Goal: Contribute content

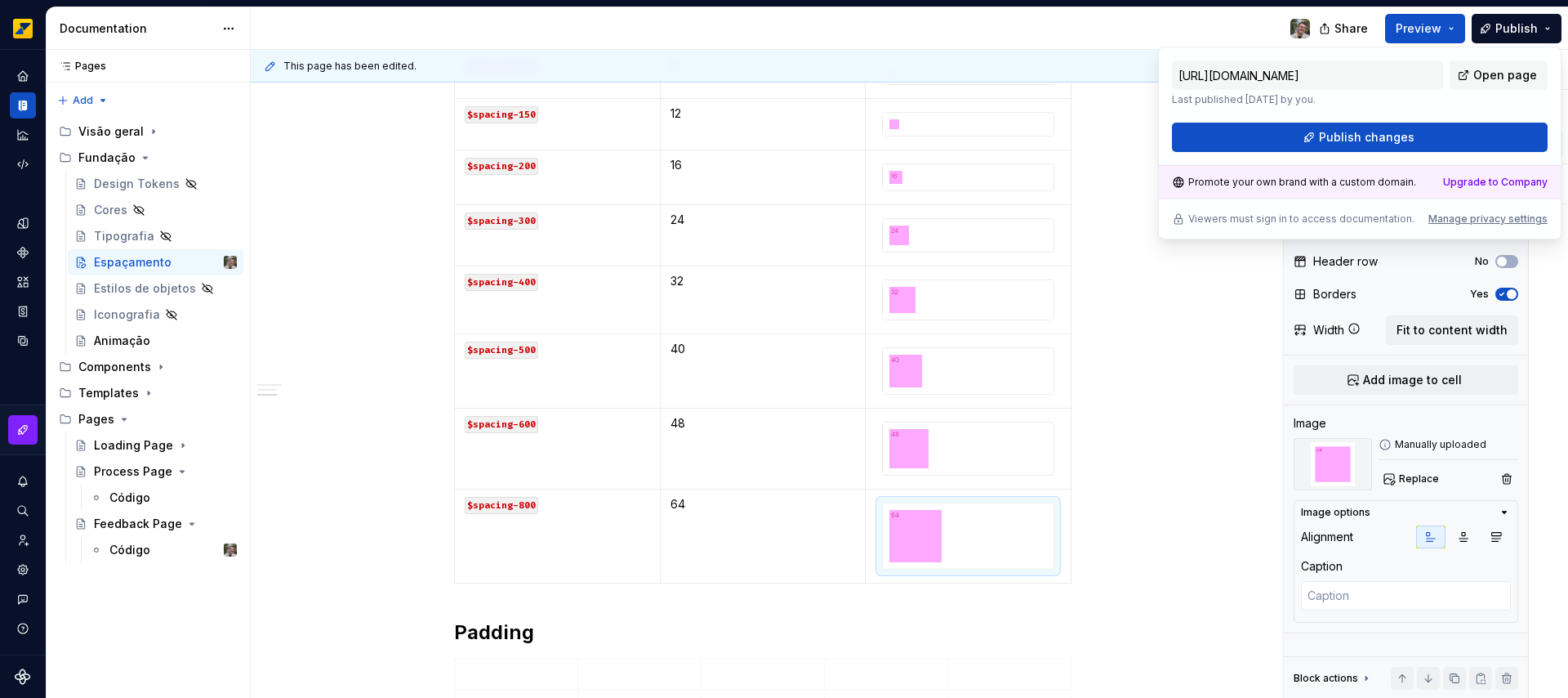
scroll to position [1065, 0]
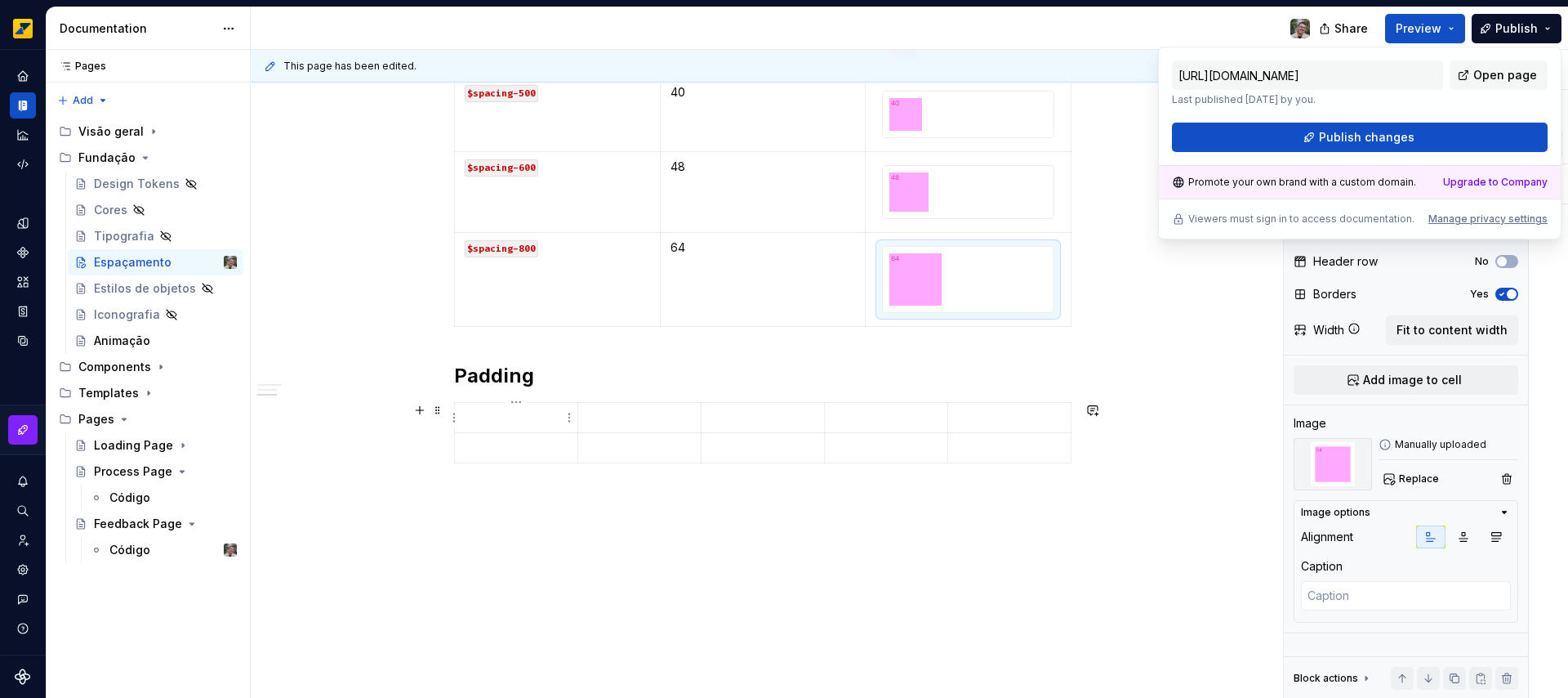
click at [528, 414] on p at bounding box center [516, 417] width 103 height 17
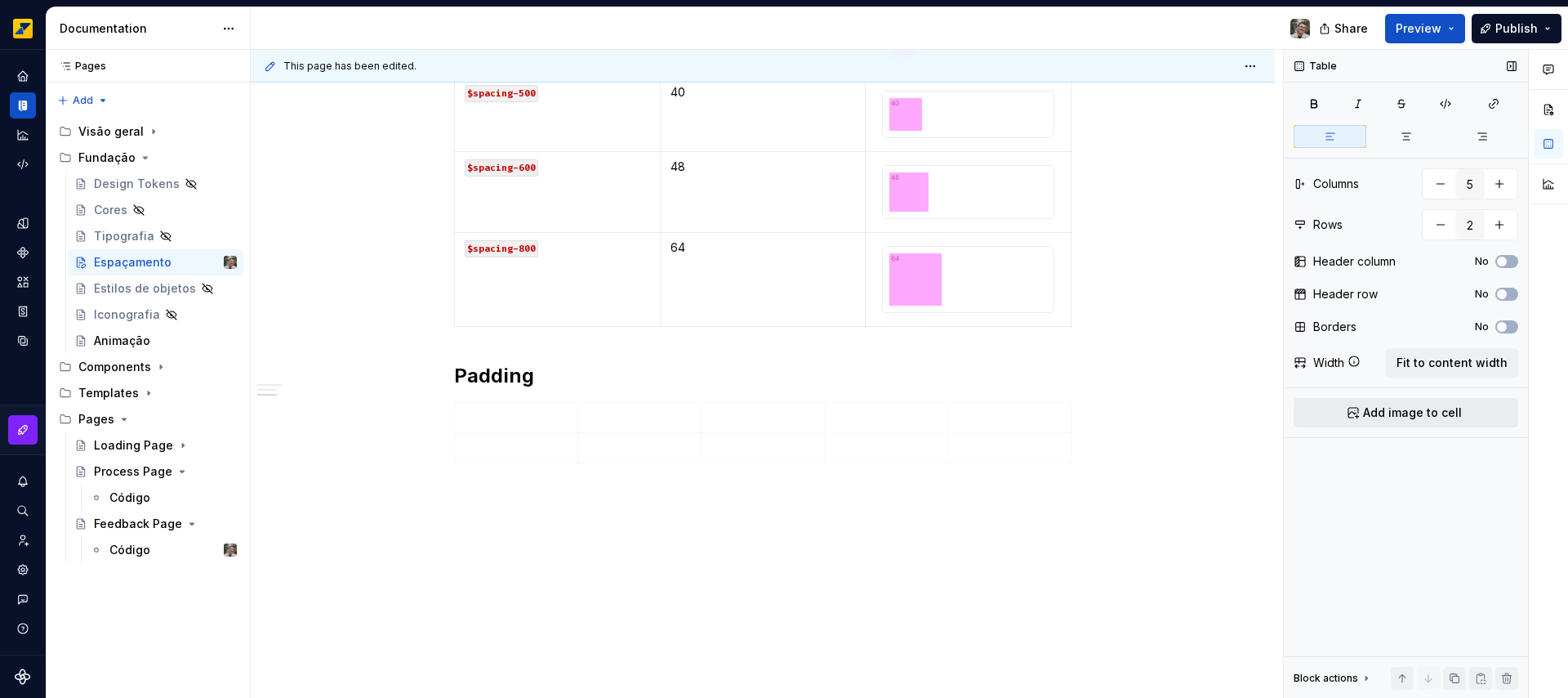
click at [1427, 410] on span "Add image to cell" at bounding box center [1412, 412] width 99 height 17
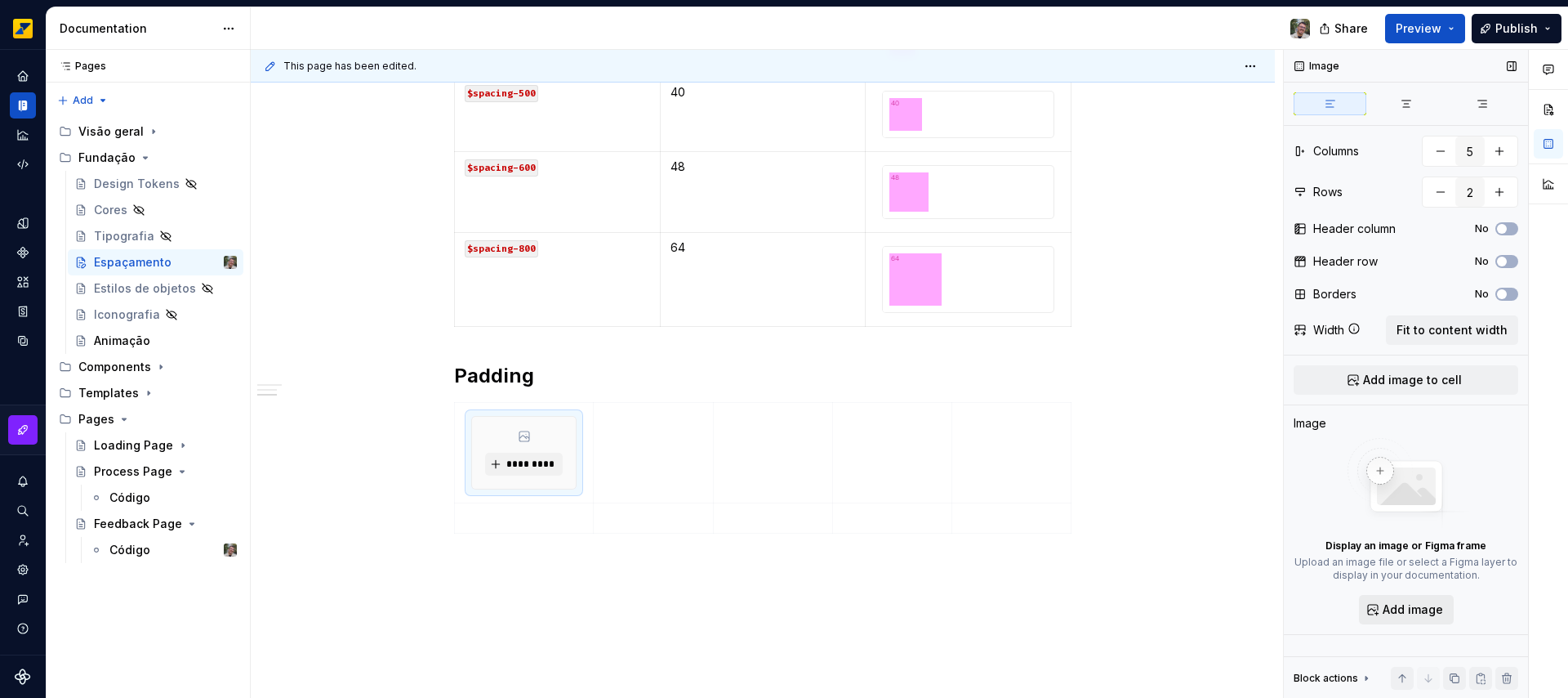
click at [1399, 613] on span "Add image" at bounding box center [1412, 609] width 61 height 17
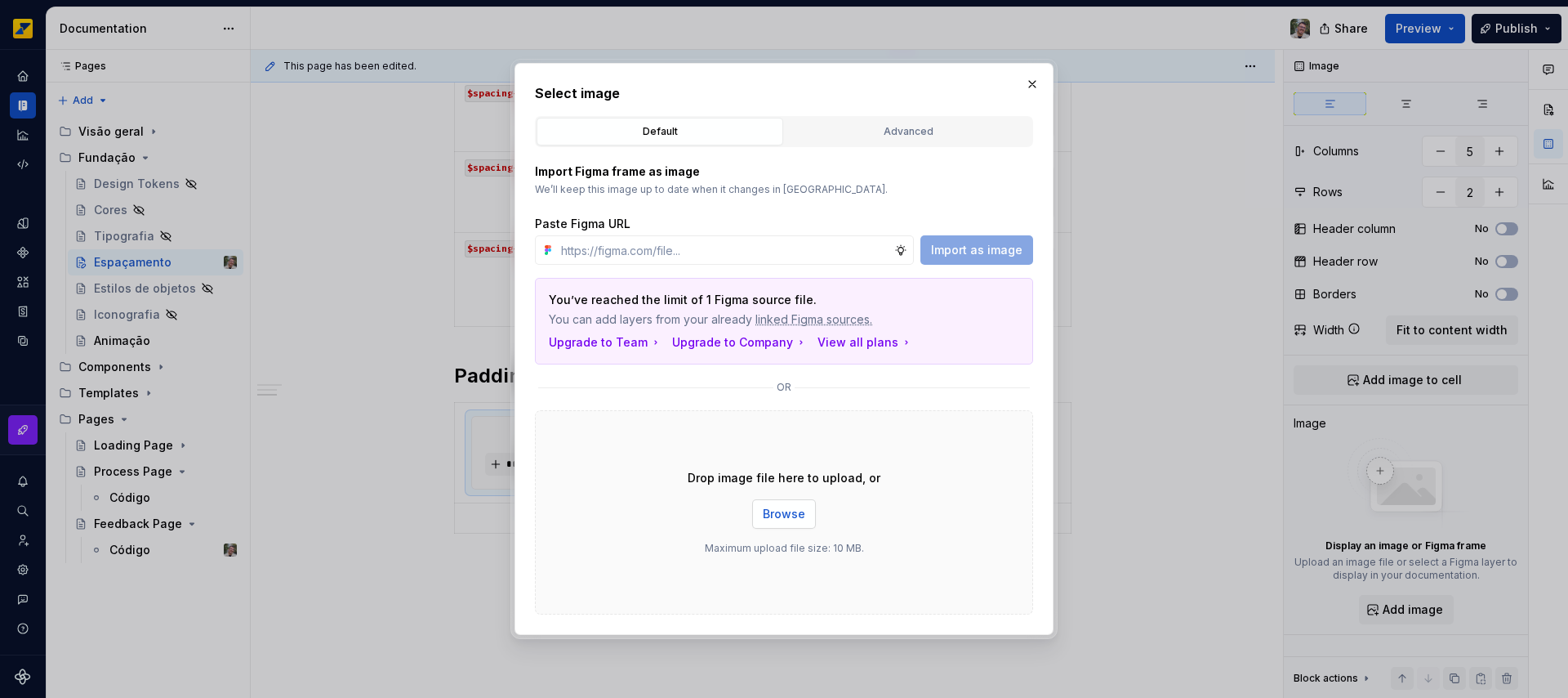
click at [792, 515] on span "Browse" at bounding box center [783, 514] width 42 height 17
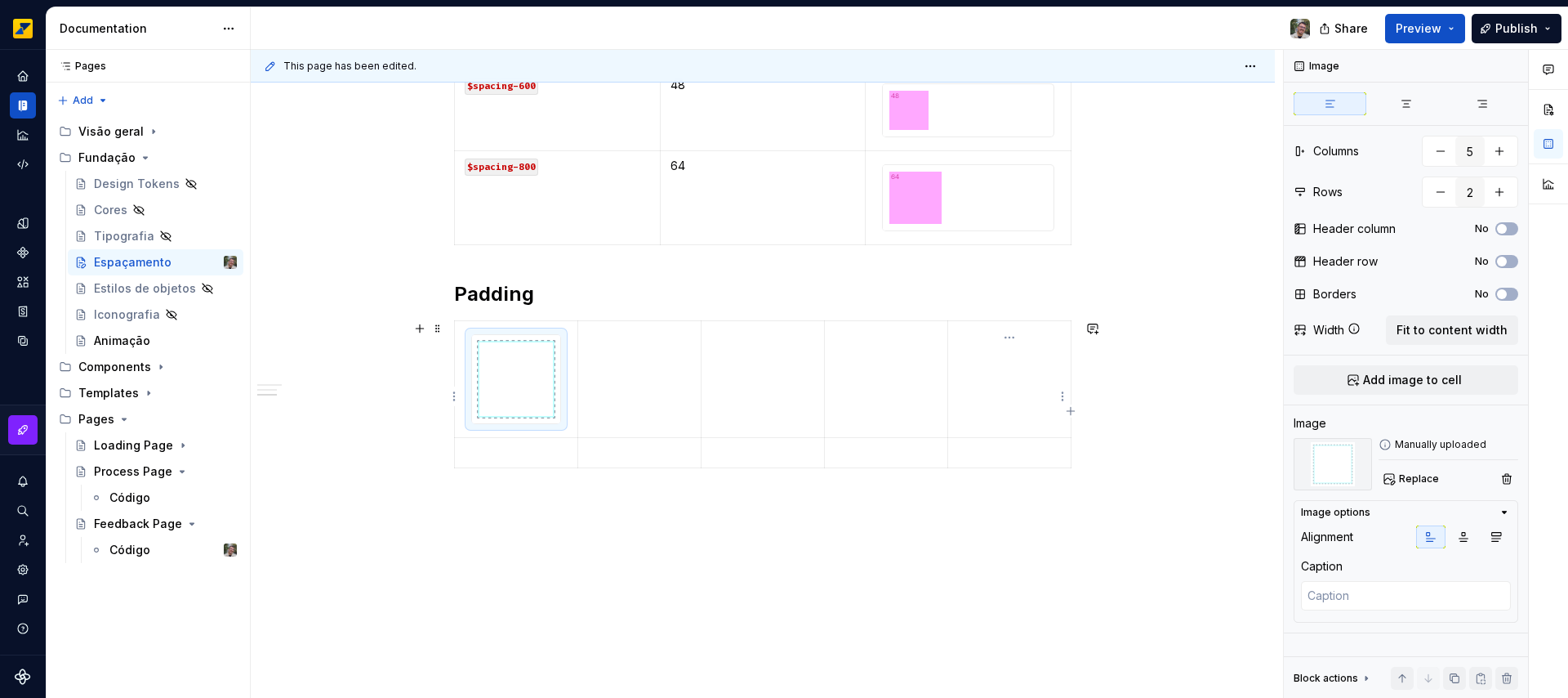
scroll to position [1152, 0]
click at [642, 372] on td at bounding box center [640, 373] width 124 height 117
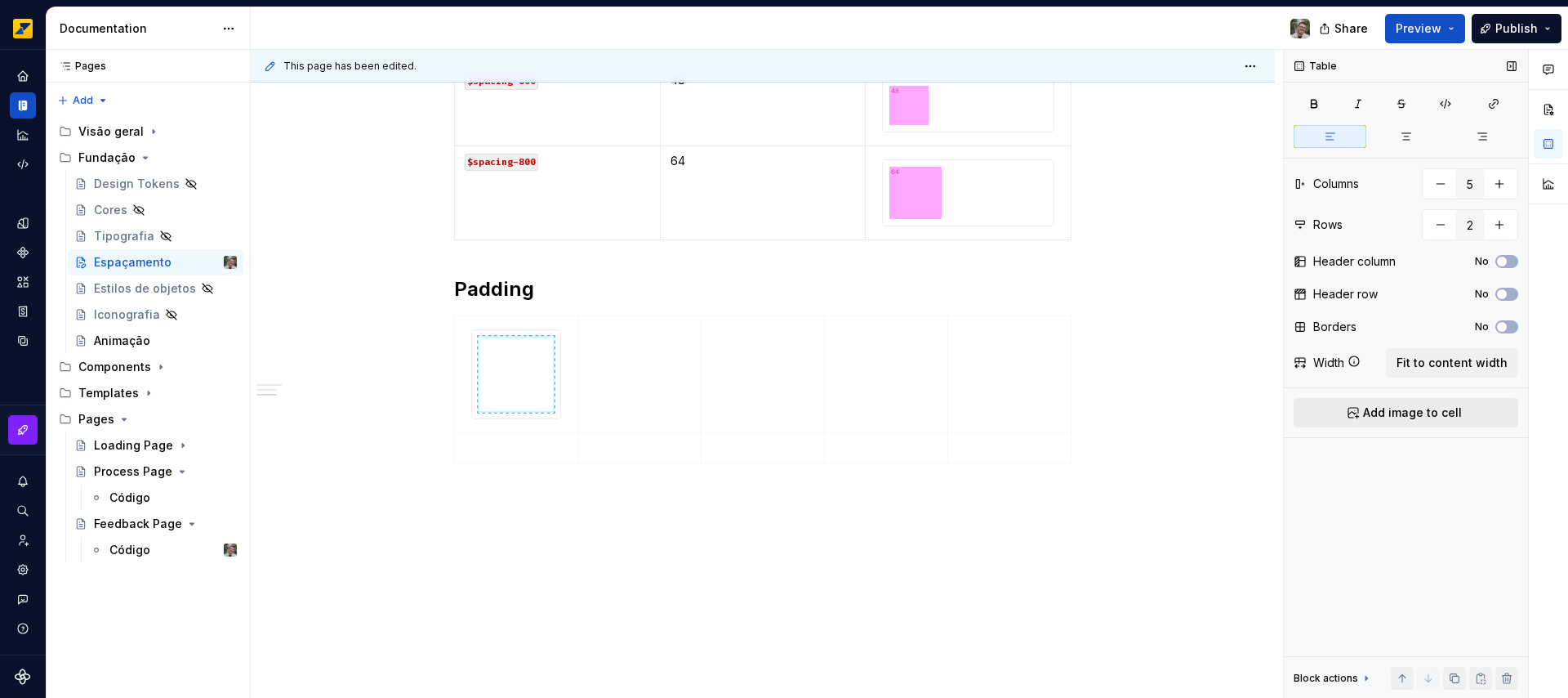
click at [1434, 418] on span "Add image to cell" at bounding box center [1412, 412] width 99 height 17
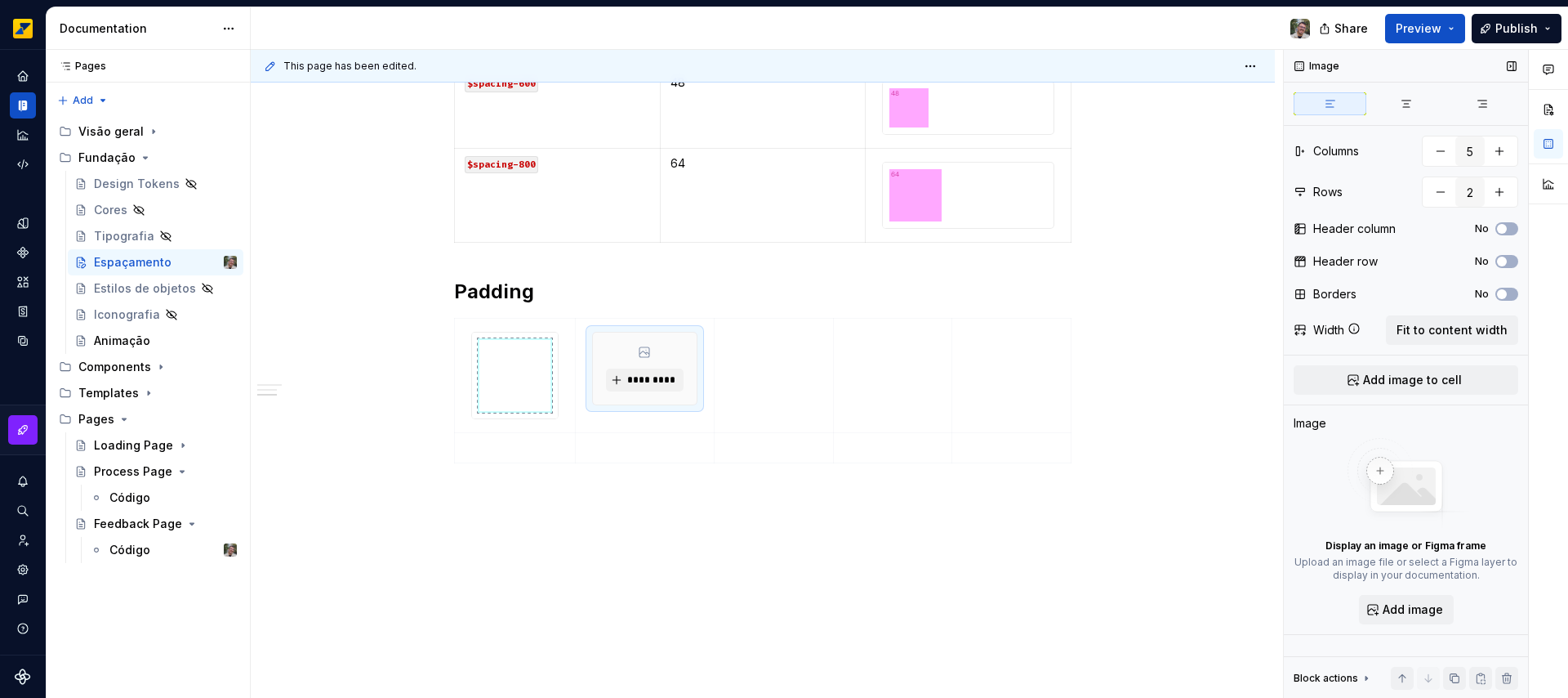
scroll to position [1150, 0]
click at [1420, 604] on span "Add image" at bounding box center [1412, 609] width 61 height 17
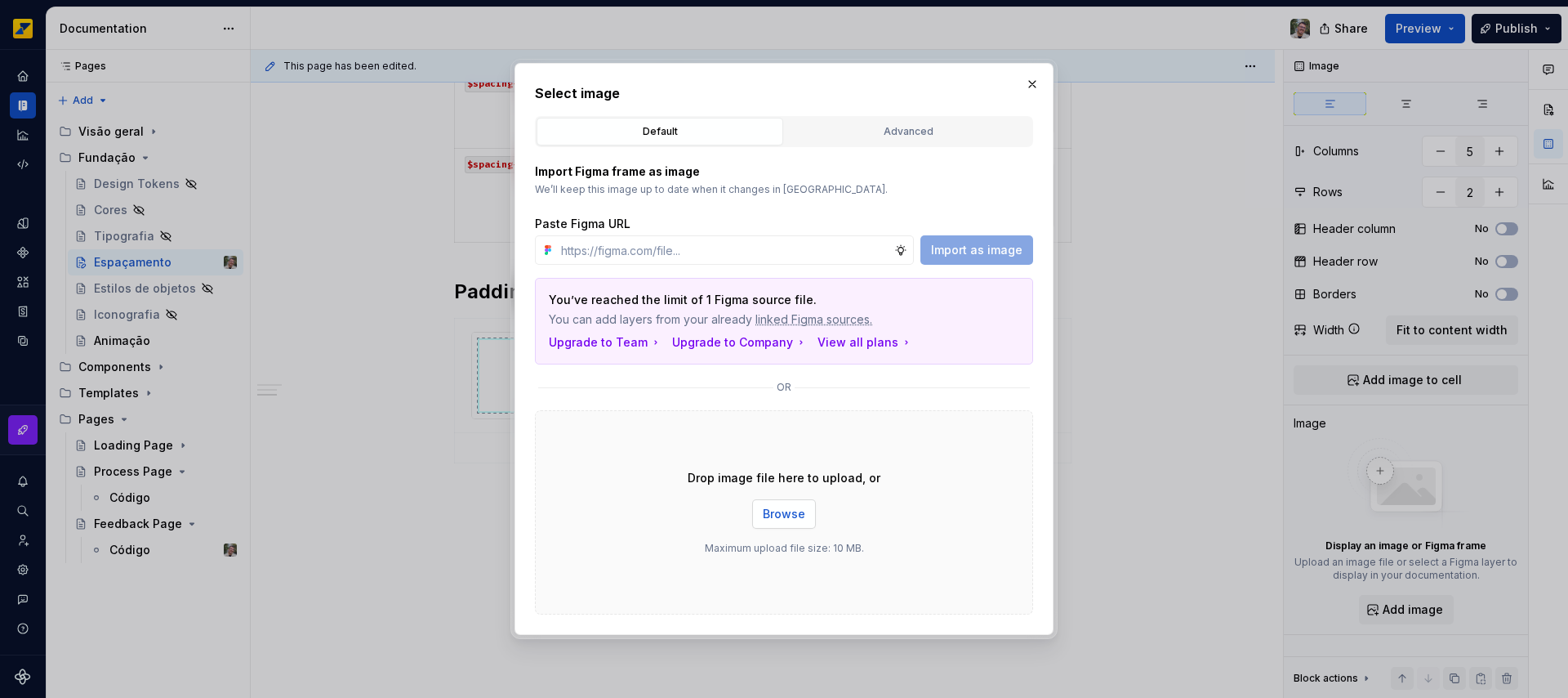
click at [798, 515] on span "Browse" at bounding box center [783, 514] width 42 height 17
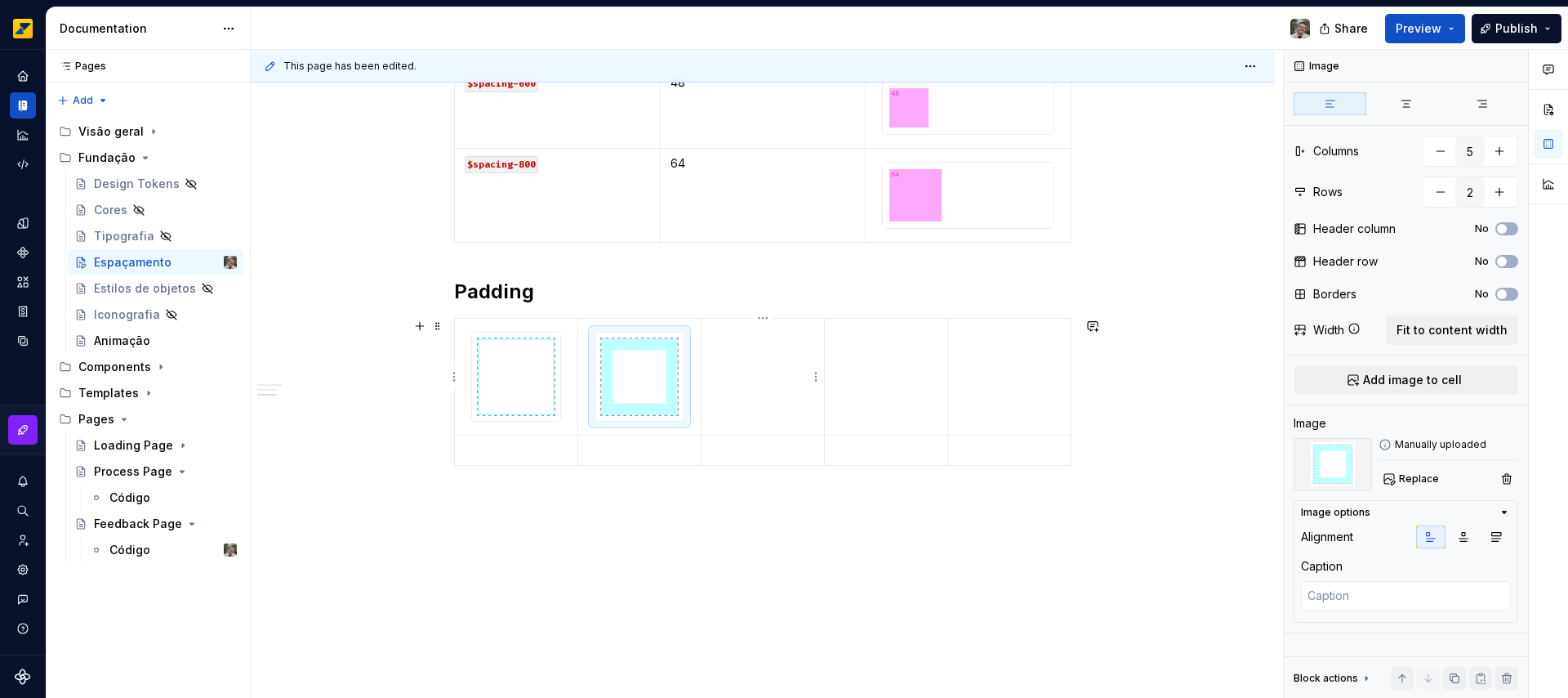
click at [731, 379] on td at bounding box center [762, 376] width 124 height 117
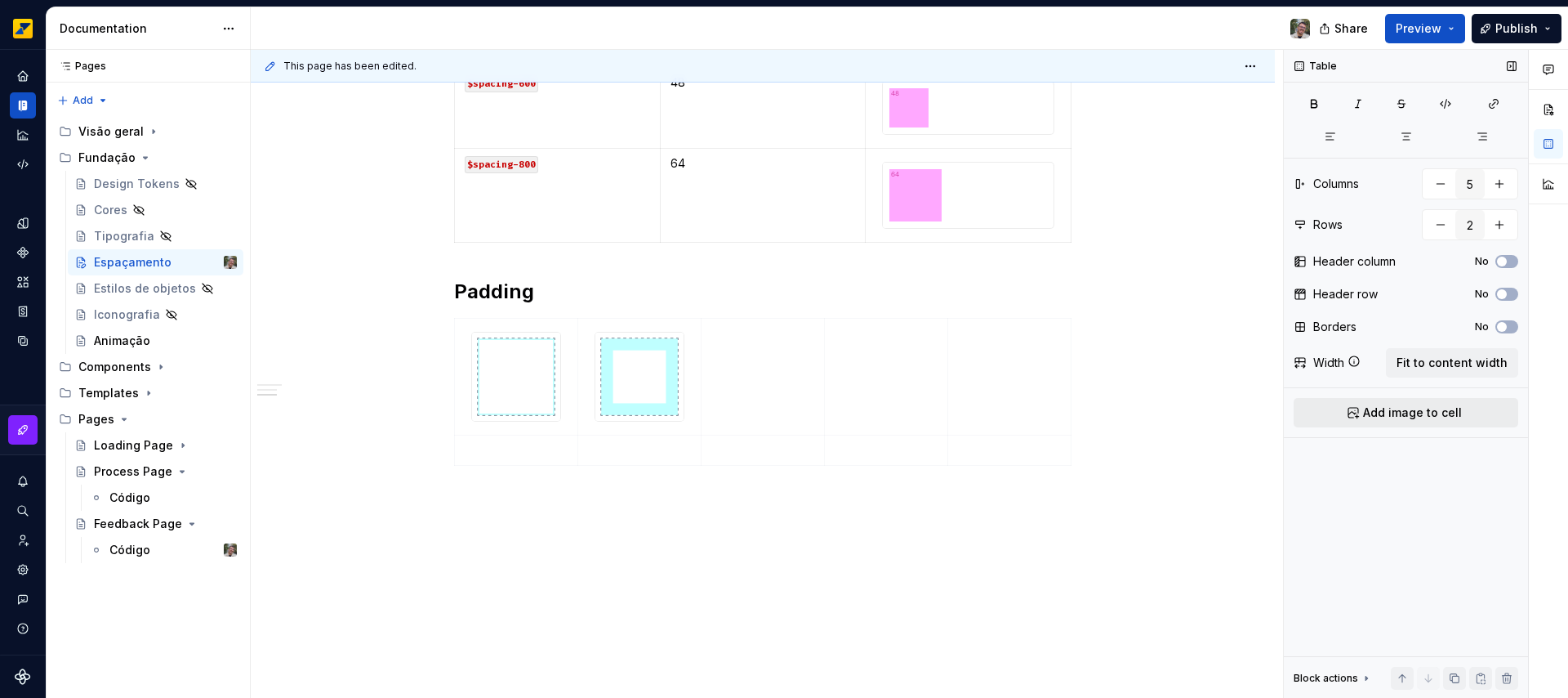
click at [1429, 408] on span "Add image to cell" at bounding box center [1412, 412] width 99 height 17
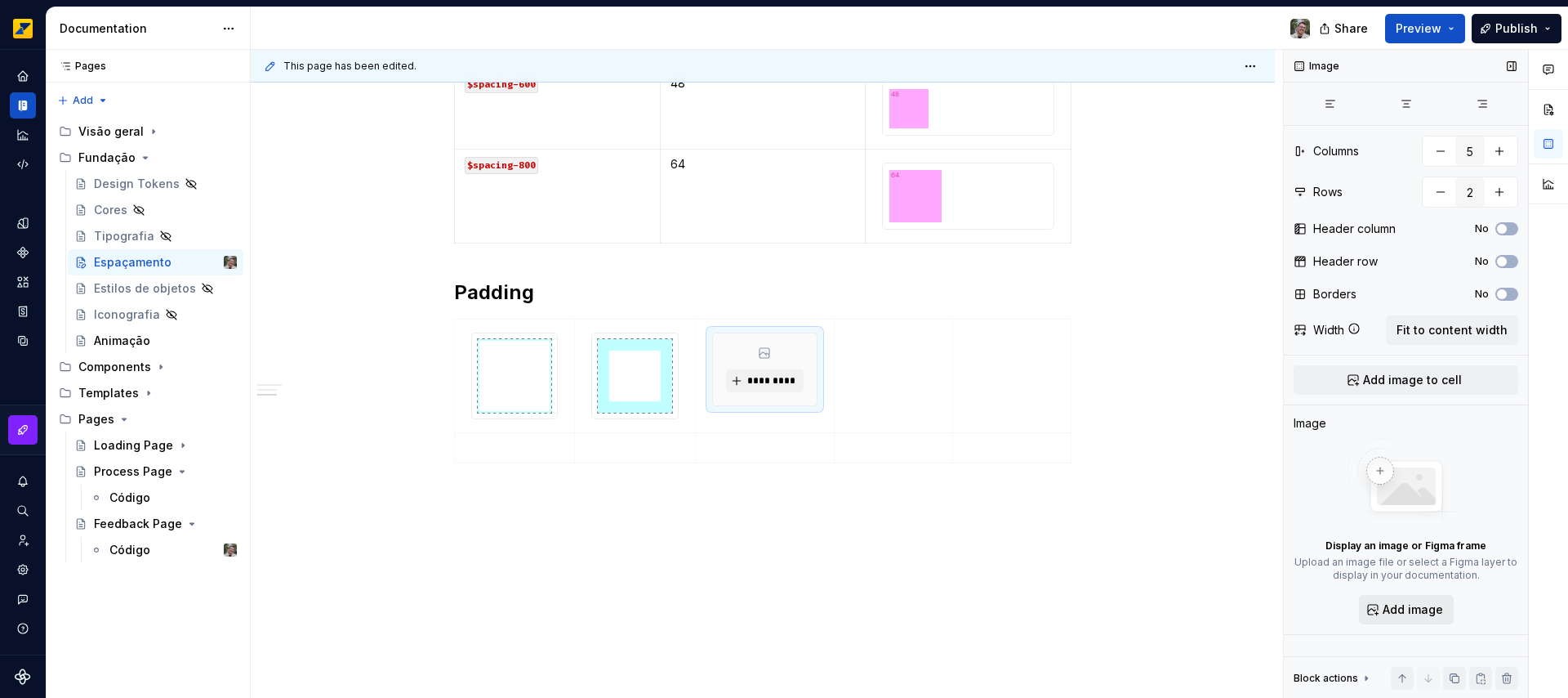
click at [1416, 609] on span "Add image" at bounding box center [1412, 609] width 61 height 17
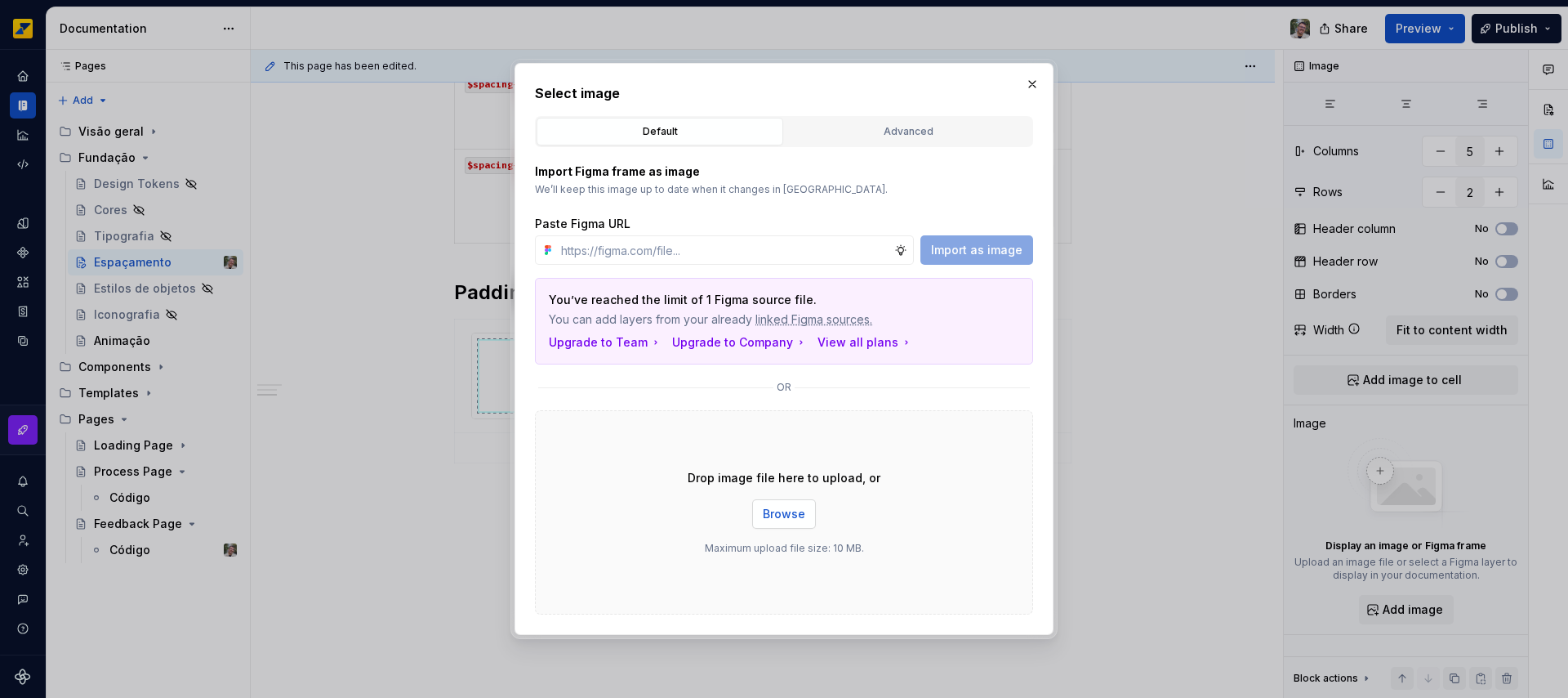
click at [787, 518] on span "Browse" at bounding box center [783, 514] width 42 height 17
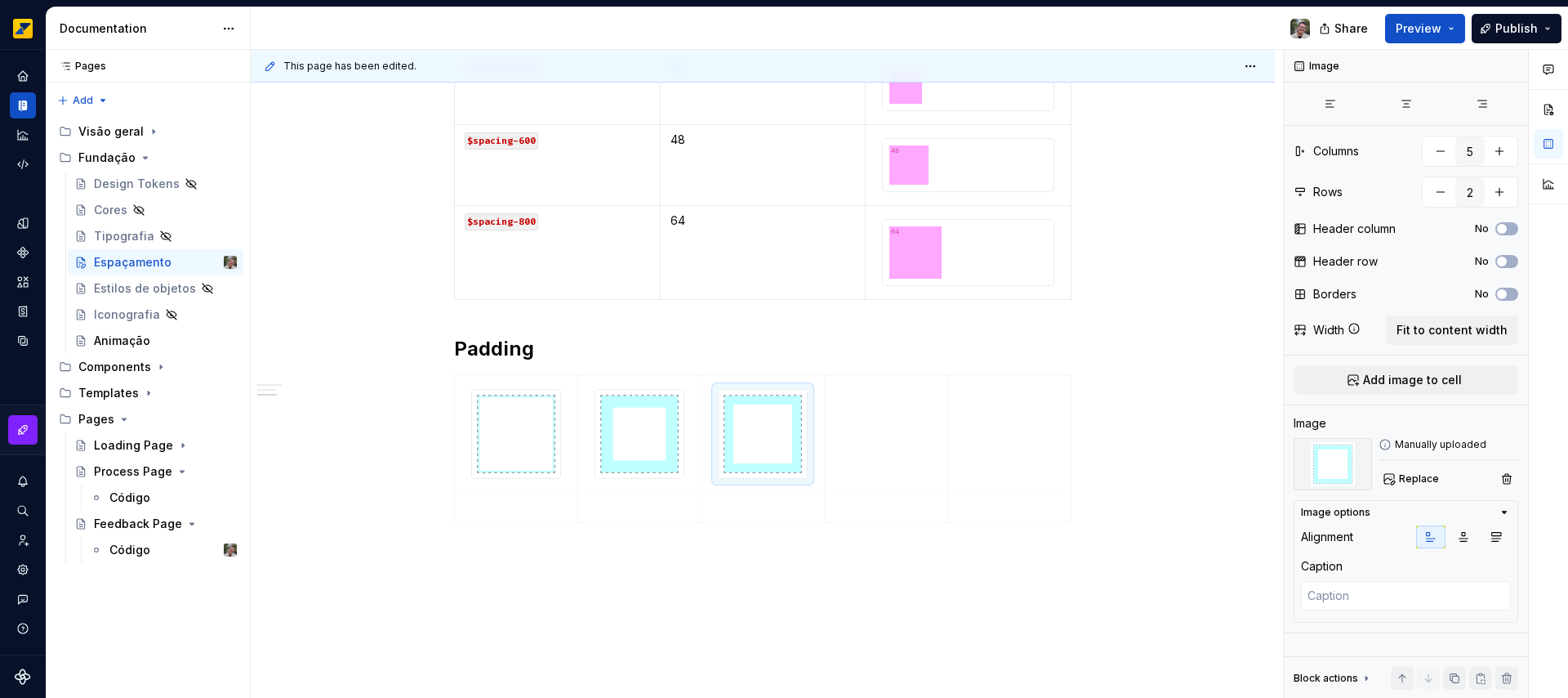
scroll to position [1152, 0]
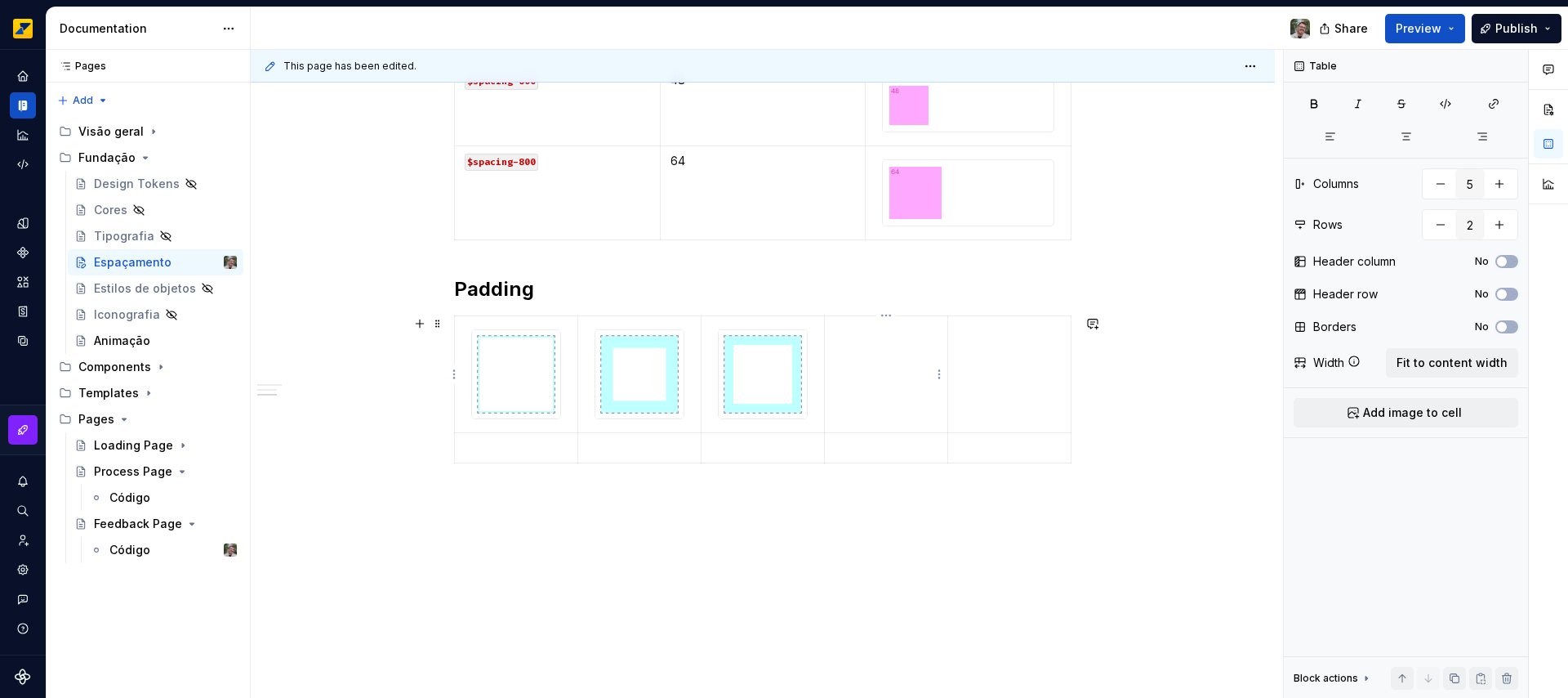
click at [900, 373] on td at bounding box center [886, 373] width 124 height 117
click at [1406, 414] on span "Add image to cell" at bounding box center [1412, 412] width 99 height 17
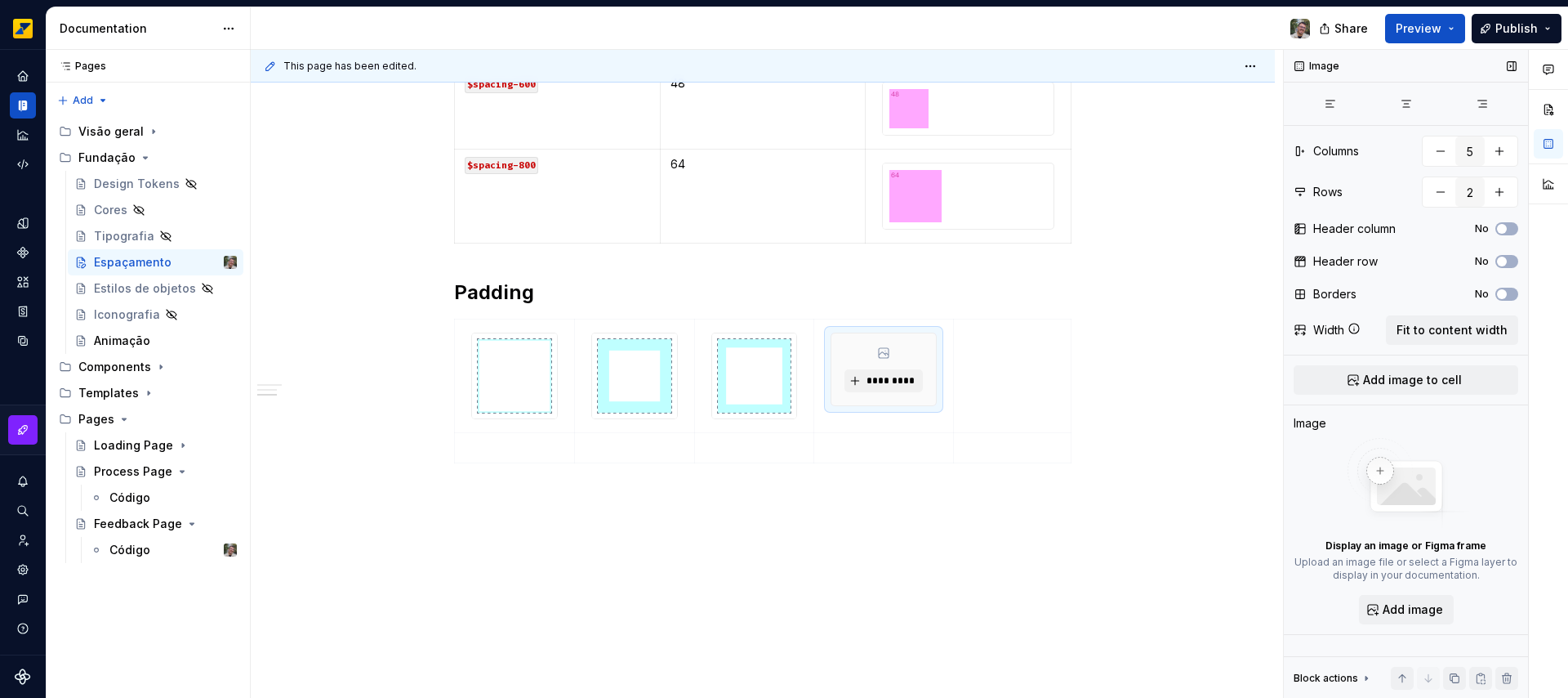
scroll to position [1149, 0]
click at [1408, 609] on span "Add image" at bounding box center [1412, 609] width 61 height 17
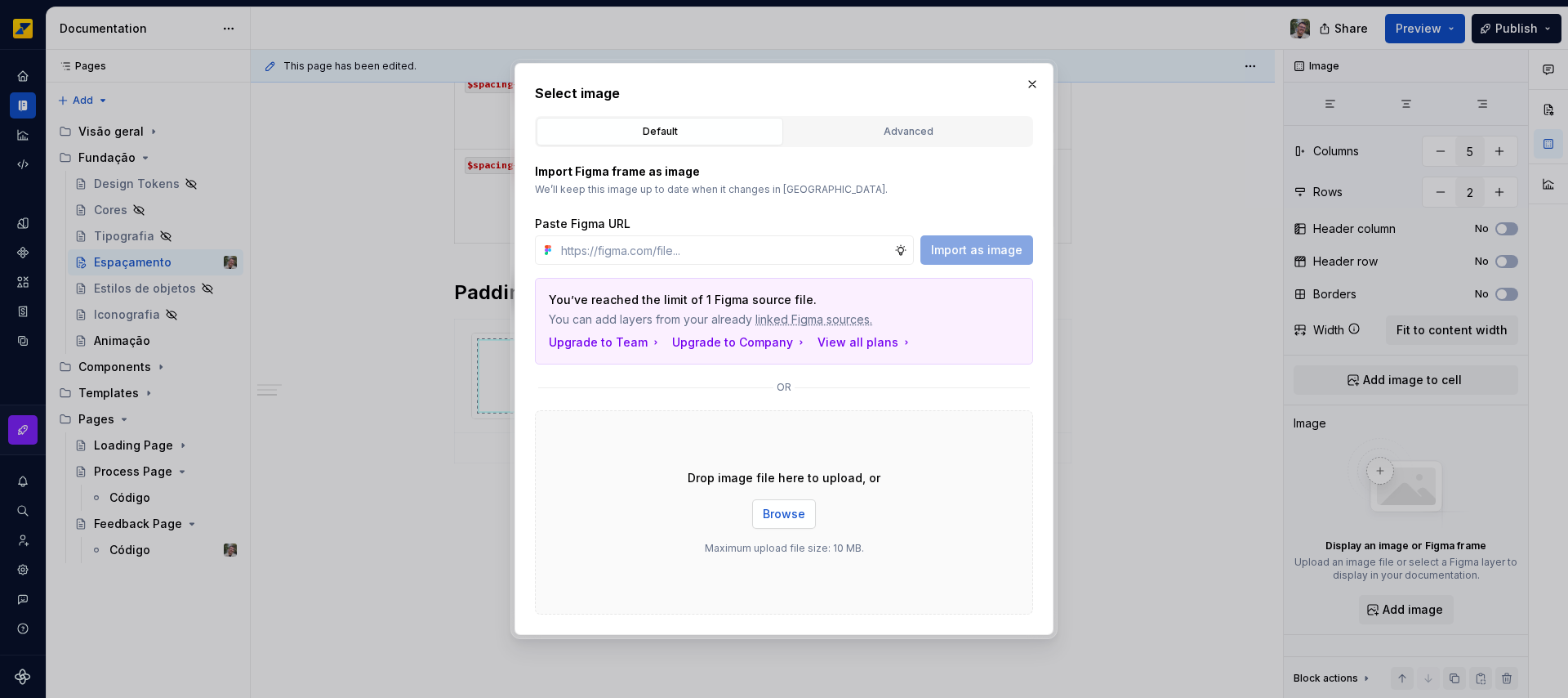
click at [783, 523] on button "Browse" at bounding box center [783, 513] width 64 height 29
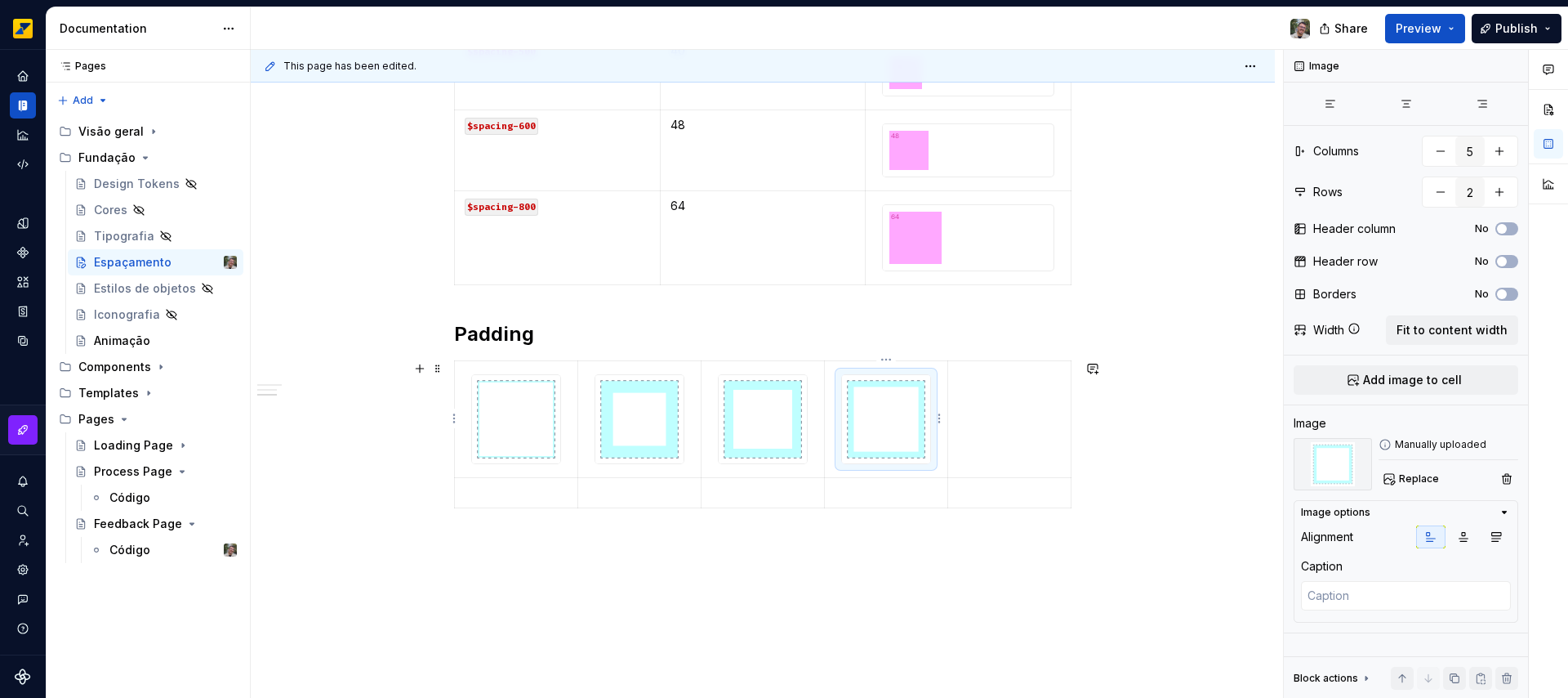
scroll to position [1108, 0]
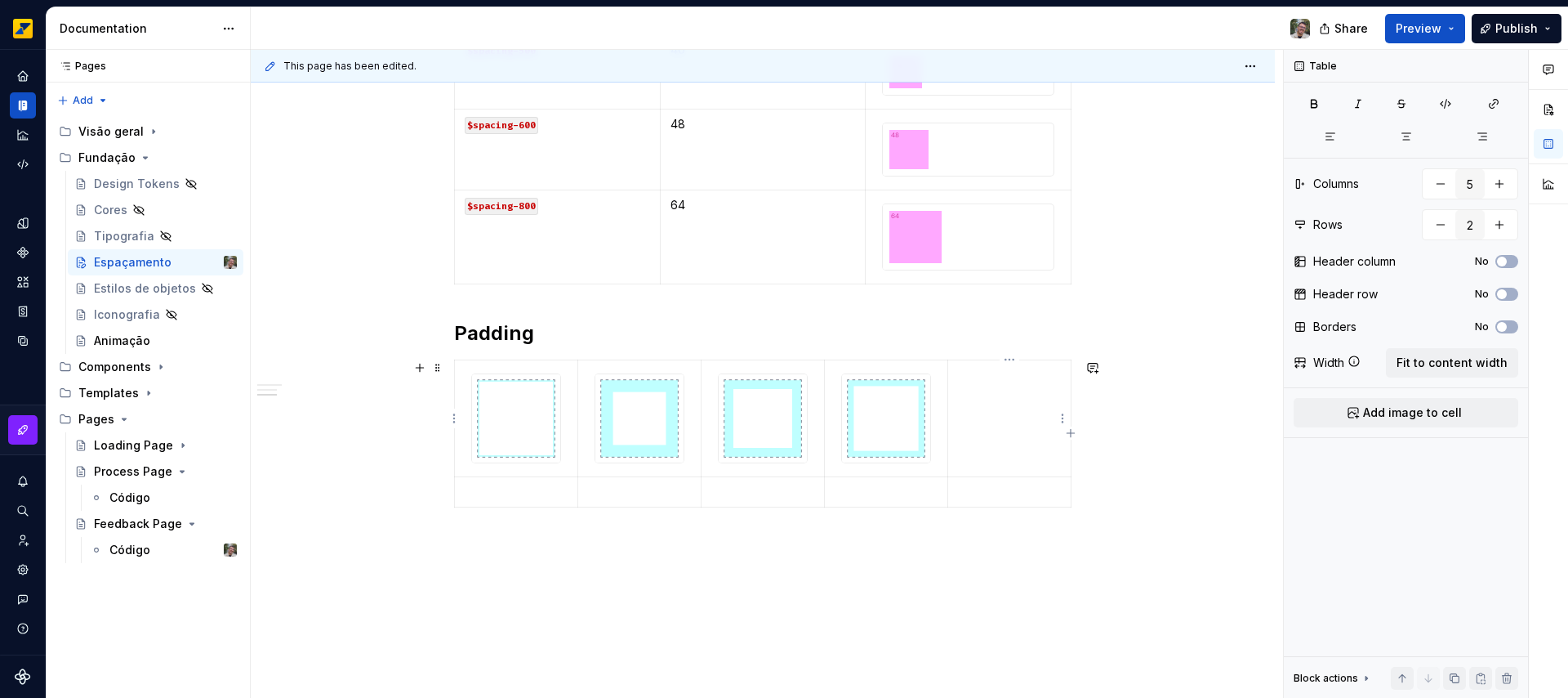
click at [982, 429] on td at bounding box center [1010, 417] width 124 height 117
click at [1422, 417] on span "Add image to cell" at bounding box center [1412, 412] width 99 height 17
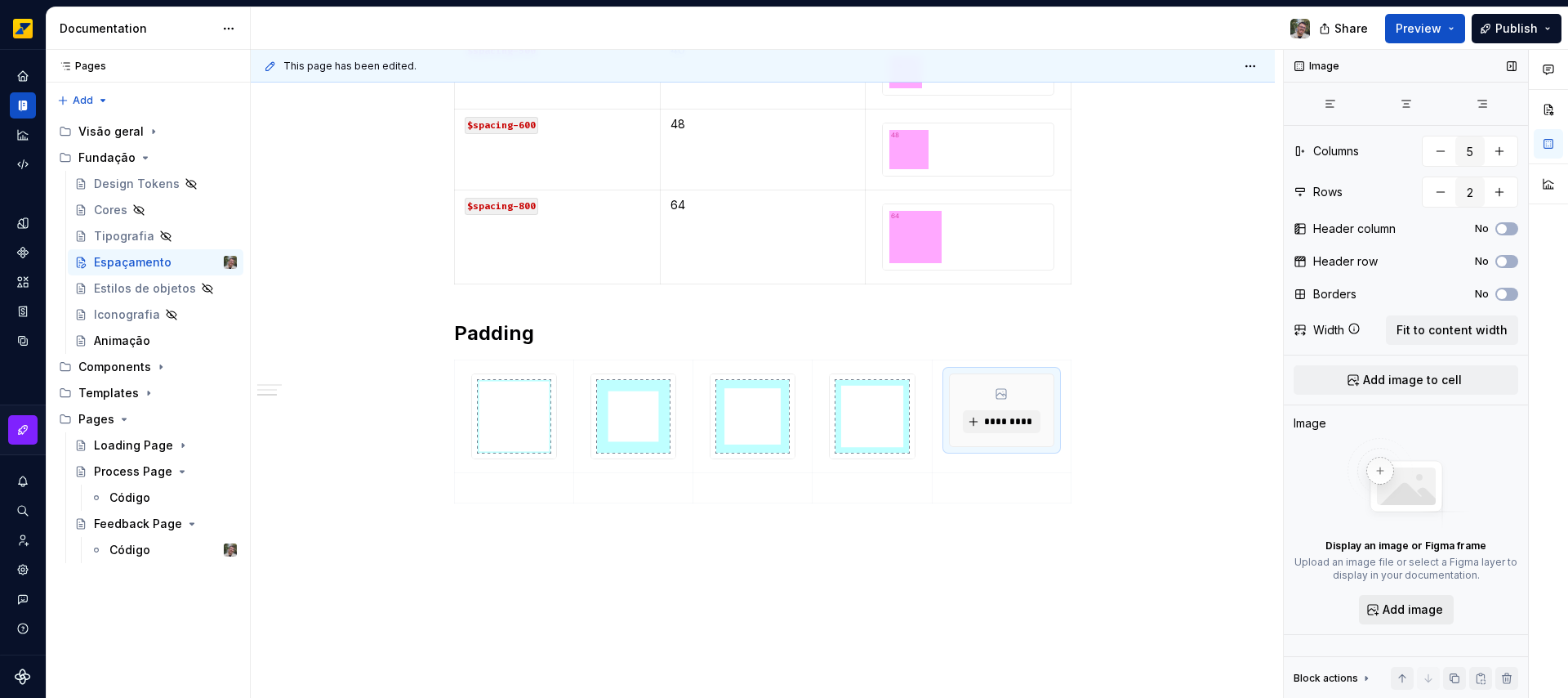
click at [1405, 605] on span "Add image" at bounding box center [1412, 609] width 61 height 17
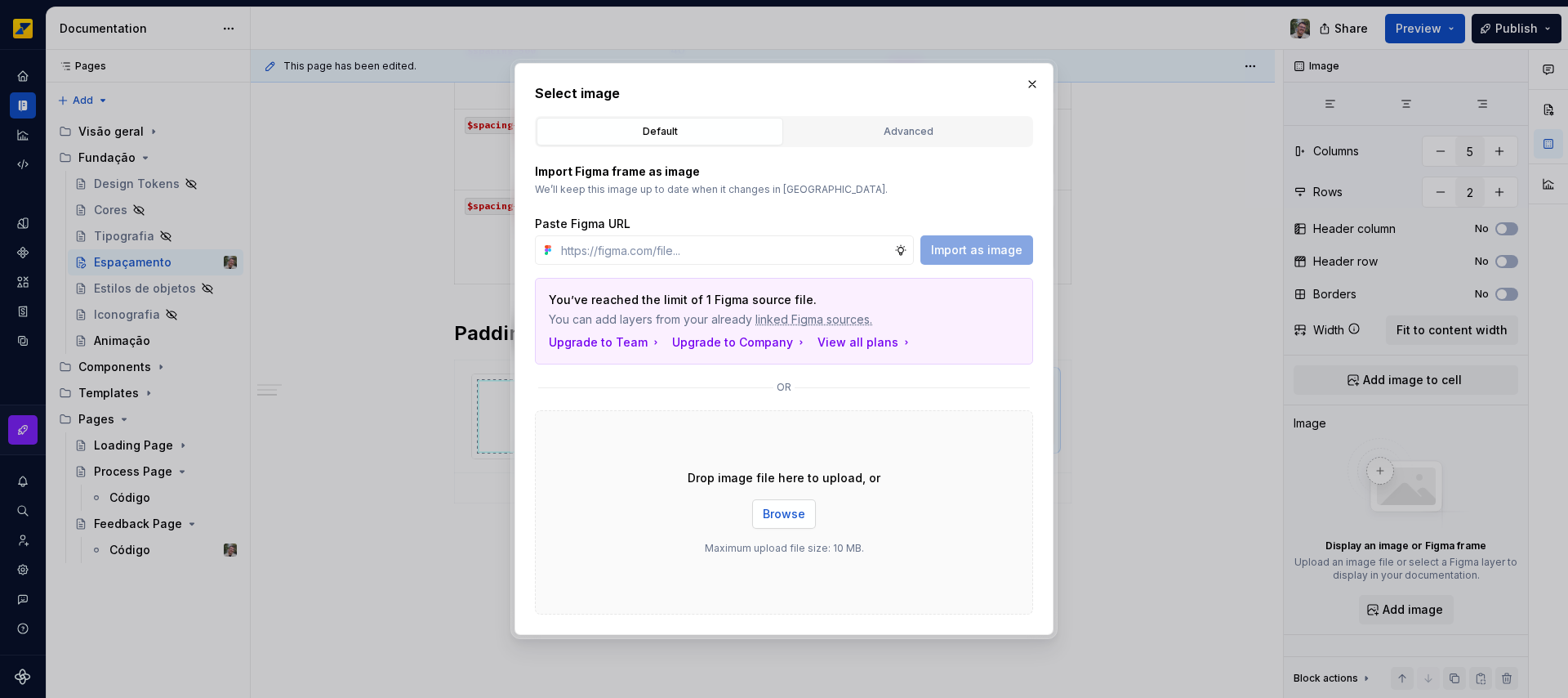
click at [789, 514] on span "Browse" at bounding box center [783, 514] width 42 height 17
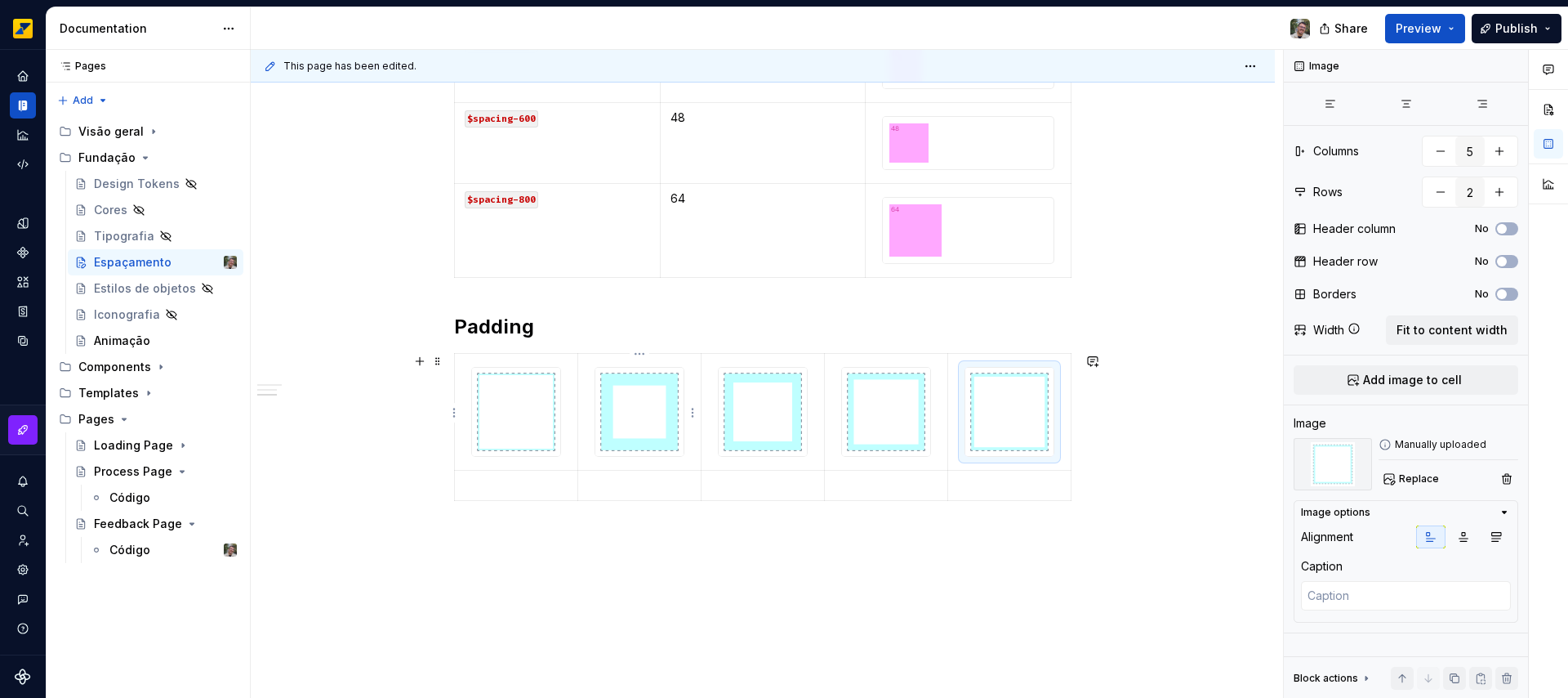
scroll to position [1152, 0]
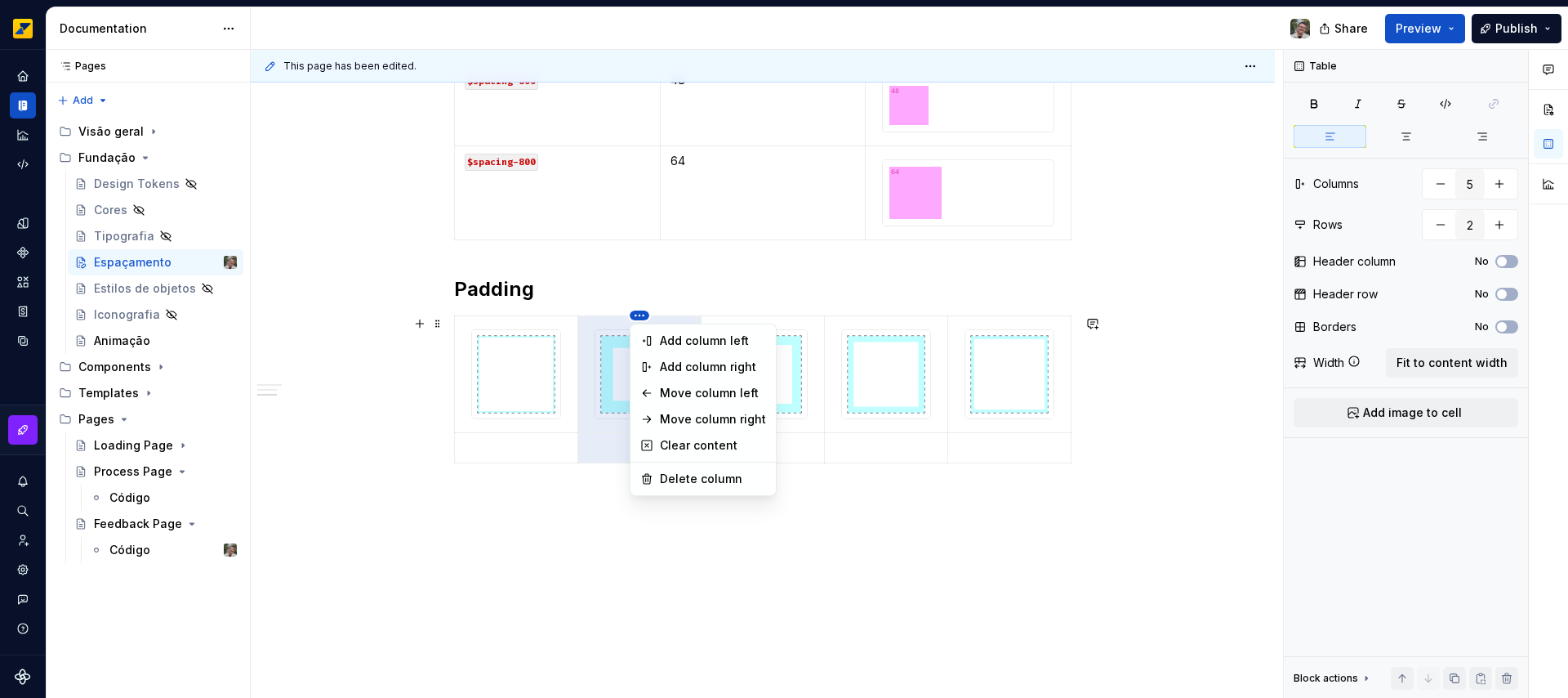
click at [702, 318] on html "Octane Design system data Documentation Share Preview Publish Pages Pages Add A…" at bounding box center [784, 349] width 1568 height 698
click at [712, 421] on div "Move column right" at bounding box center [713, 419] width 106 height 17
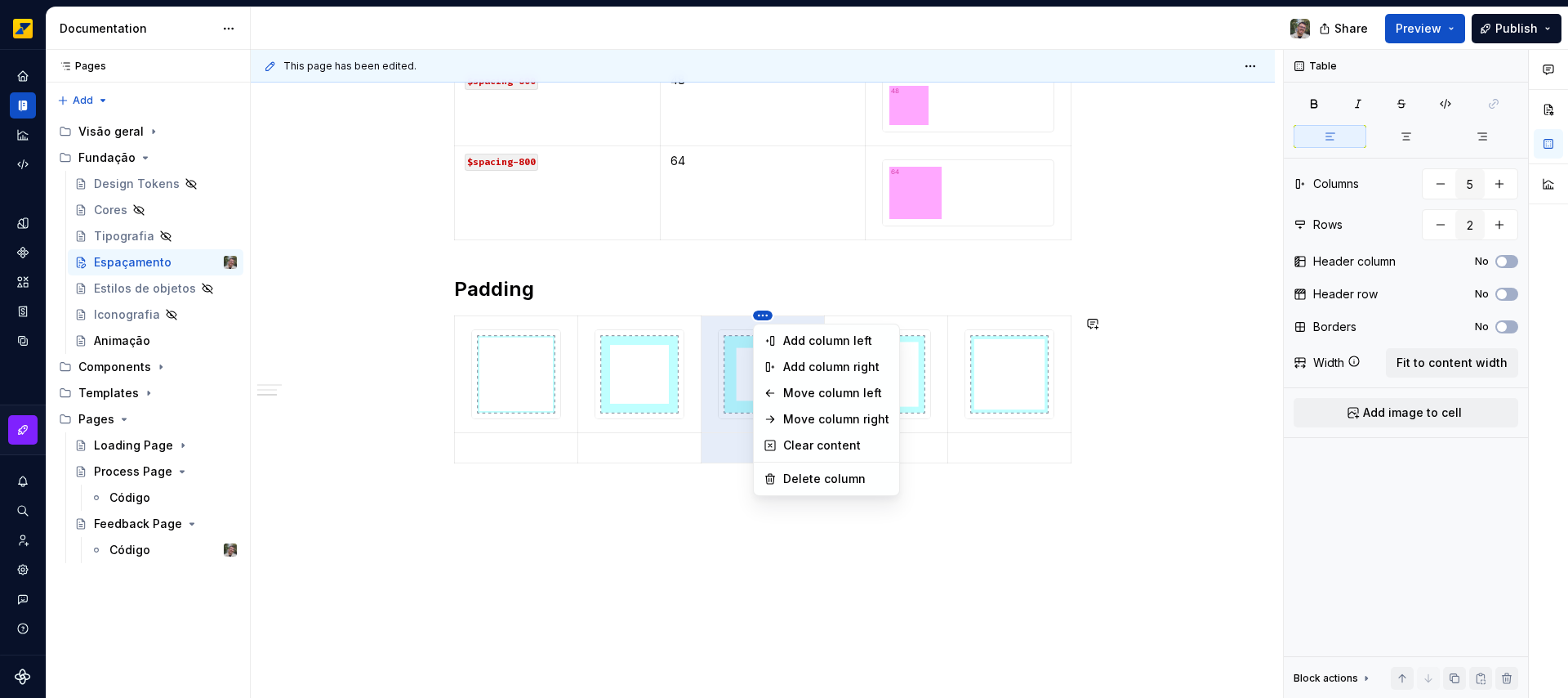
click at [761, 318] on html "Octane Design system data Documentation Share Preview Publish Pages Pages Add A…" at bounding box center [784, 349] width 1568 height 698
click at [825, 421] on div "Move column right" at bounding box center [836, 419] width 106 height 17
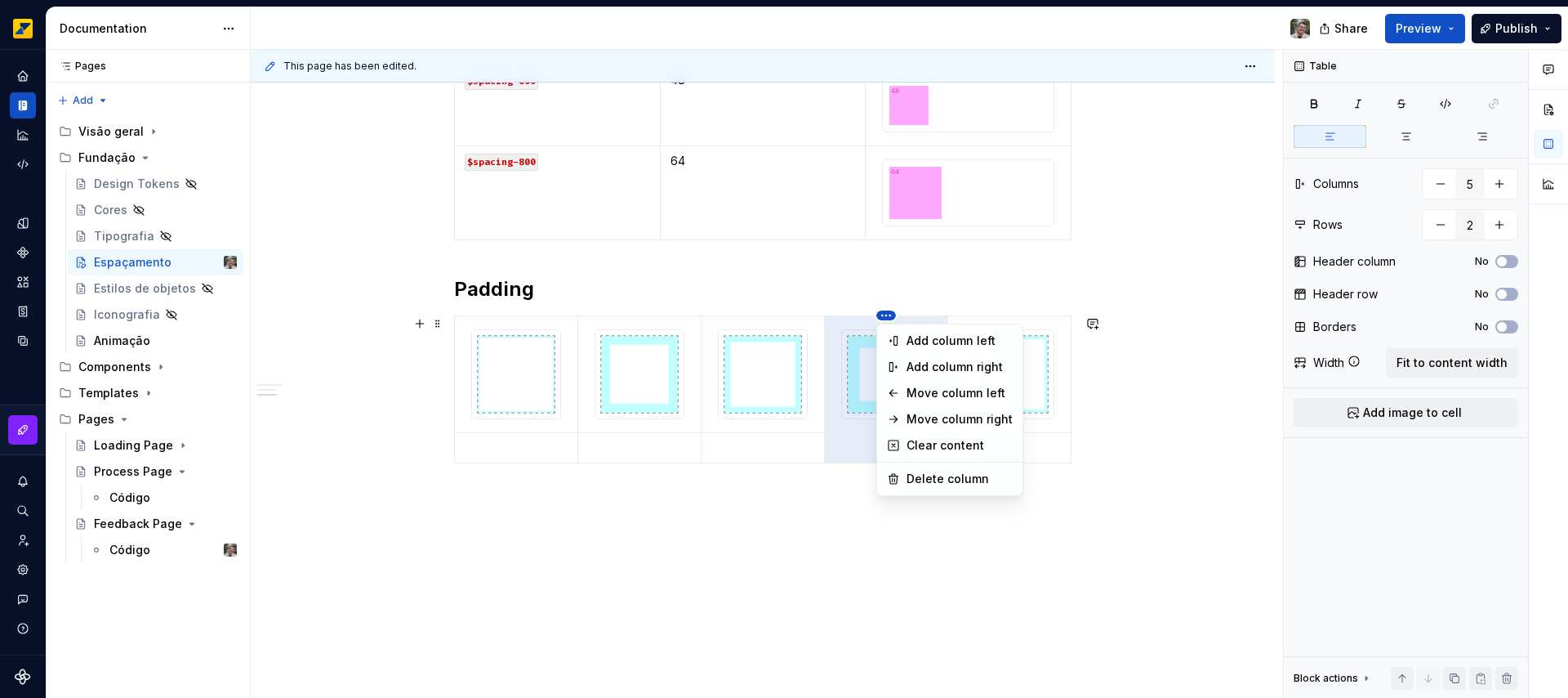
click at [889, 315] on html "Octane Design system data Documentation Share Preview Publish Pages Pages Add A…" at bounding box center [784, 349] width 1568 height 698
click at [959, 421] on div "Move column right" at bounding box center [960, 419] width 106 height 17
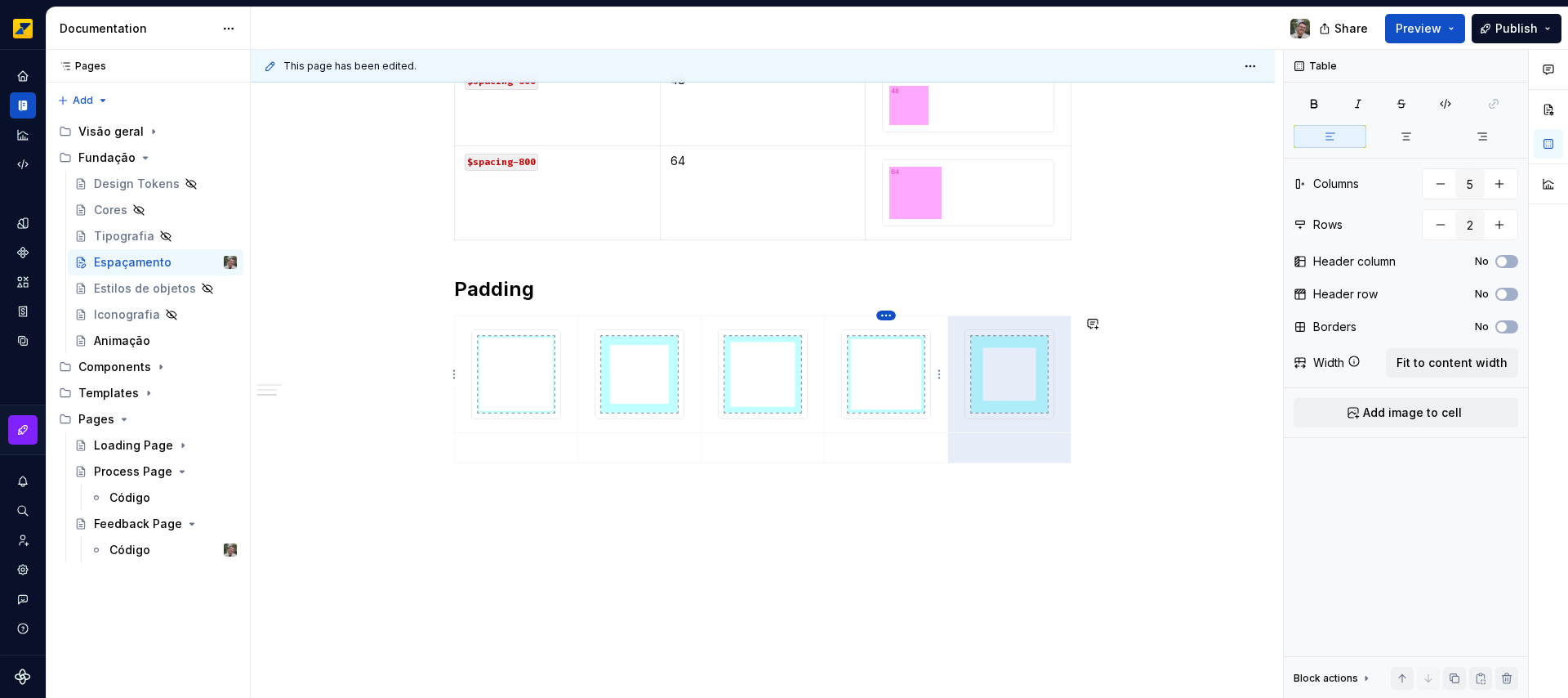
click at [887, 314] on html "Octane Design system data Documentation Share Preview Publish Pages Pages Add A…" at bounding box center [784, 349] width 1568 height 698
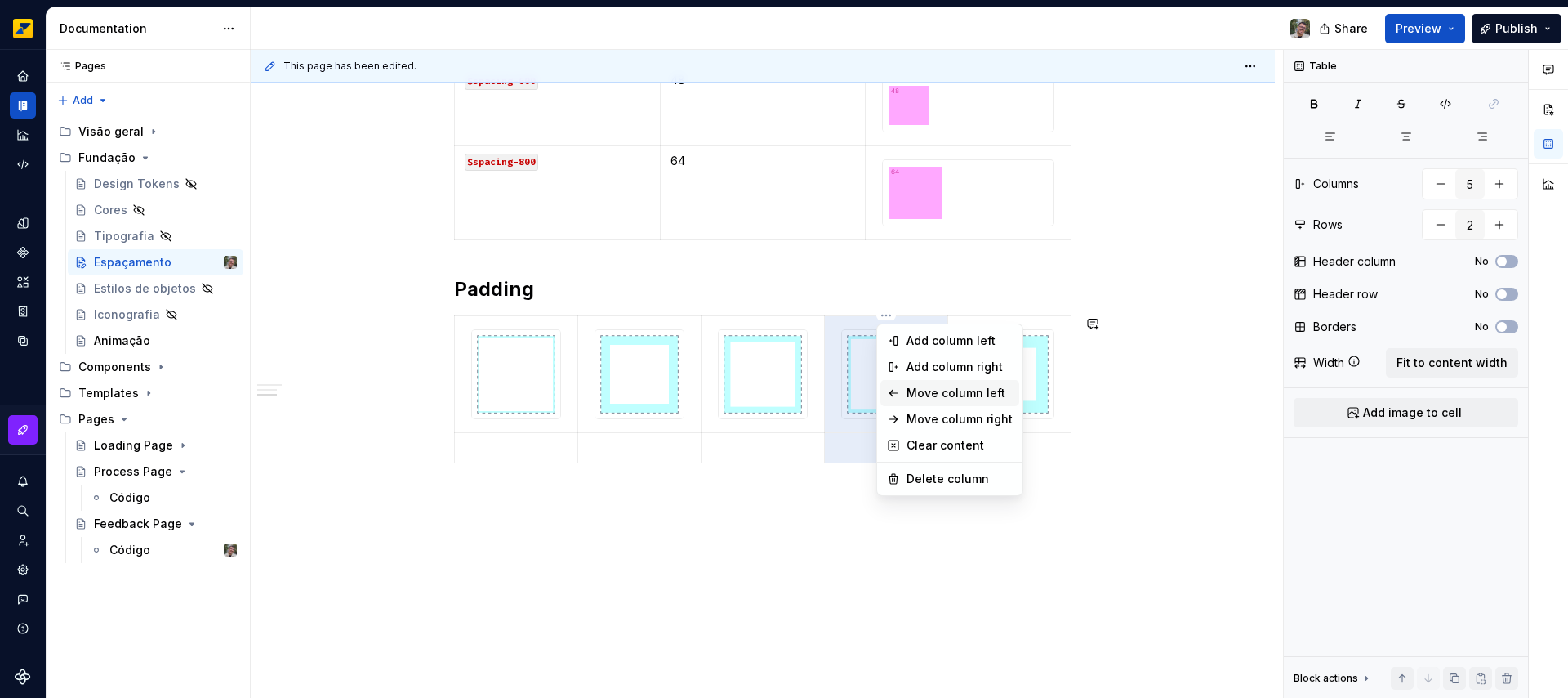
click at [931, 392] on div "Move column left" at bounding box center [960, 393] width 106 height 17
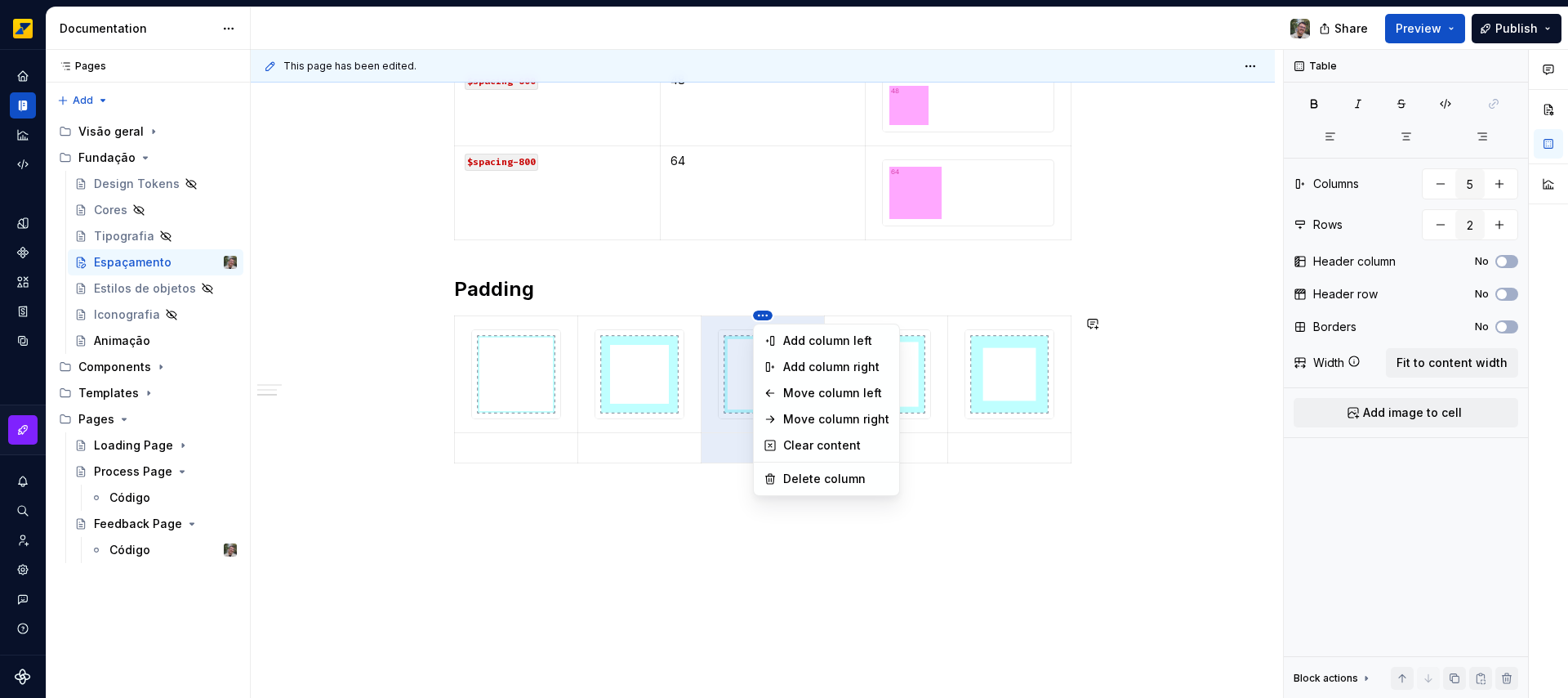
click at [765, 317] on html "Octane Design system data Documentation Share Preview Publish Pages Pages Add A…" at bounding box center [784, 349] width 1568 height 698
click at [811, 390] on div "Move column left" at bounding box center [836, 393] width 106 height 17
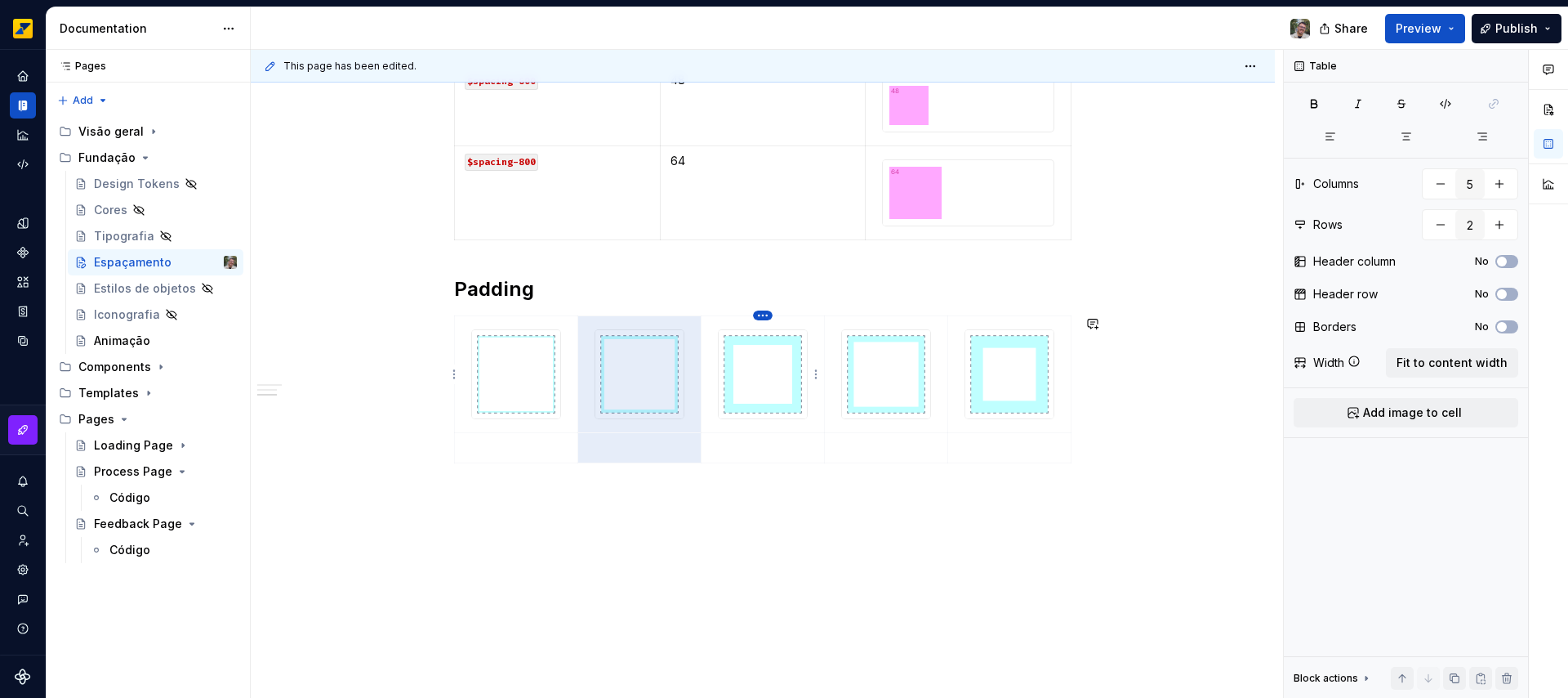
click at [766, 313] on html "Octane Design system data Documentation Share Preview Publish Pages Pages Add A…" at bounding box center [784, 349] width 1568 height 698
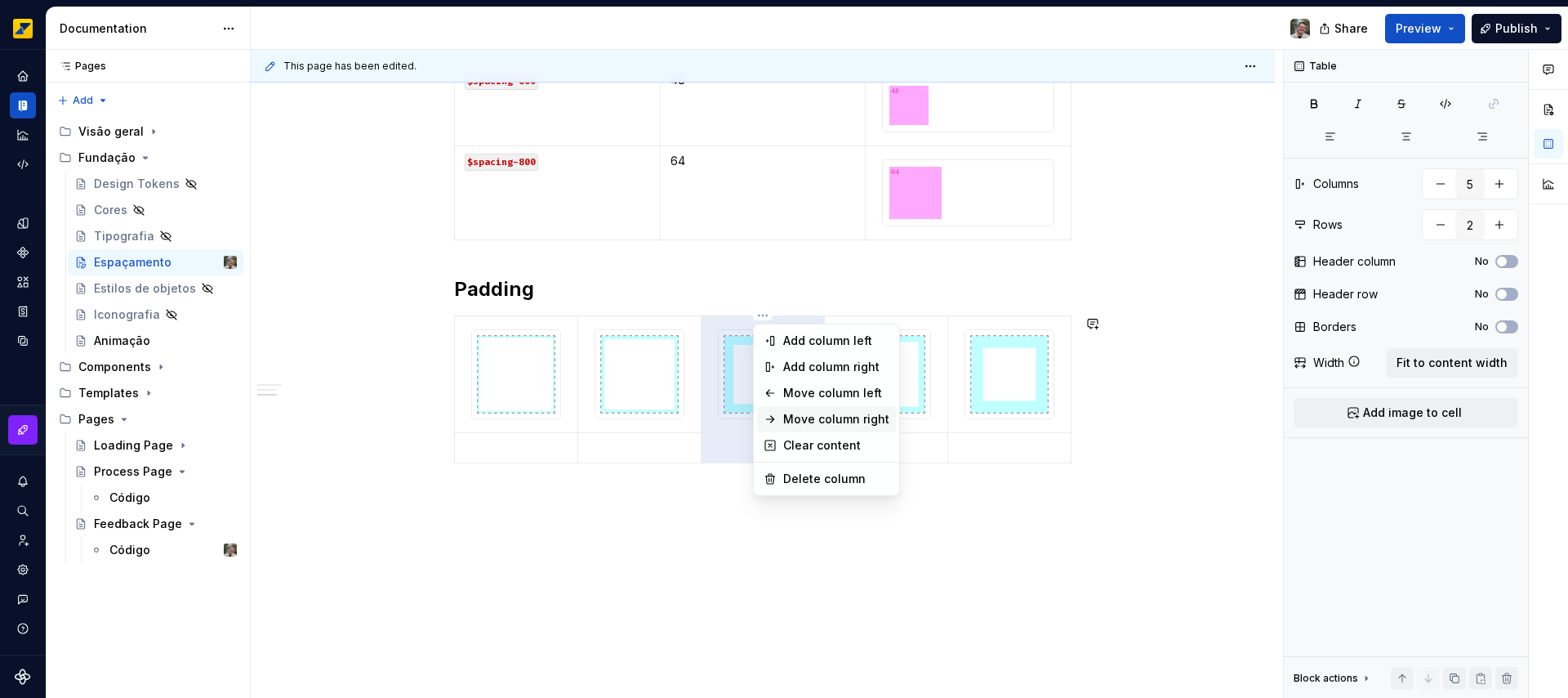
click at [819, 417] on div "Move column right" at bounding box center [836, 419] width 106 height 17
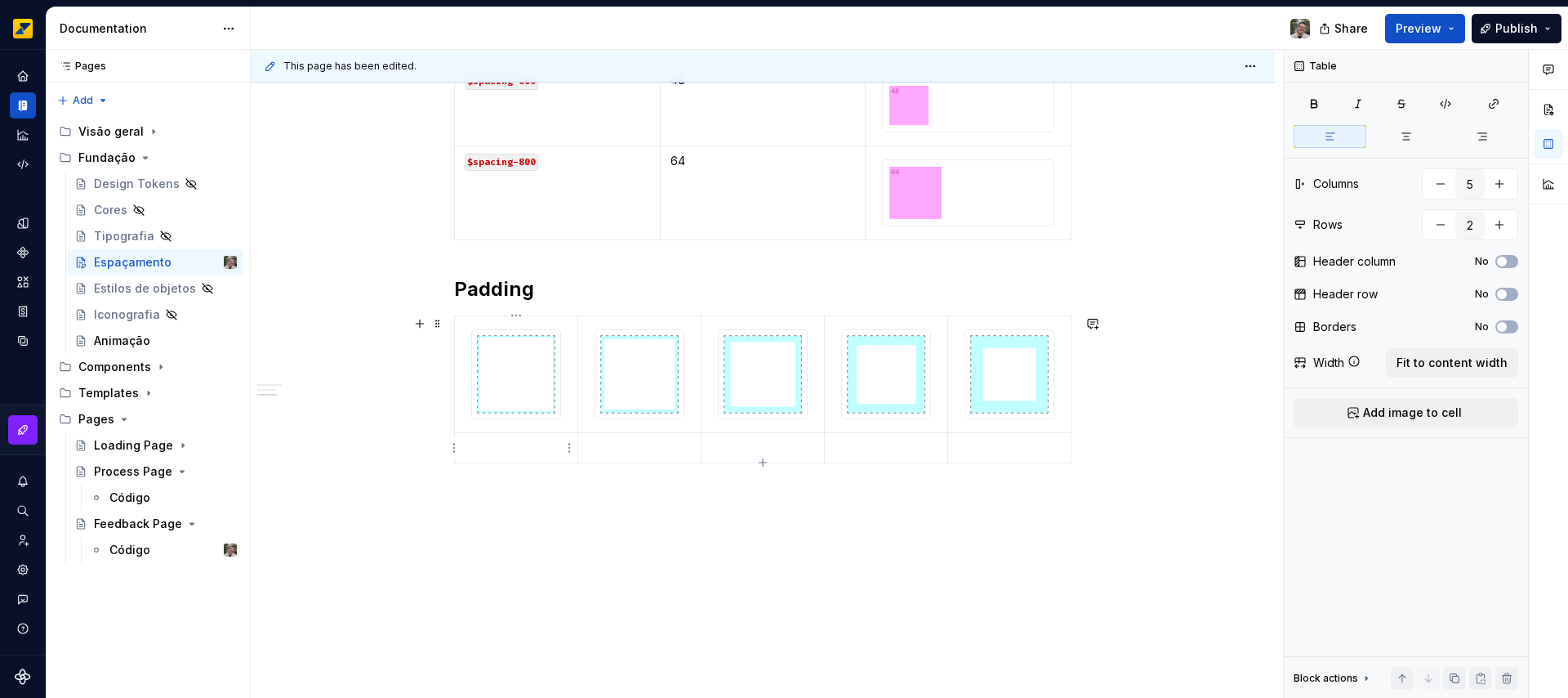
click at [515, 443] on p at bounding box center [516, 448] width 103 height 17
click at [1434, 410] on span "Add image to cell" at bounding box center [1412, 412] width 99 height 17
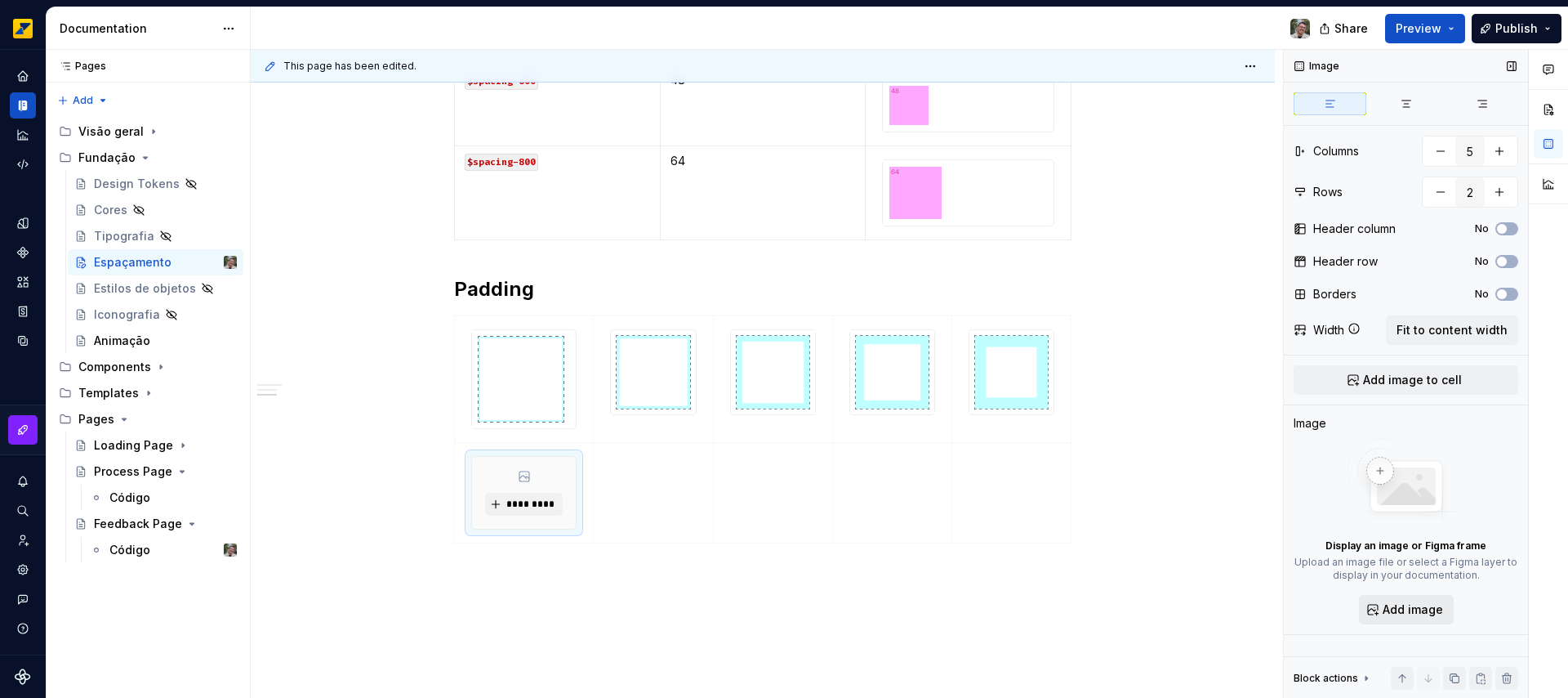
click at [1411, 607] on span "Add image" at bounding box center [1412, 609] width 61 height 17
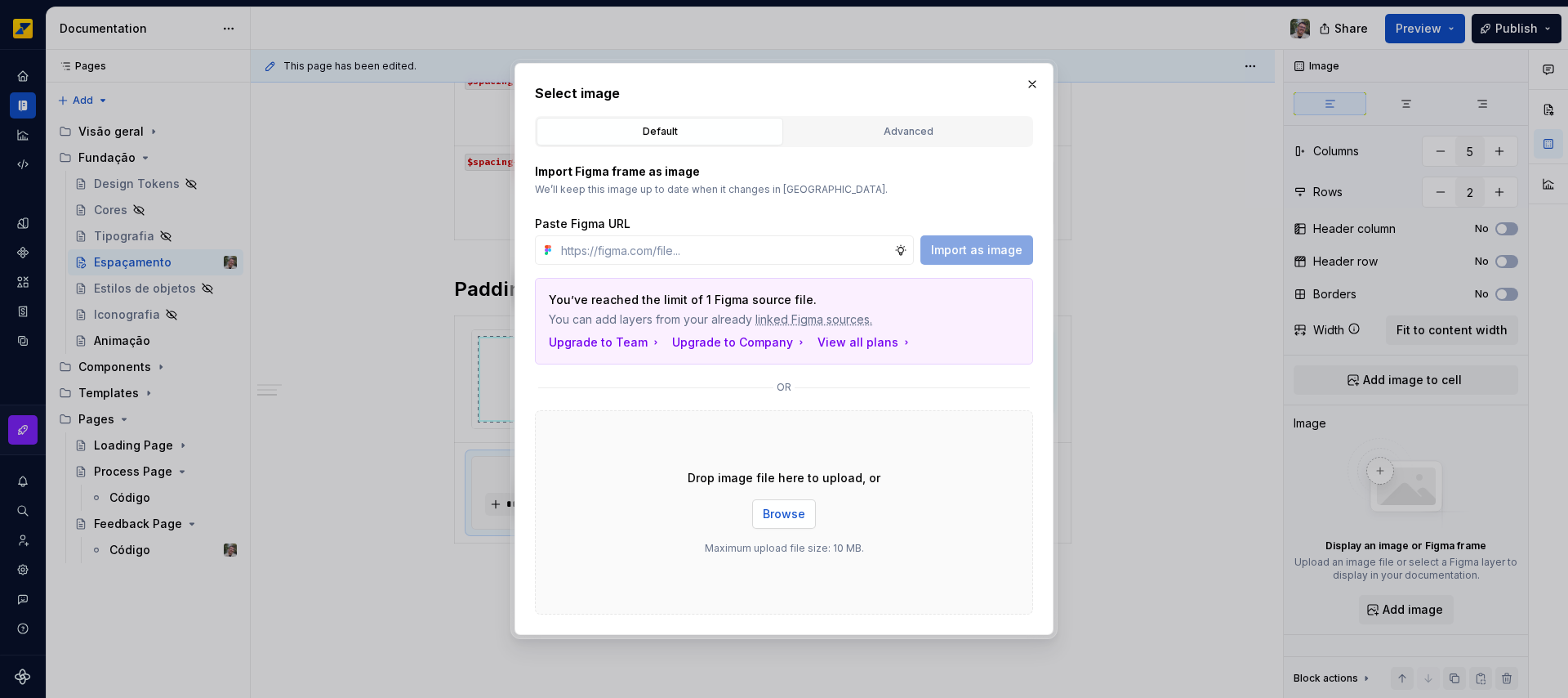
click at [791, 510] on span "Browse" at bounding box center [783, 514] width 42 height 17
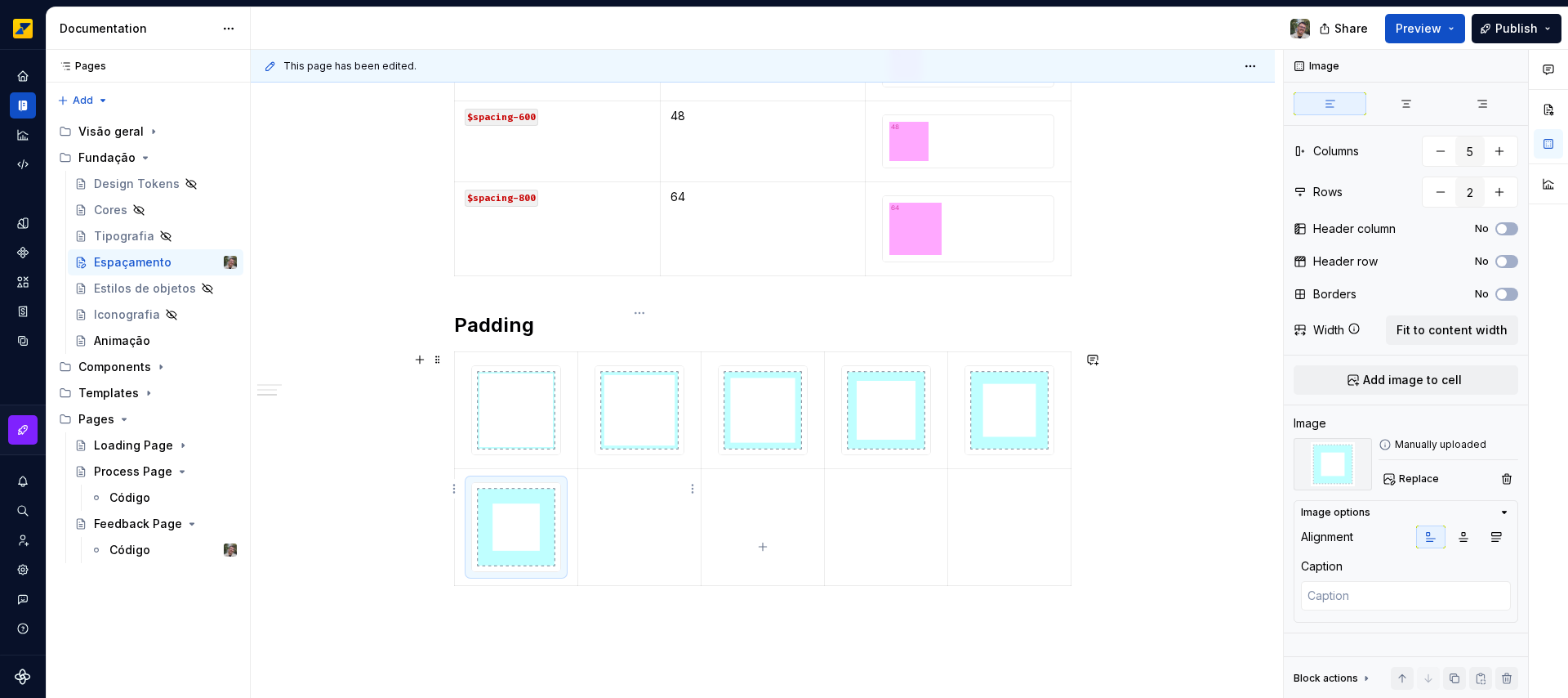
scroll to position [1165, 0]
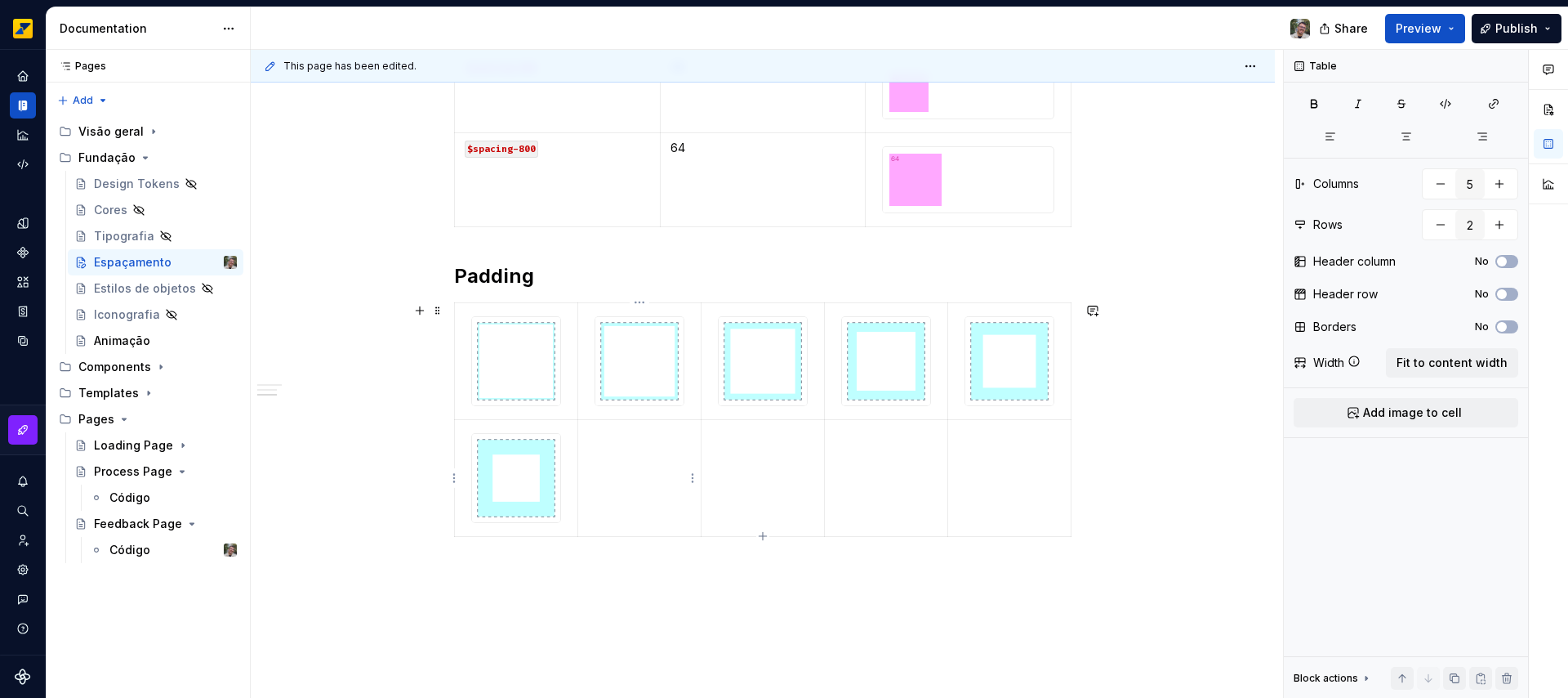
click at [648, 474] on td at bounding box center [640, 477] width 124 height 117
click at [1437, 417] on span "Add image to cell" at bounding box center [1412, 412] width 99 height 17
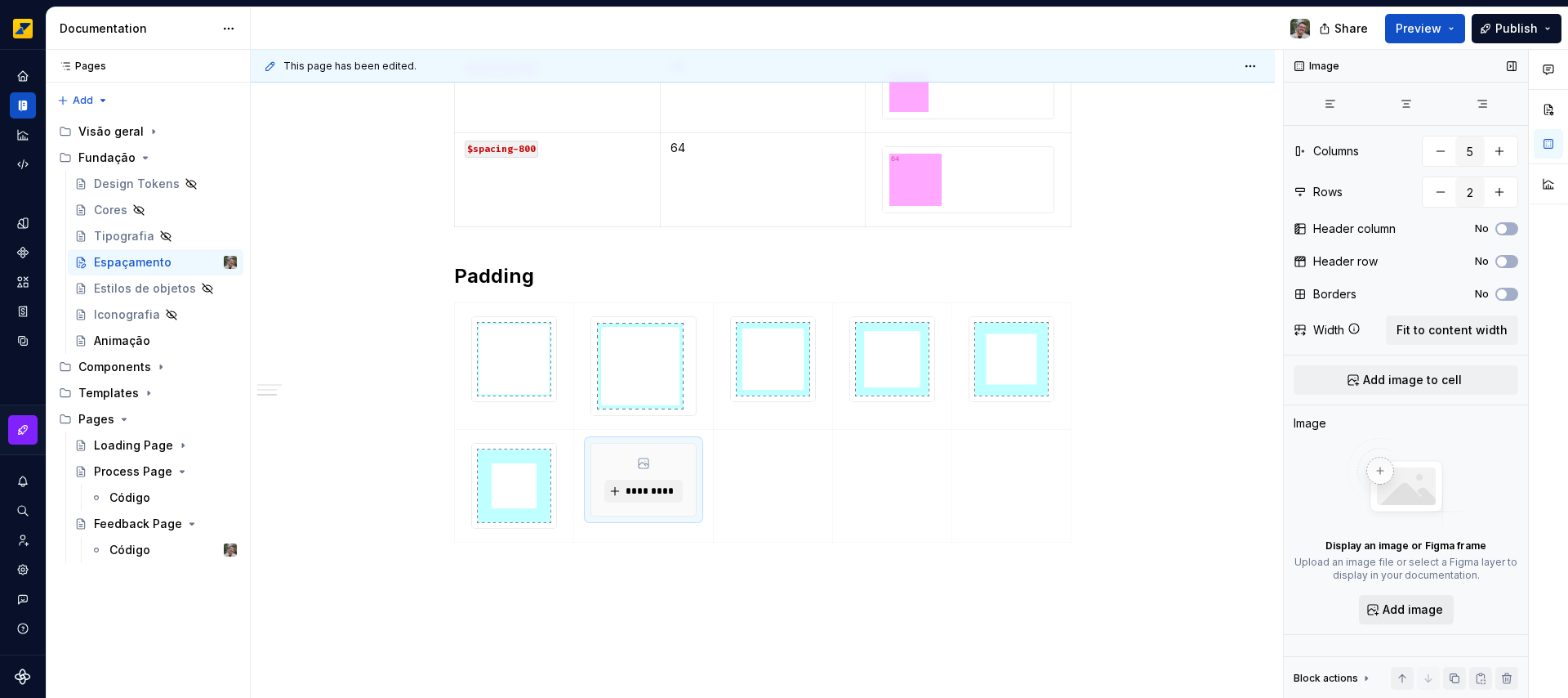
click at [1406, 605] on span "Add image" at bounding box center [1412, 609] width 61 height 17
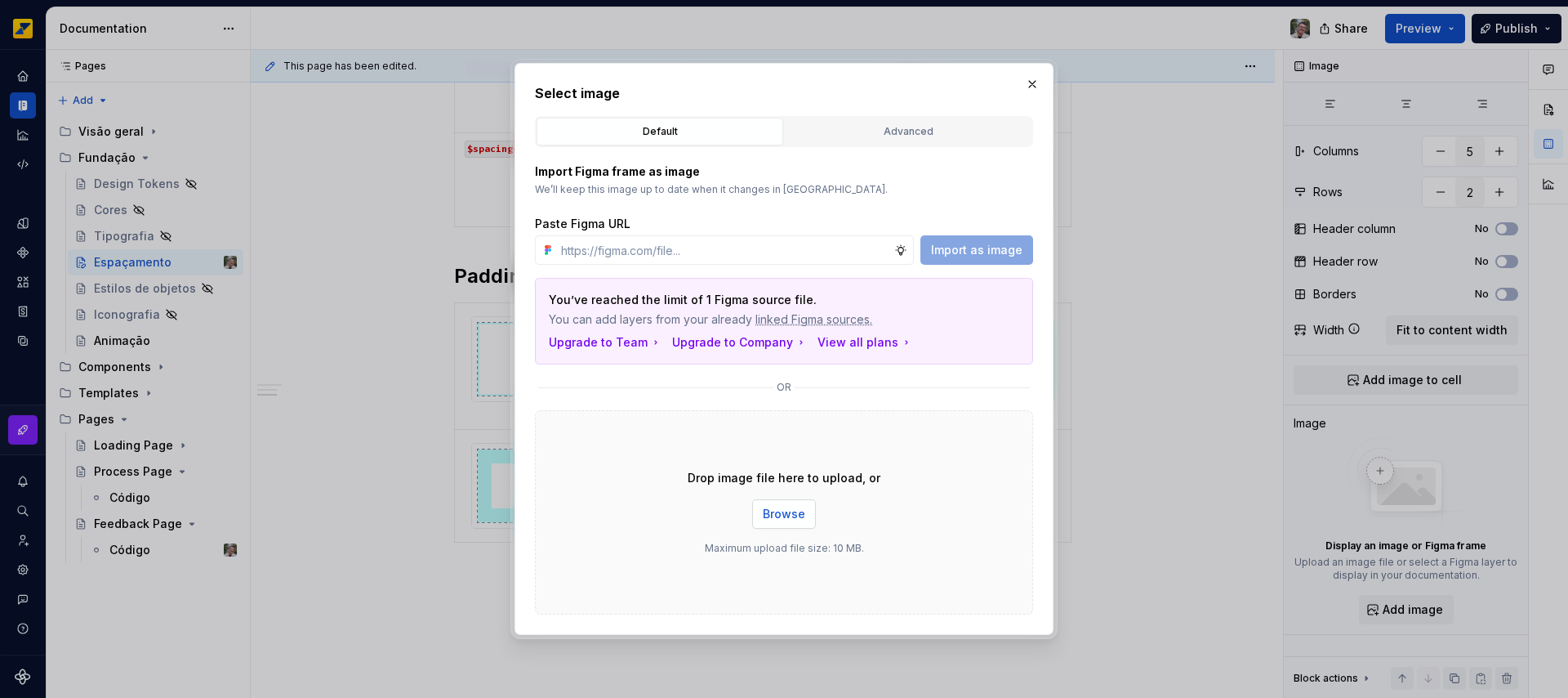
click at [791, 518] on span "Browse" at bounding box center [783, 514] width 42 height 17
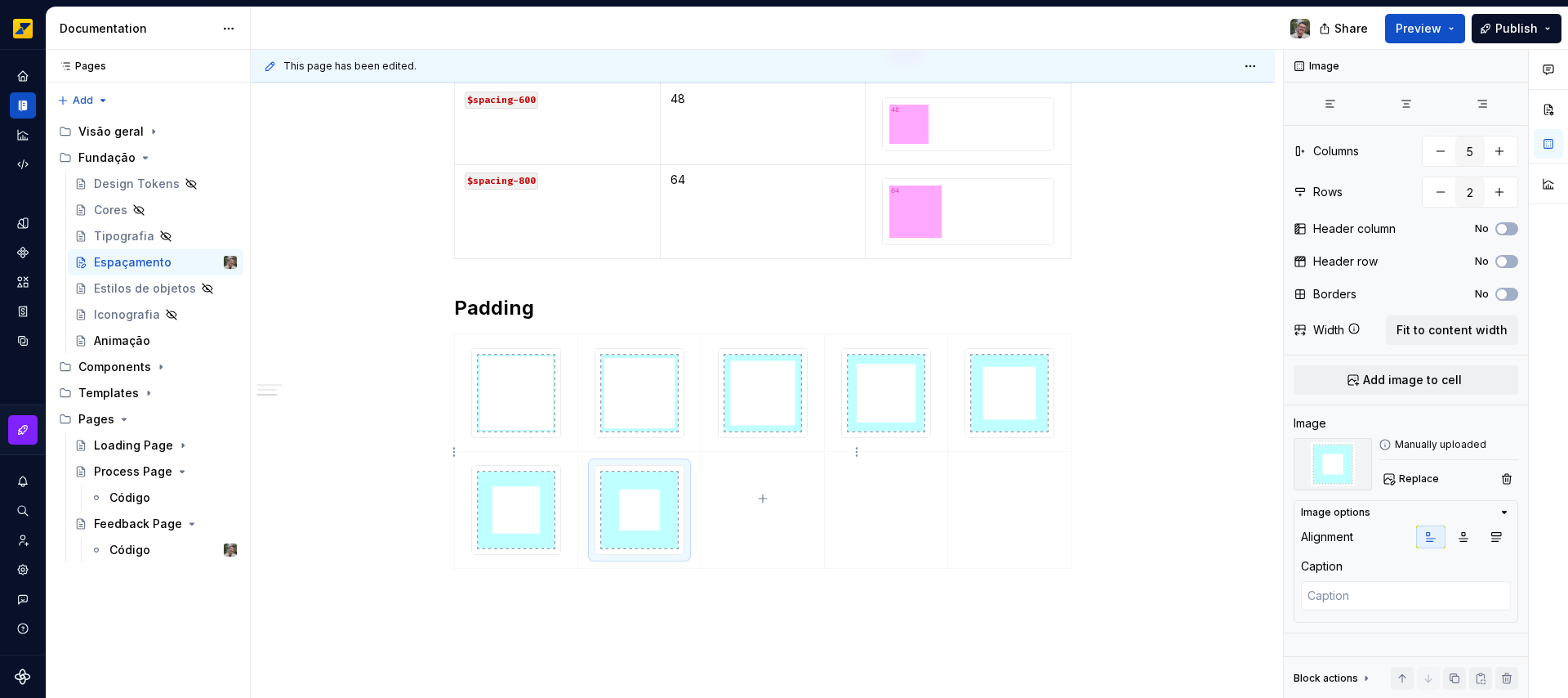
scroll to position [1238, 0]
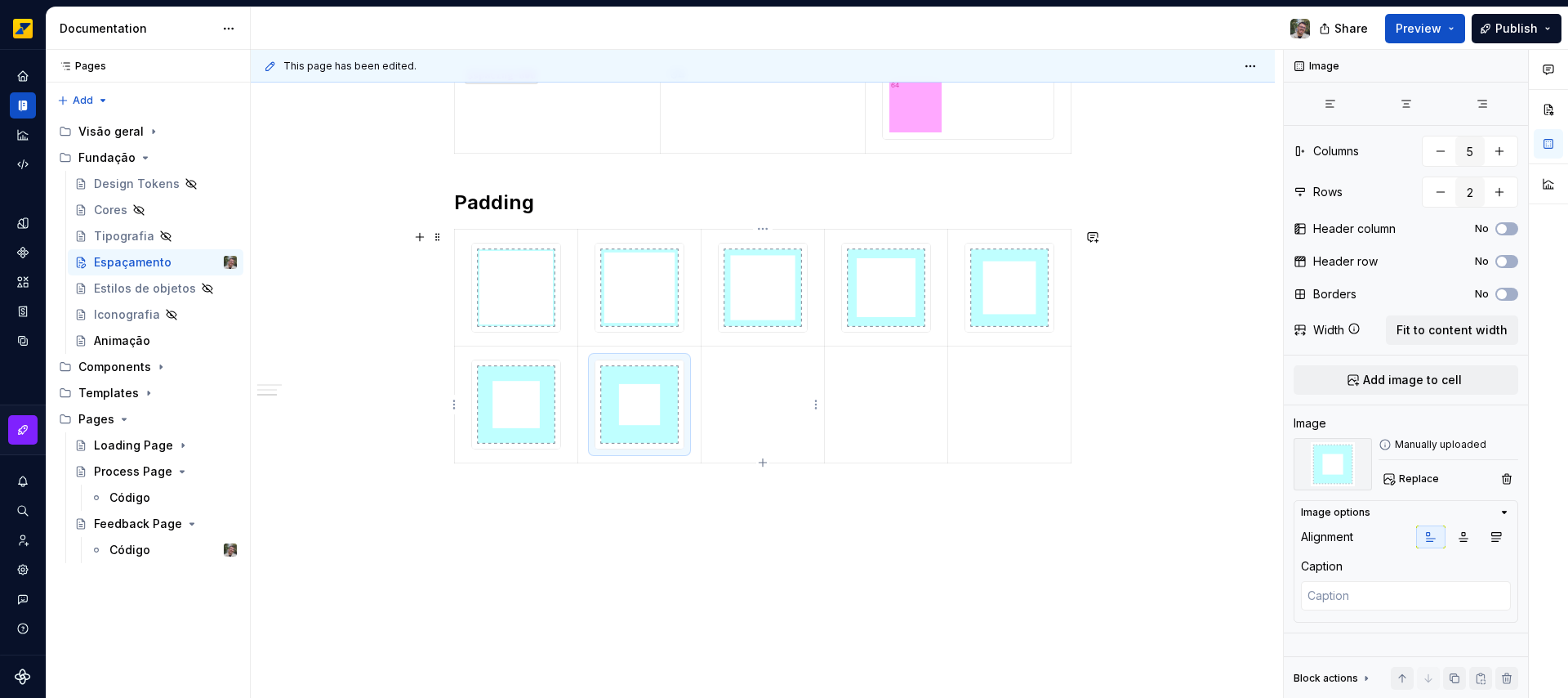
click at [745, 398] on td at bounding box center [762, 403] width 124 height 117
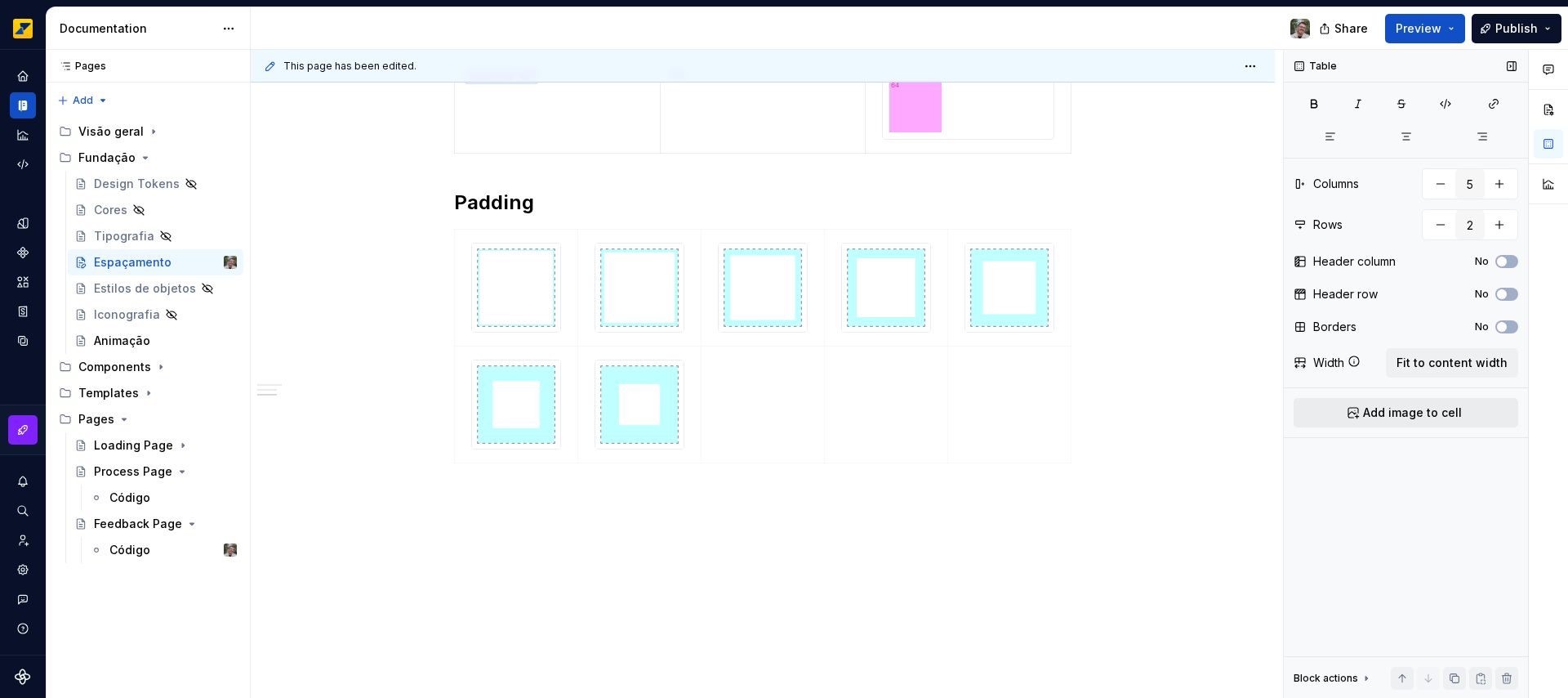
click at [1405, 412] on span "Add image to cell" at bounding box center [1412, 412] width 99 height 17
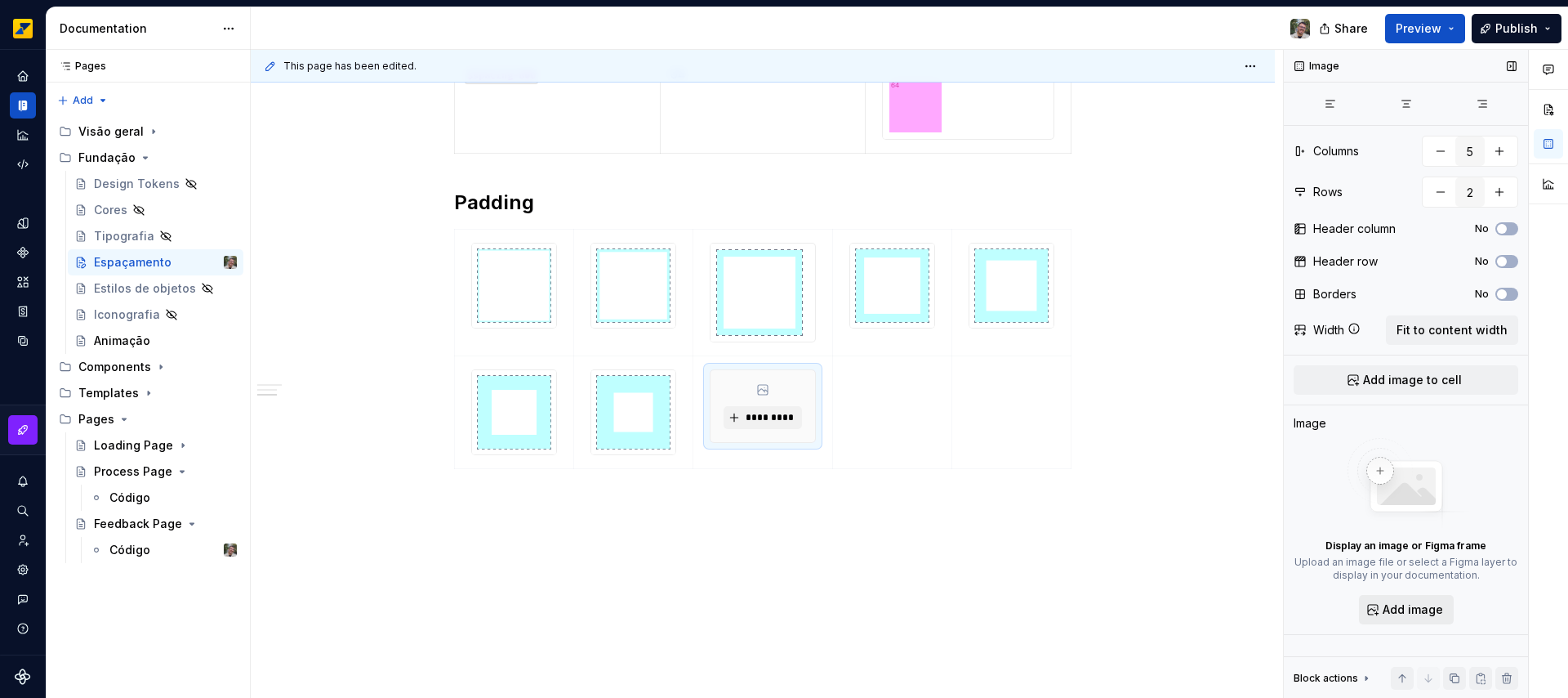
click at [1386, 613] on span "Add image" at bounding box center [1412, 609] width 61 height 17
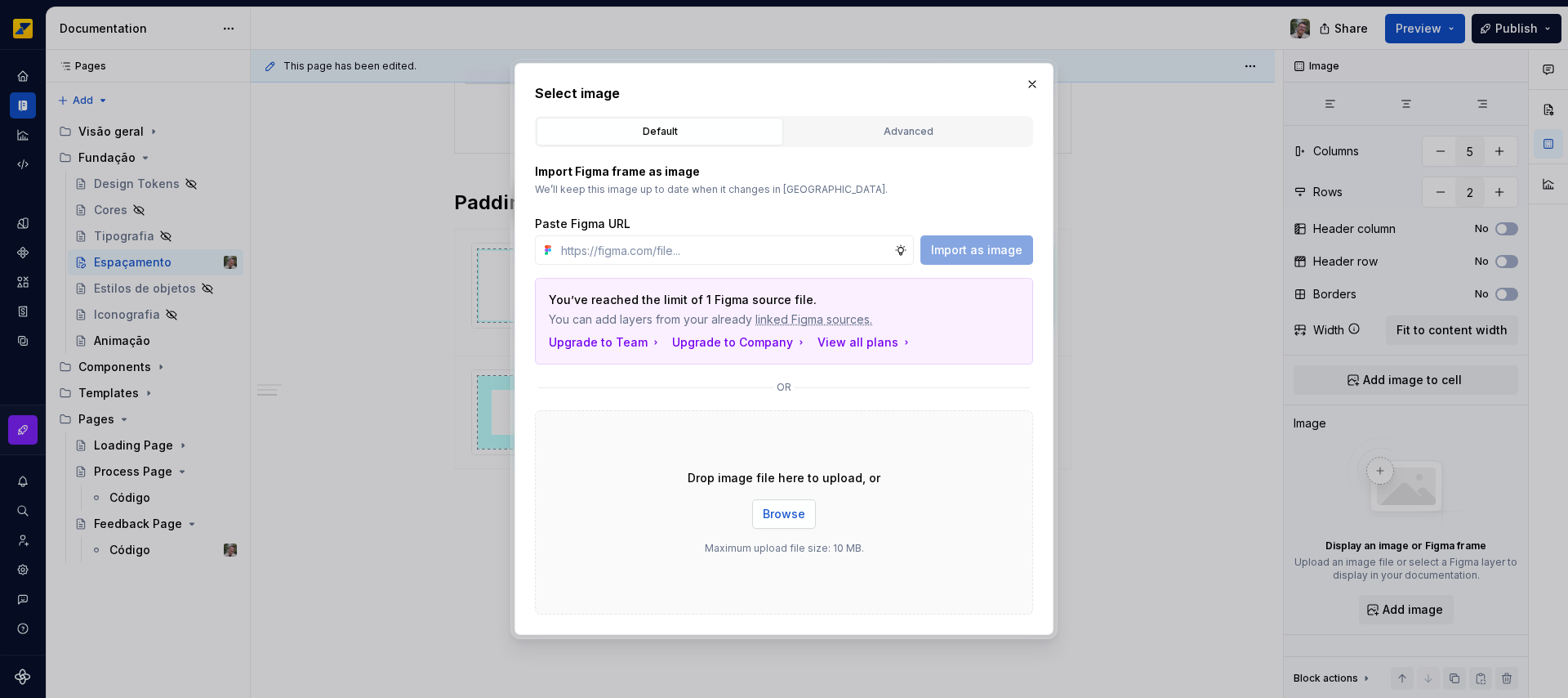
click at [783, 517] on span "Browse" at bounding box center [783, 514] width 42 height 17
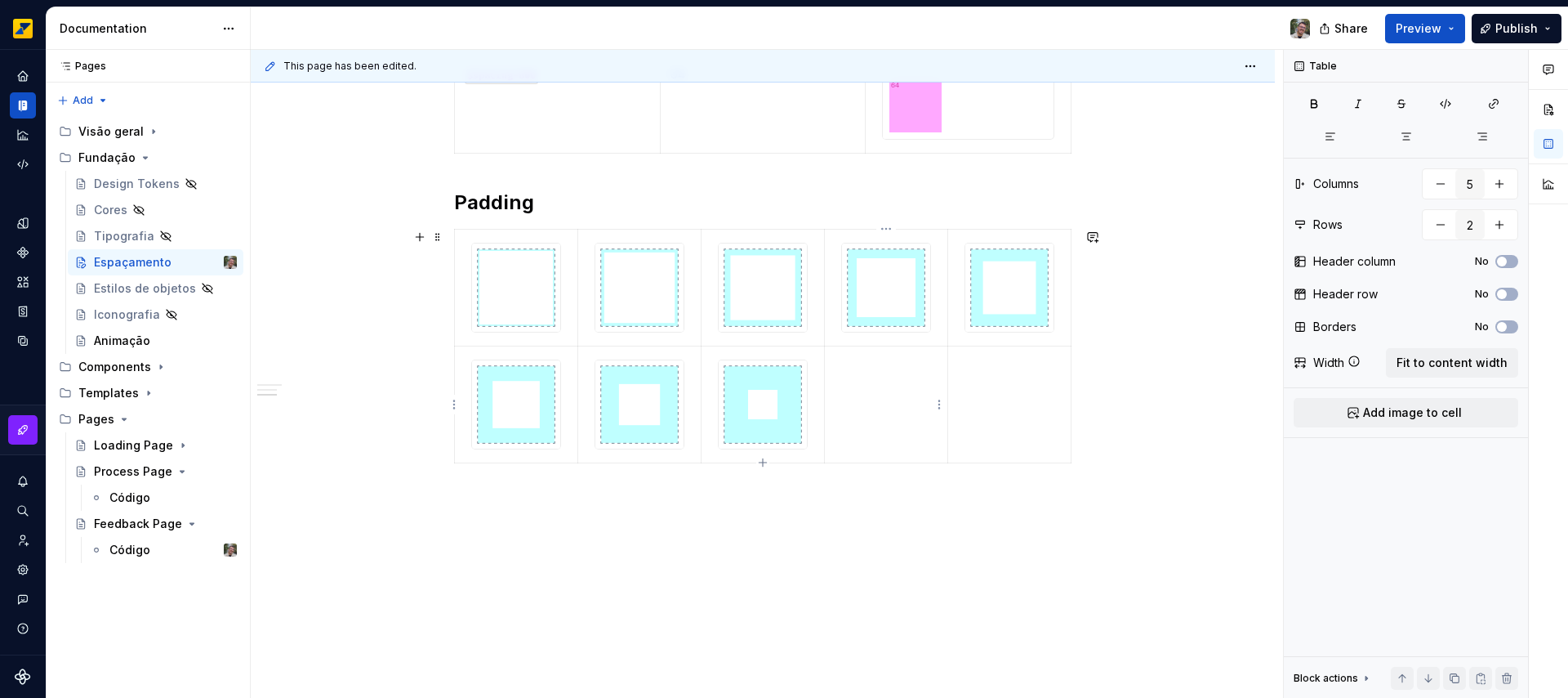
click at [889, 385] on td at bounding box center [886, 403] width 124 height 117
click at [1418, 418] on span "Add image to cell" at bounding box center [1412, 412] width 99 height 17
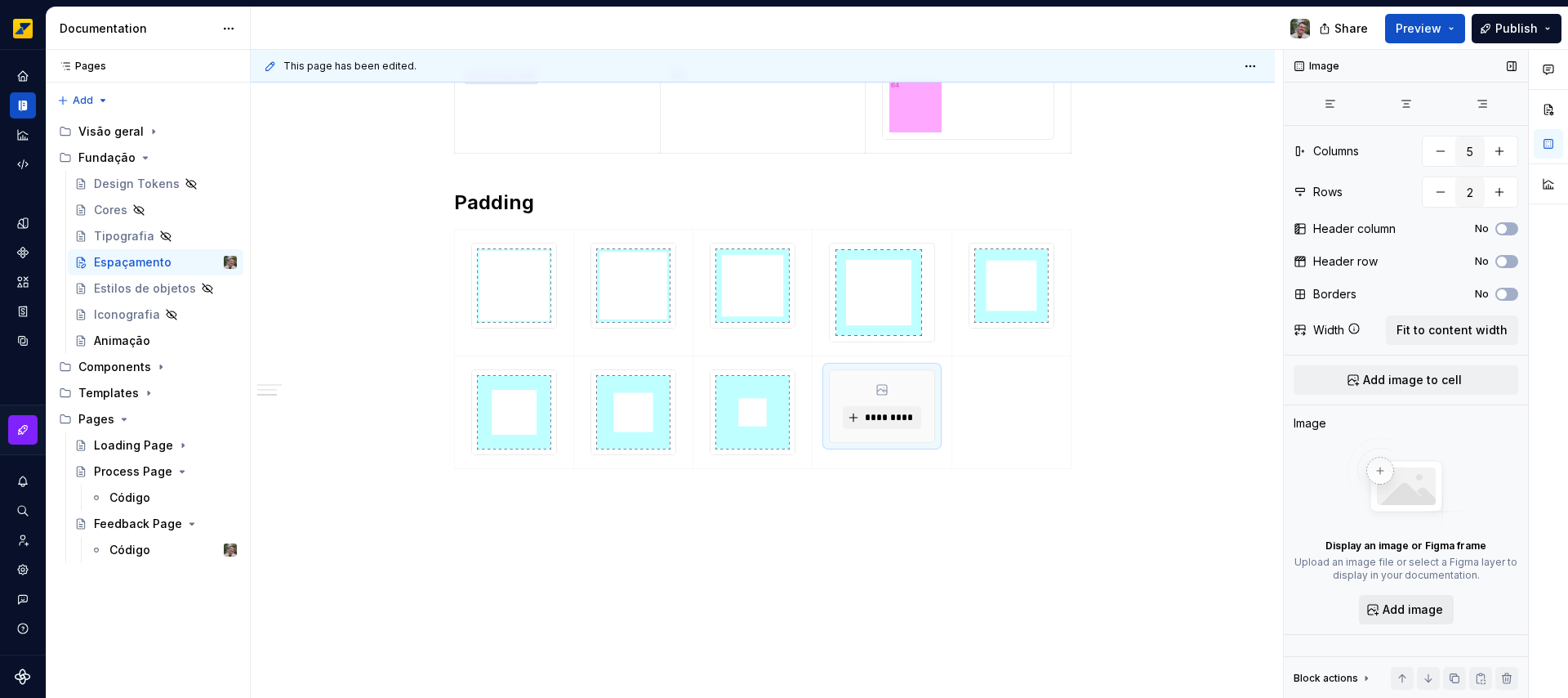
click at [1397, 608] on span "Add image" at bounding box center [1412, 609] width 61 height 17
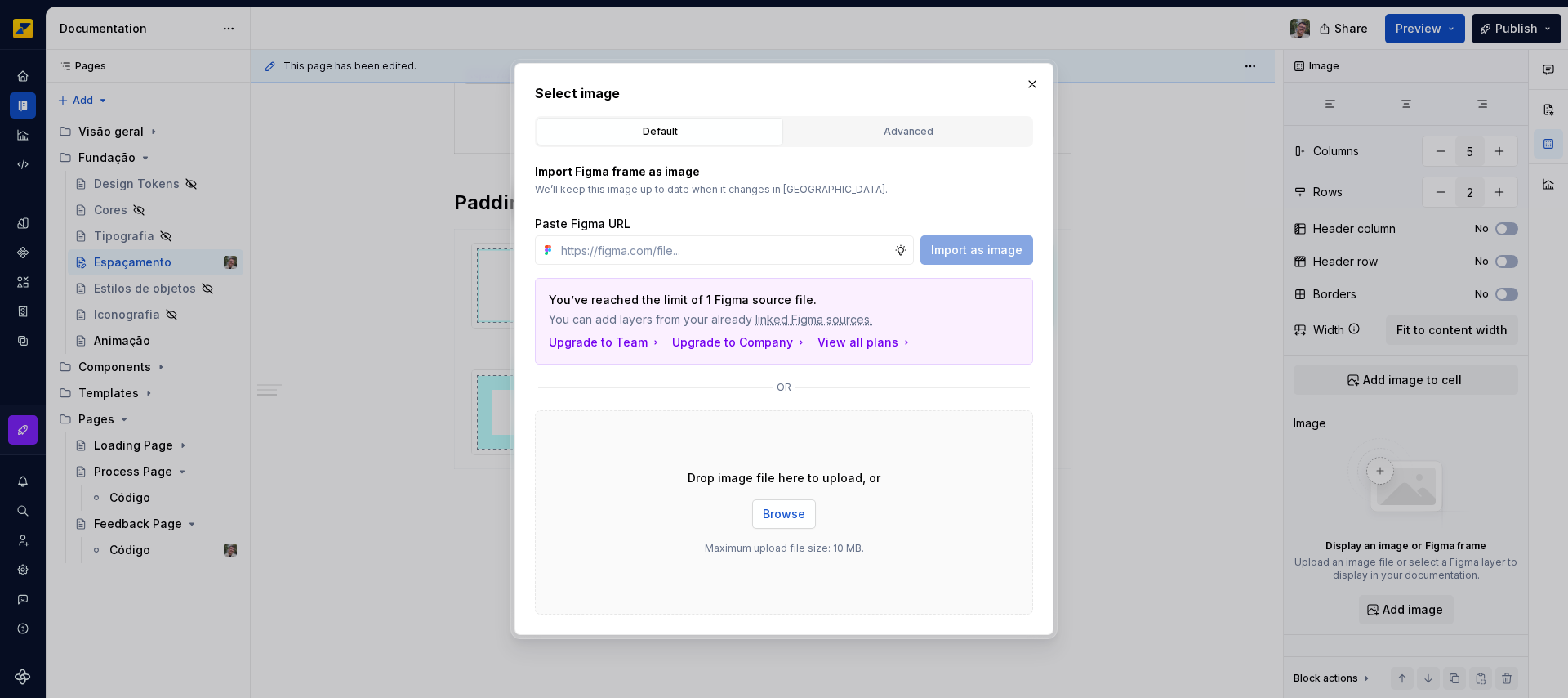
click at [796, 511] on span "Browse" at bounding box center [783, 514] width 42 height 17
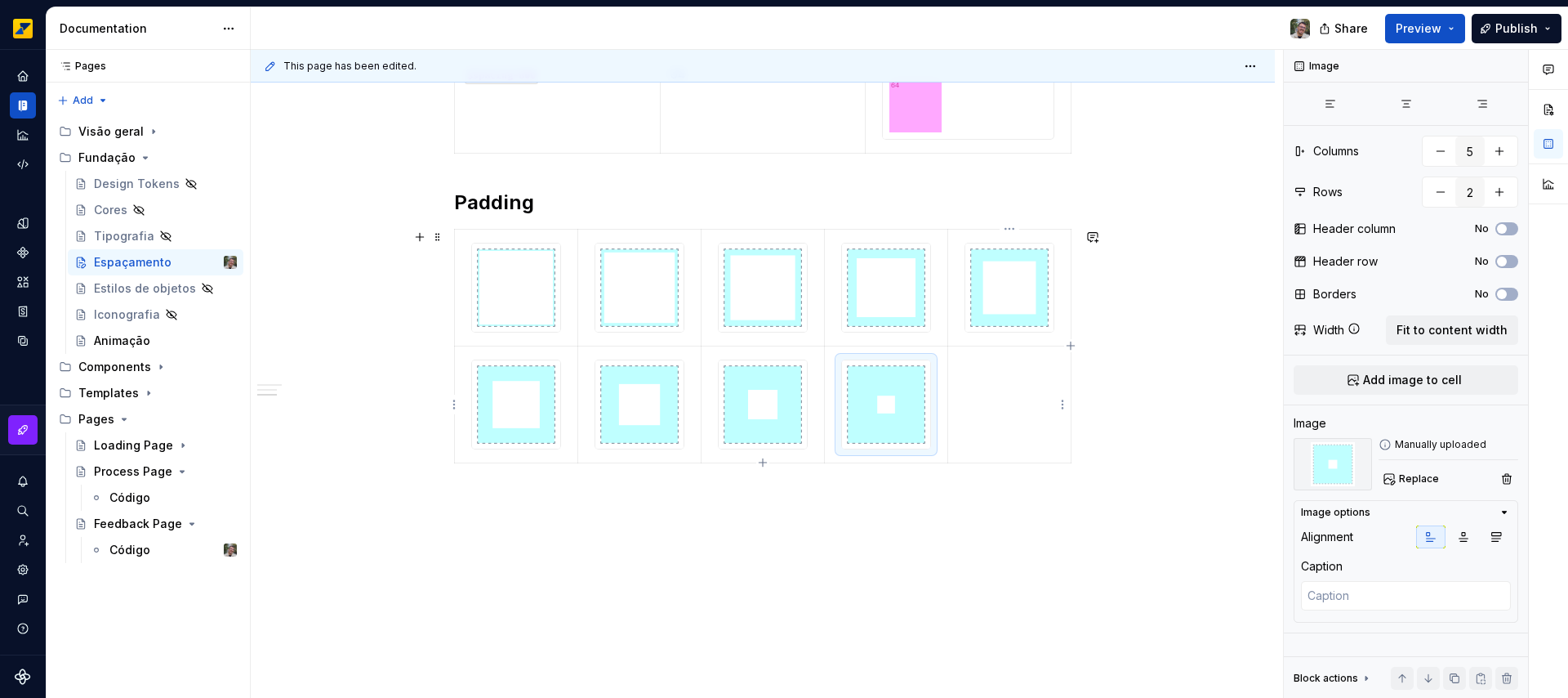
click at [1006, 412] on td at bounding box center [1010, 403] width 124 height 117
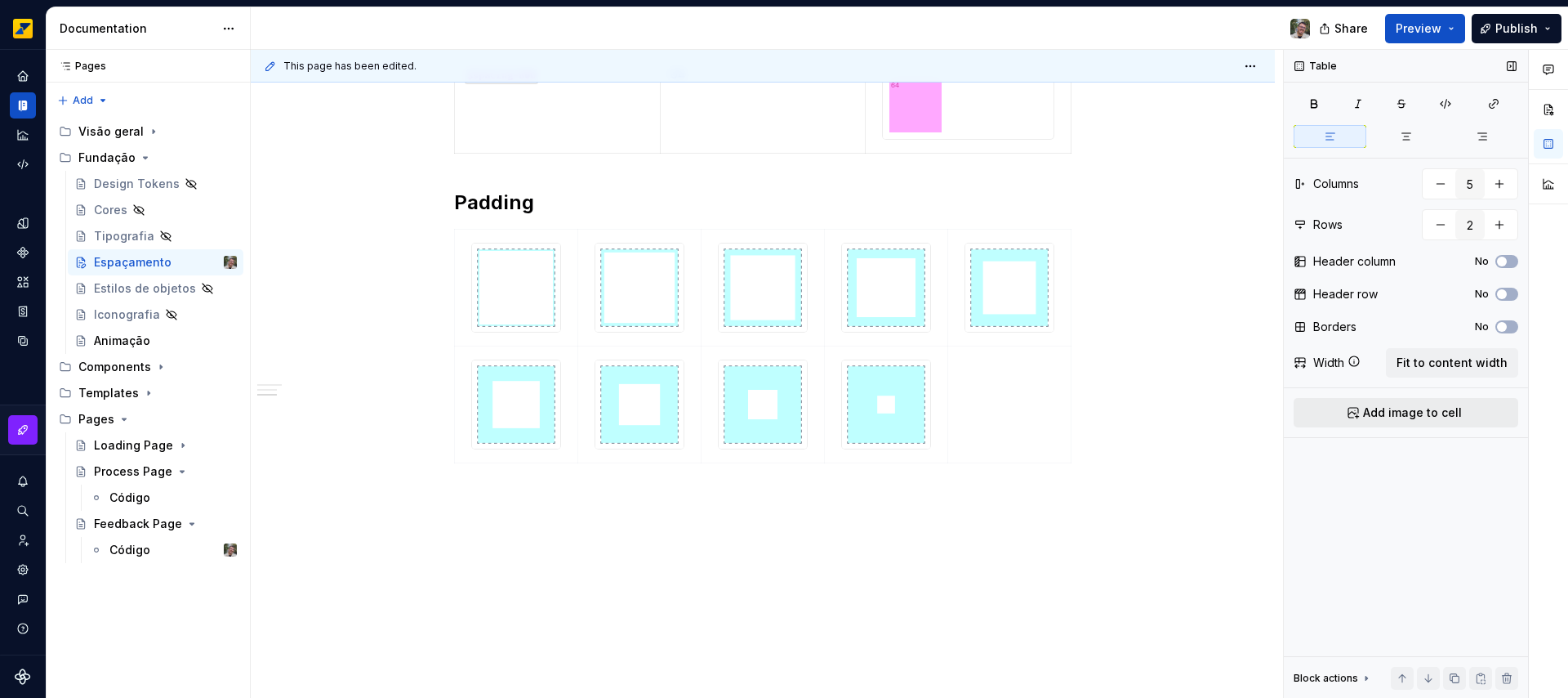
click at [1416, 408] on span "Add image to cell" at bounding box center [1412, 412] width 99 height 17
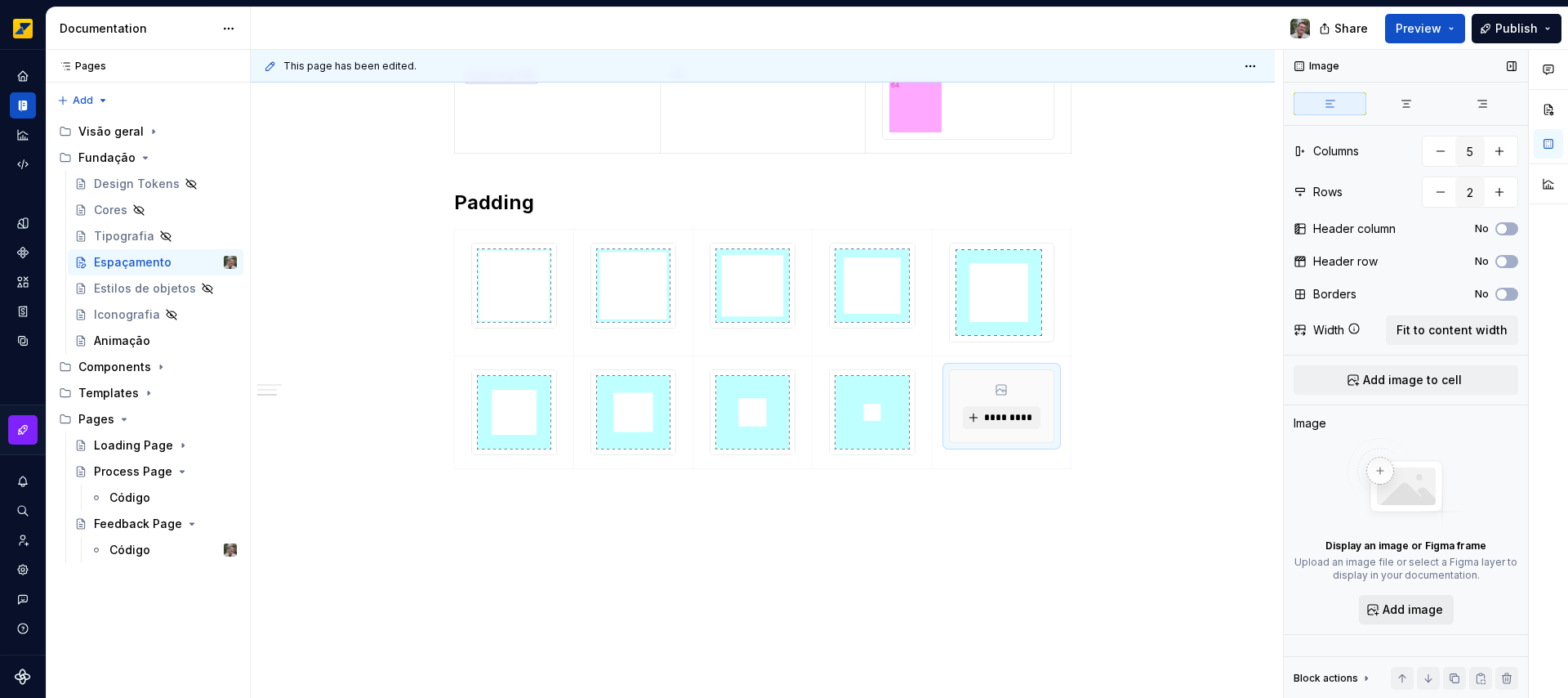
click at [1421, 611] on span "Add image" at bounding box center [1412, 609] width 61 height 17
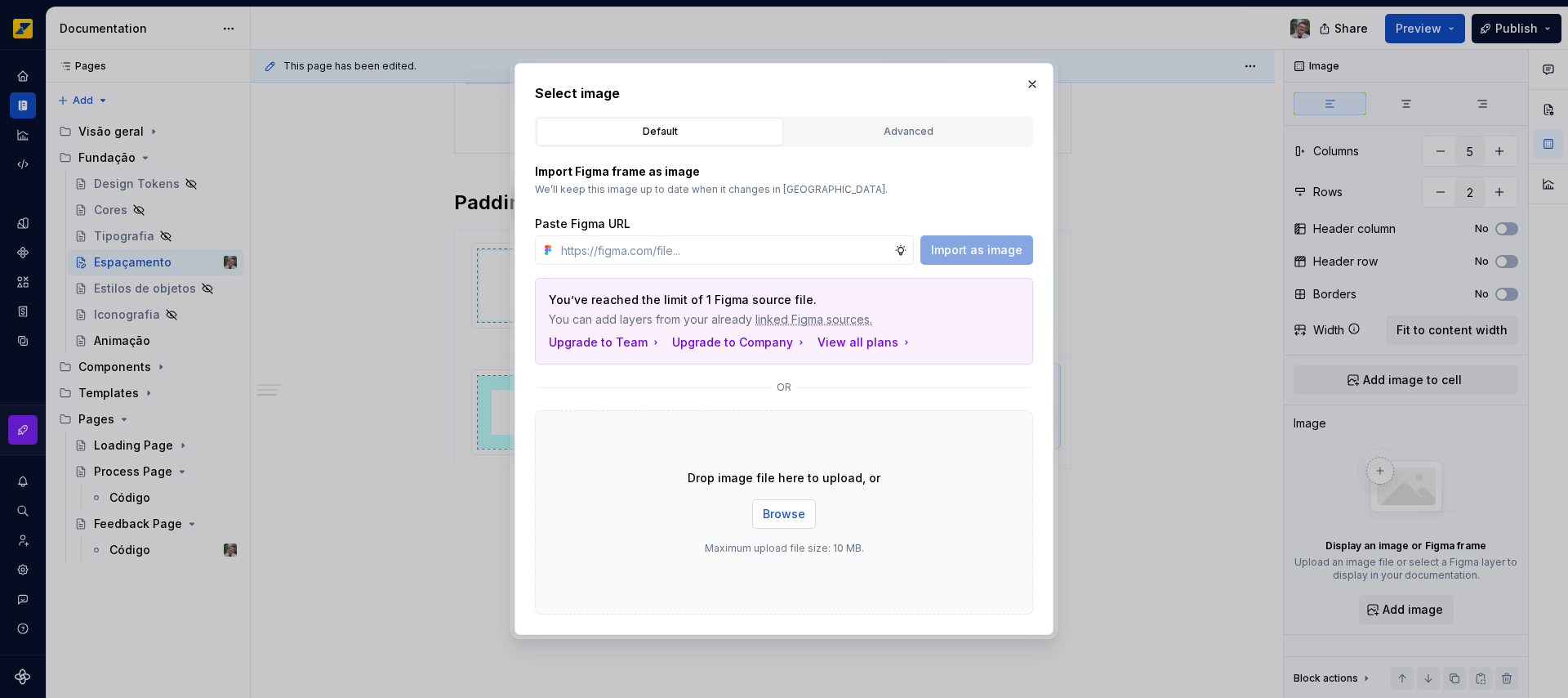
click at [781, 515] on span "Browse" at bounding box center [783, 514] width 42 height 17
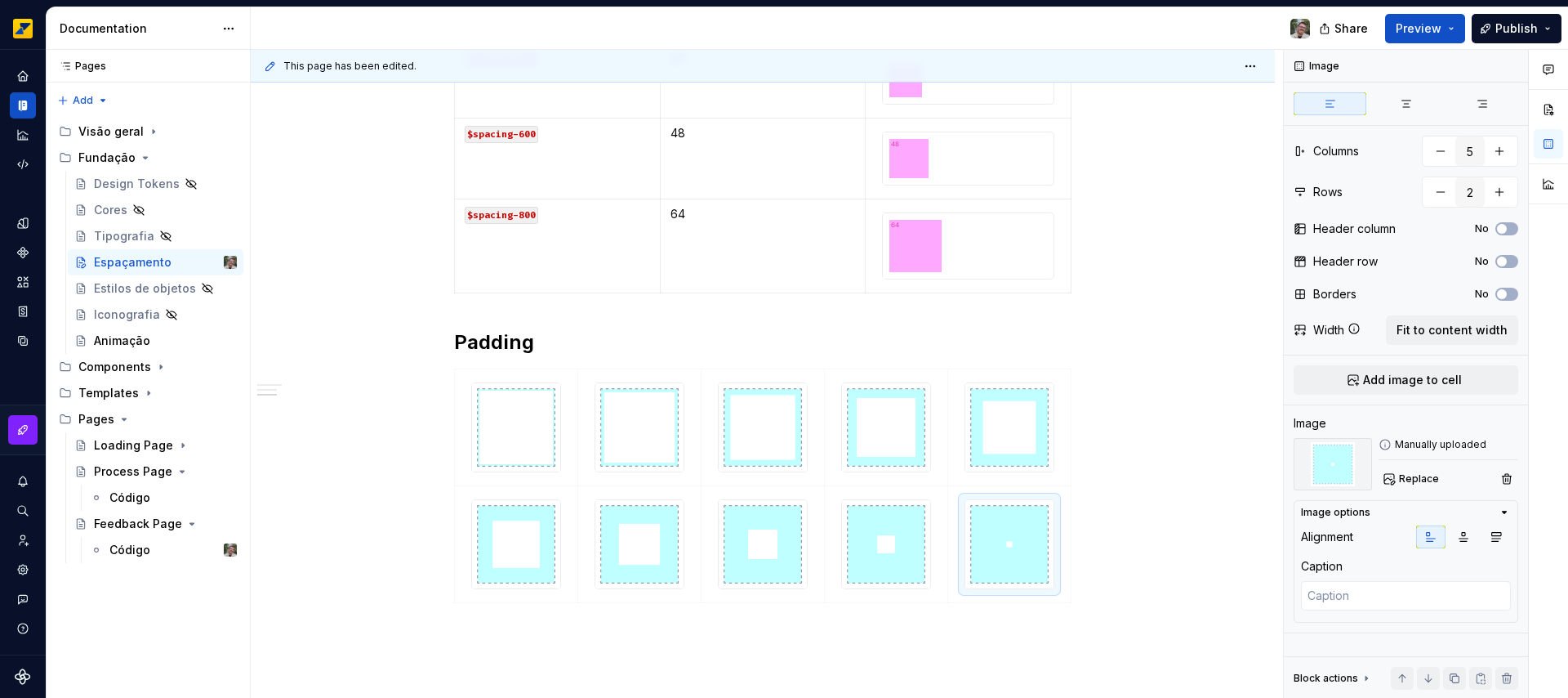
scroll to position [1277, 0]
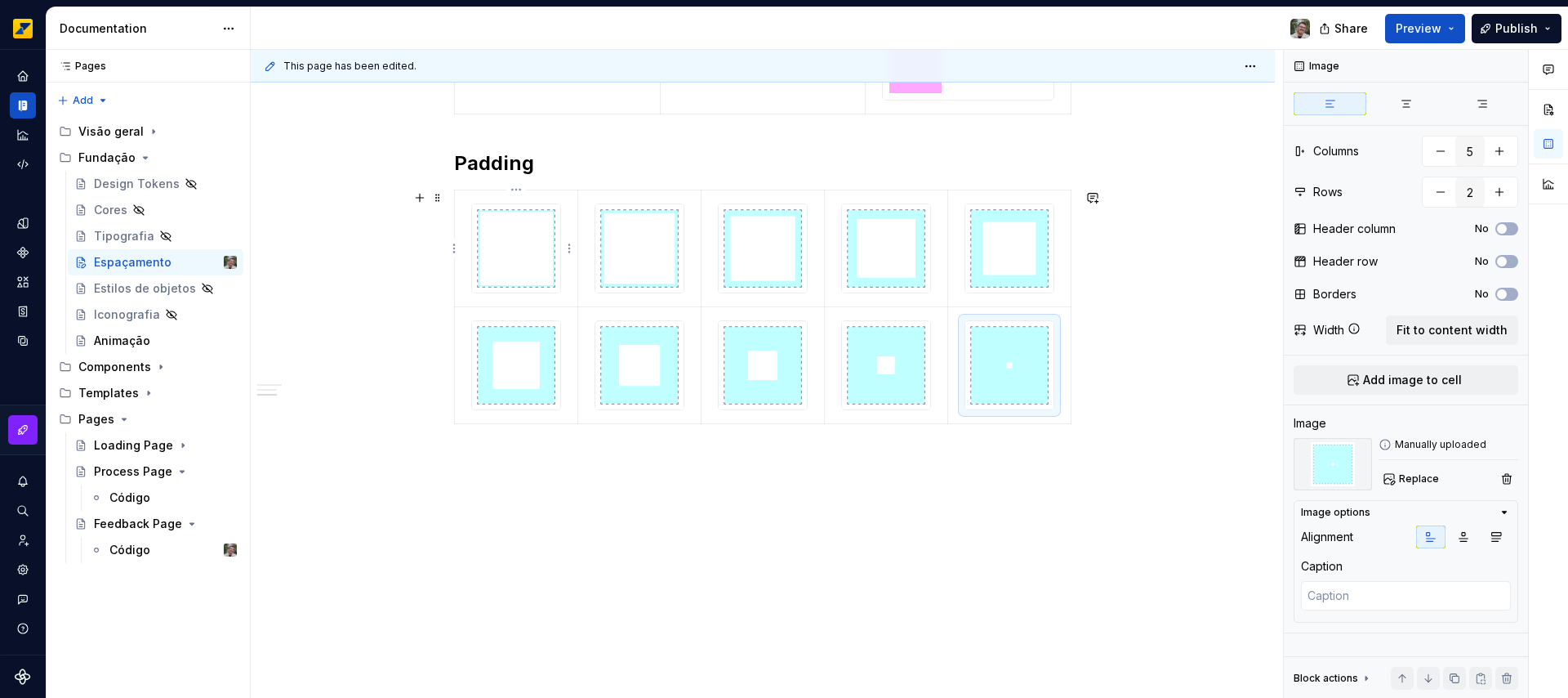
click at [509, 252] on img at bounding box center [516, 248] width 88 height 88
click at [1044, 393] on img at bounding box center [1009, 365] width 88 height 88
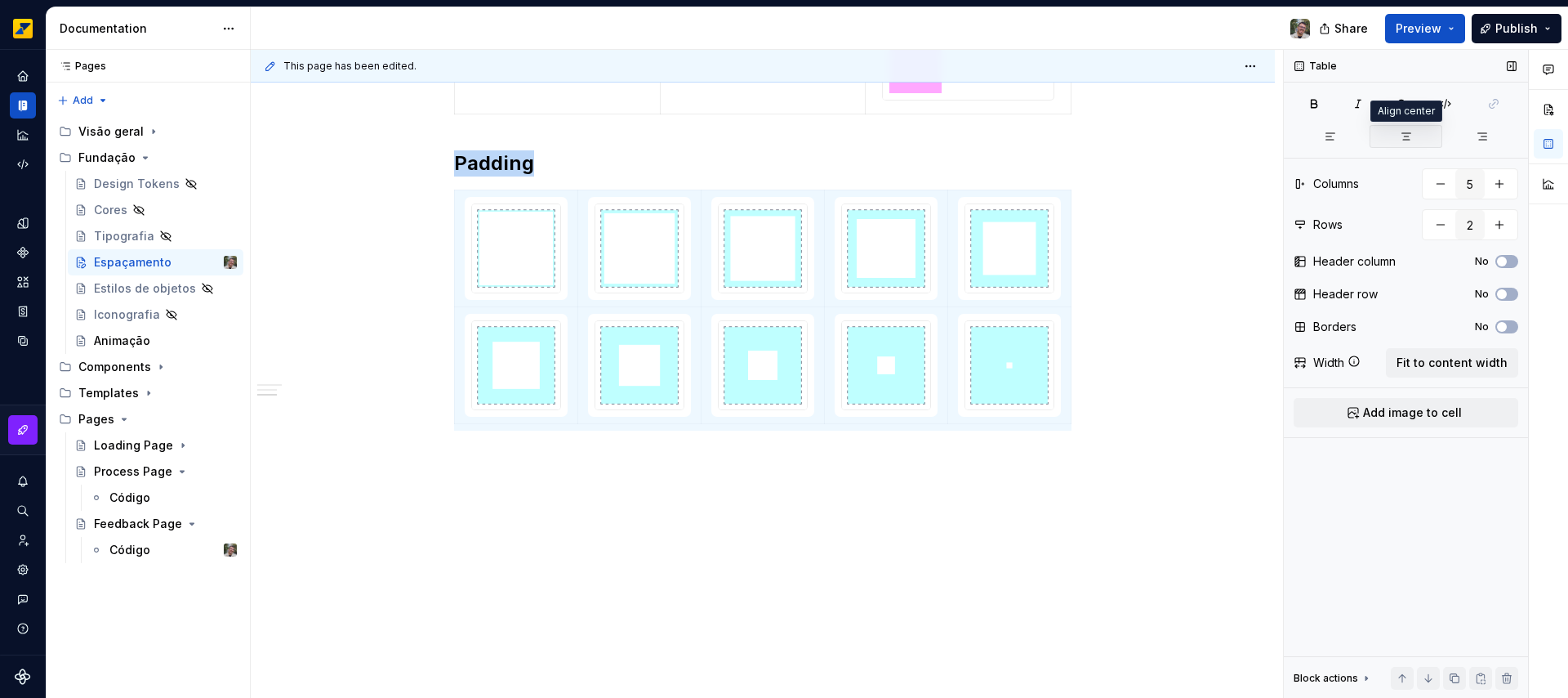
click at [1407, 137] on icon "button" at bounding box center [1406, 136] width 13 height 13
click at [509, 254] on img at bounding box center [516, 248] width 88 height 88
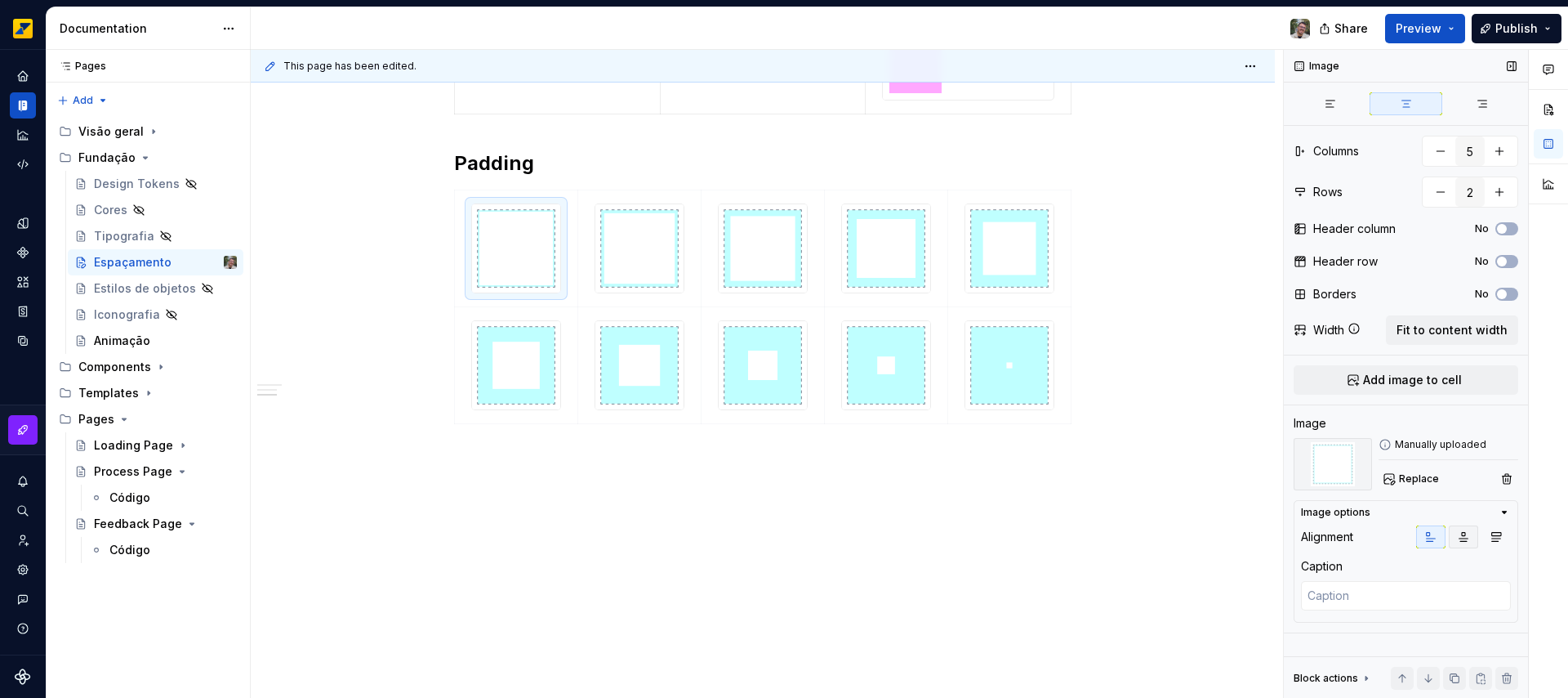
click at [1467, 539] on icon "button" at bounding box center [1463, 537] width 13 height 13
click at [624, 252] on img at bounding box center [640, 248] width 88 height 88
click at [1499, 540] on icon "button" at bounding box center [1496, 537] width 13 height 13
click at [1458, 534] on icon "button" at bounding box center [1463, 537] width 13 height 13
click at [800, 253] on img at bounding box center [762, 248] width 88 height 88
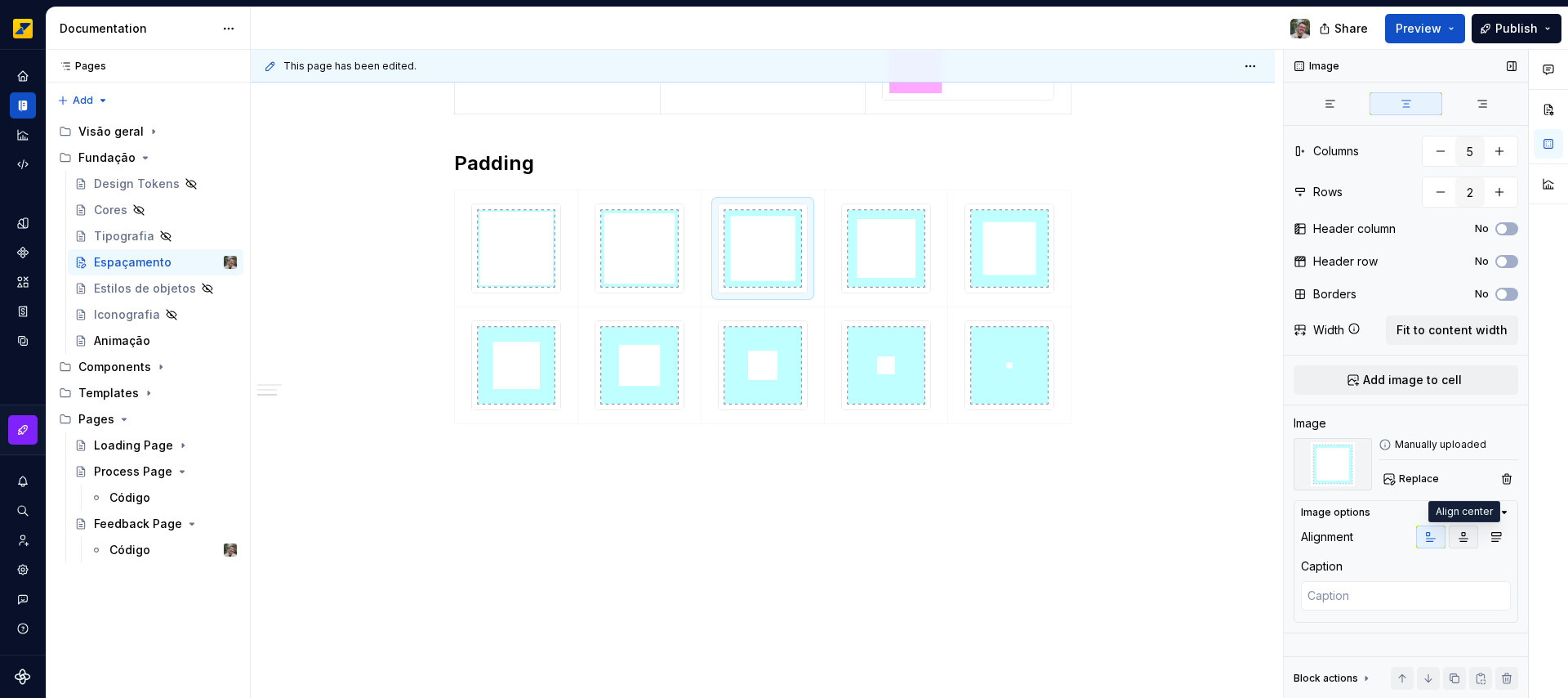
click at [1457, 539] on icon "button" at bounding box center [1463, 537] width 13 height 13
click at [909, 279] on img at bounding box center [886, 248] width 88 height 88
click at [1458, 538] on icon "button" at bounding box center [1463, 537] width 13 height 13
click at [1020, 274] on img at bounding box center [1009, 248] width 88 height 88
click at [1466, 540] on icon "button" at bounding box center [1463, 537] width 13 height 13
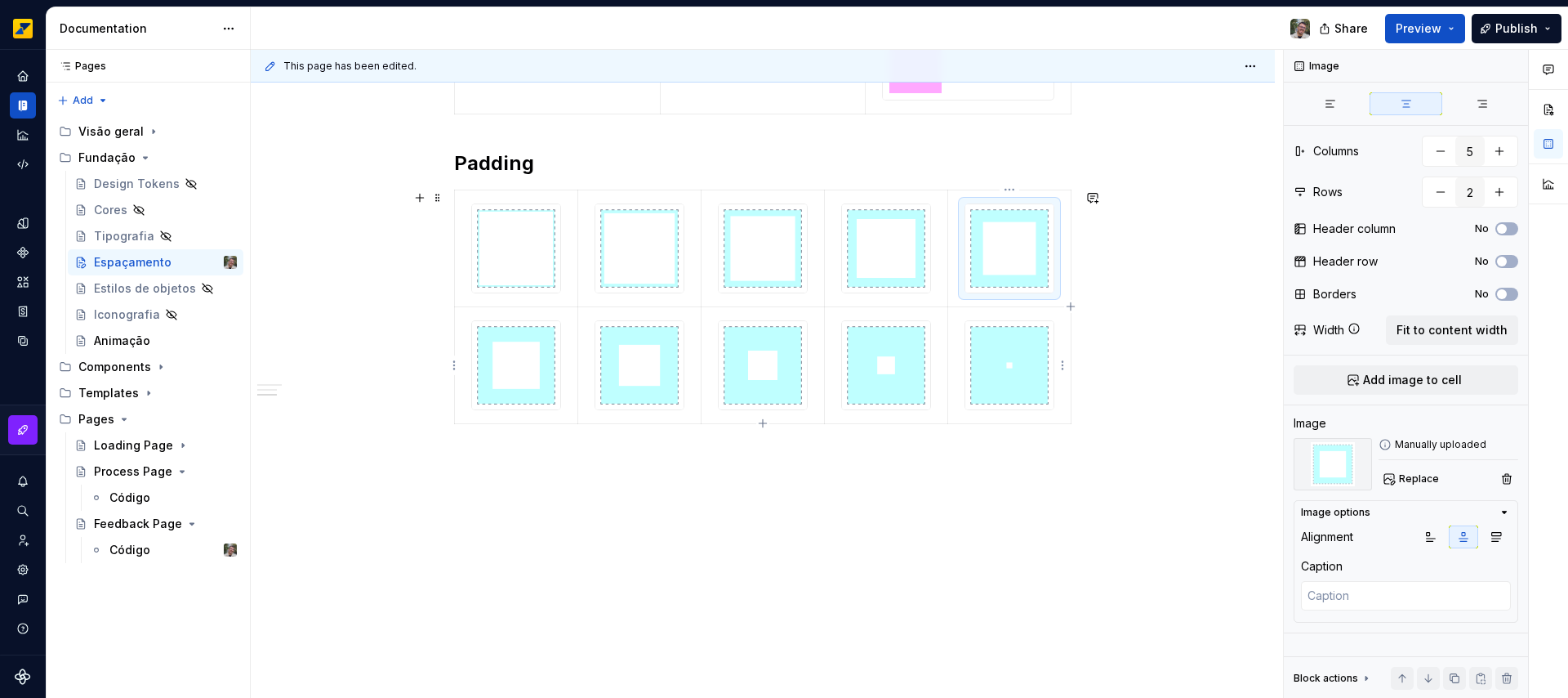
drag, startPoint x: 992, startPoint y: 364, endPoint x: 1012, endPoint y: 373, distance: 21.9
click at [992, 364] on img at bounding box center [1009, 365] width 88 height 88
click at [1459, 543] on icon "button" at bounding box center [1463, 537] width 13 height 13
drag, startPoint x: 902, startPoint y: 352, endPoint x: 940, endPoint y: 367, distance: 40.9
click at [902, 351] on img at bounding box center [886, 365] width 88 height 88
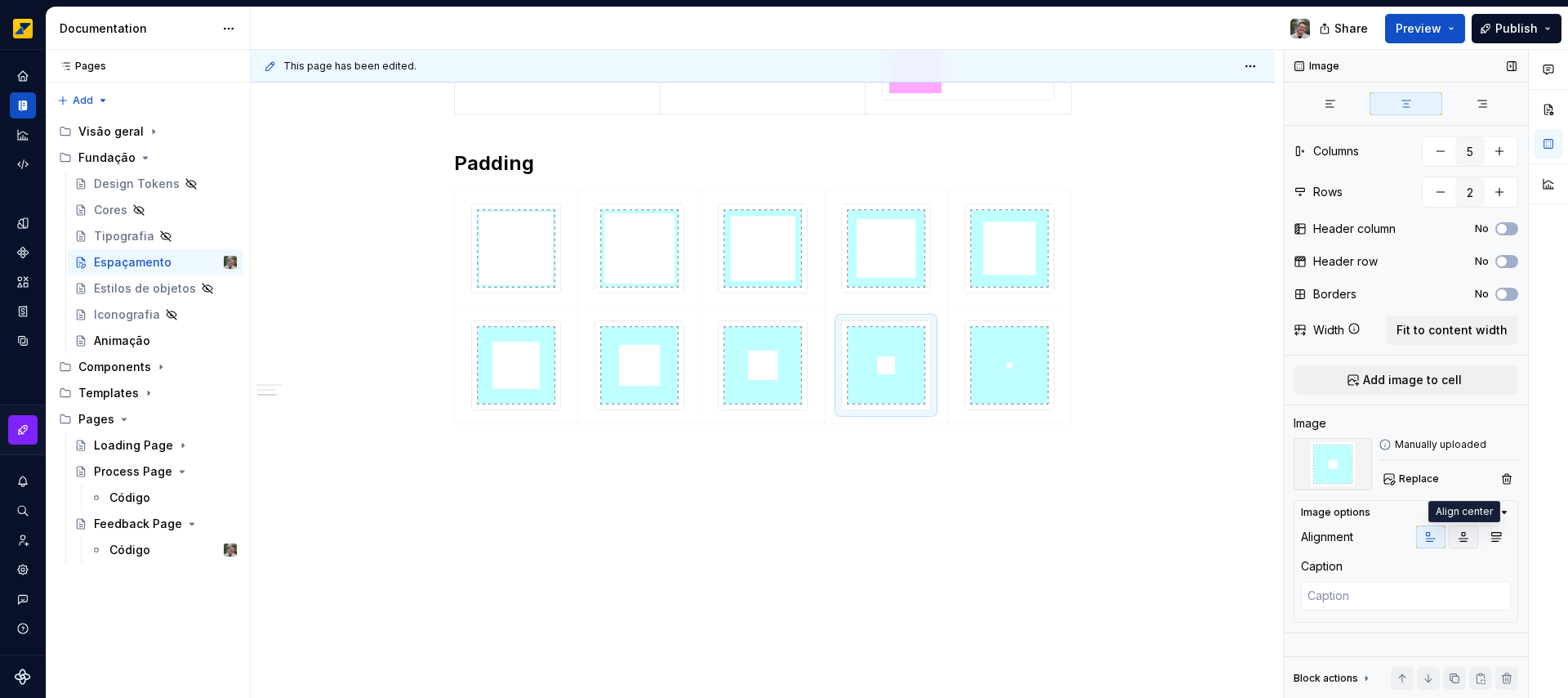
drag, startPoint x: 1468, startPoint y: 539, endPoint x: 1449, endPoint y: 535, distance: 19.4
click at [1468, 539] on icon "button" at bounding box center [1463, 537] width 13 height 13
click at [769, 384] on img at bounding box center [762, 365] width 88 height 88
click at [1458, 542] on icon "button" at bounding box center [1463, 537] width 13 height 13
click at [616, 403] on img at bounding box center [640, 365] width 88 height 88
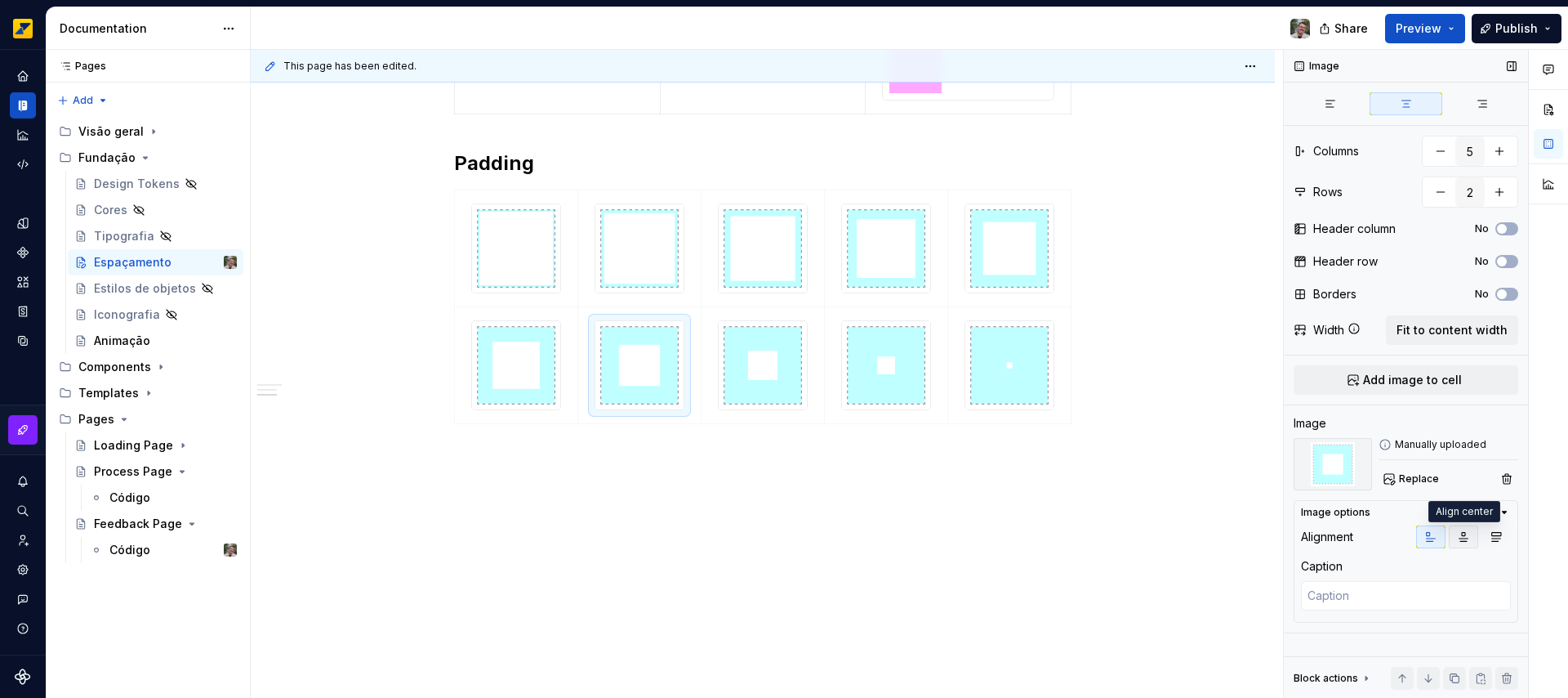
click at [1462, 534] on icon "button" at bounding box center [1463, 537] width 9 height 9
click at [519, 339] on img at bounding box center [516, 365] width 88 height 88
click at [1463, 536] on icon "button" at bounding box center [1463, 537] width 13 height 13
click at [561, 271] on div at bounding box center [516, 248] width 90 height 90
type textarea "*"
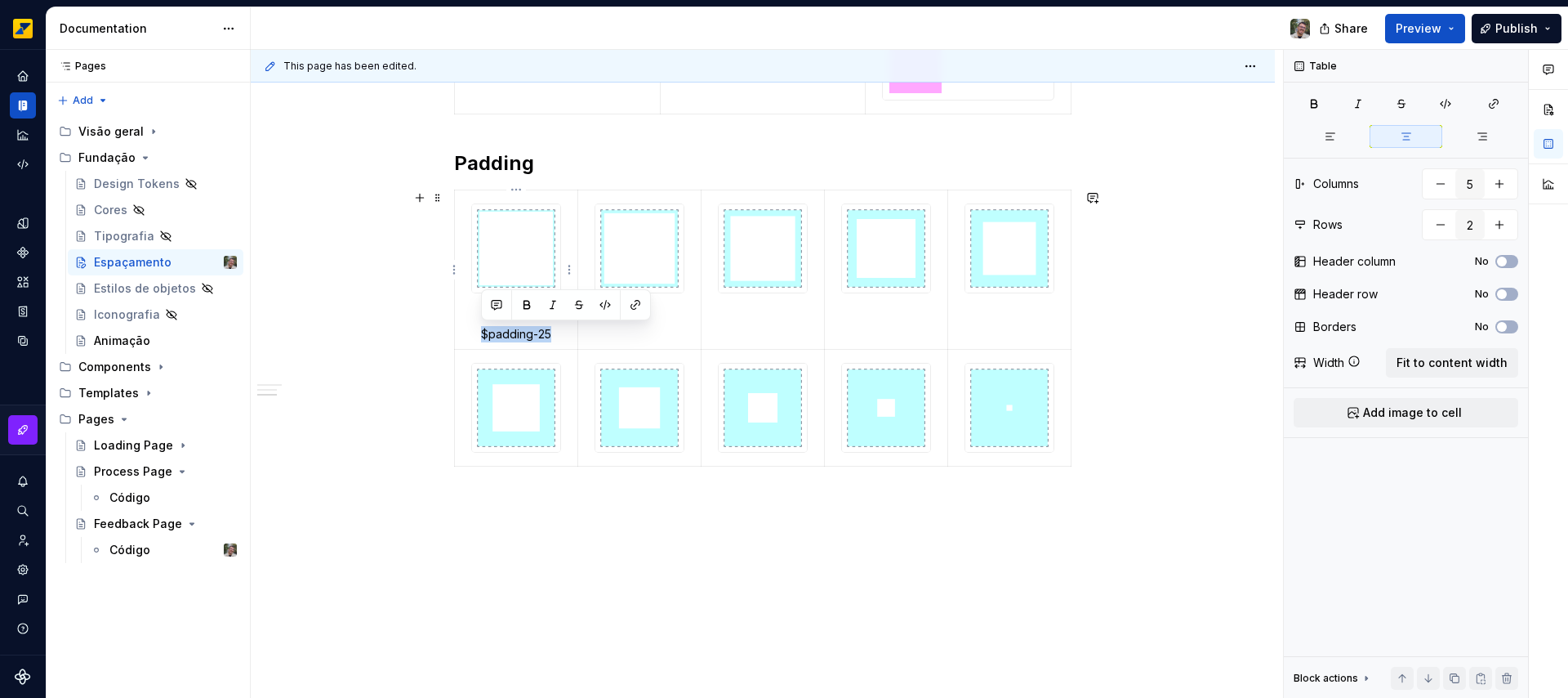
drag, startPoint x: 480, startPoint y: 330, endPoint x: 550, endPoint y: 334, distance: 70.1
click at [550, 334] on p "$padding-25" at bounding box center [516, 334] width 103 height 17
click at [604, 304] on button "button" at bounding box center [606, 305] width 23 height 23
click at [559, 337] on p "$padding-25" at bounding box center [516, 334] width 103 height 17
drag, startPoint x: 558, startPoint y: 337, endPoint x: 498, endPoint y: 310, distance: 65.8
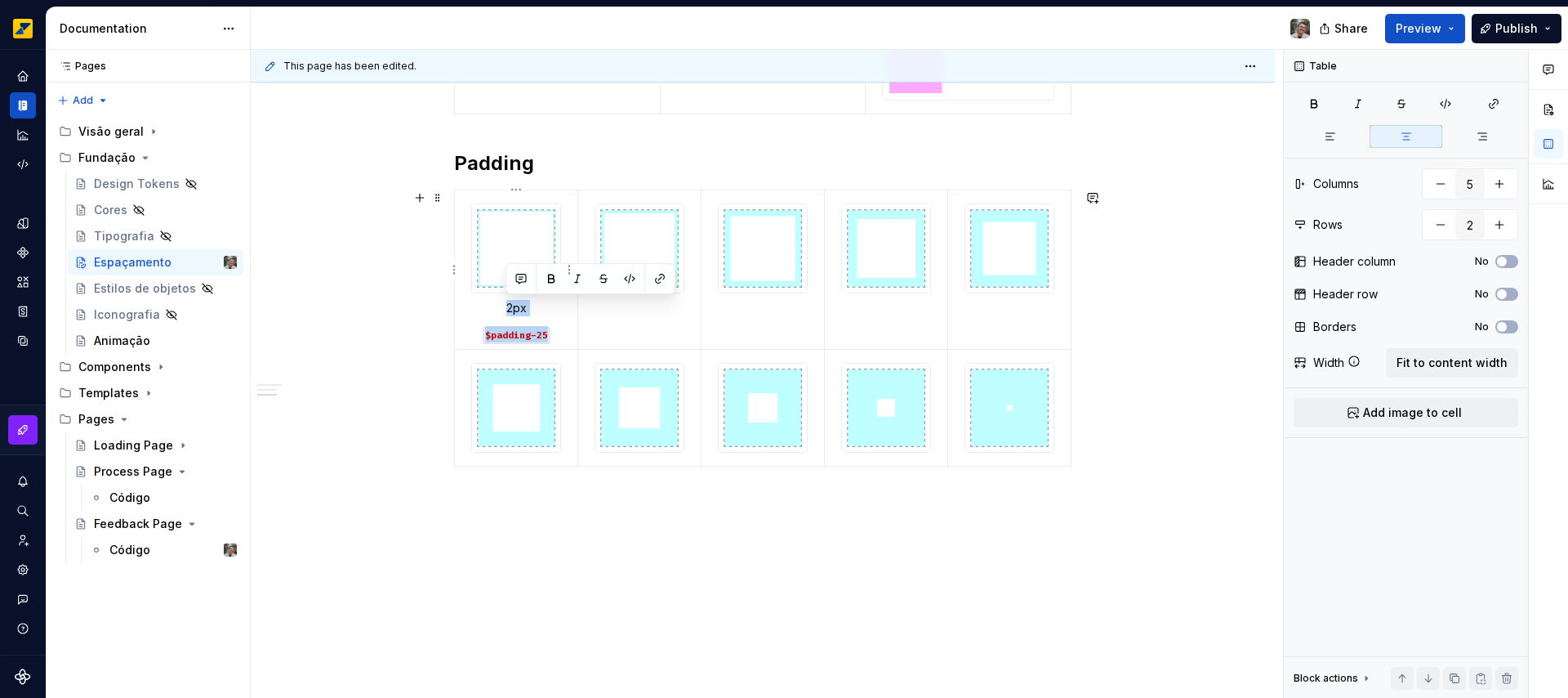
click at [498, 310] on td "2px $padding-25" at bounding box center [516, 269] width 124 height 159
copy td "2px $padding-25"
click at [660, 321] on td at bounding box center [640, 269] width 124 height 159
click at [684, 279] on div at bounding box center [640, 248] width 90 height 90
click at [756, 267] on img at bounding box center [762, 248] width 88 height 88
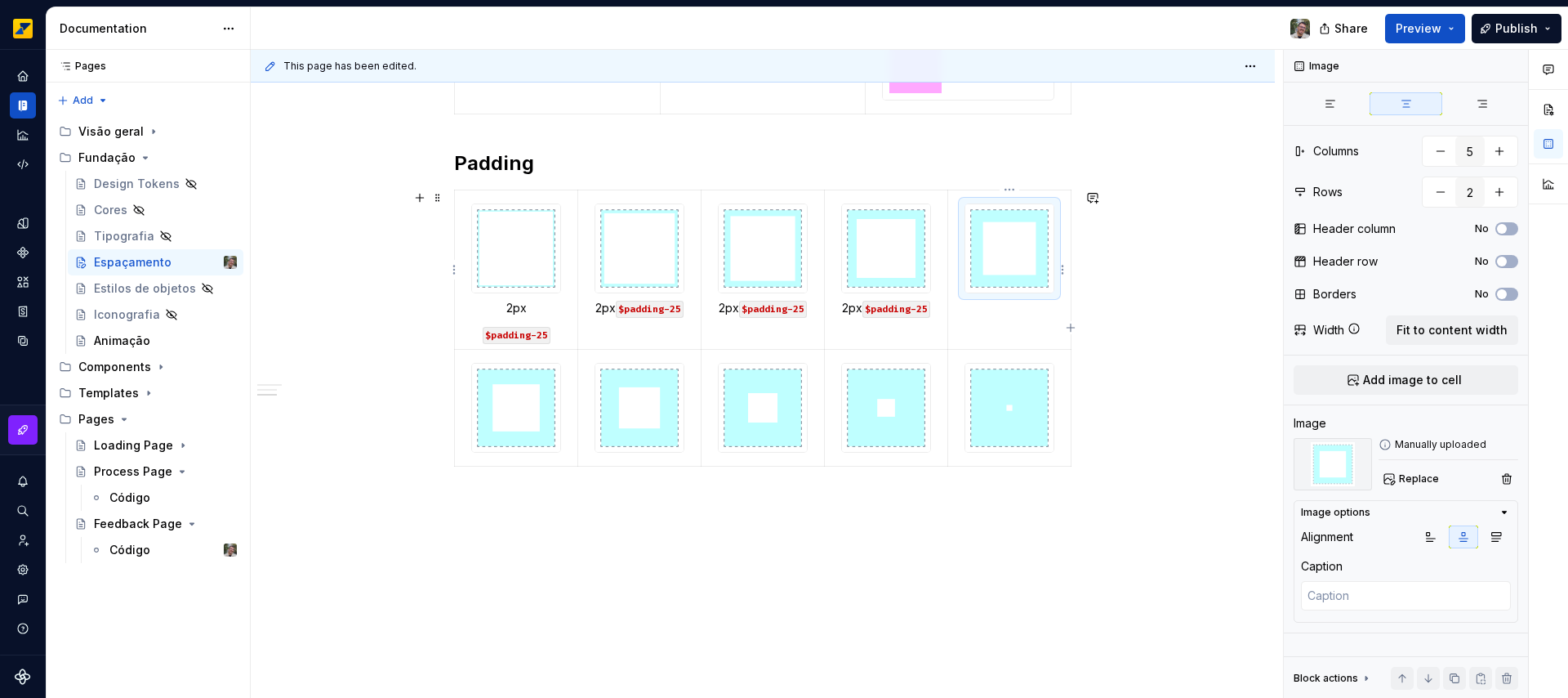
click at [992, 247] on img at bounding box center [1009, 248] width 88 height 88
click at [519, 379] on img at bounding box center [516, 408] width 88 height 88
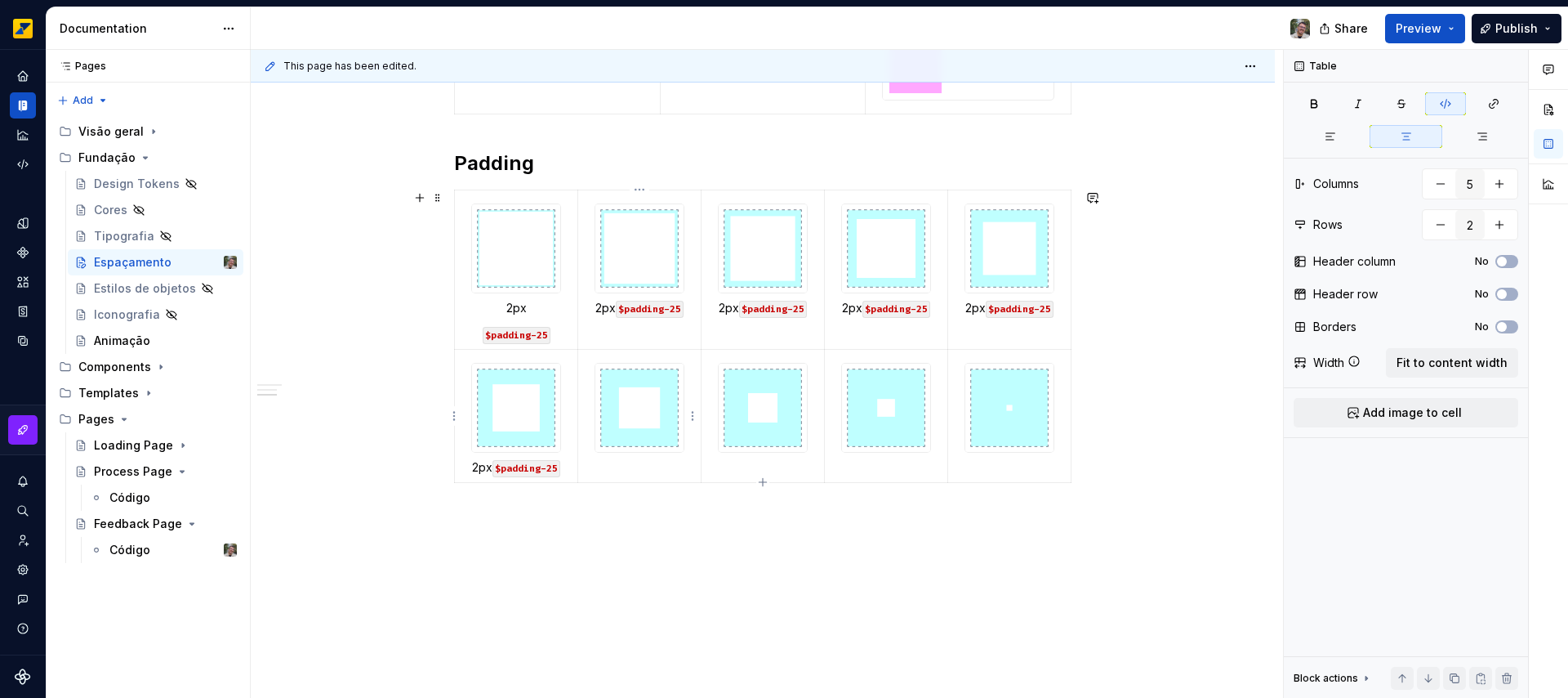
click at [656, 429] on img at bounding box center [640, 408] width 88 height 88
click at [783, 399] on img at bounding box center [762, 408] width 88 height 88
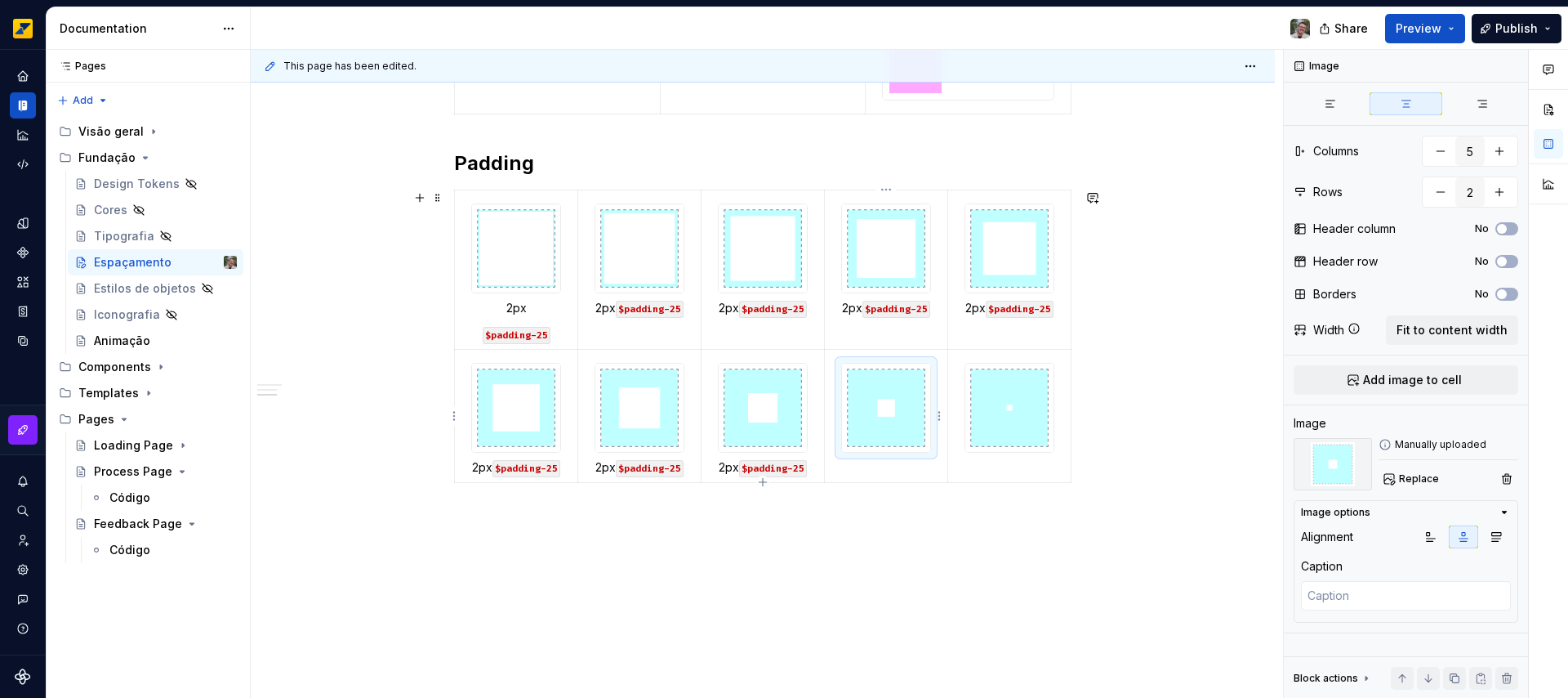
click at [873, 418] on img at bounding box center [886, 408] width 88 height 88
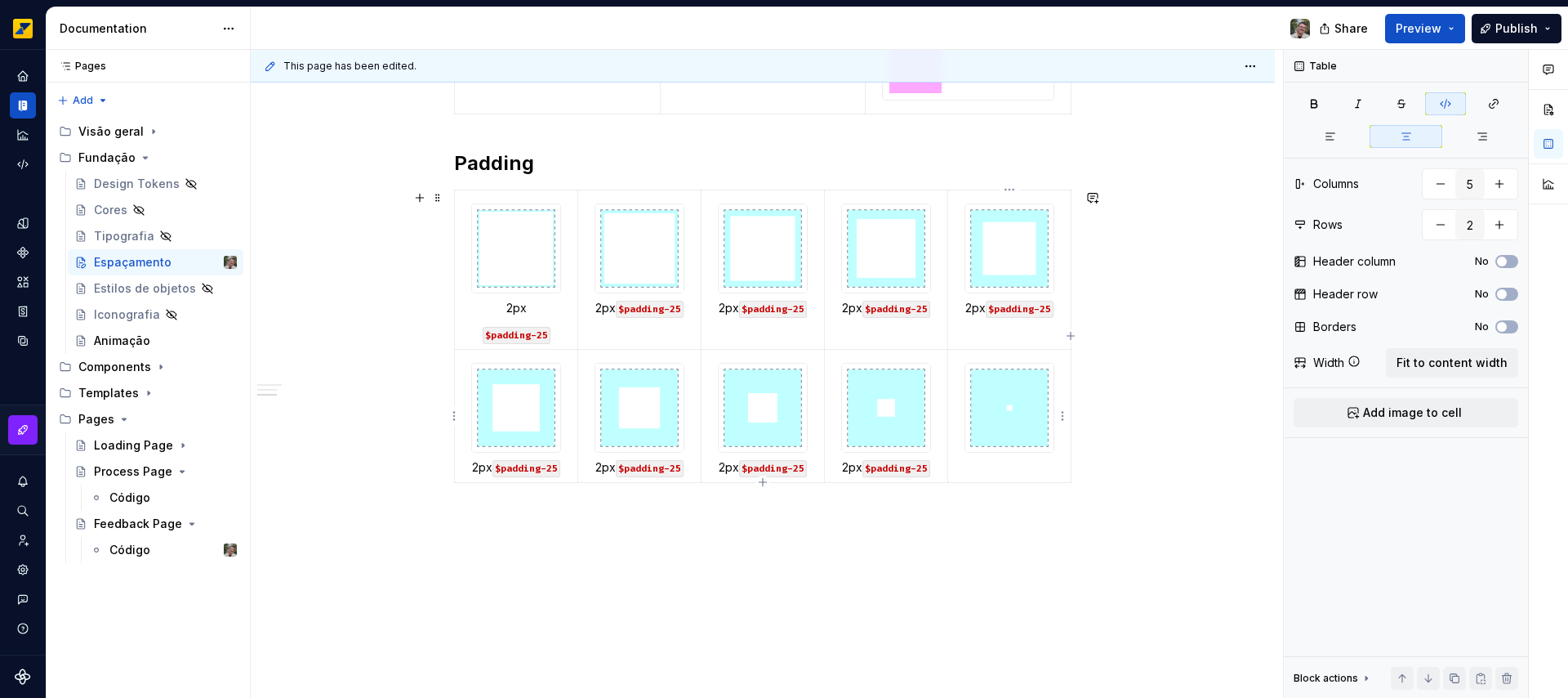
click at [1010, 411] on img at bounding box center [1009, 408] width 88 height 88
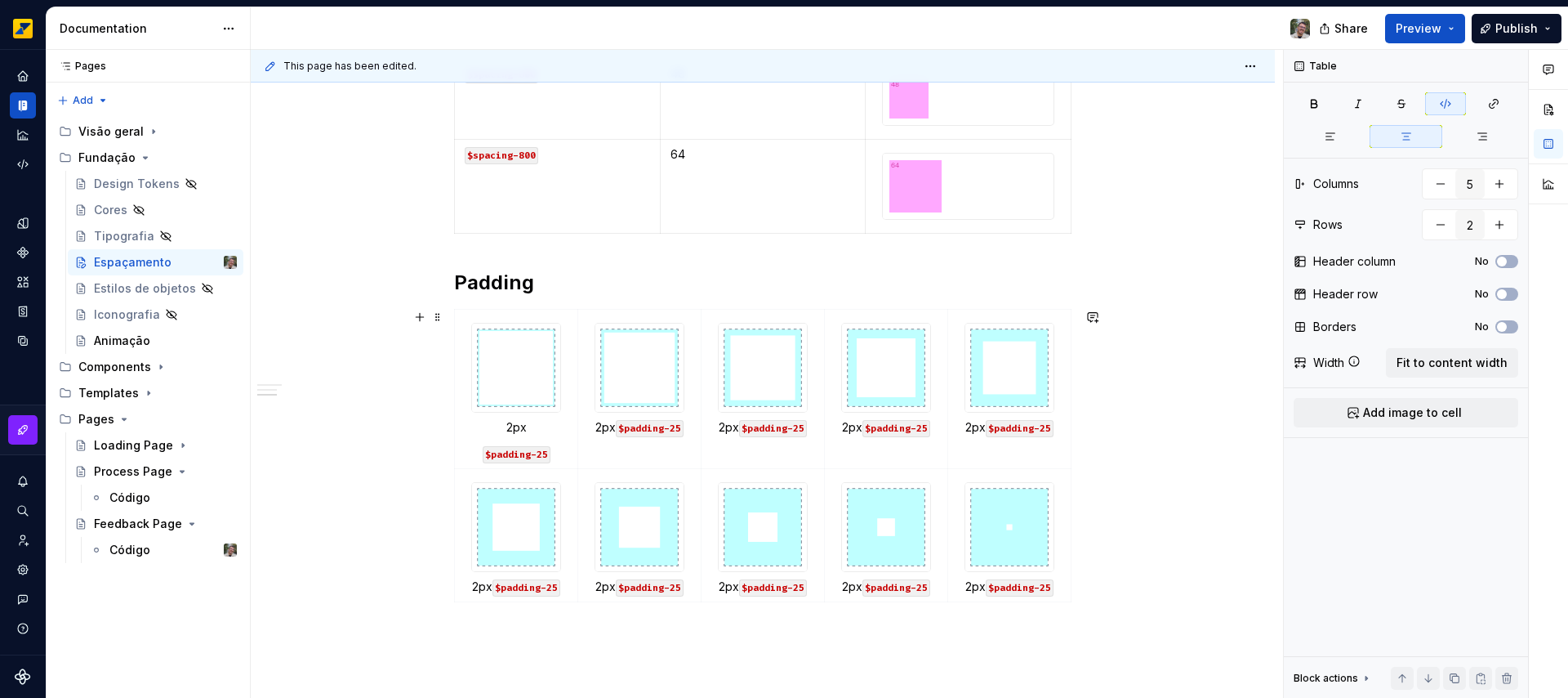
scroll to position [1159, 0]
click at [613, 275] on h2 "Padding" at bounding box center [762, 281] width 617 height 26
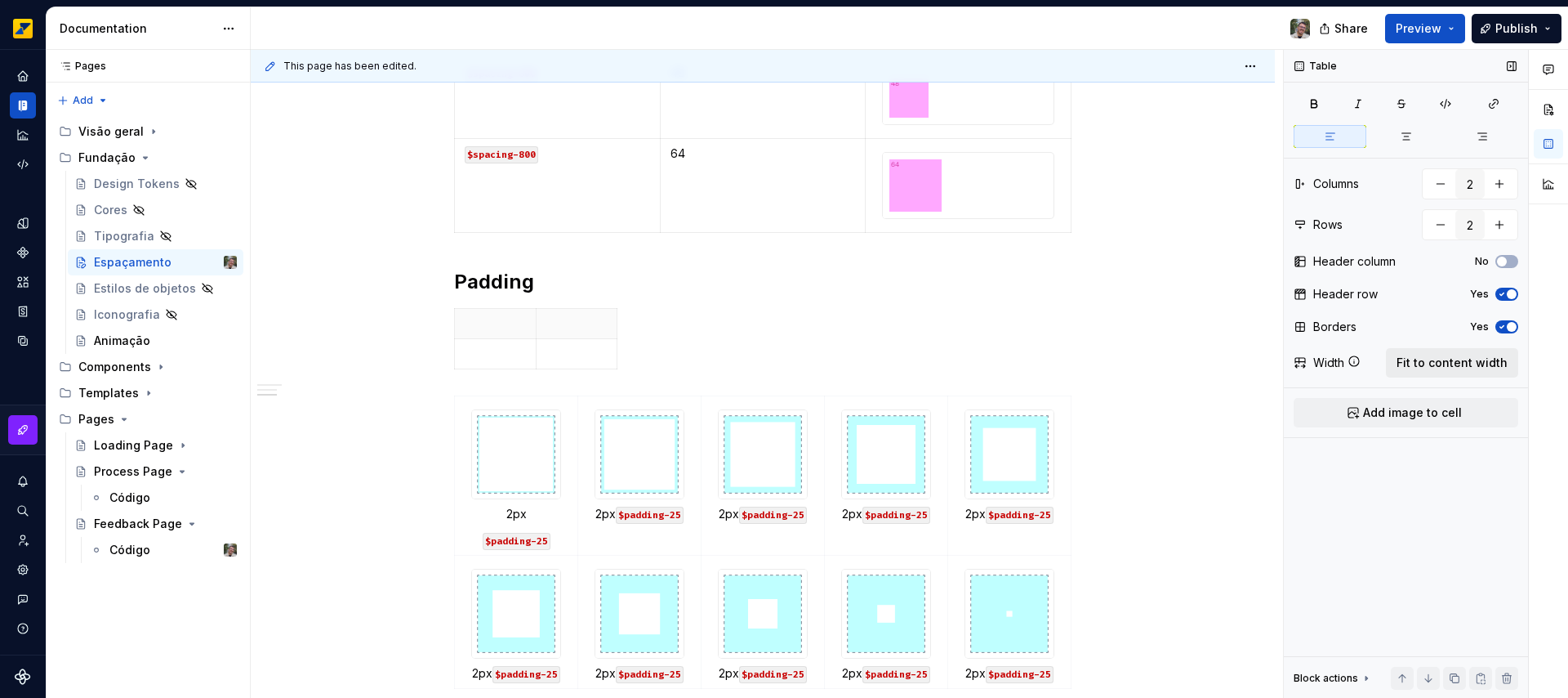
click at [1483, 369] on span "Fit to content width" at bounding box center [1452, 363] width 111 height 17
type textarea "*"
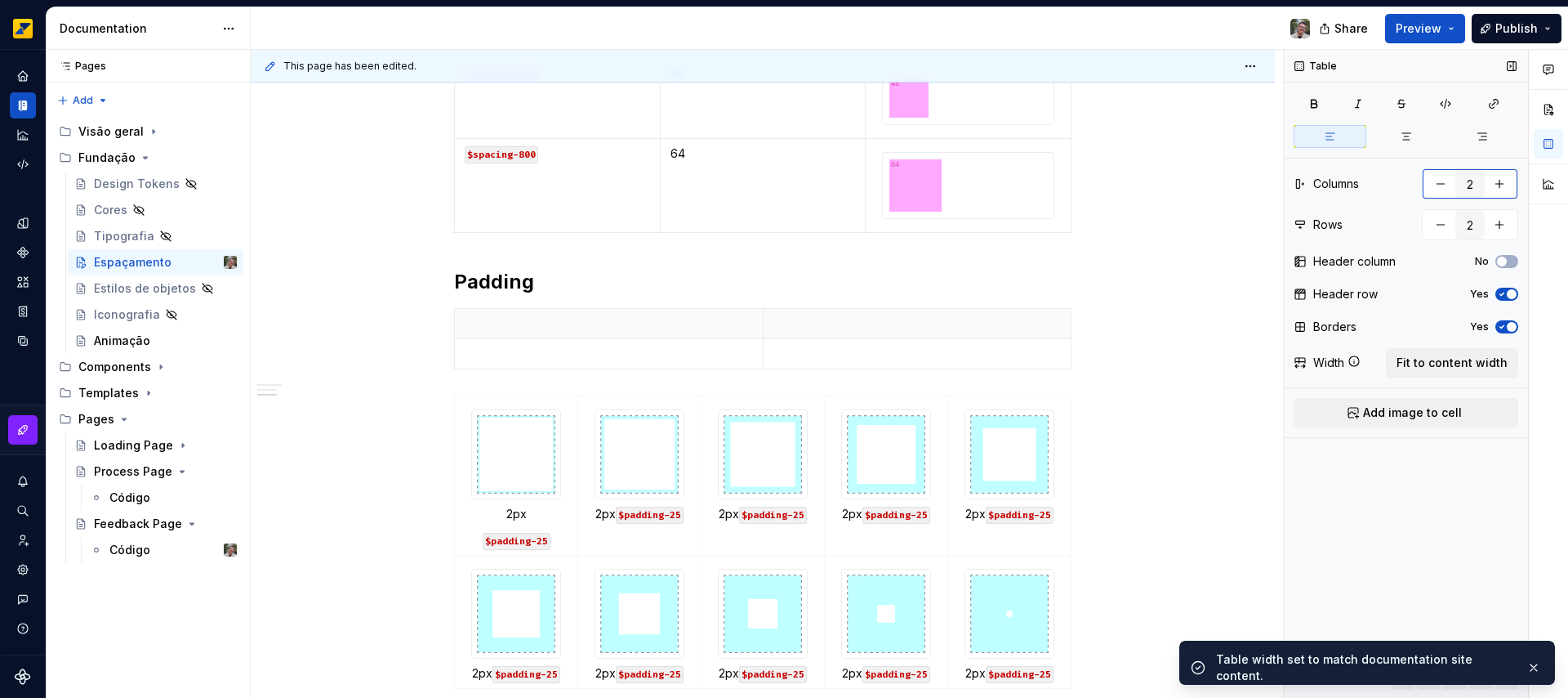
click at [1504, 183] on button "button" at bounding box center [1498, 183] width 29 height 29
type input "3"
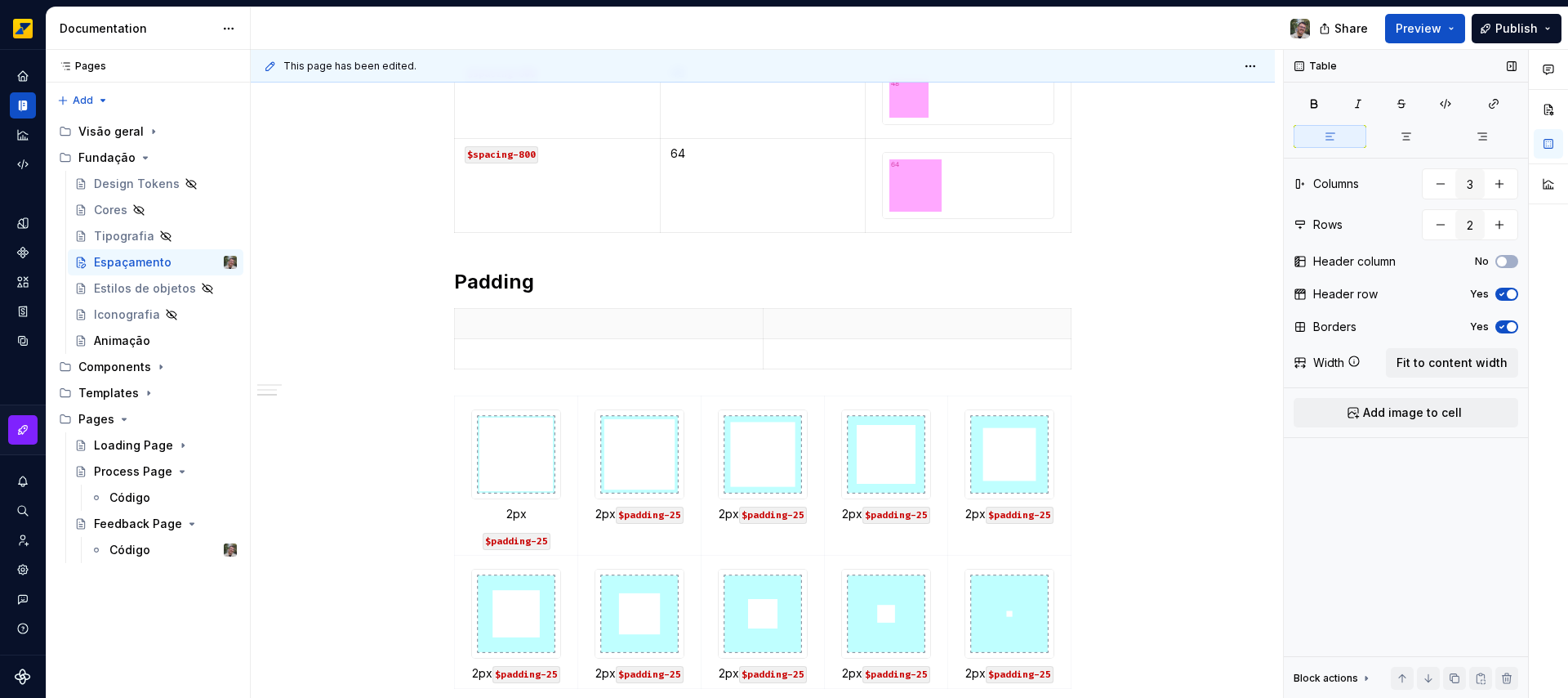
click at [1509, 296] on span "button" at bounding box center [1512, 294] width 10 height 10
type textarea "*"
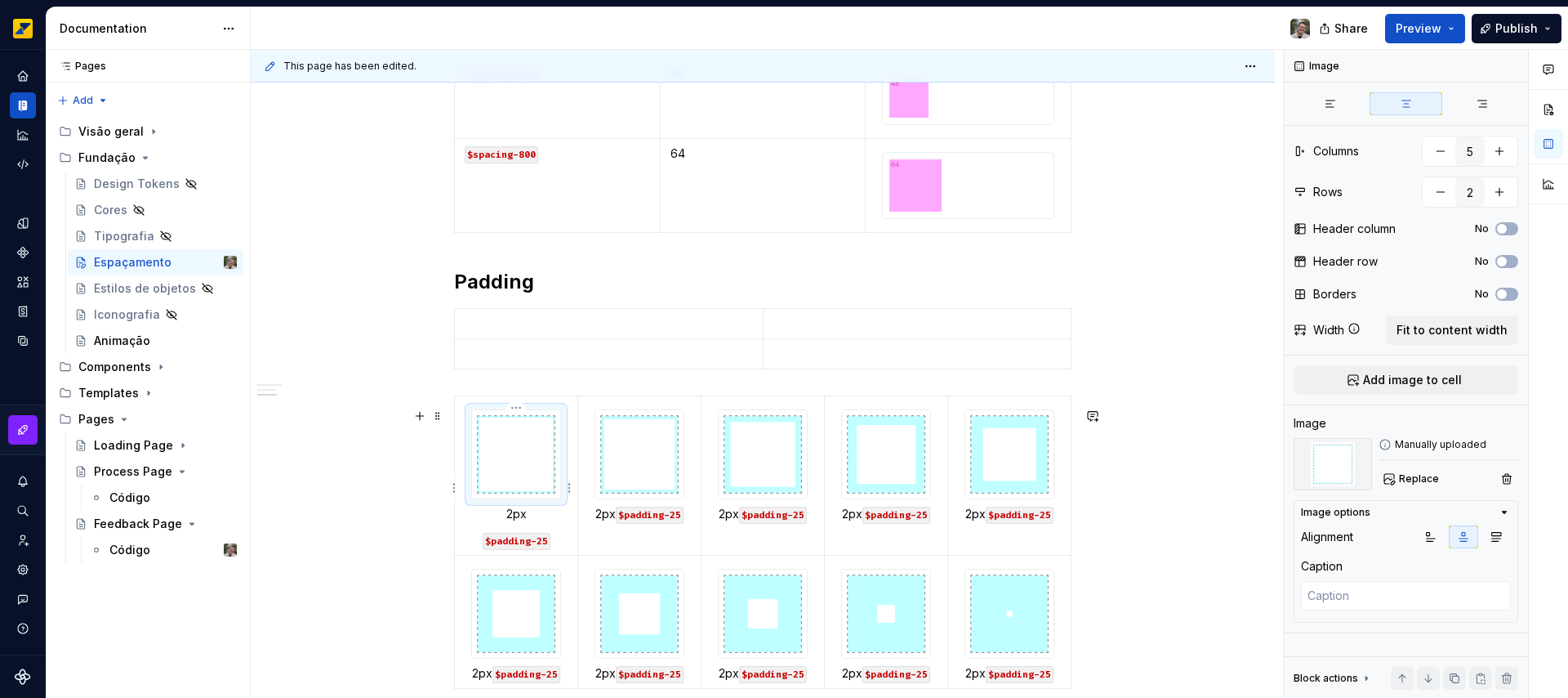
click at [509, 481] on img at bounding box center [516, 454] width 88 height 88
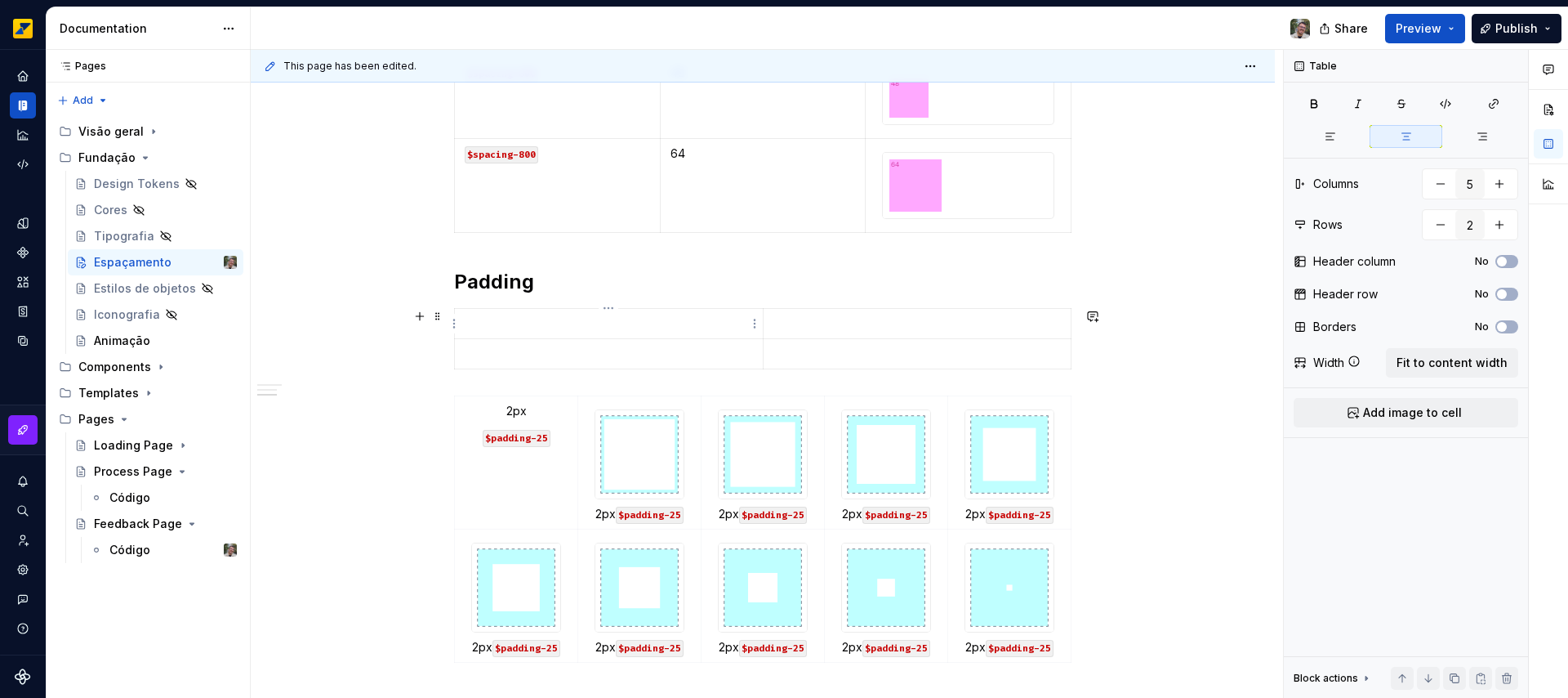
type input "3"
click at [669, 320] on p at bounding box center [608, 324] width 288 height 17
click at [1466, 364] on span "Fit to content width" at bounding box center [1452, 363] width 111 height 17
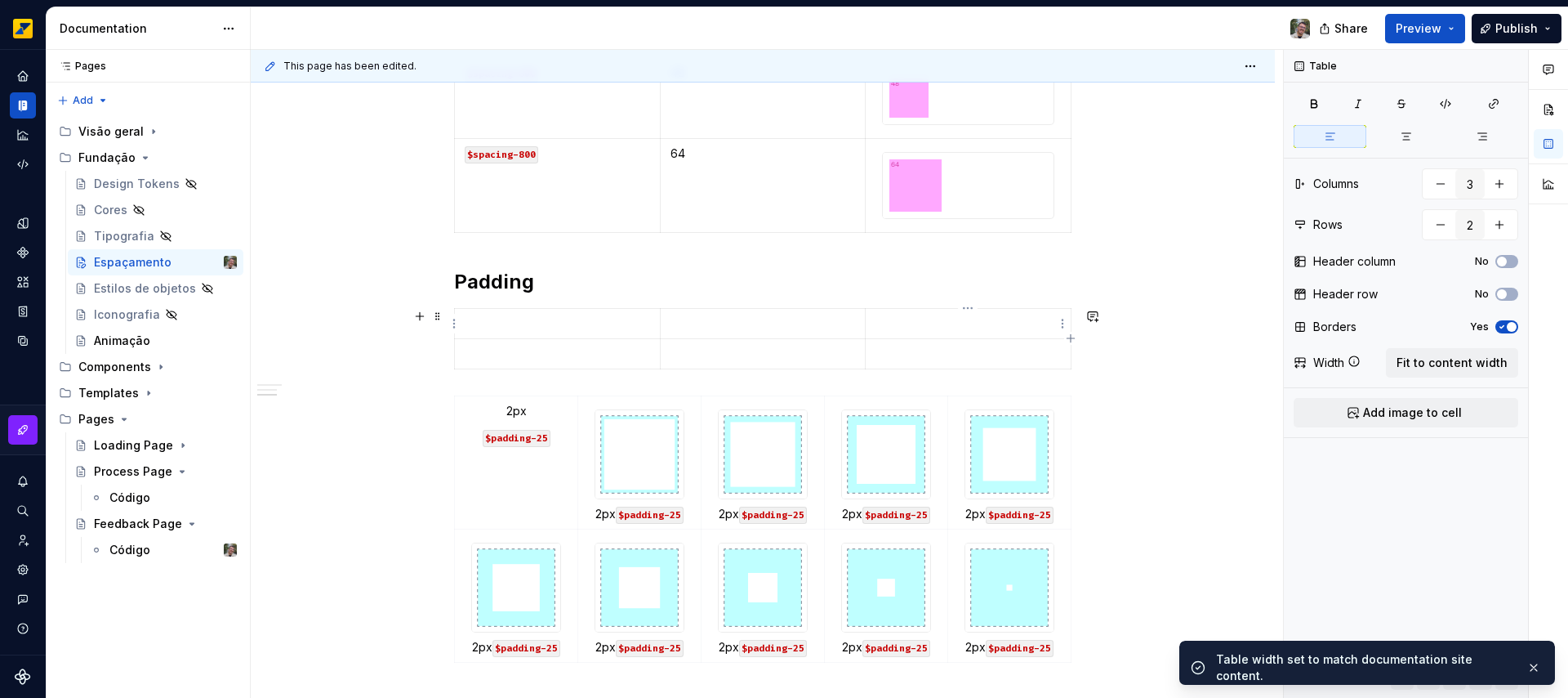
click at [947, 325] on p at bounding box center [967, 324] width 185 height 17
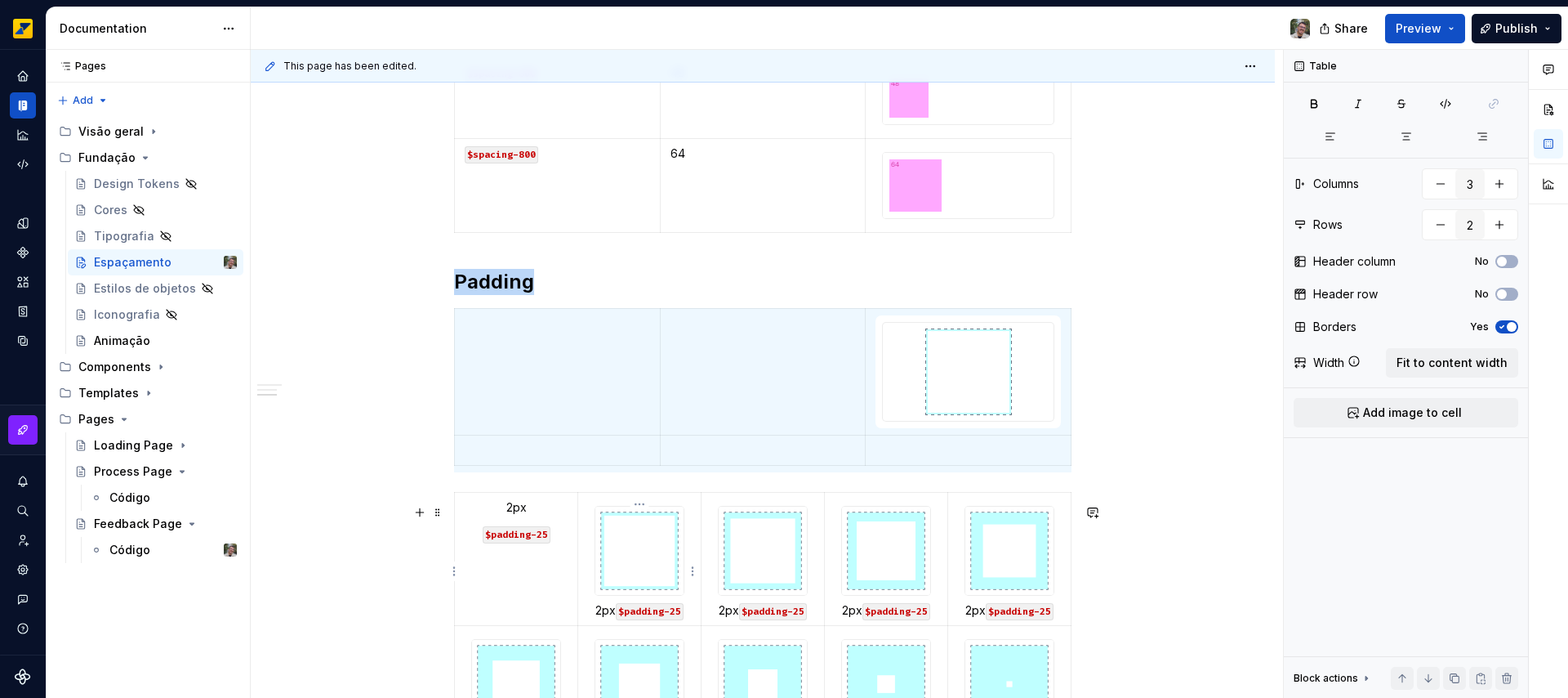
type textarea "*"
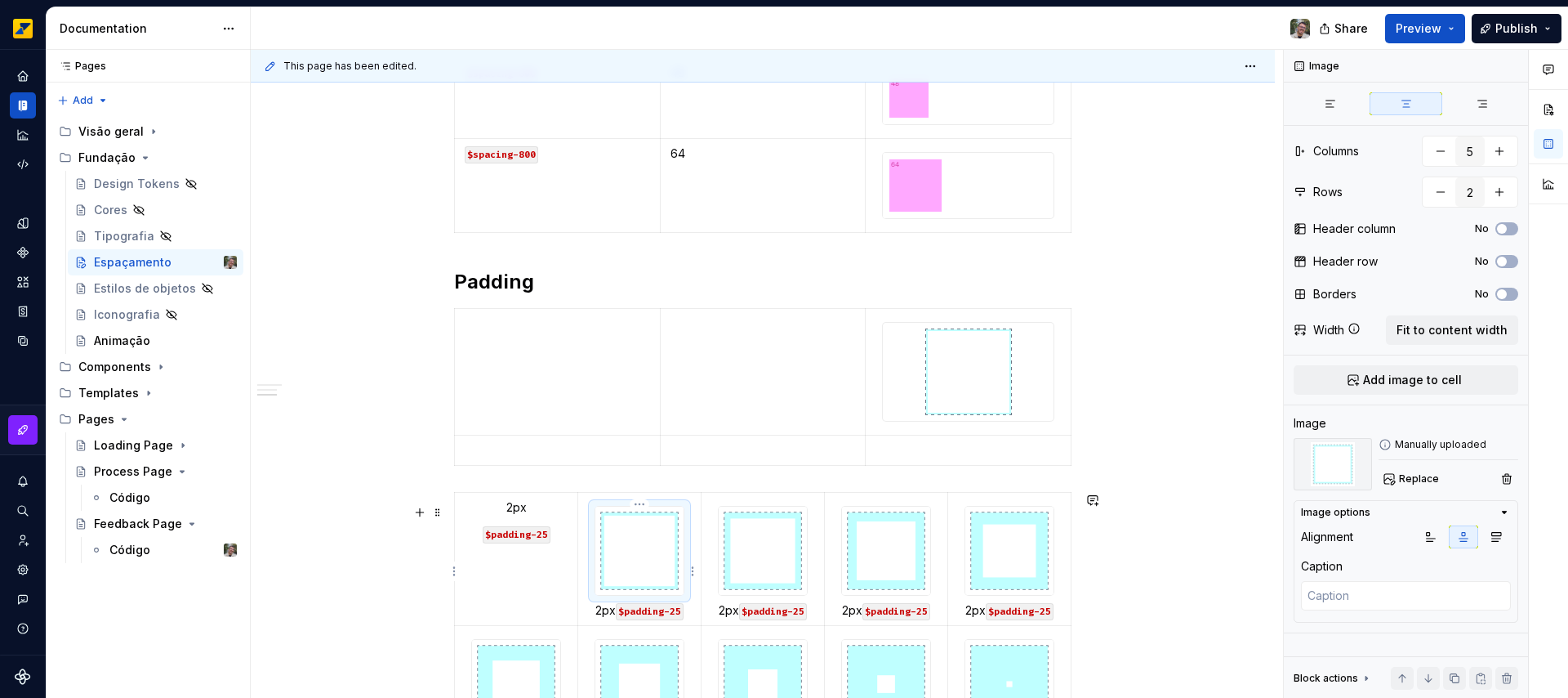
click at [645, 554] on img at bounding box center [640, 550] width 88 height 88
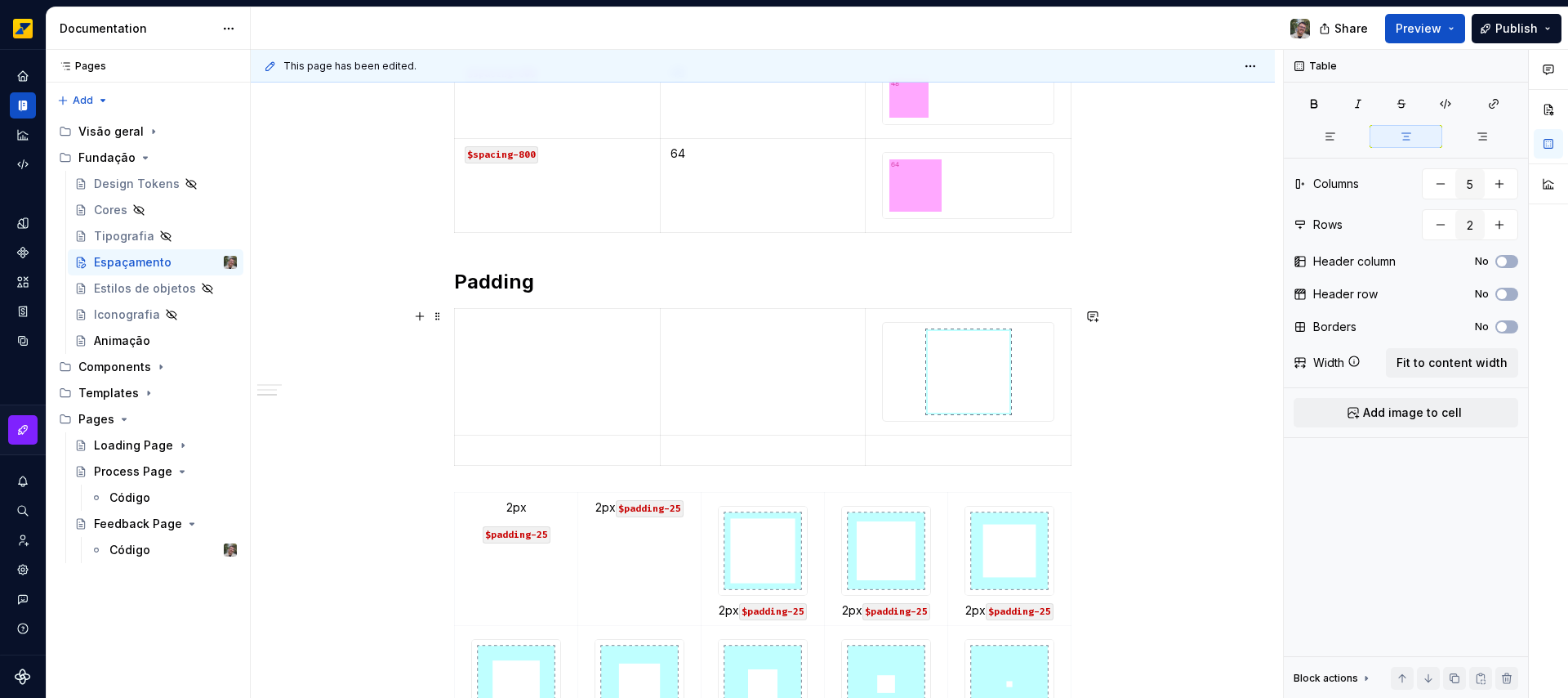
type input "3"
click at [928, 442] on p at bounding box center [967, 450] width 185 height 17
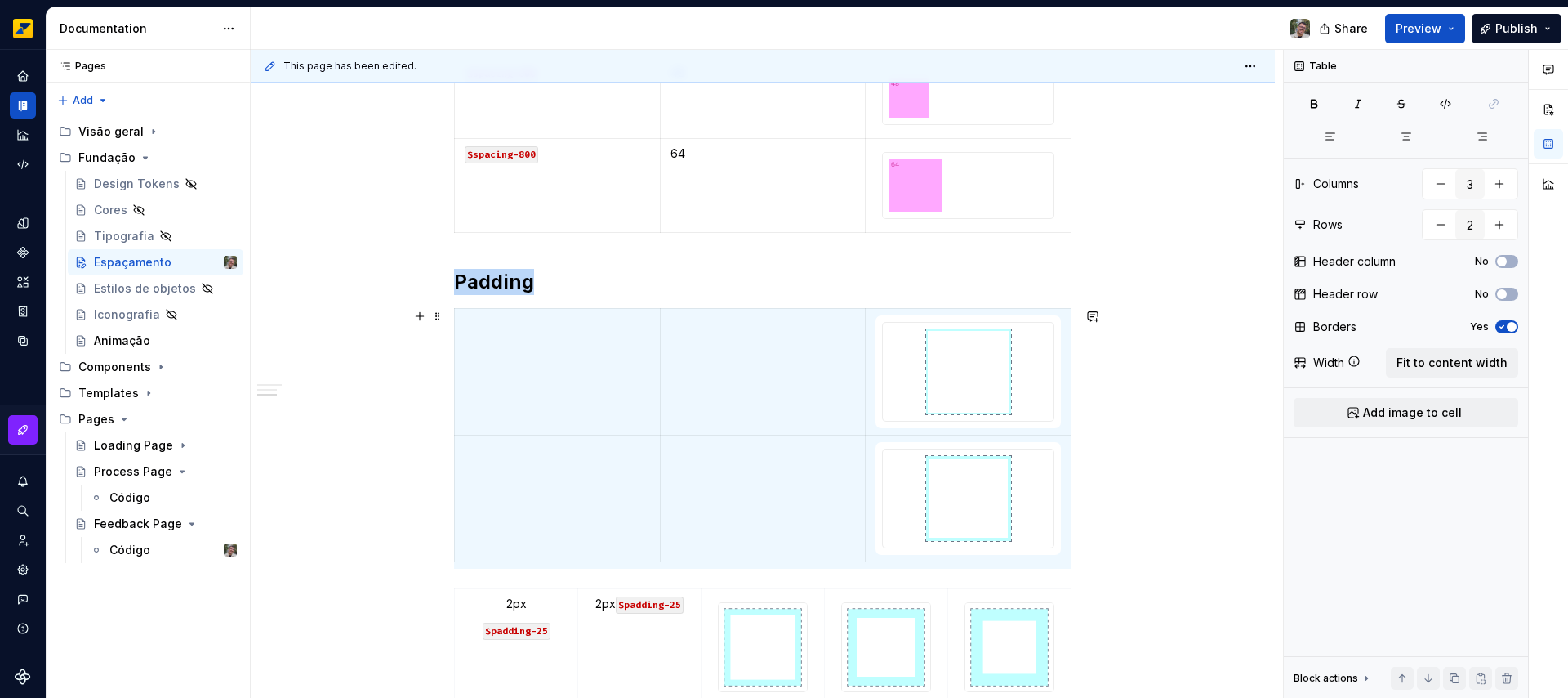
click at [421, 512] on div "Escala de espaçamento e padding O espaçamento existe em uma escala de 8px, com …" at bounding box center [762, 135] width 1024 height 1990
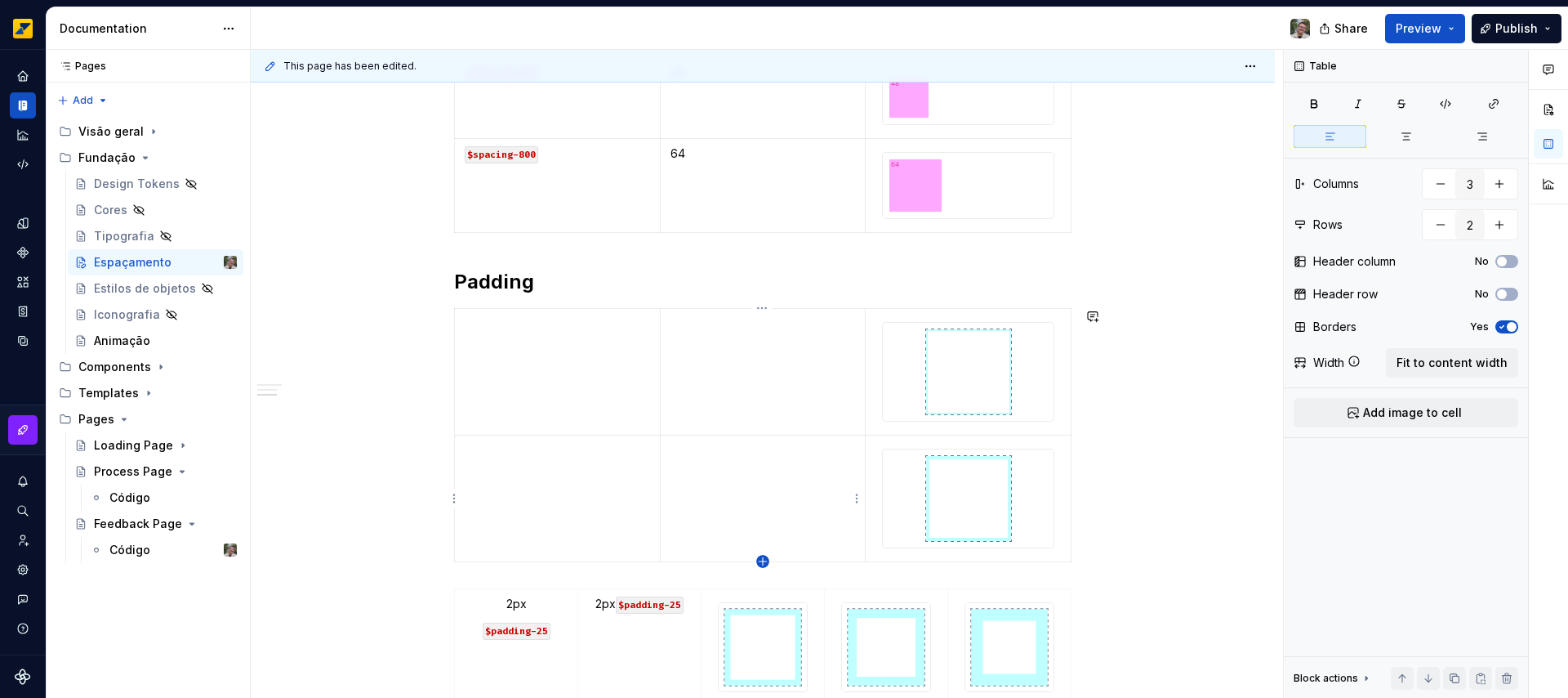
click at [764, 560] on icon "button" at bounding box center [762, 560] width 7 height 7
type input "3"
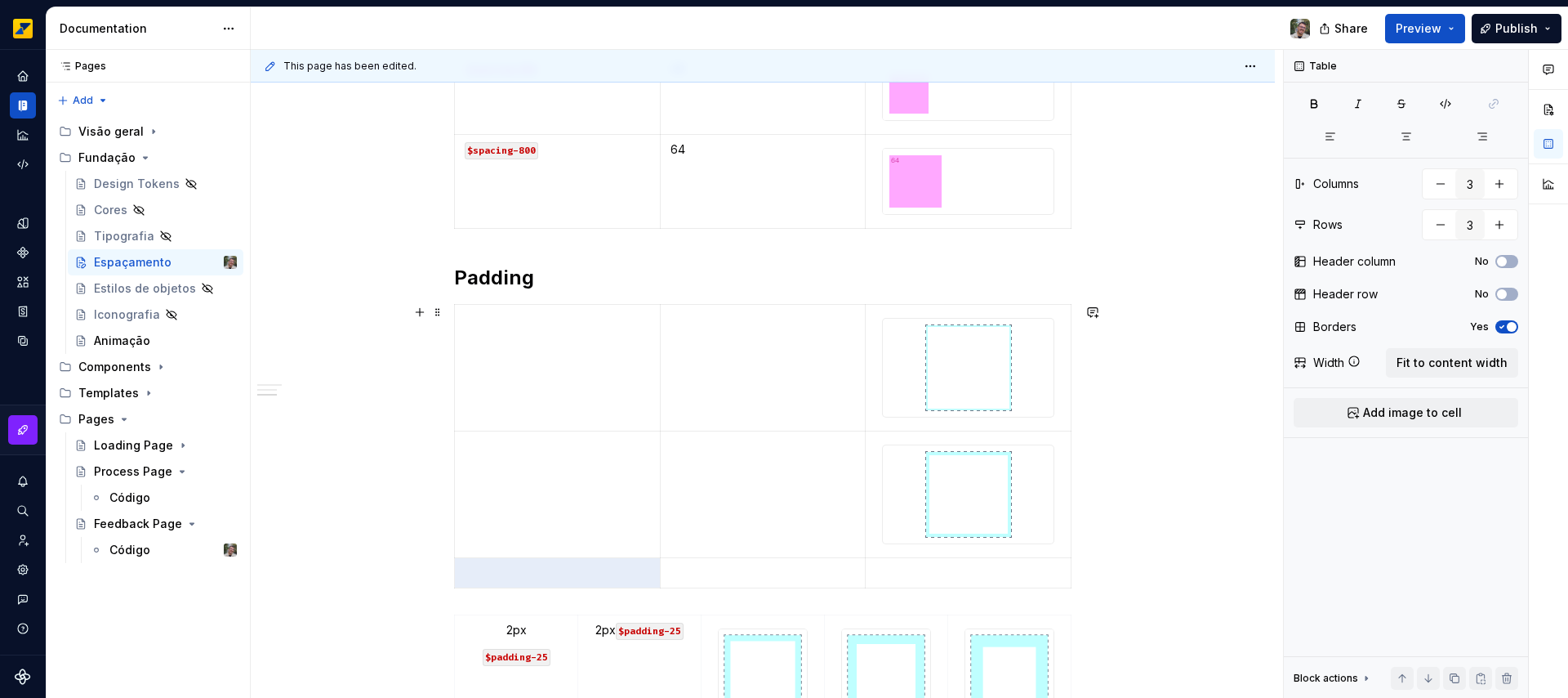
scroll to position [1193, 0]
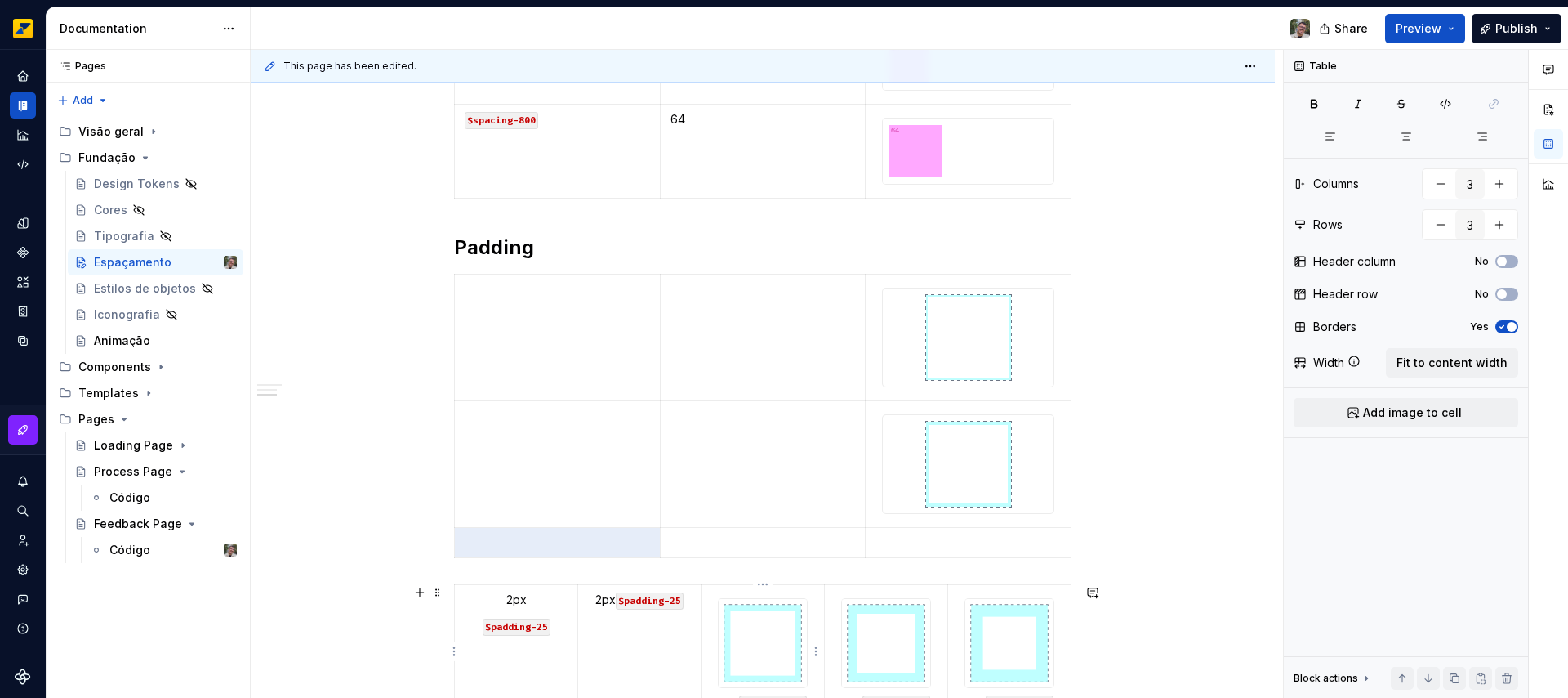
type textarea "*"
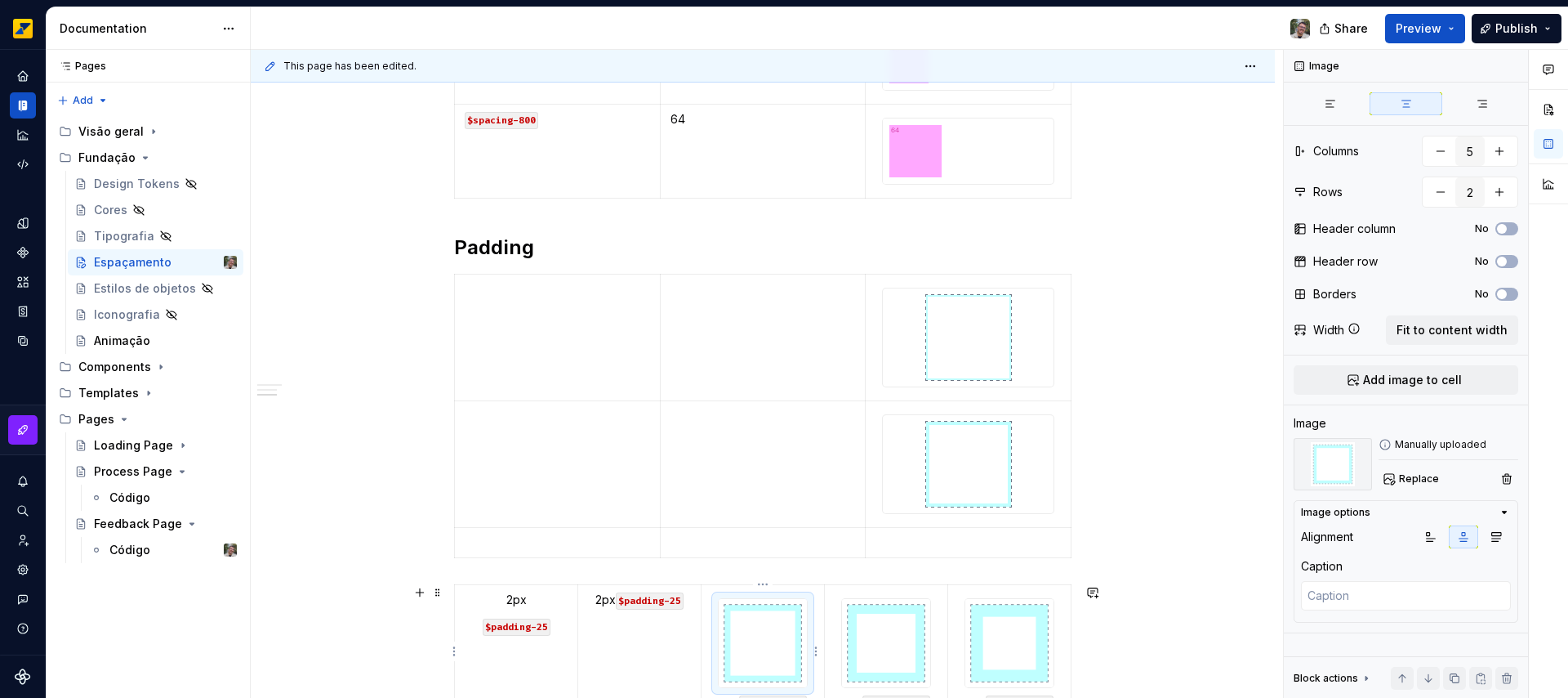
click at [791, 622] on img at bounding box center [762, 642] width 88 height 88
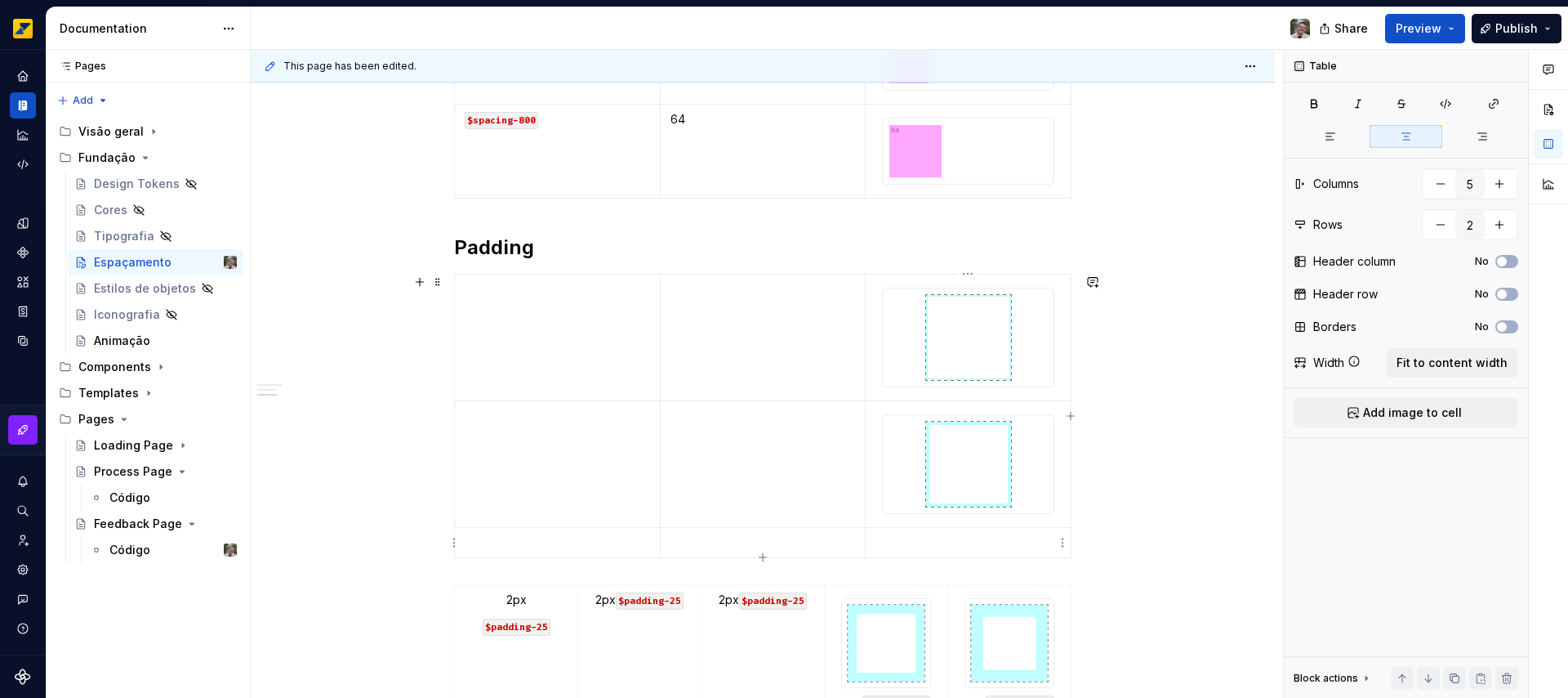
type input "3"
click at [961, 540] on p at bounding box center [967, 543] width 185 height 17
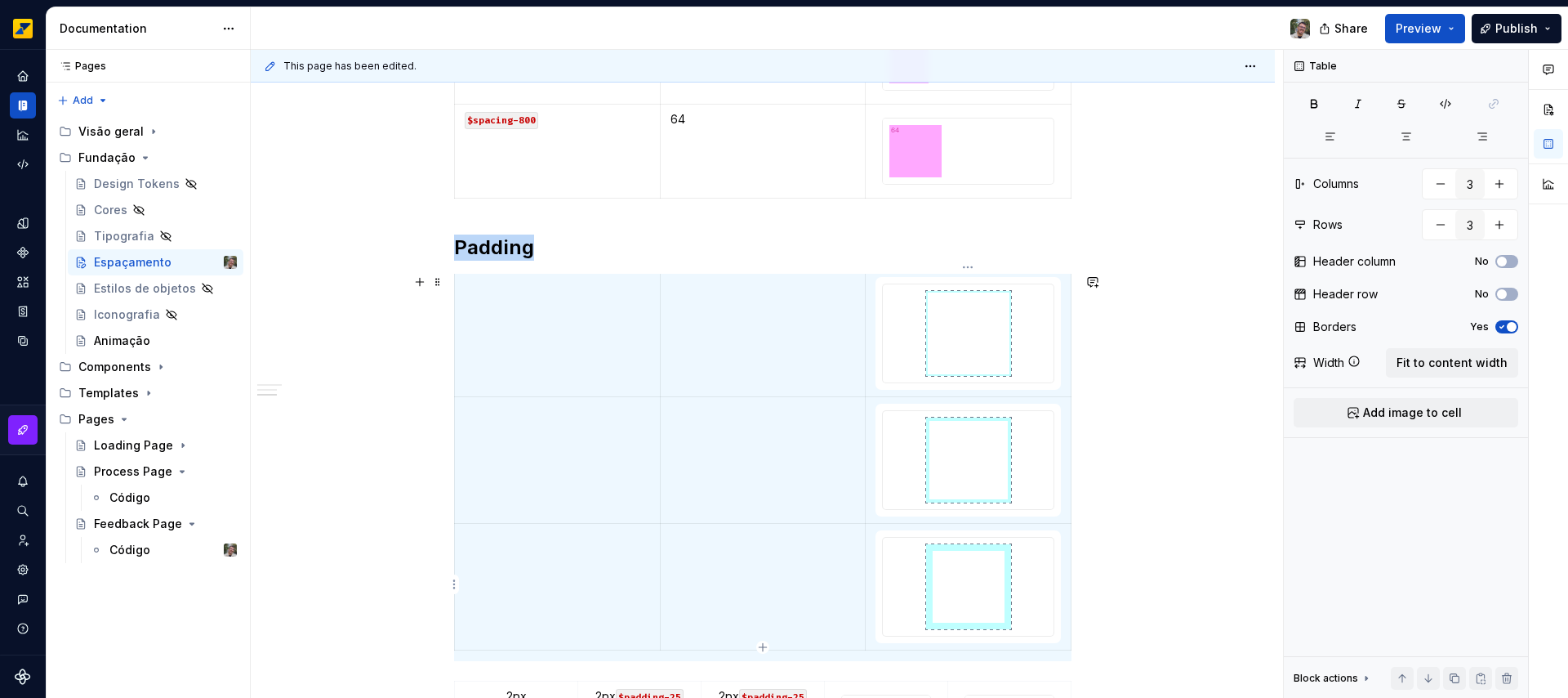
scroll to position [7, 0]
click at [762, 642] on icon "button" at bounding box center [762, 647] width 13 height 13
type input "4"
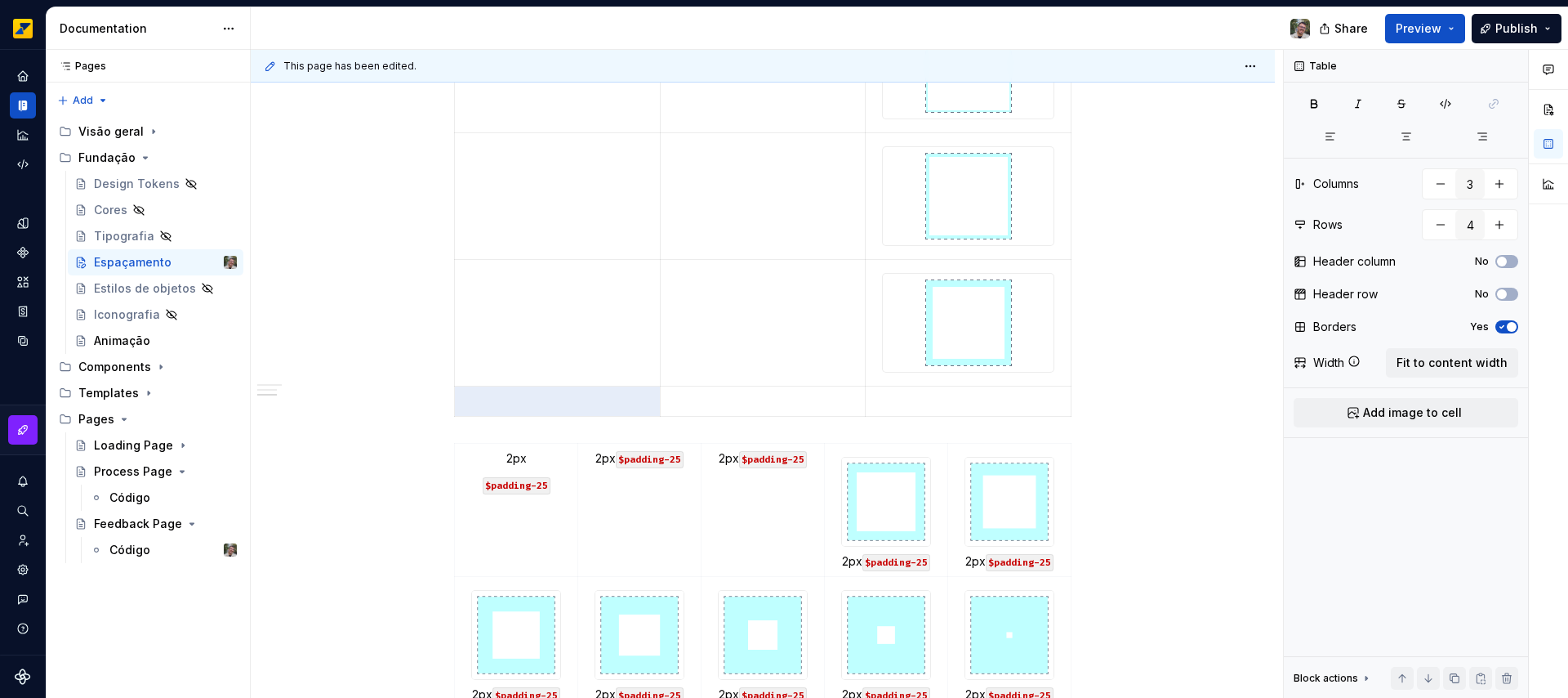
scroll to position [1483, 0]
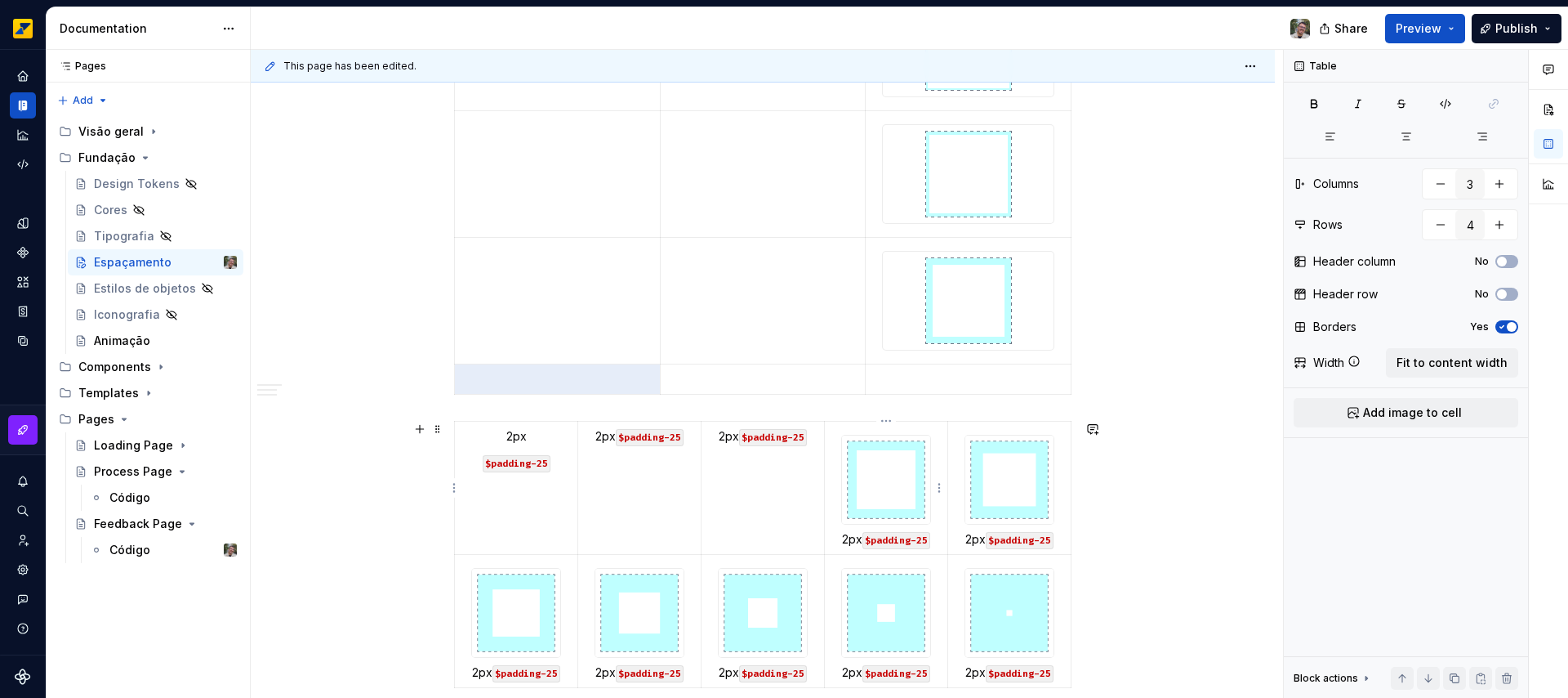
type textarea "*"
click at [864, 491] on img at bounding box center [886, 480] width 88 height 88
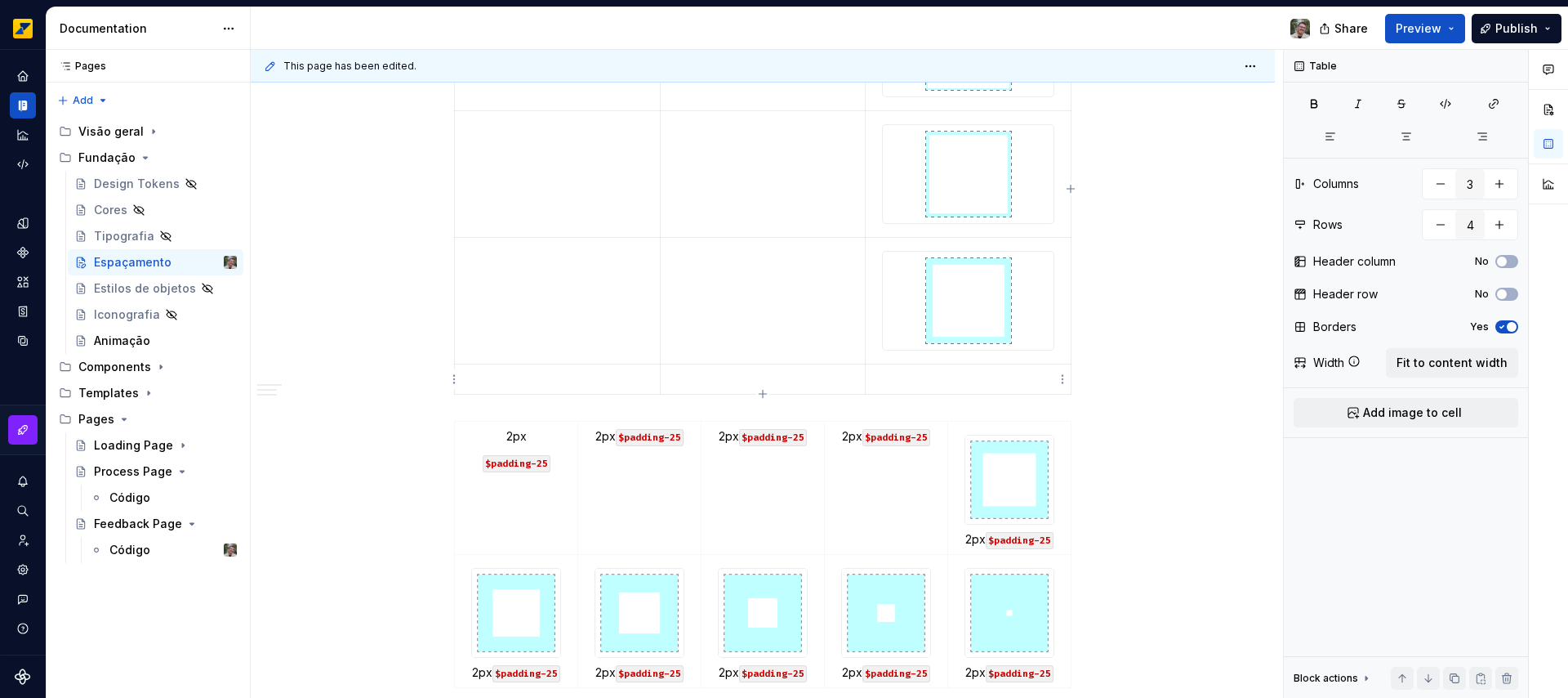
type input "3"
type input "4"
click at [946, 373] on p at bounding box center [967, 379] width 185 height 17
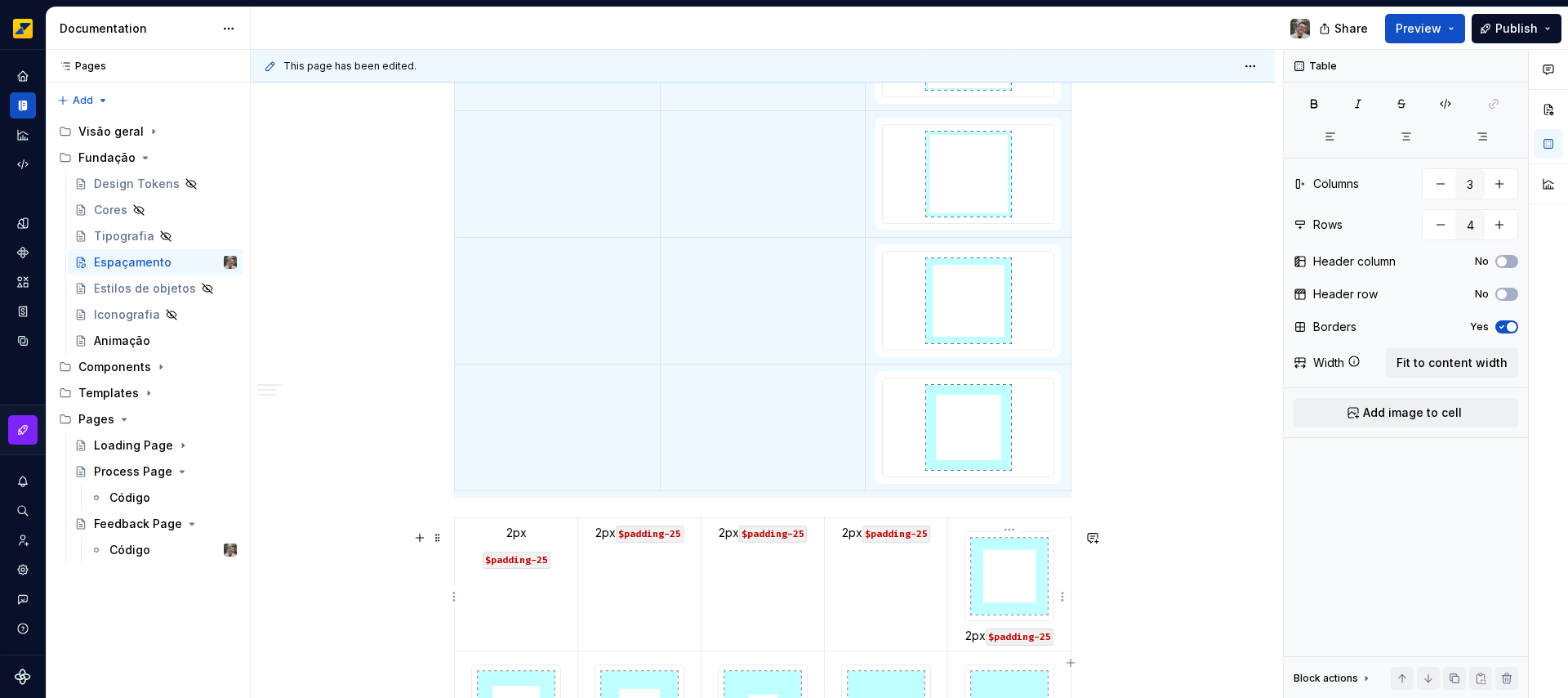
type textarea "*"
click at [986, 585] on img at bounding box center [1009, 576] width 88 height 88
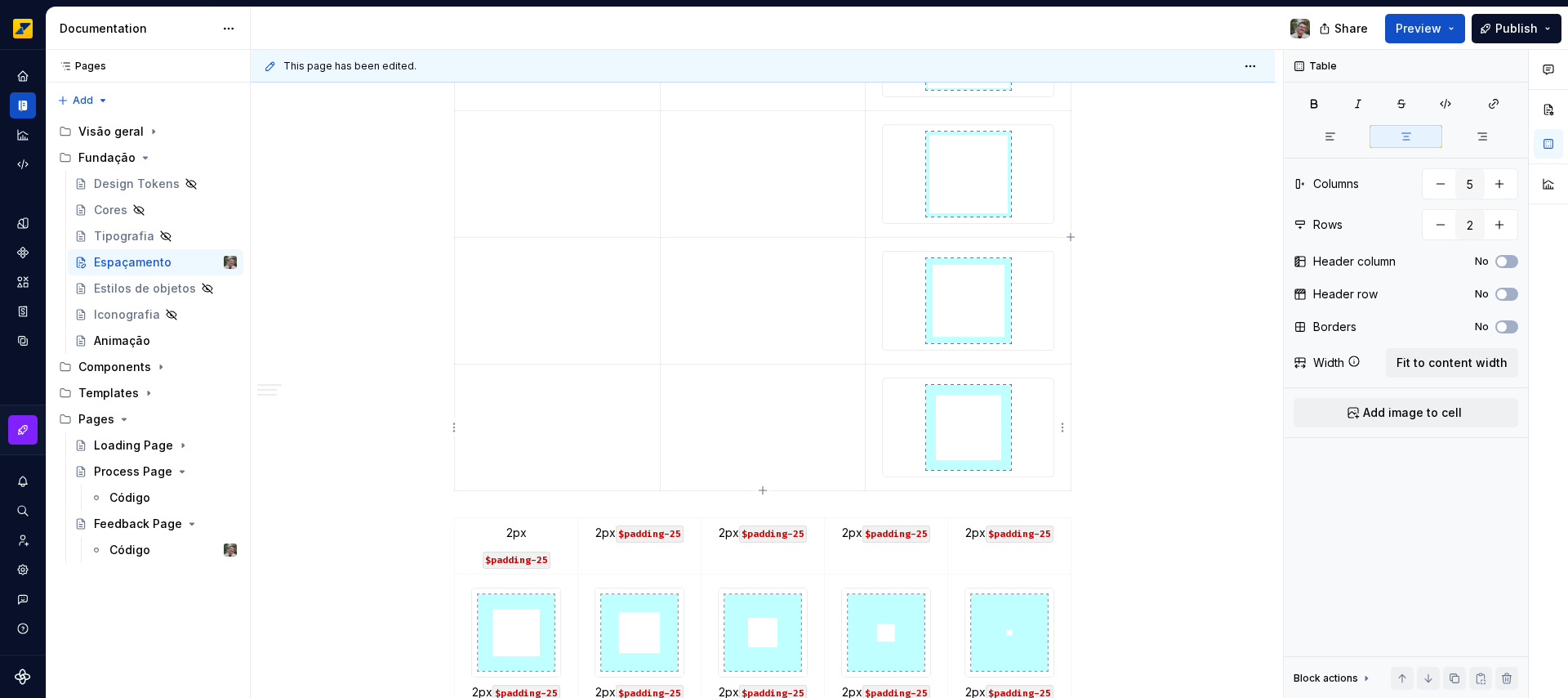
type input "3"
click at [835, 434] on td at bounding box center [762, 427] width 206 height 127
click at [765, 491] on icon "button" at bounding box center [762, 491] width 13 height 13
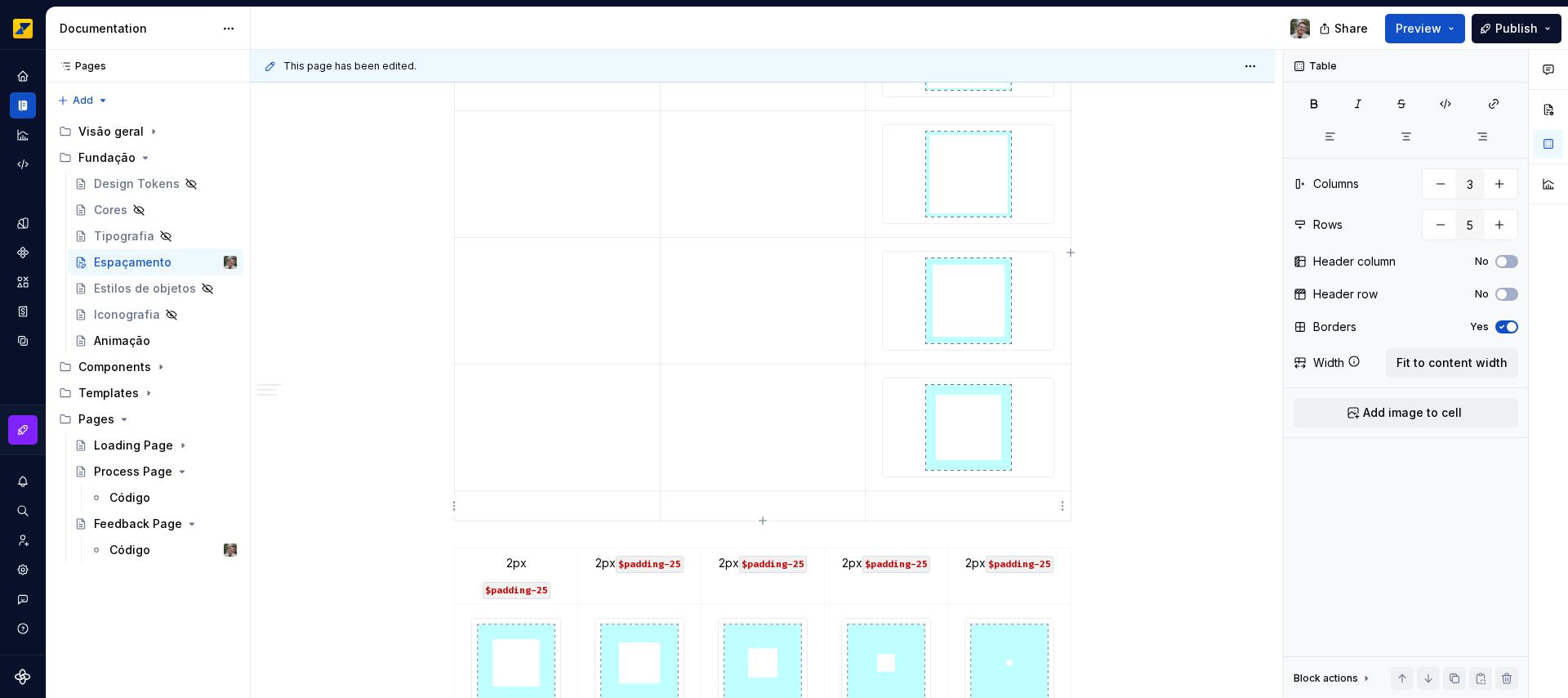
click at [949, 505] on p at bounding box center [967, 505] width 185 height 17
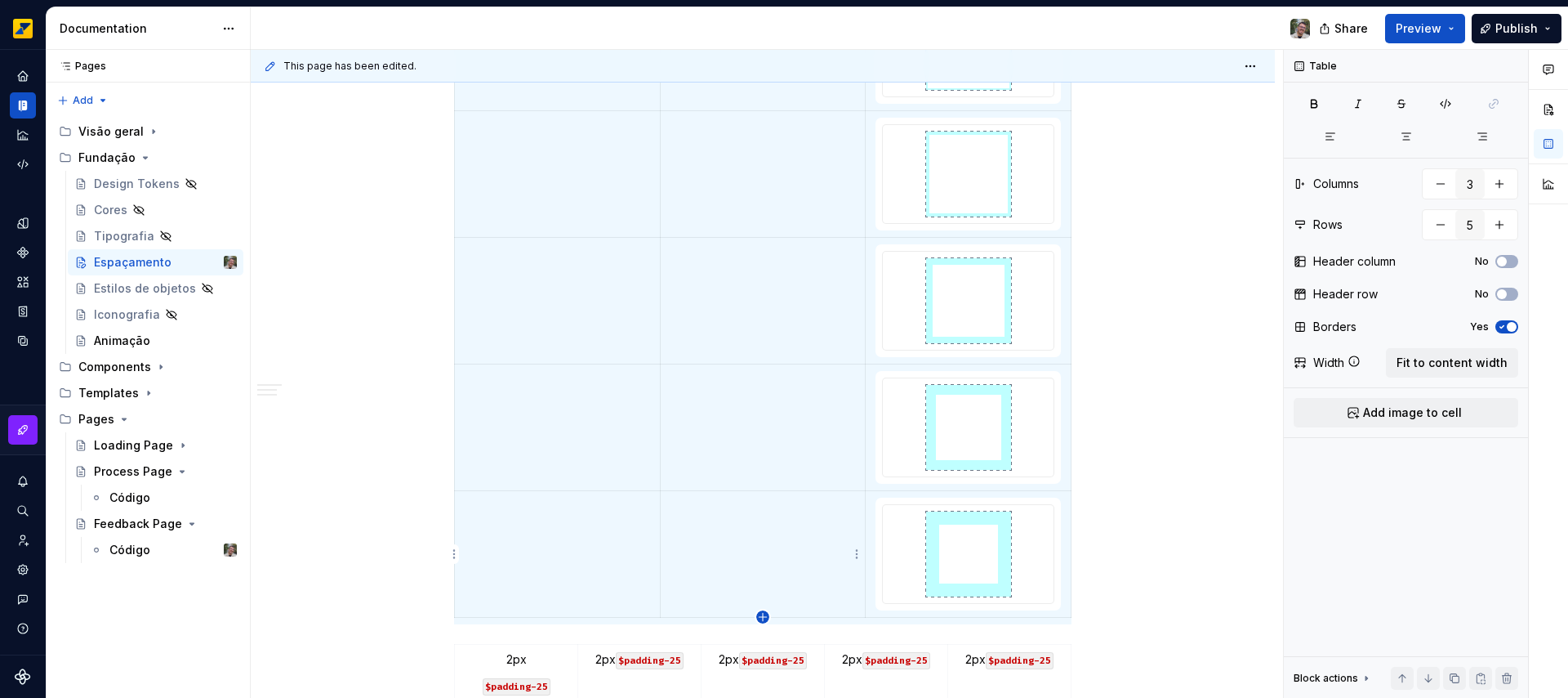
click at [766, 619] on icon "button" at bounding box center [762, 617] width 13 height 13
type input "6"
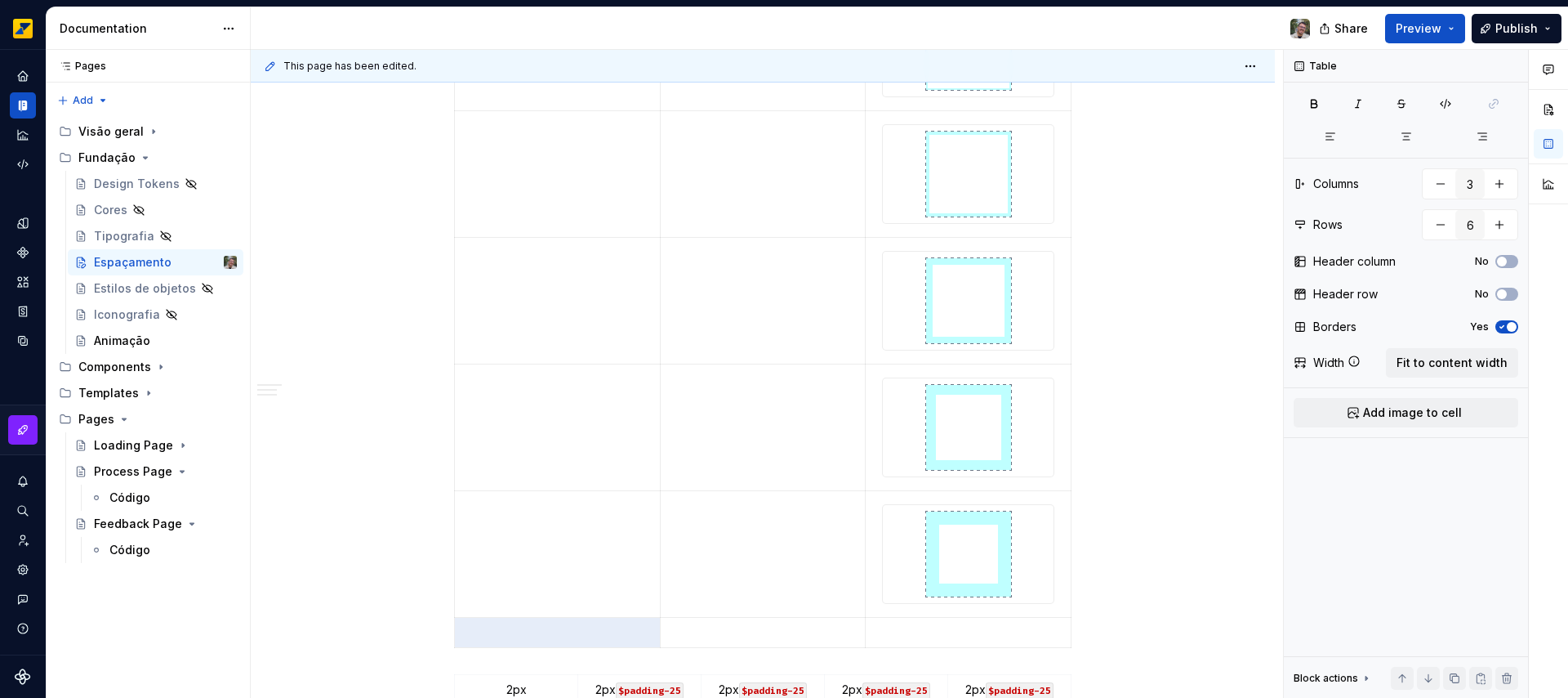
scroll to position [1924, 0]
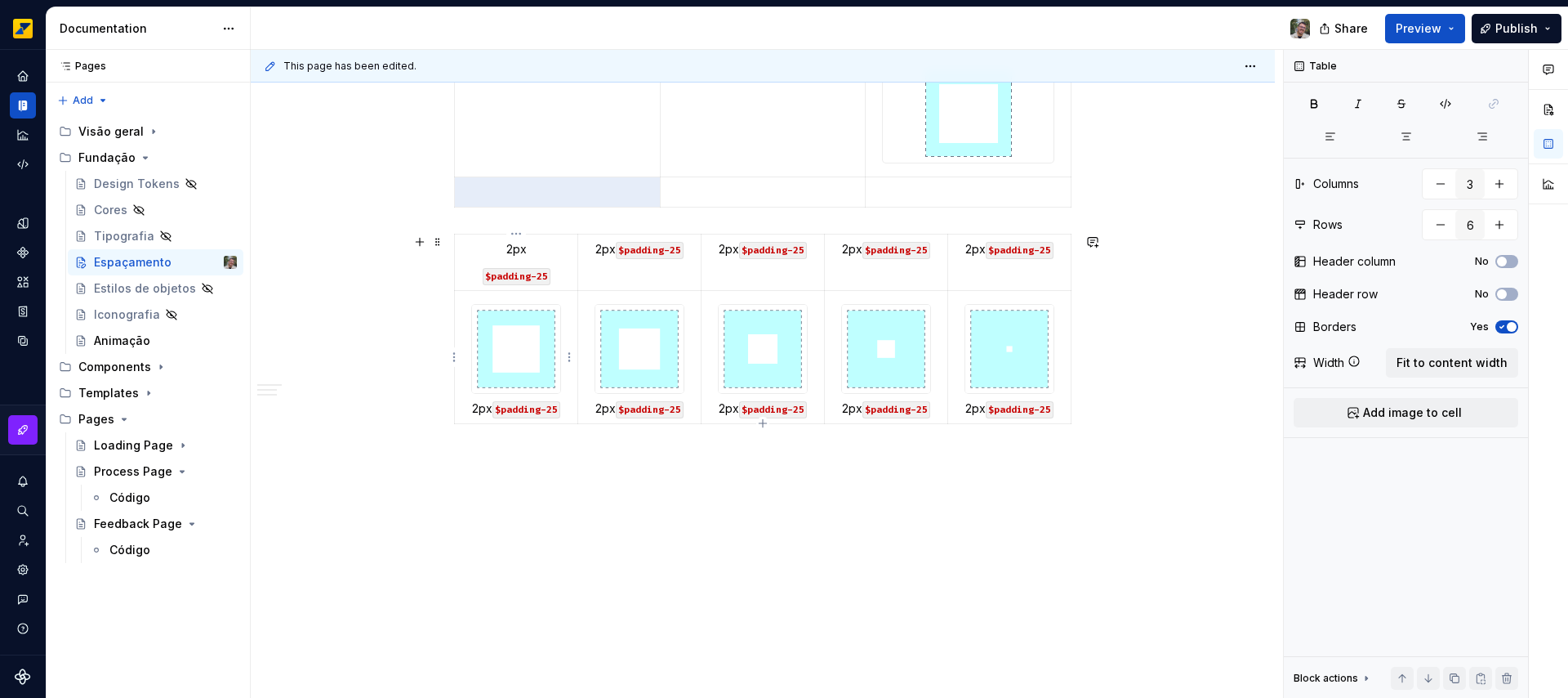
type textarea "*"
click at [529, 359] on img at bounding box center [516, 349] width 88 height 88
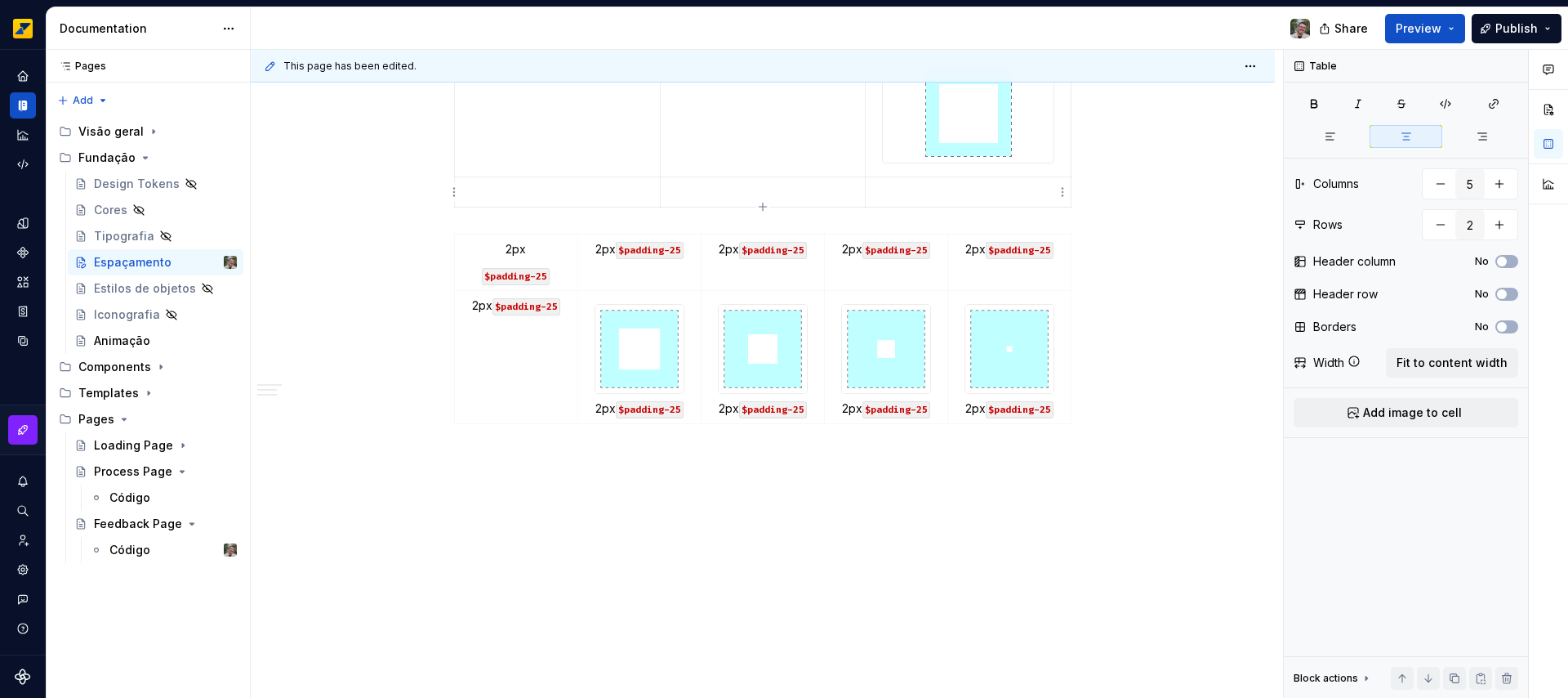
type input "3"
type input "6"
click at [929, 198] on p at bounding box center [967, 192] width 185 height 17
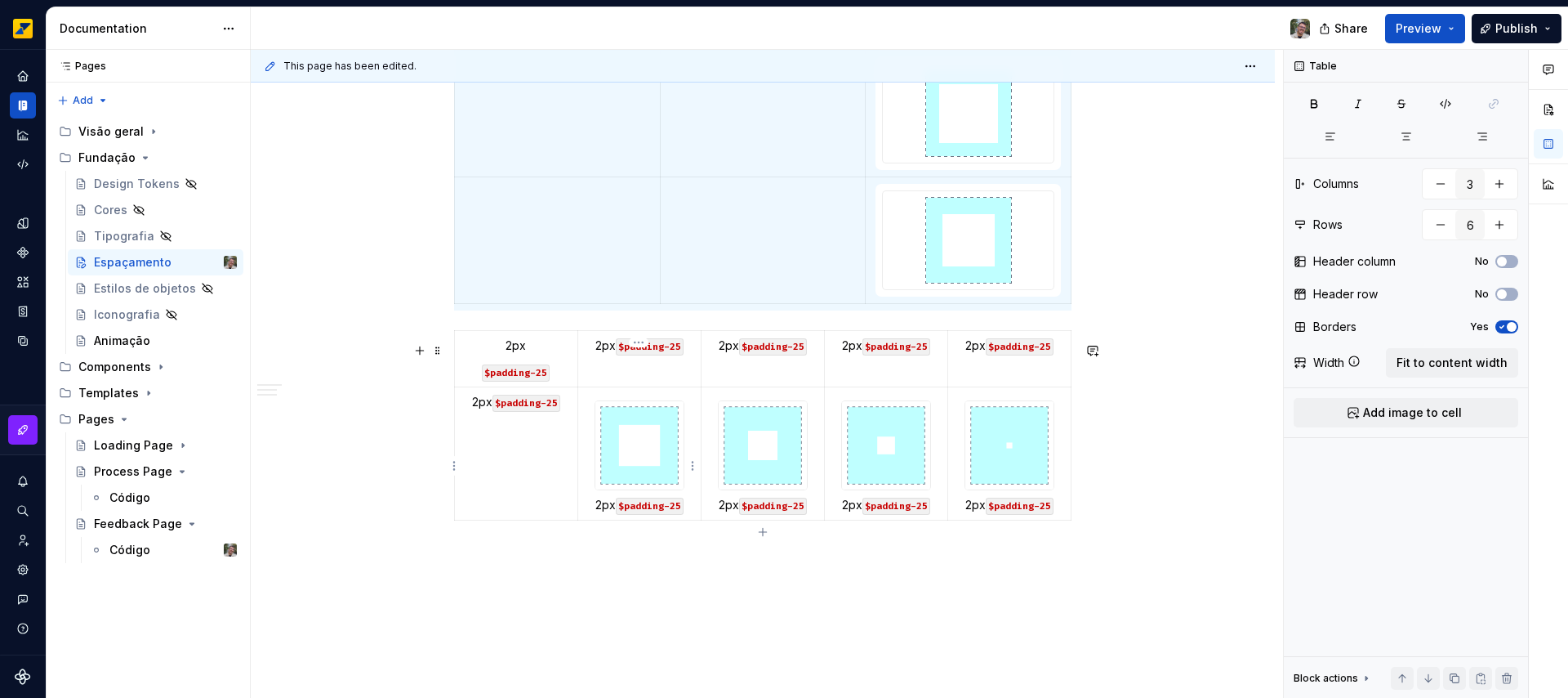
type textarea "*"
click at [656, 466] on img at bounding box center [640, 445] width 88 height 88
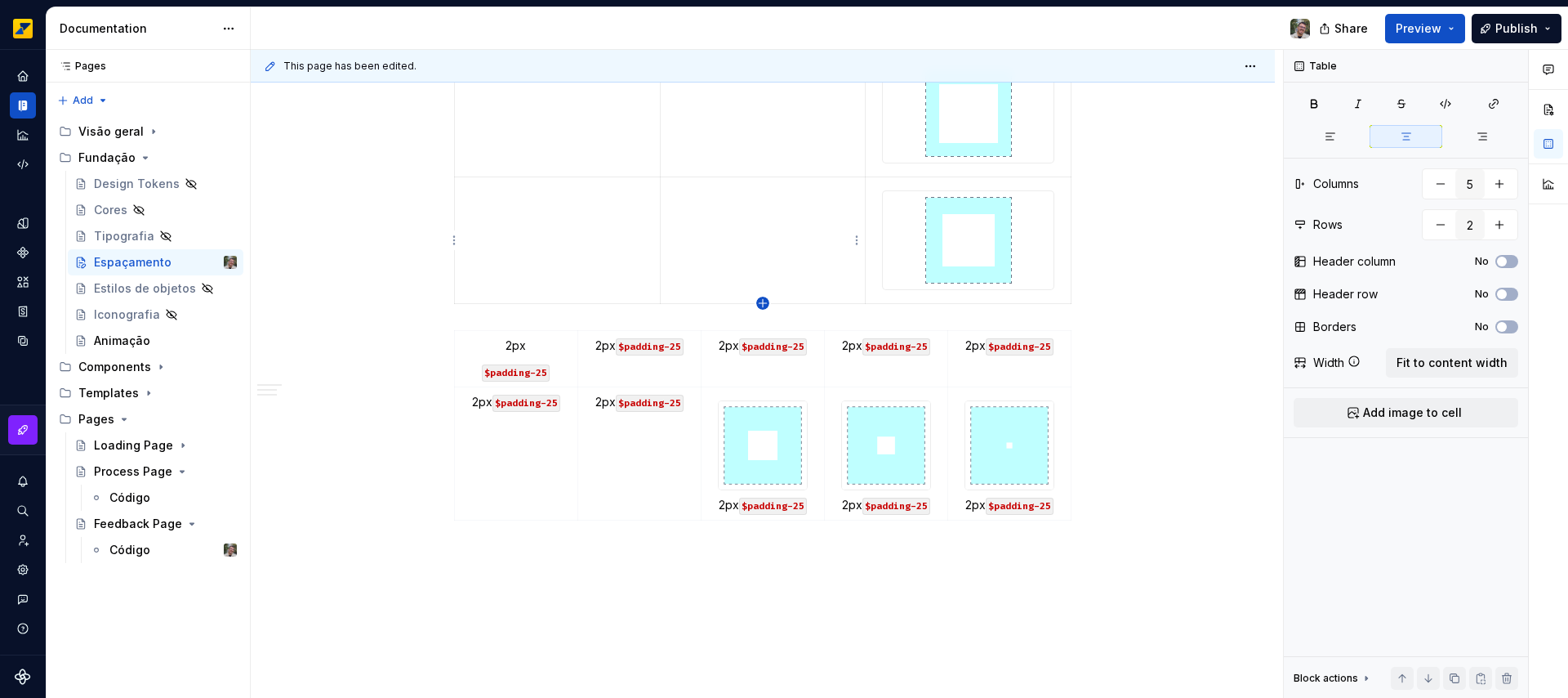
click at [765, 305] on icon "button" at bounding box center [762, 303] width 13 height 13
type input "3"
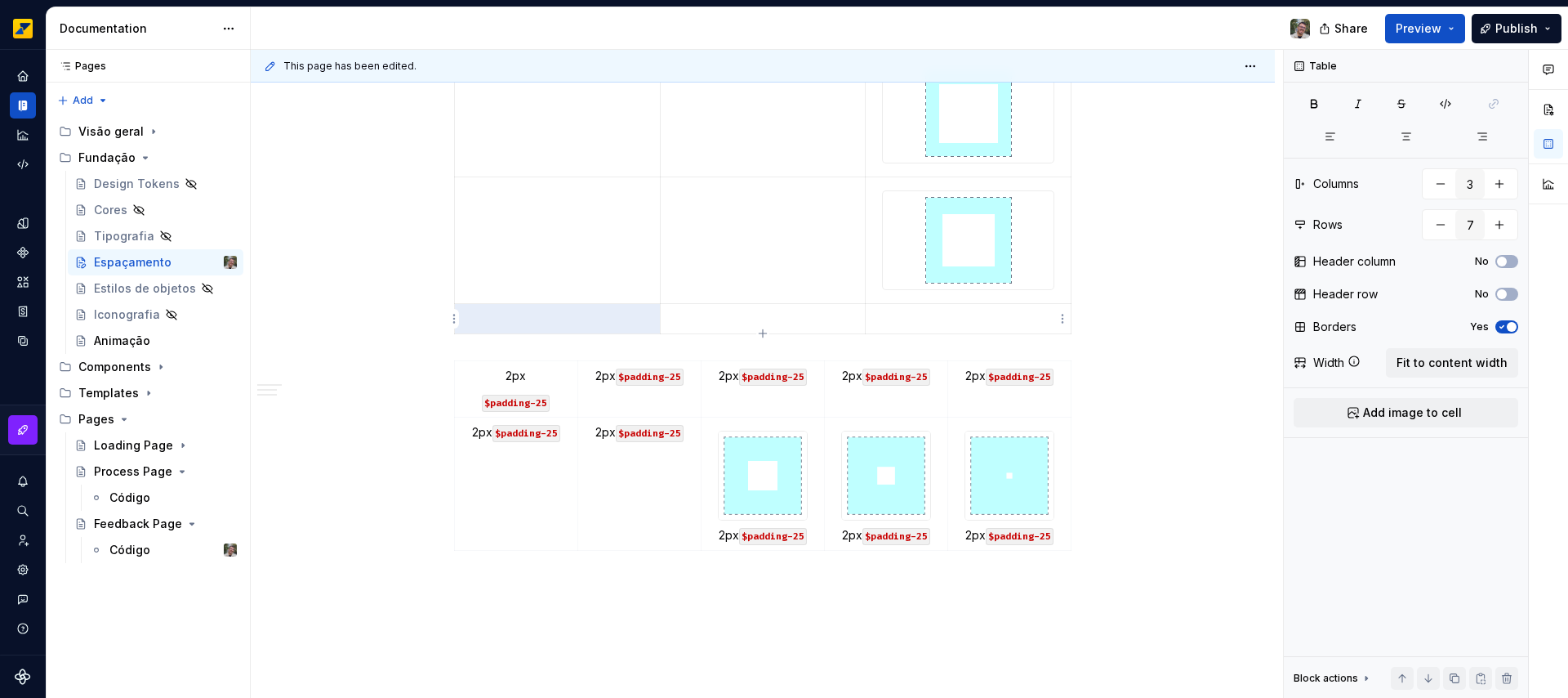
click at [967, 309] on td at bounding box center [968, 318] width 206 height 30
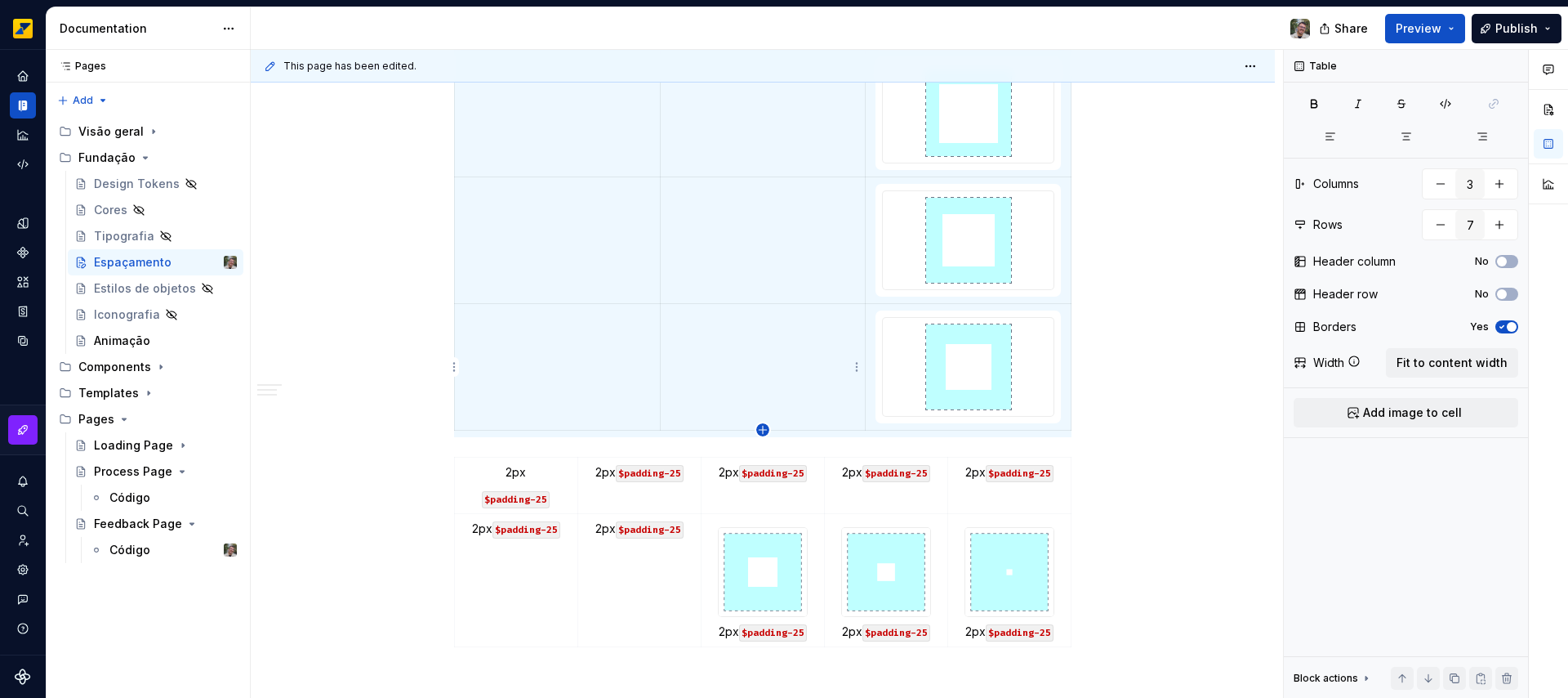
click at [758, 433] on icon "button" at bounding box center [762, 430] width 13 height 13
type input "8"
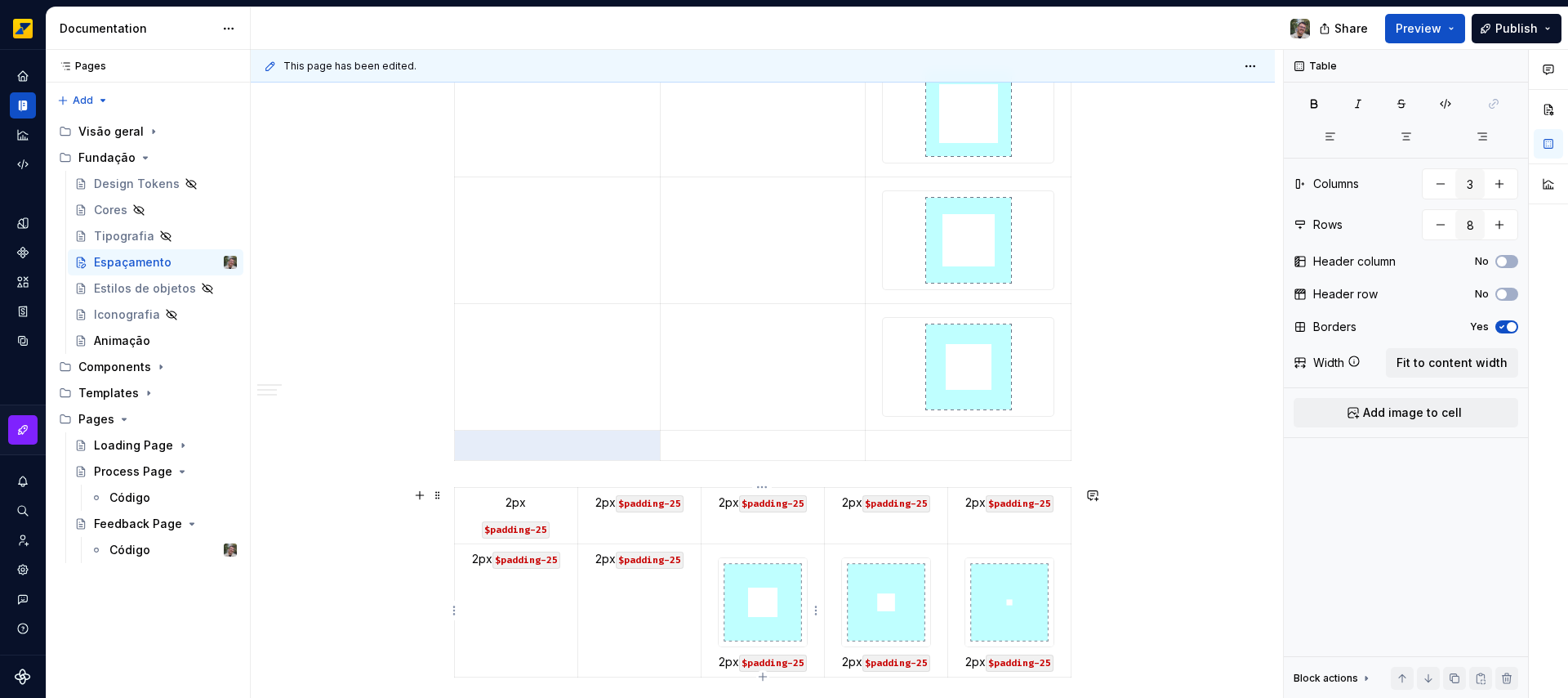
type textarea "*"
click at [765, 612] on img at bounding box center [762, 602] width 88 height 88
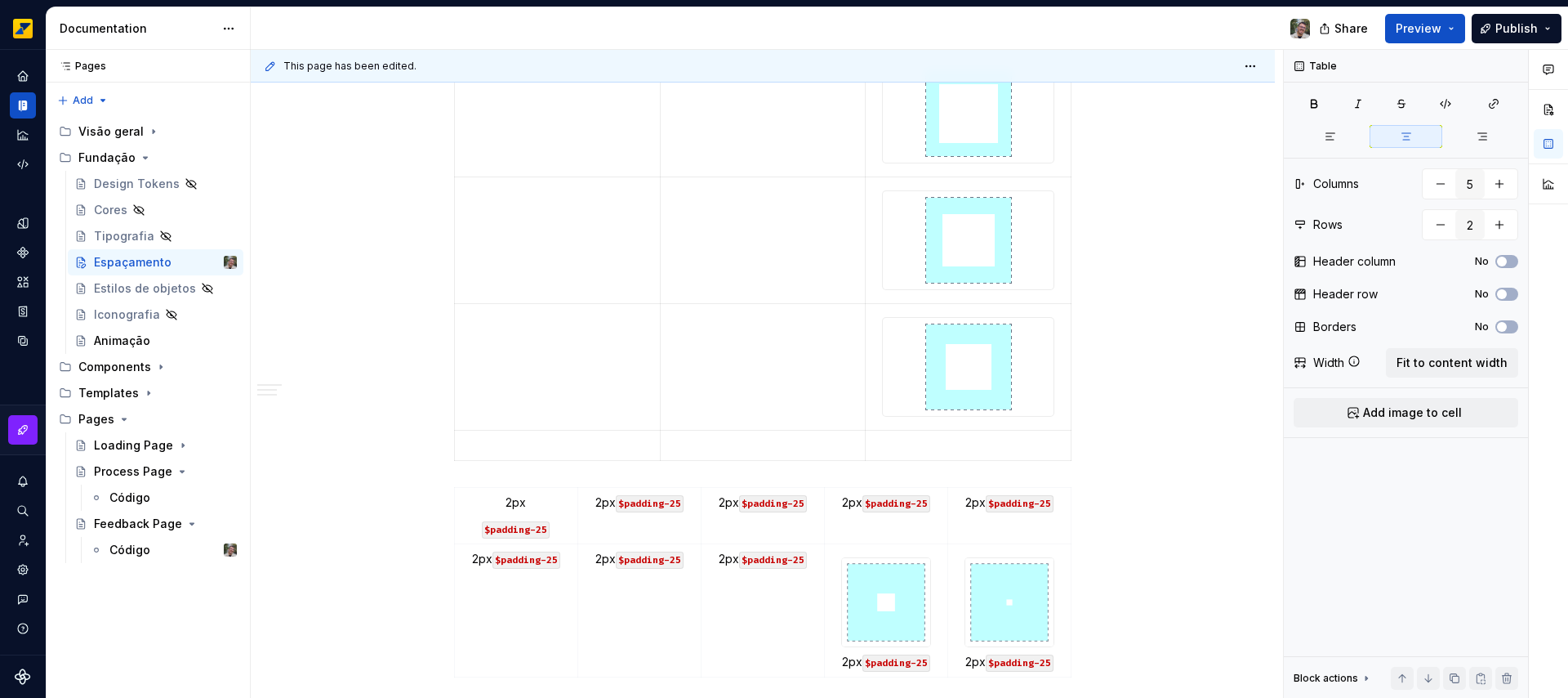
type input "3"
click at [949, 447] on p at bounding box center [967, 446] width 185 height 17
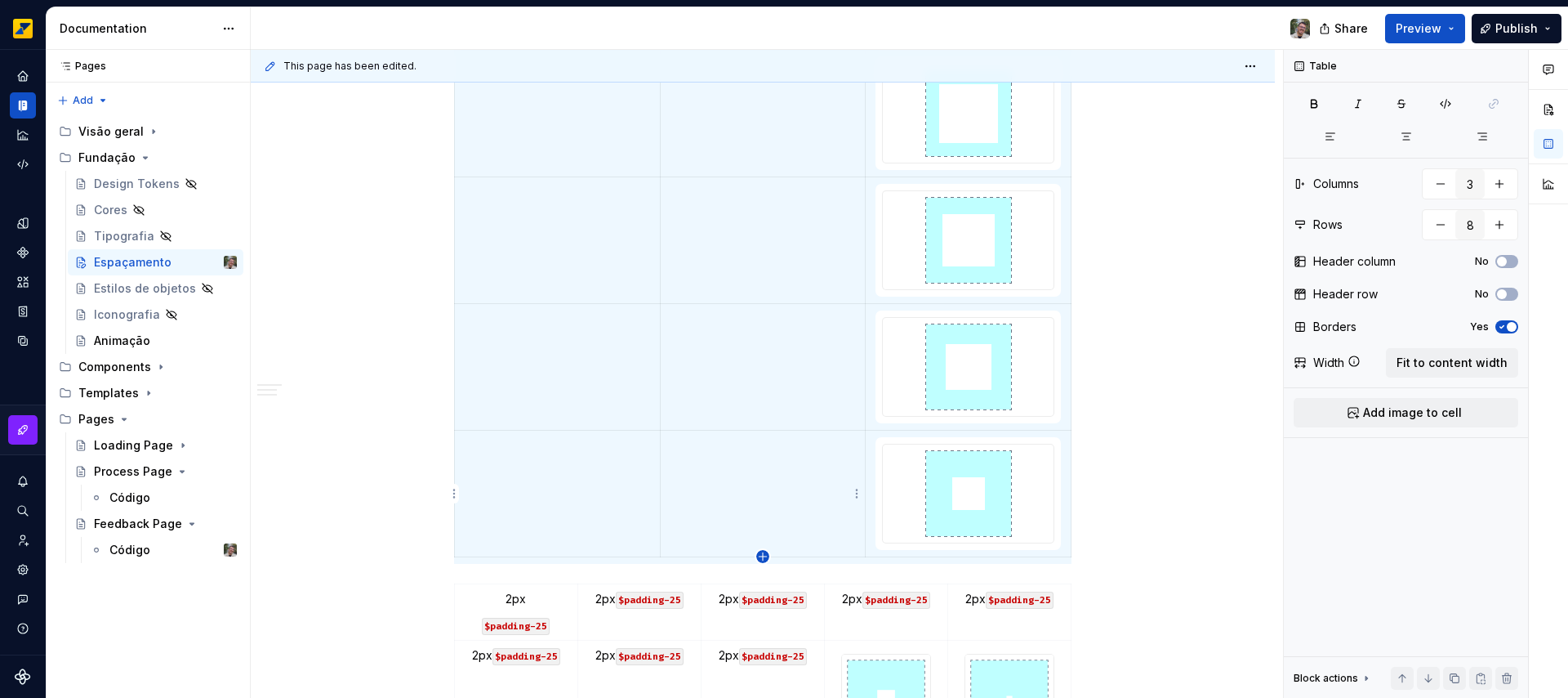
click at [758, 556] on icon "button" at bounding box center [762, 555] width 7 height 7
type input "9"
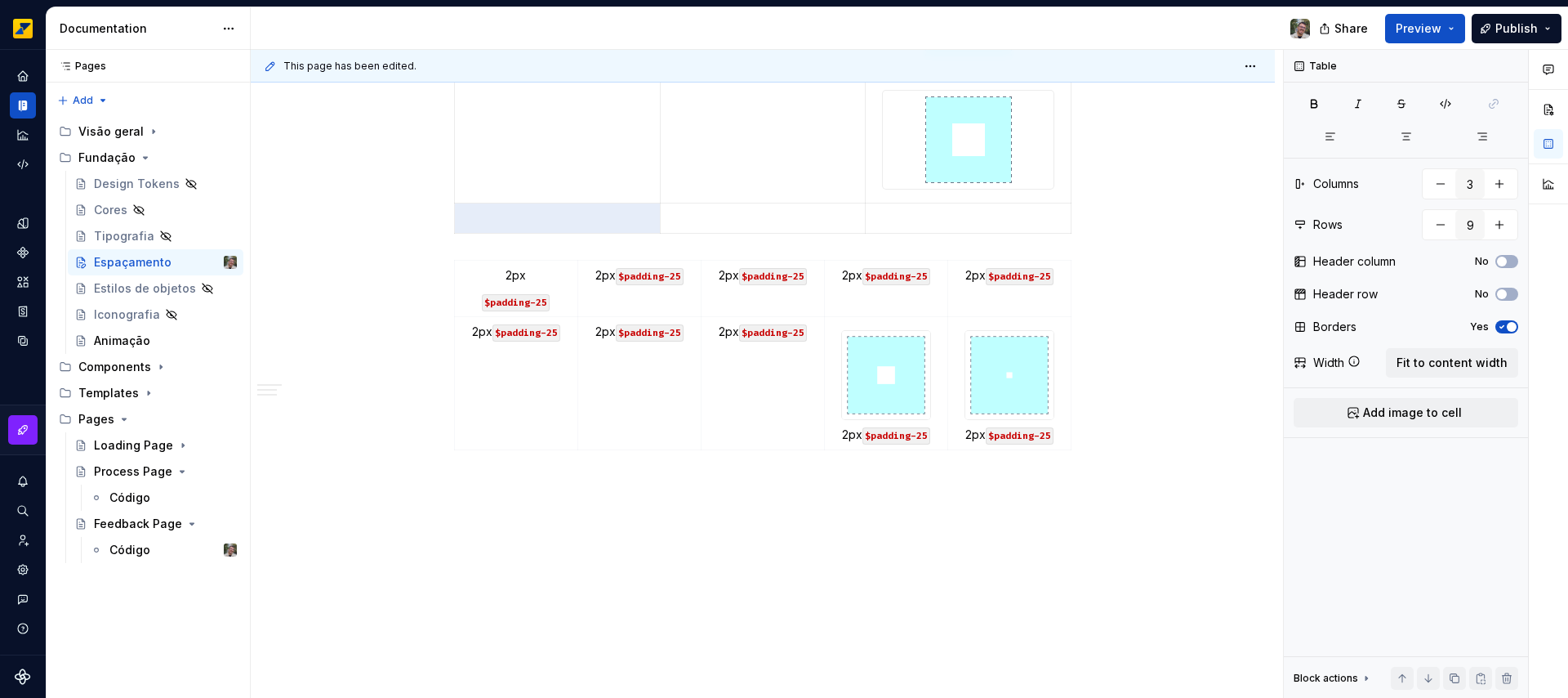
scroll to position [2304, 0]
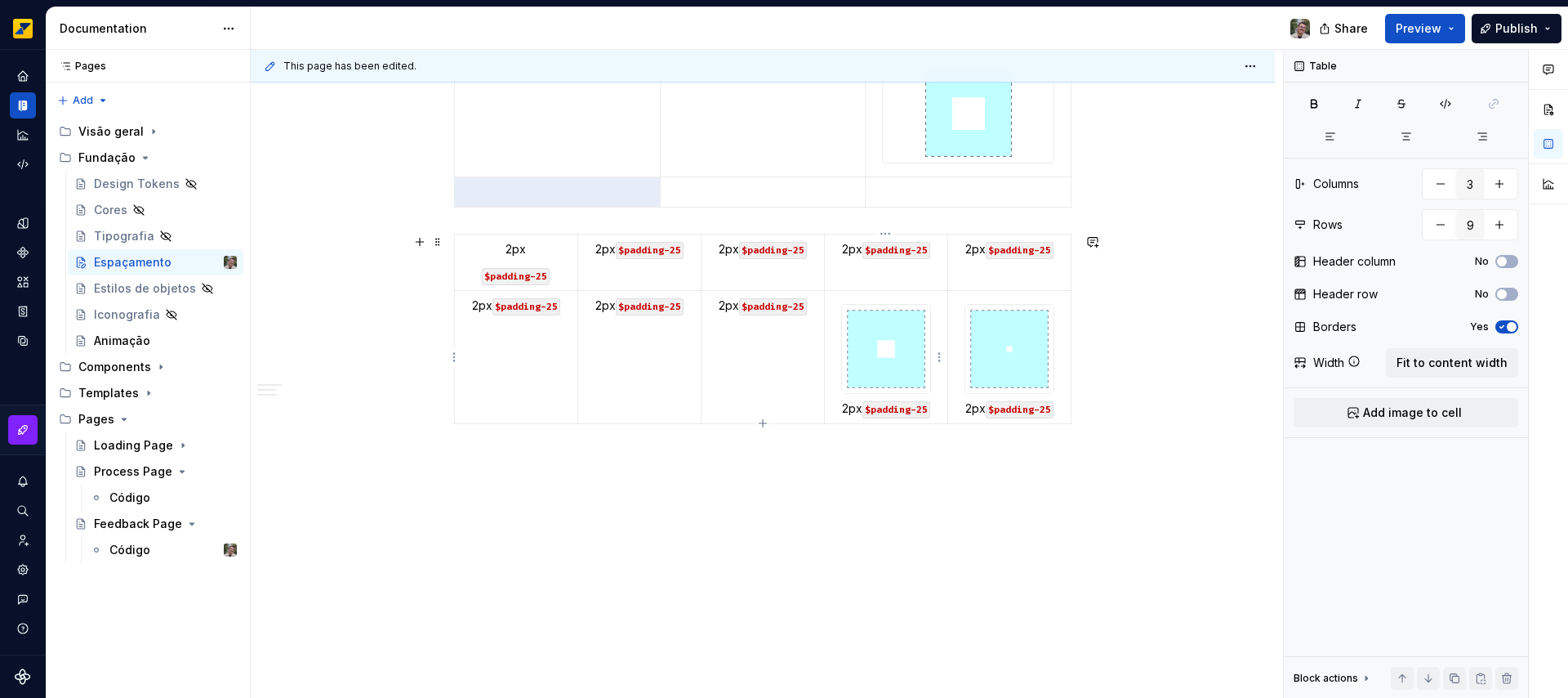
type textarea "*"
click at [859, 348] on img at bounding box center [886, 349] width 88 height 88
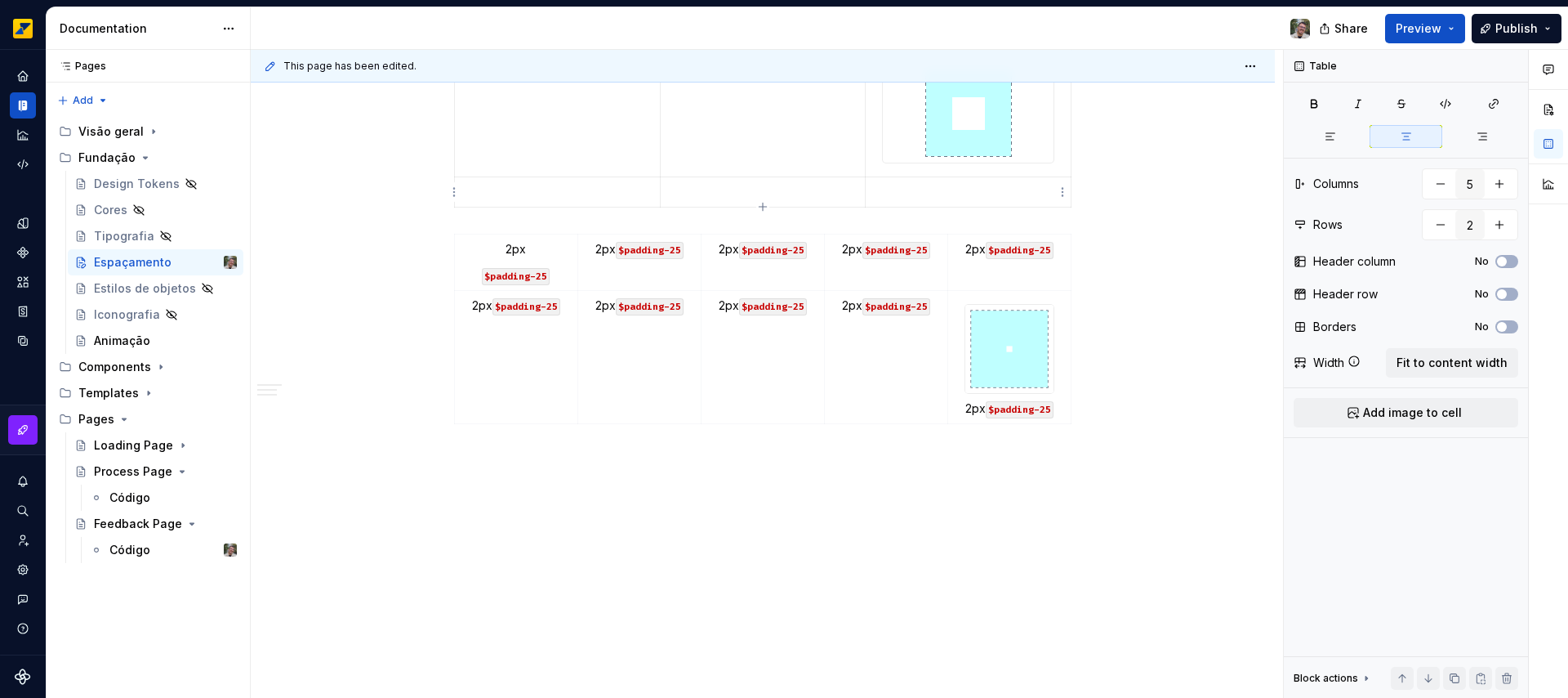
type input "3"
click at [908, 193] on p at bounding box center [967, 192] width 185 height 17
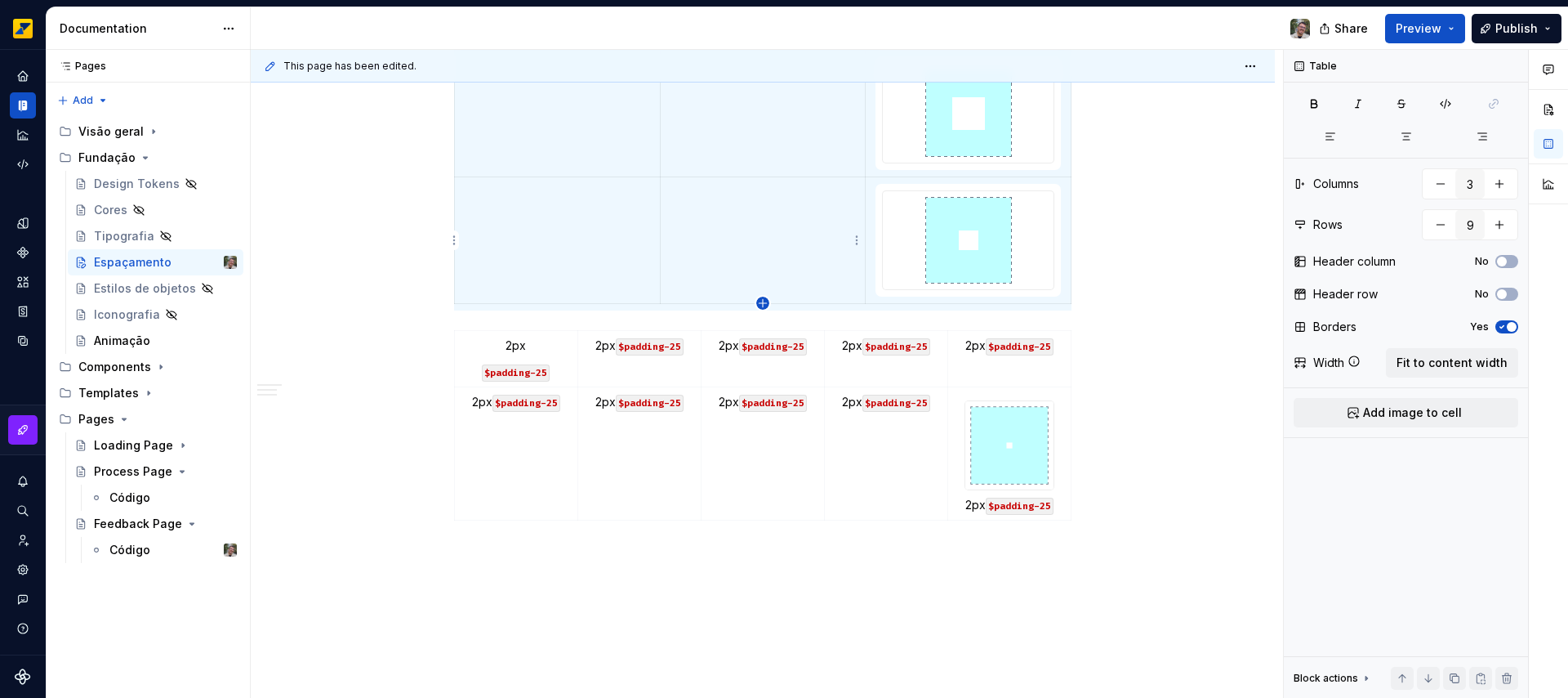
click at [767, 298] on icon "button" at bounding box center [762, 303] width 13 height 13
type input "10"
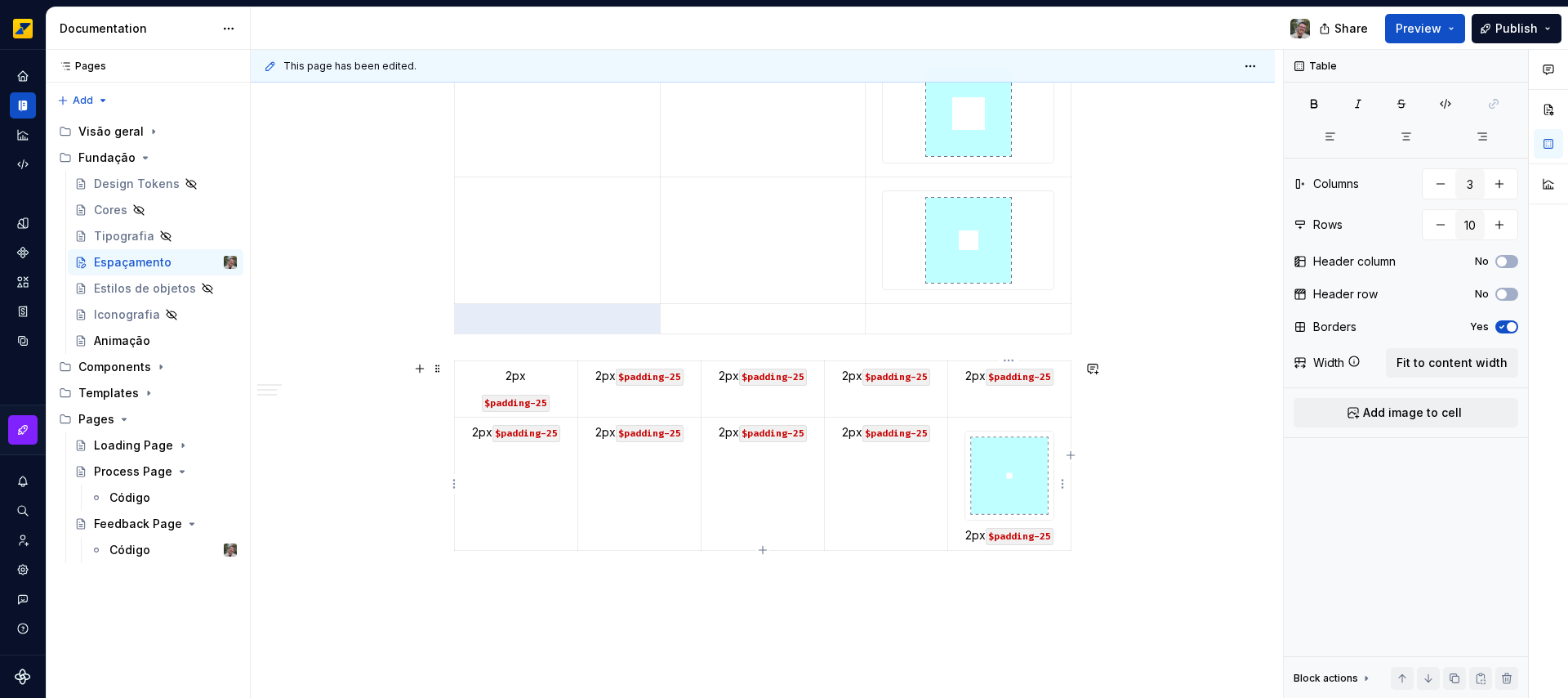
type textarea "*"
click at [1001, 461] on img at bounding box center [1009, 476] width 88 height 88
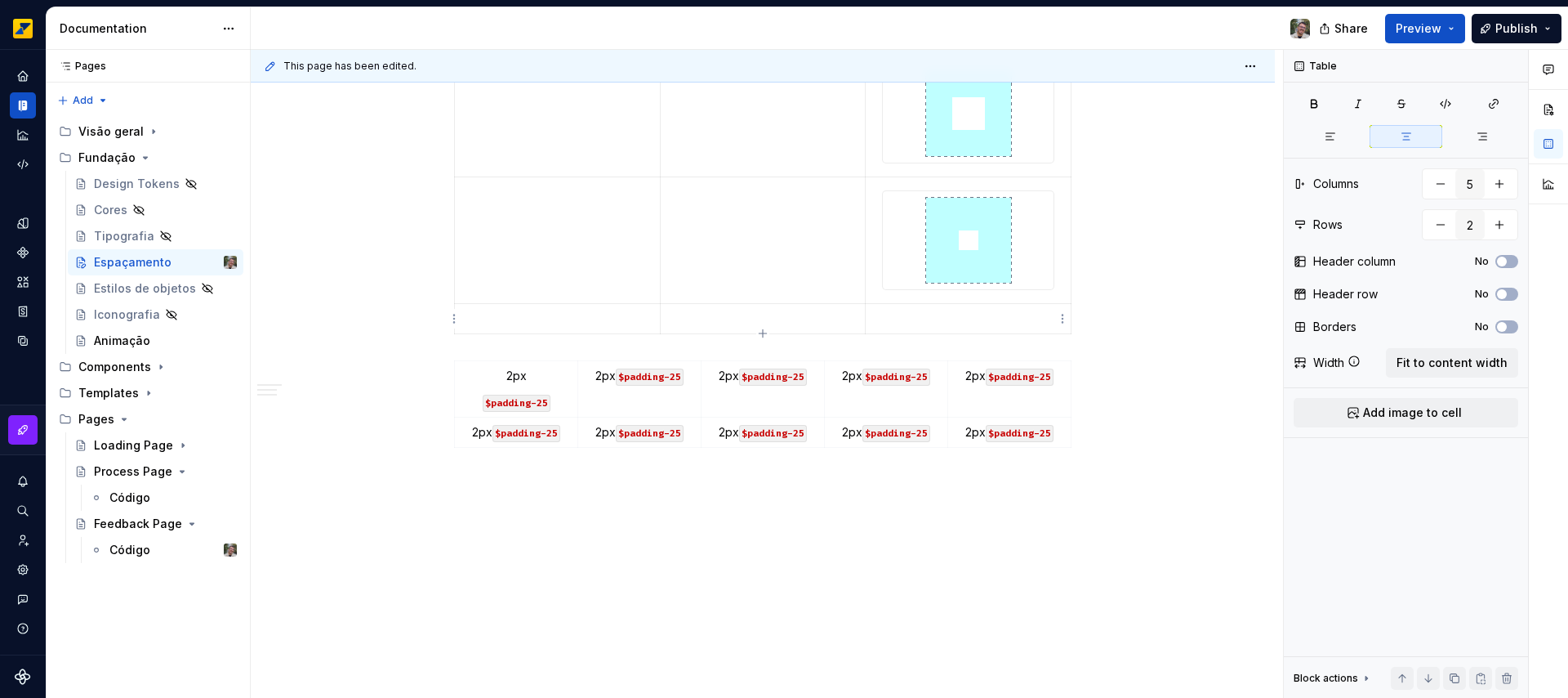
type input "3"
type input "10"
click at [948, 313] on p at bounding box center [967, 319] width 185 height 17
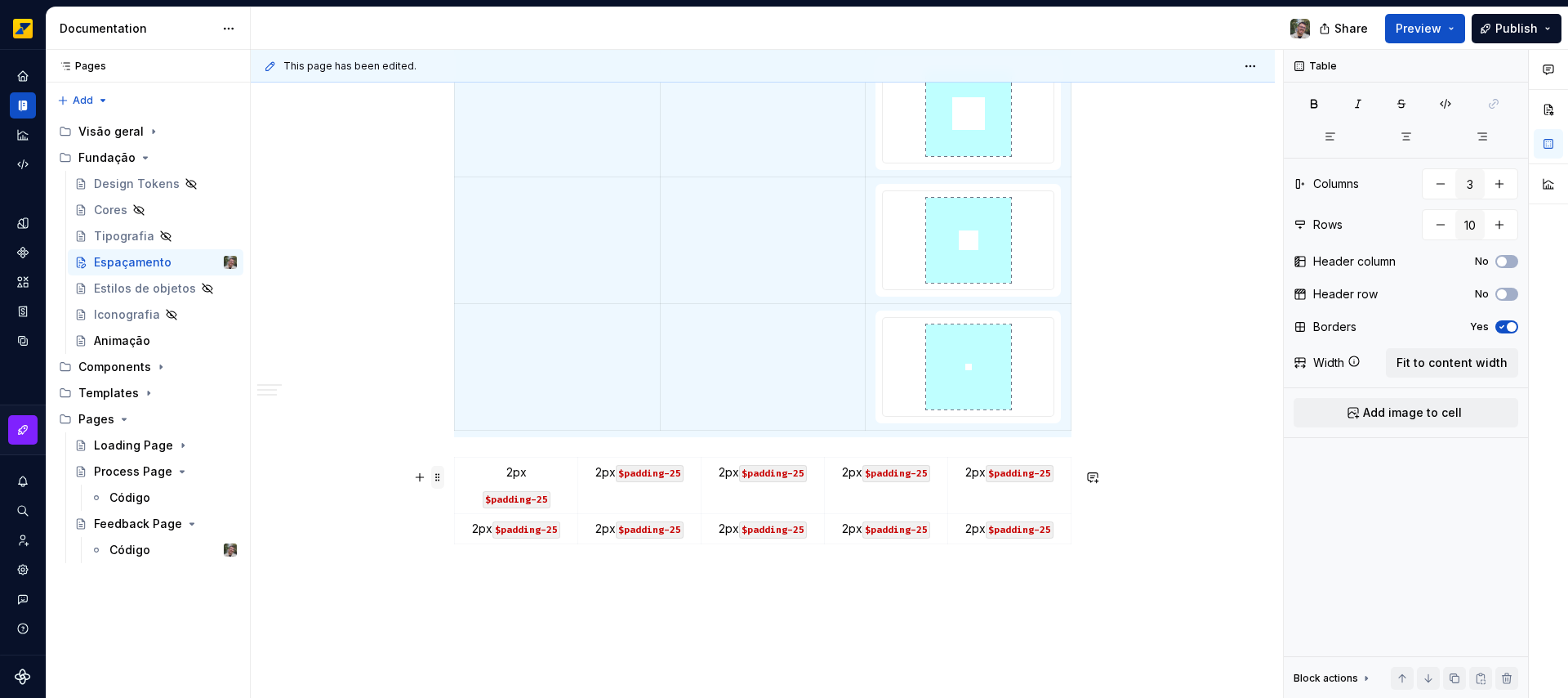
click at [439, 475] on span at bounding box center [438, 477] width 13 height 23
type input "5"
type input "2"
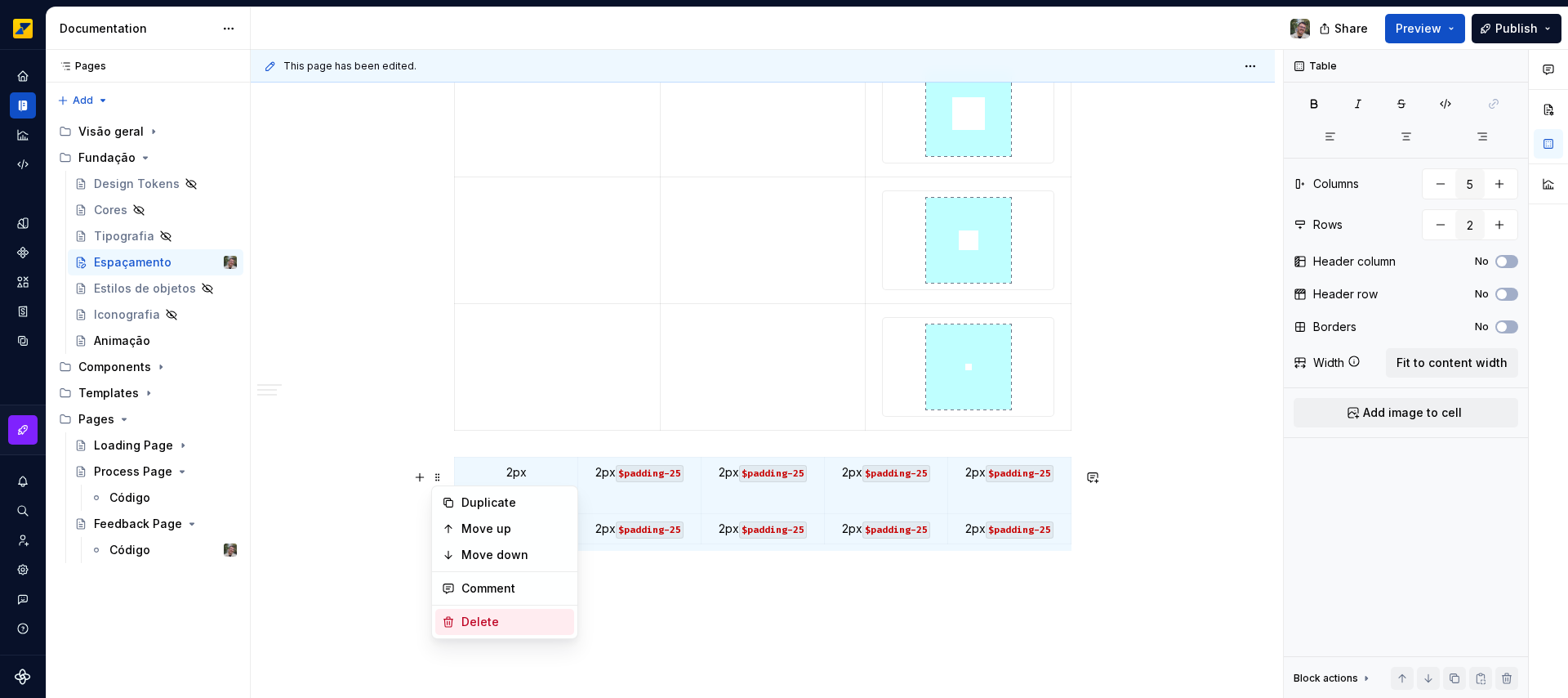
click at [528, 615] on div "Delete" at bounding box center [514, 622] width 106 height 17
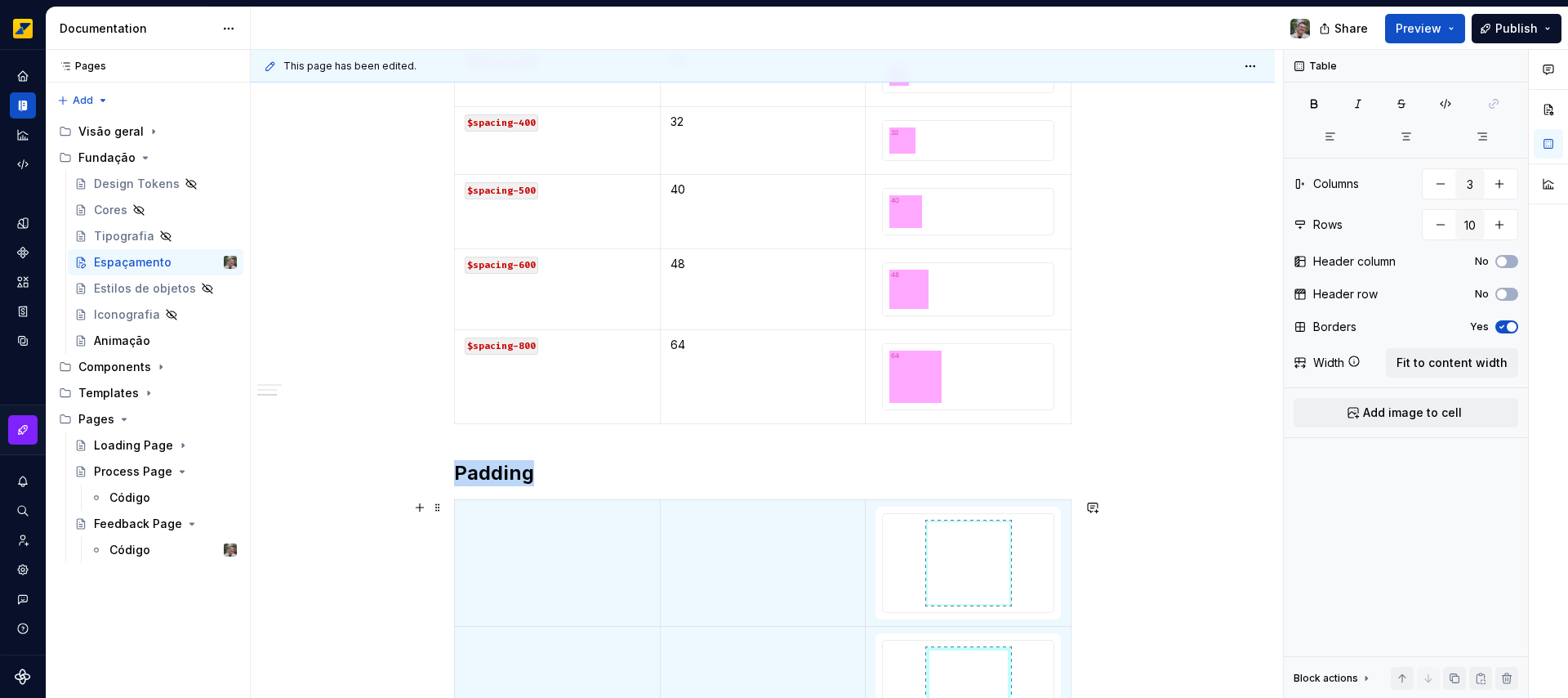
scroll to position [934, 0]
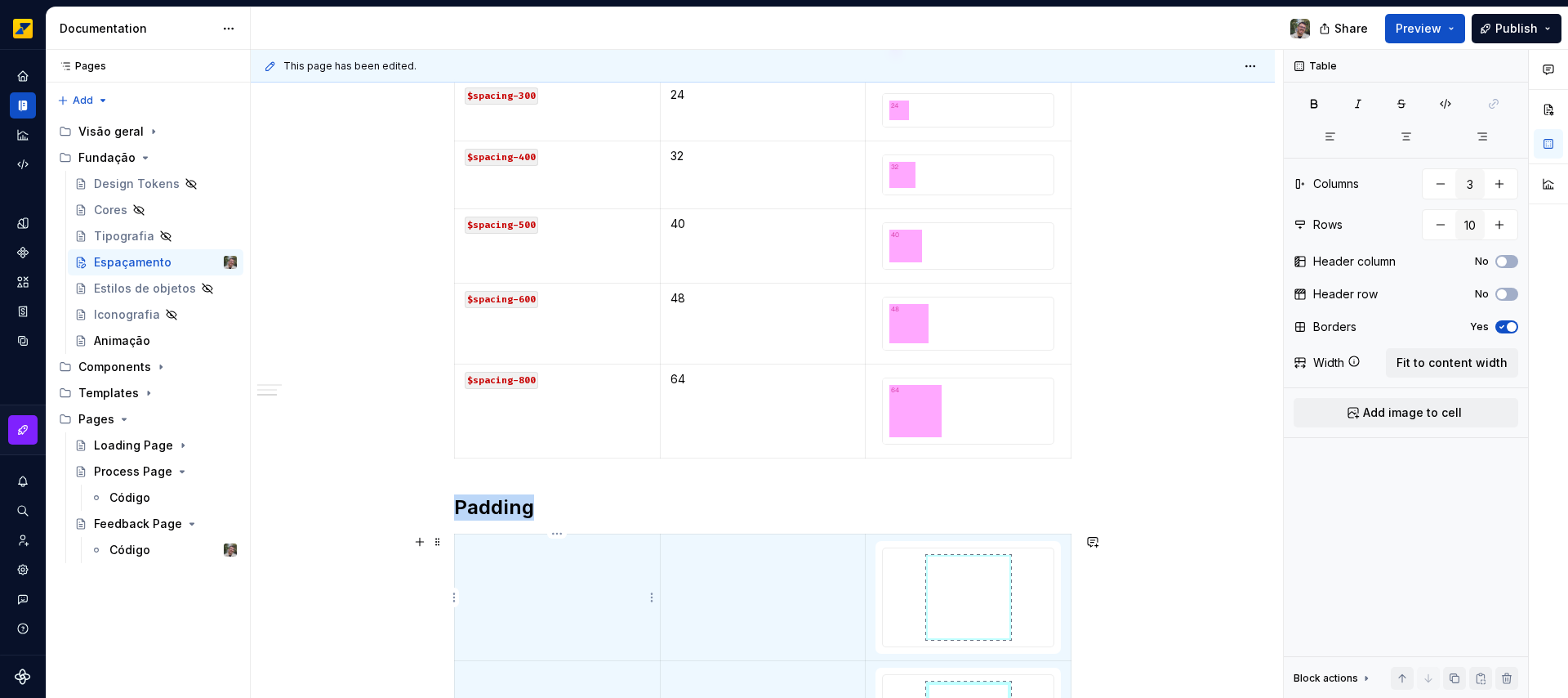
click at [523, 595] on td at bounding box center [558, 597] width 206 height 127
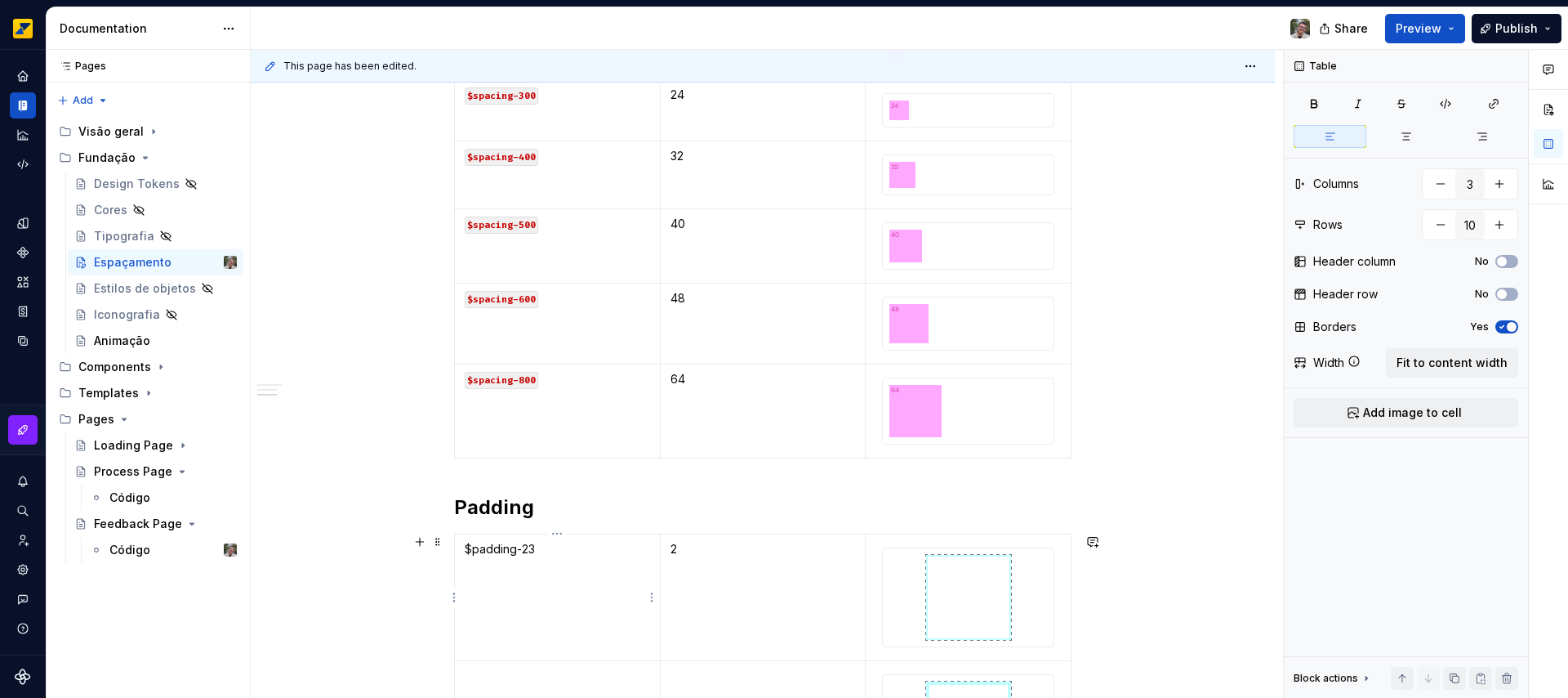
click at [536, 546] on p "$padding-23" at bounding box center [557, 549] width 185 height 17
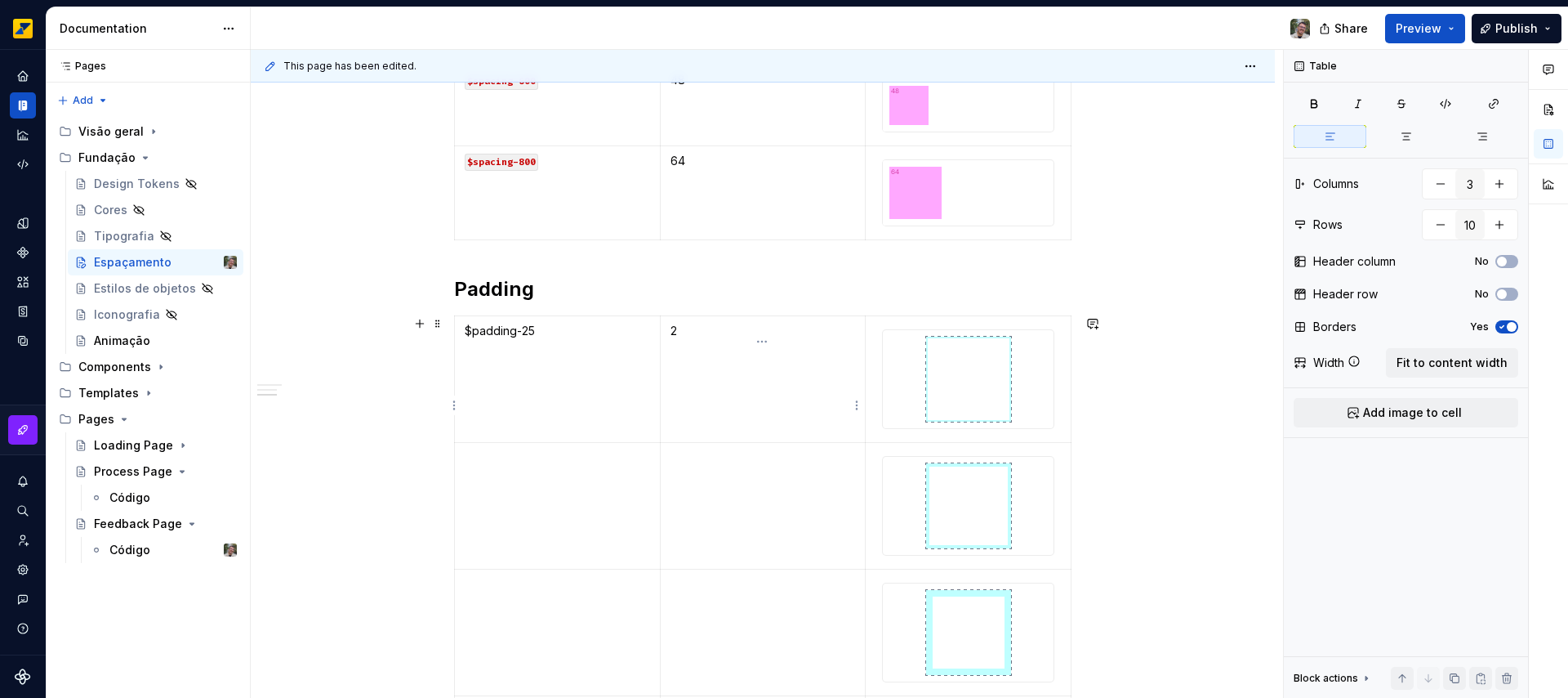
scroll to position [1159, 0]
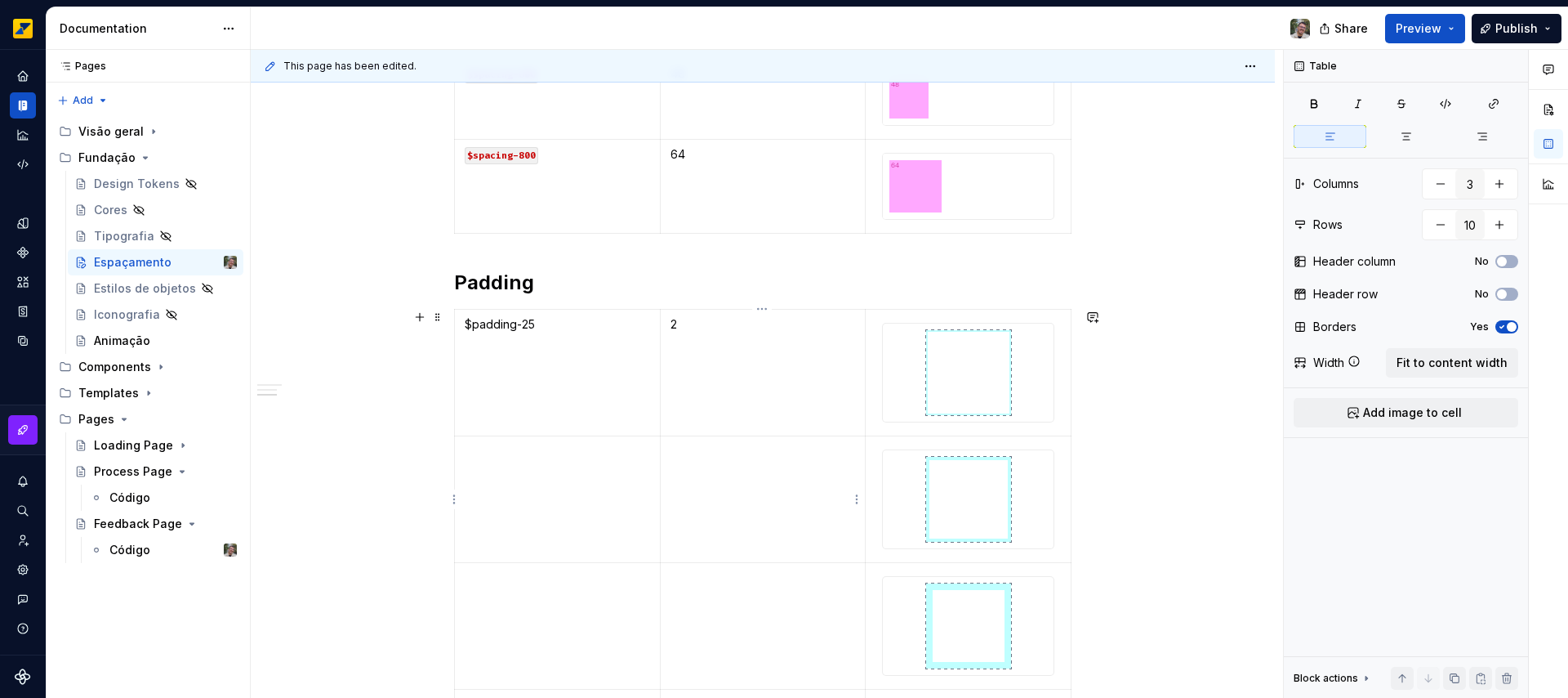
click at [714, 469] on td at bounding box center [762, 499] width 206 height 127
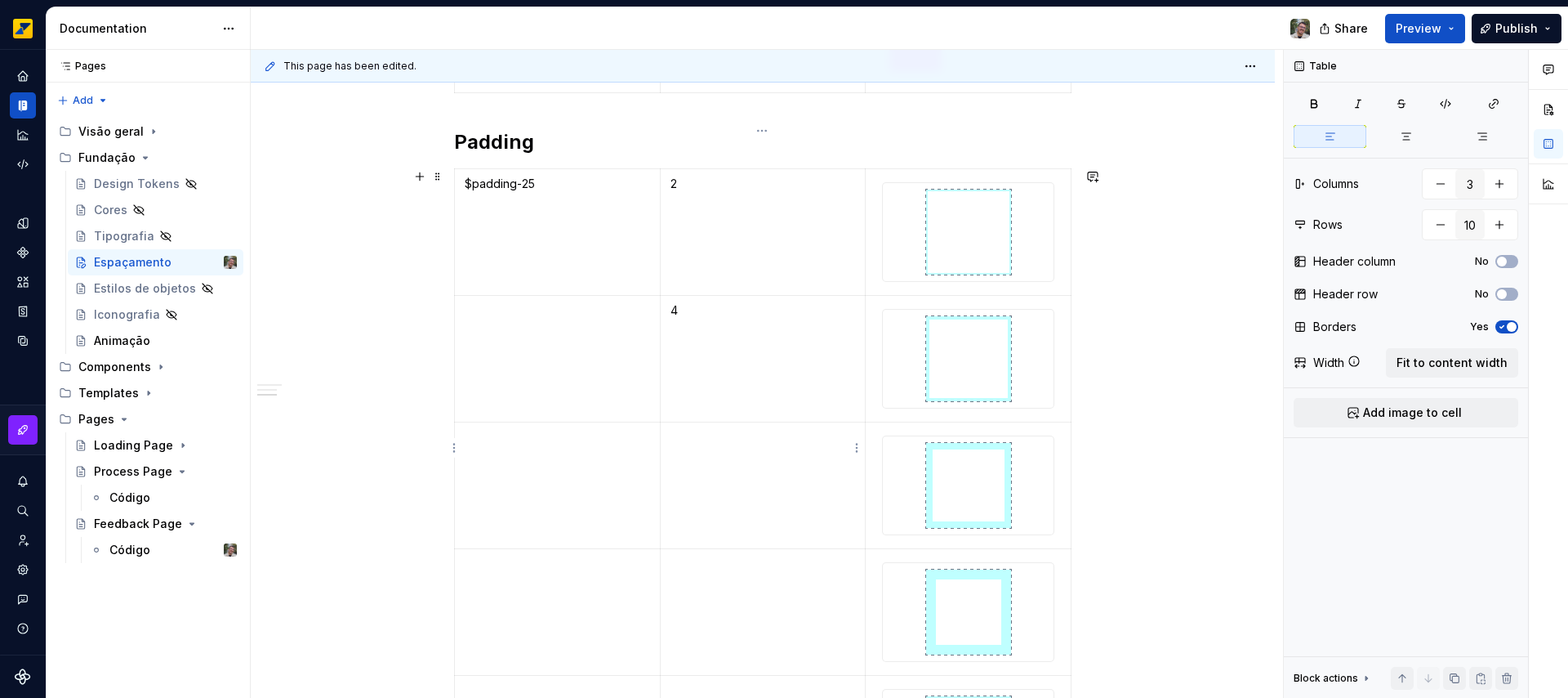
scroll to position [1368, 0]
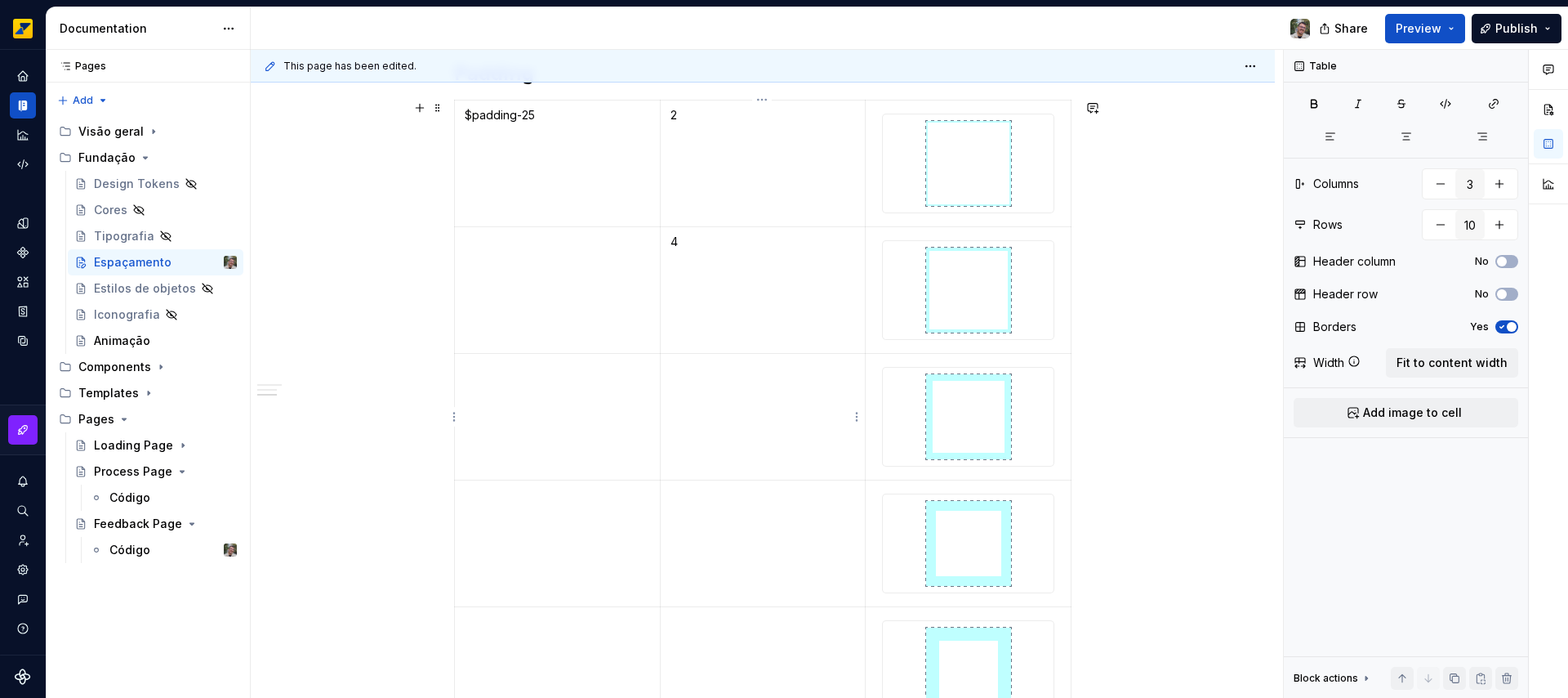
click at [693, 421] on td at bounding box center [762, 416] width 206 height 127
click at [719, 538] on td at bounding box center [762, 543] width 206 height 127
click at [713, 627] on p at bounding box center [762, 622] width 185 height 17
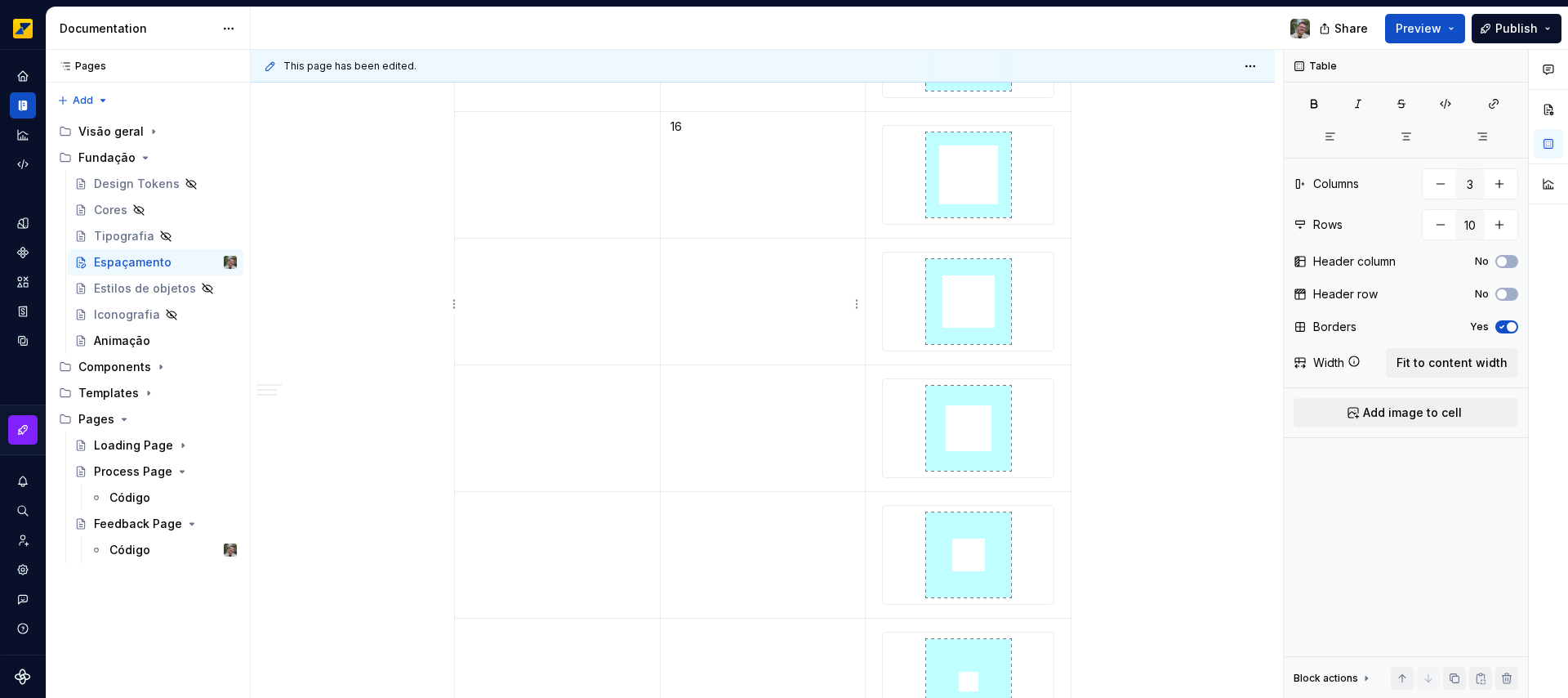
scroll to position [1860, 0]
click at [710, 263] on p at bounding box center [762, 256] width 185 height 17
click at [699, 441] on td at bounding box center [762, 430] width 206 height 127
click at [709, 539] on td at bounding box center [762, 556] width 206 height 127
drag, startPoint x: 718, startPoint y: 647, endPoint x: 726, endPoint y: 646, distance: 8.1
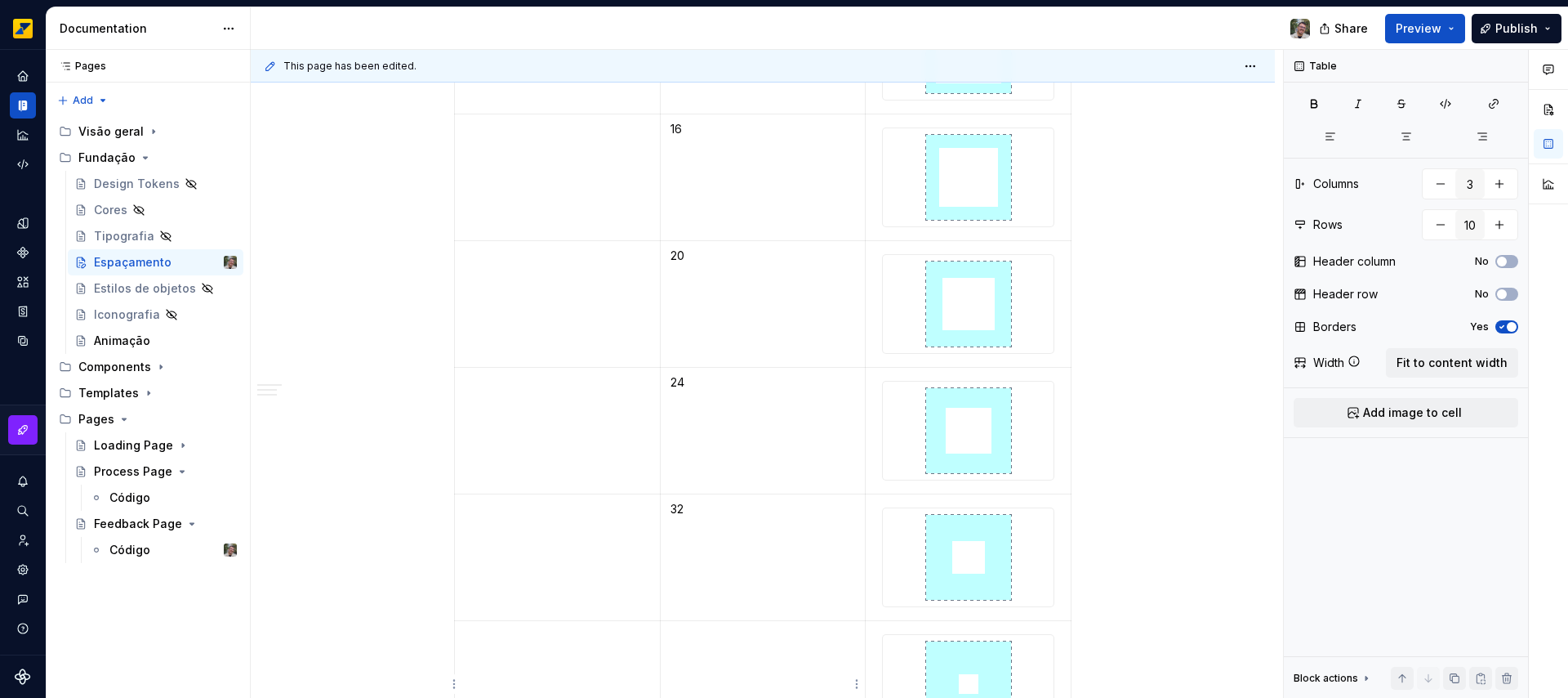
click at [718, 647] on td at bounding box center [762, 683] width 206 height 127
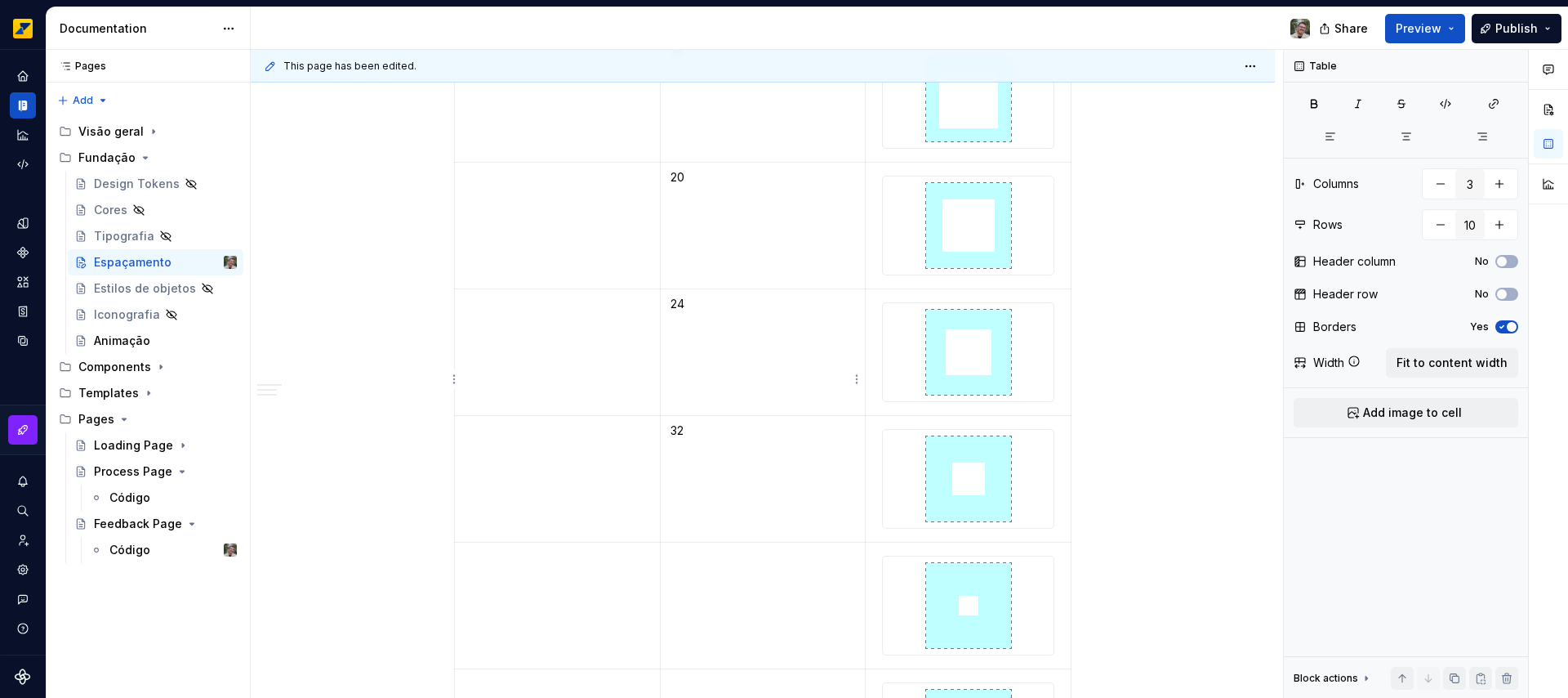
scroll to position [2271, 0]
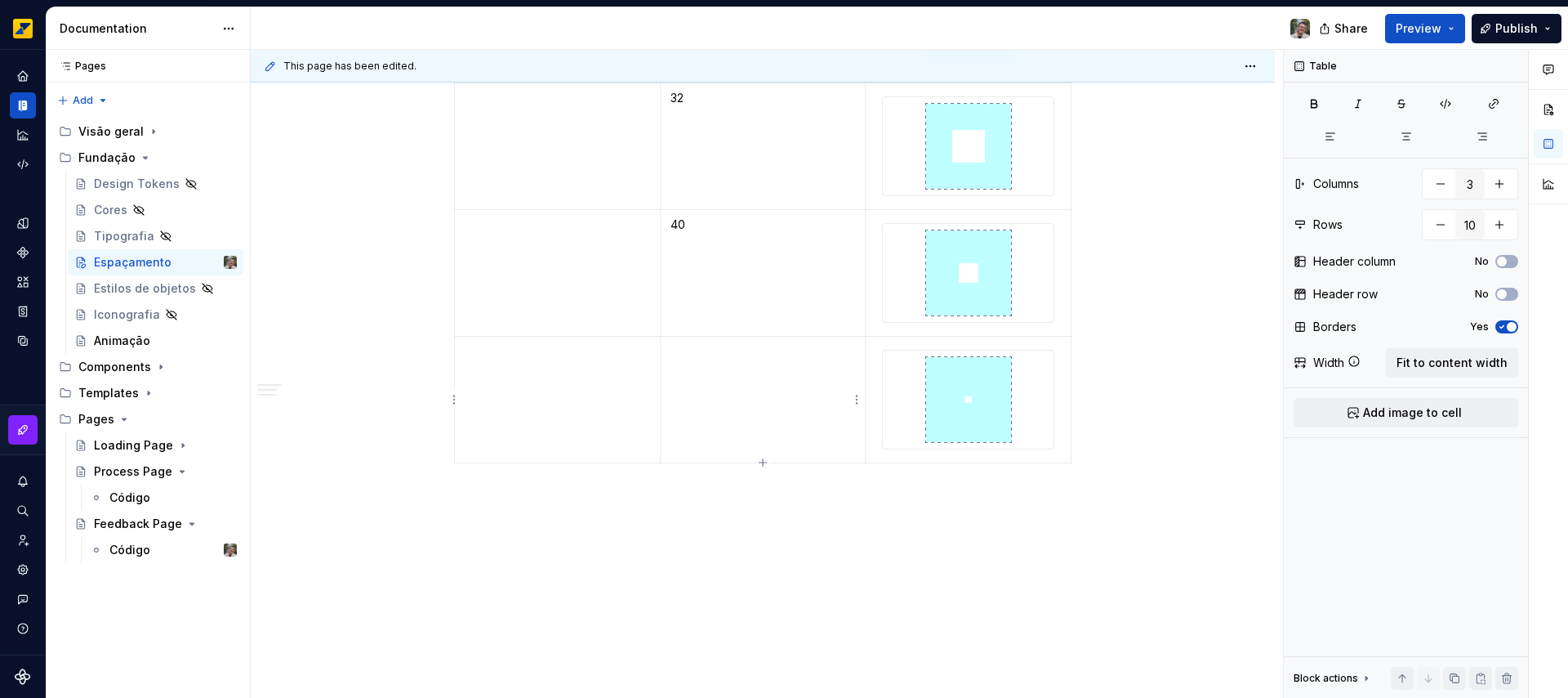
click at [767, 383] on td at bounding box center [762, 399] width 206 height 127
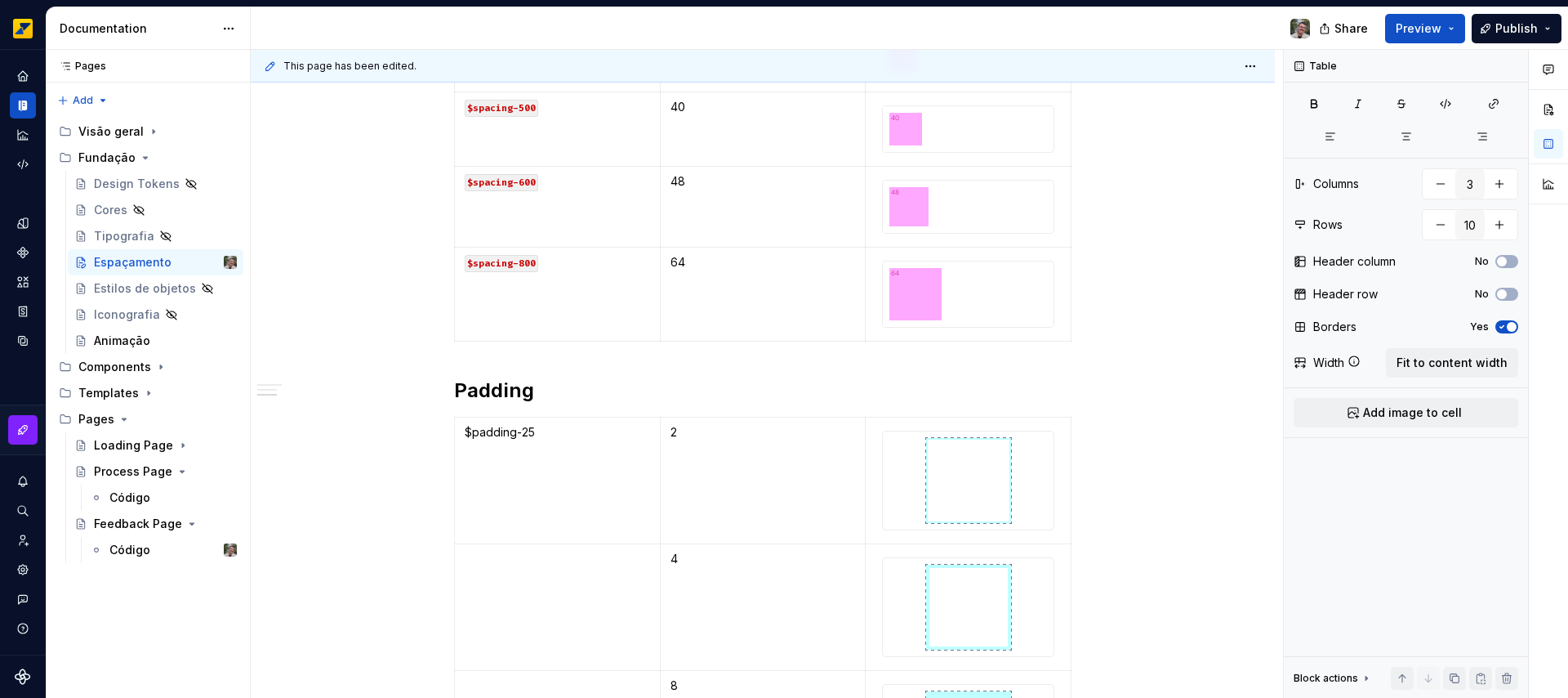
scroll to position [1052, 0]
drag, startPoint x: 544, startPoint y: 425, endPoint x: 463, endPoint y: 431, distance: 81.2
click at [465, 431] on p "$padding-25" at bounding box center [557, 432] width 185 height 17
click at [585, 398] on button "button" at bounding box center [589, 402] width 23 height 23
click at [543, 603] on td at bounding box center [558, 606] width 206 height 127
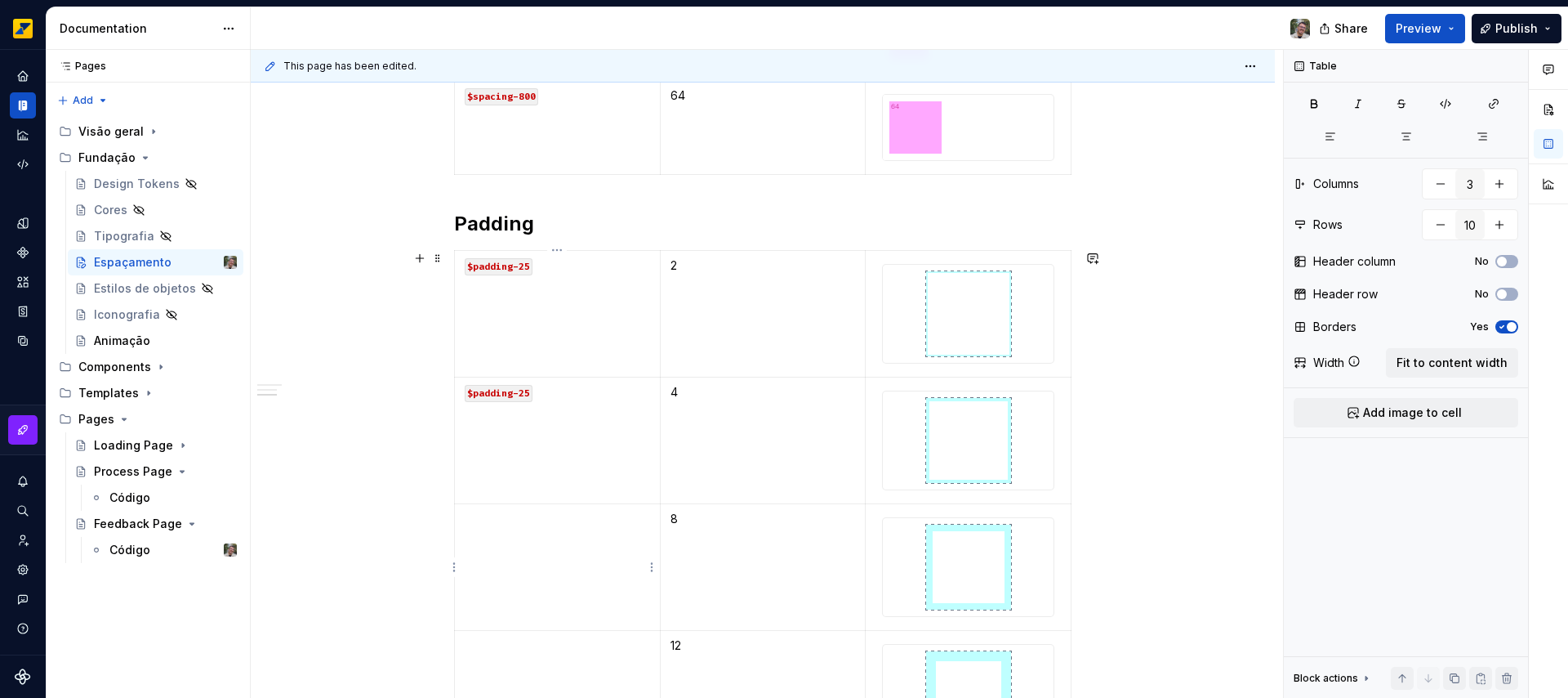
click at [551, 549] on td at bounding box center [558, 566] width 206 height 127
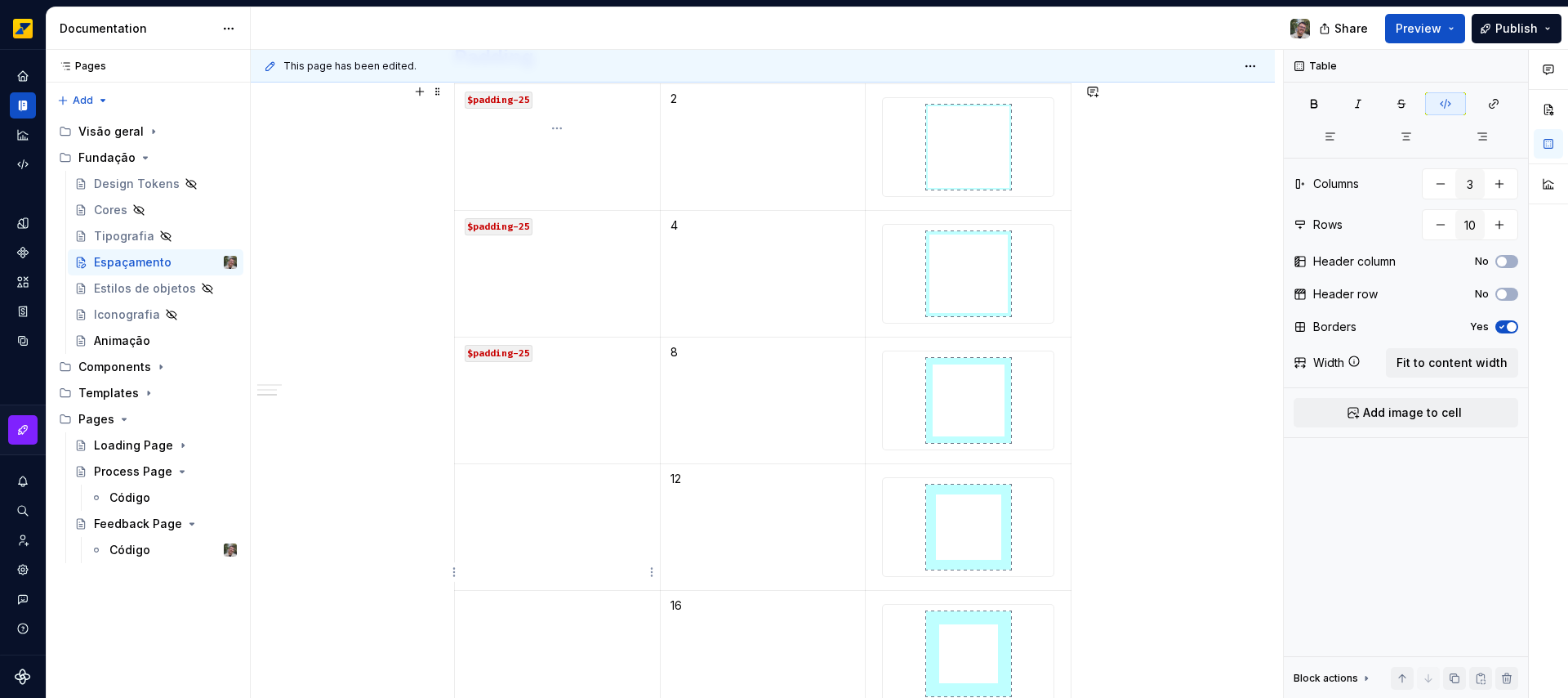
scroll to position [1491, 0]
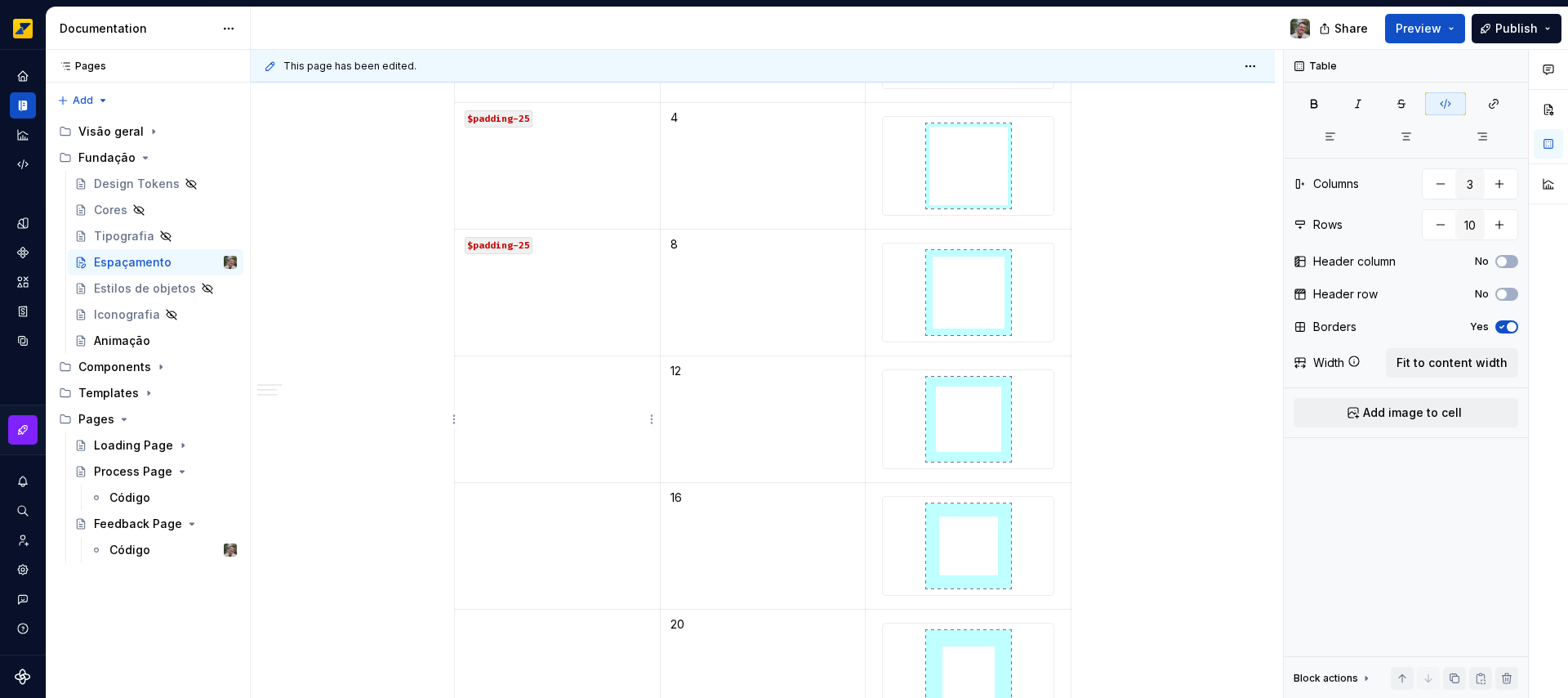
click at [505, 444] on td at bounding box center [558, 418] width 206 height 127
click at [509, 538] on td at bounding box center [558, 545] width 206 height 127
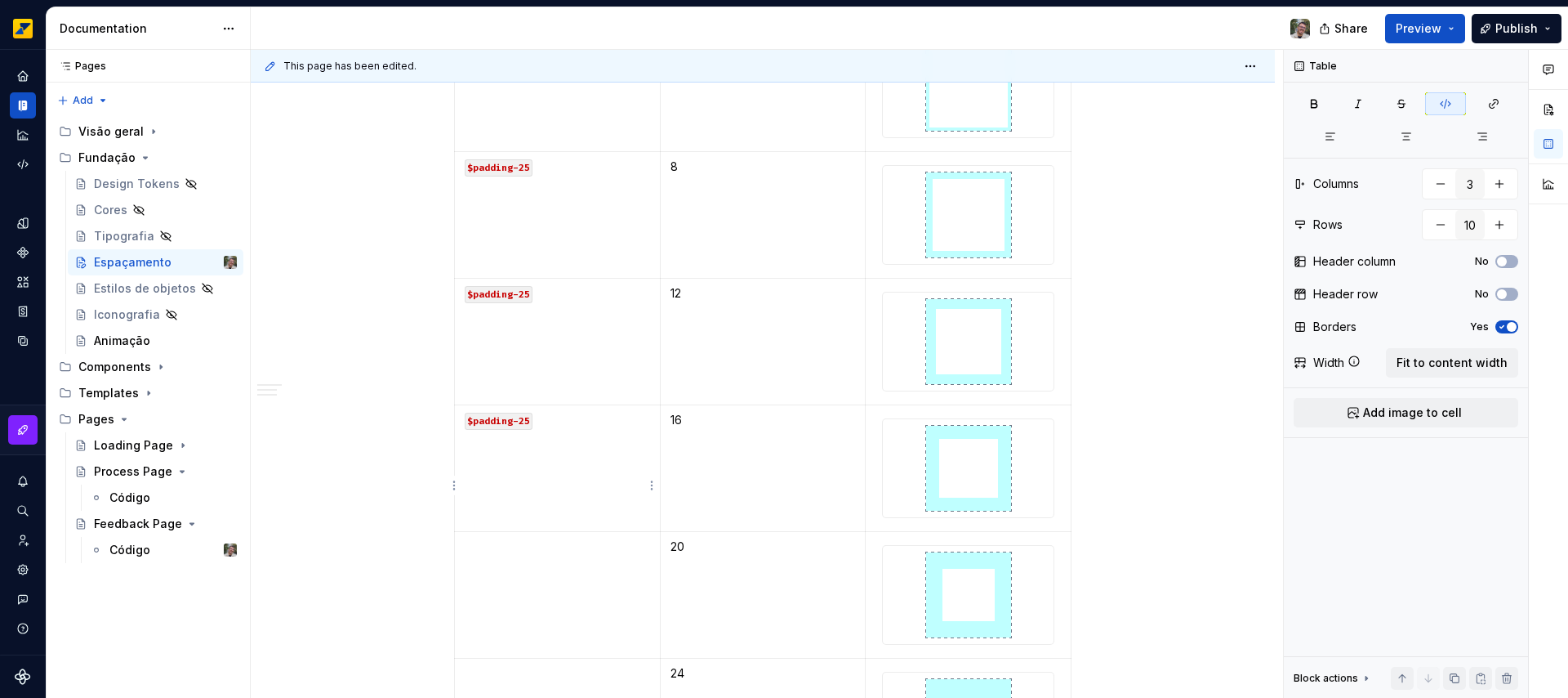
scroll to position [1613, 0]
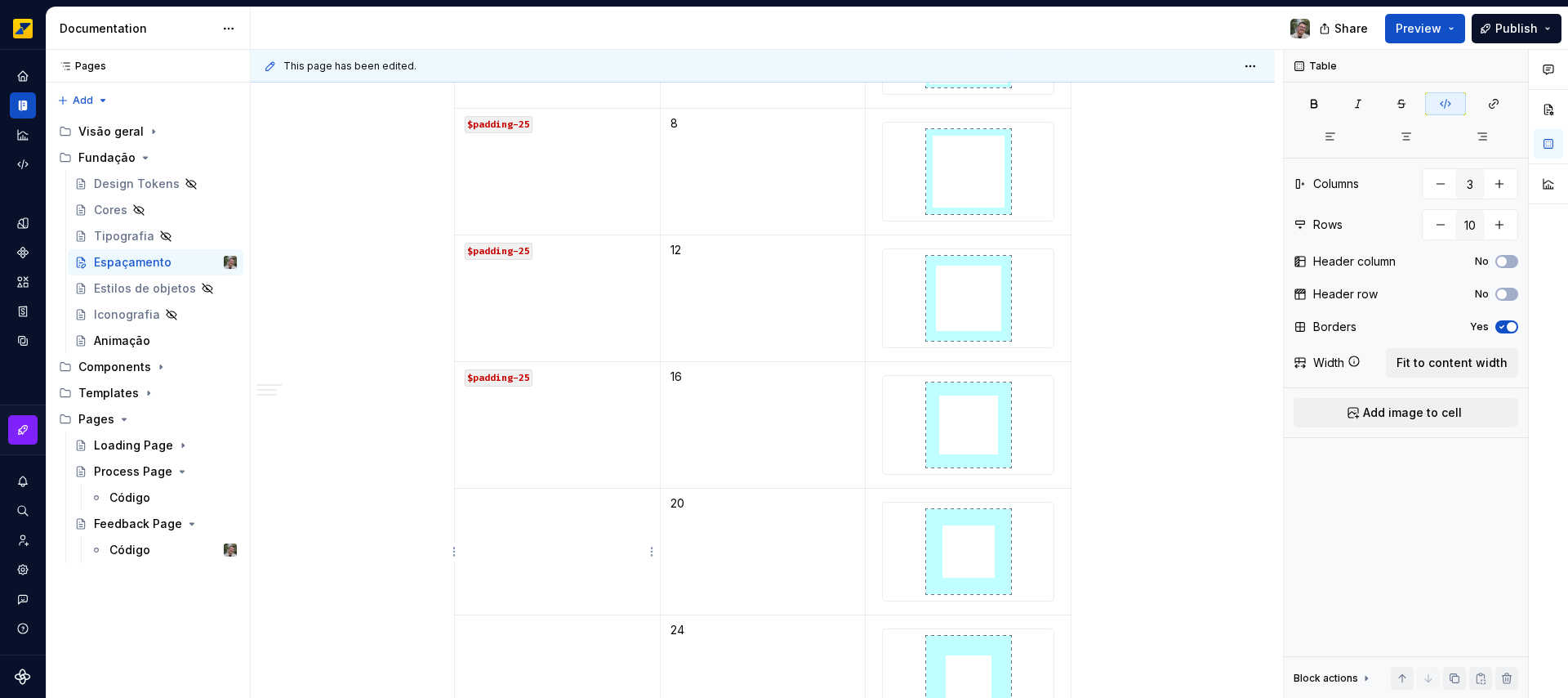
click at [514, 531] on td at bounding box center [558, 551] width 206 height 127
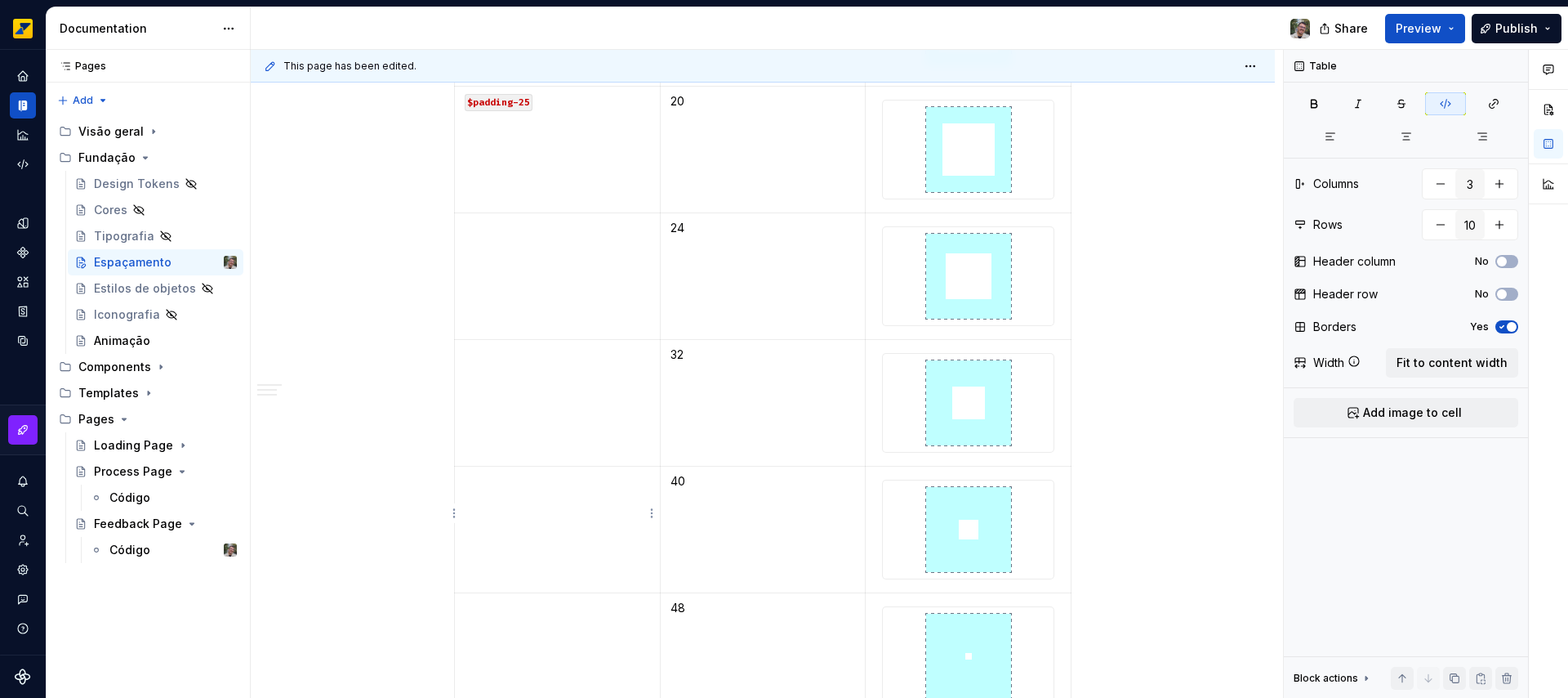
scroll to position [2271, 0]
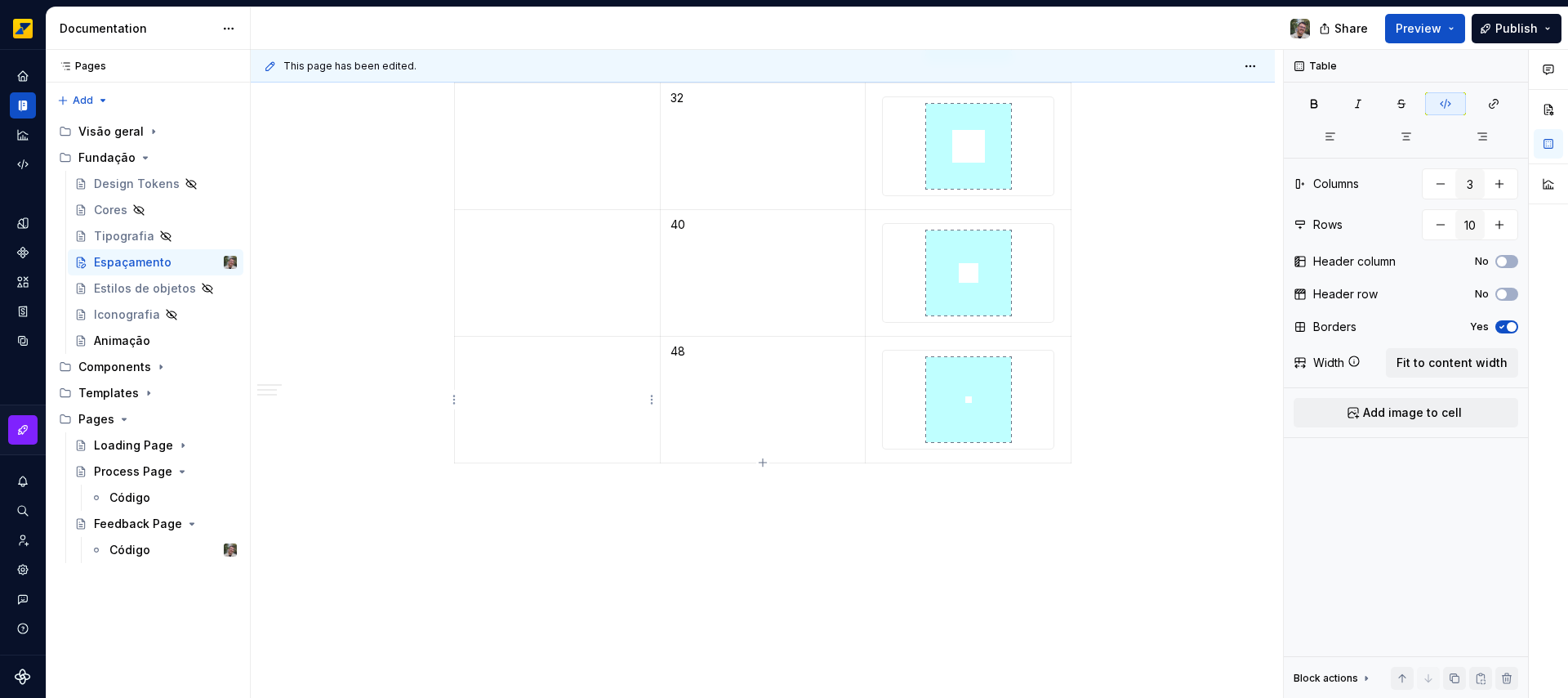
click at [540, 392] on td at bounding box center [558, 399] width 206 height 127
click at [546, 261] on td at bounding box center [558, 272] width 206 height 127
click at [527, 135] on td at bounding box center [558, 145] width 206 height 127
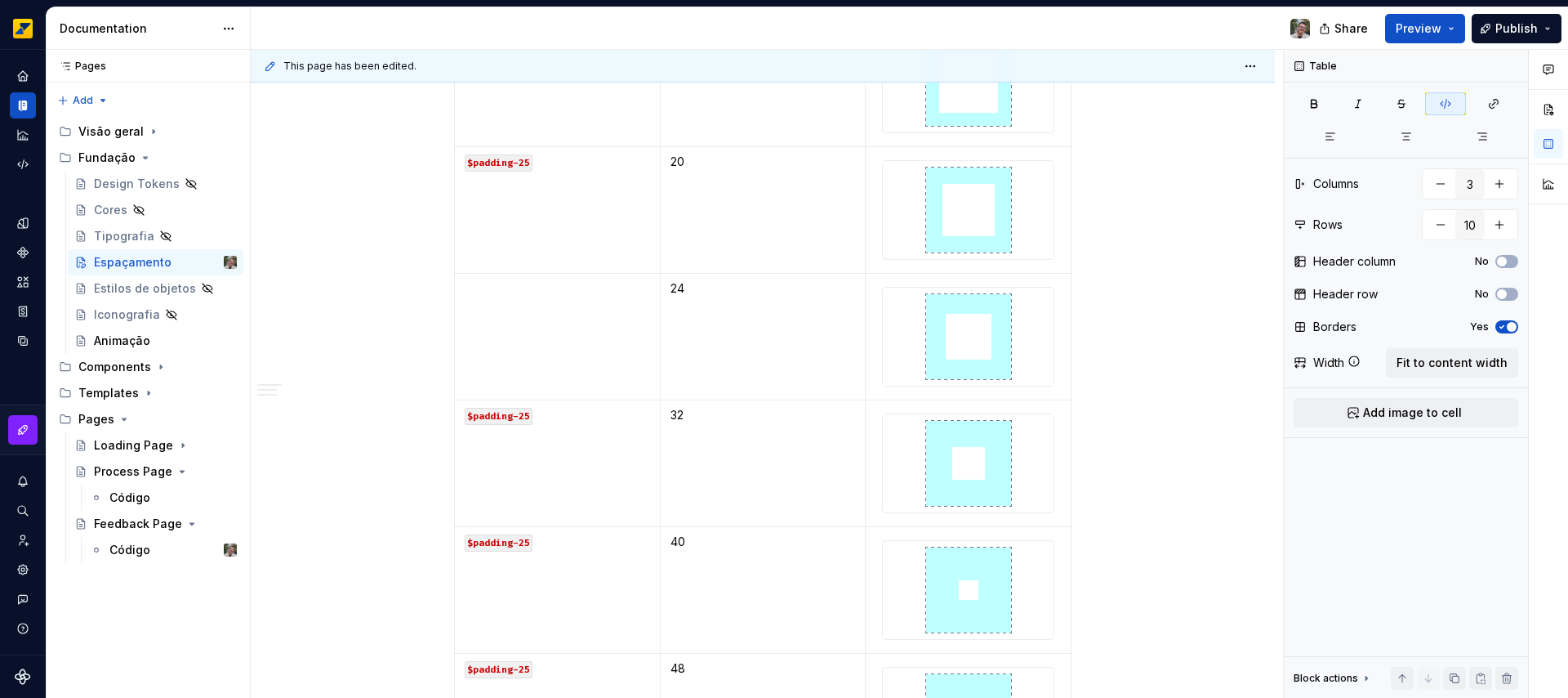
scroll to position [1839, 0]
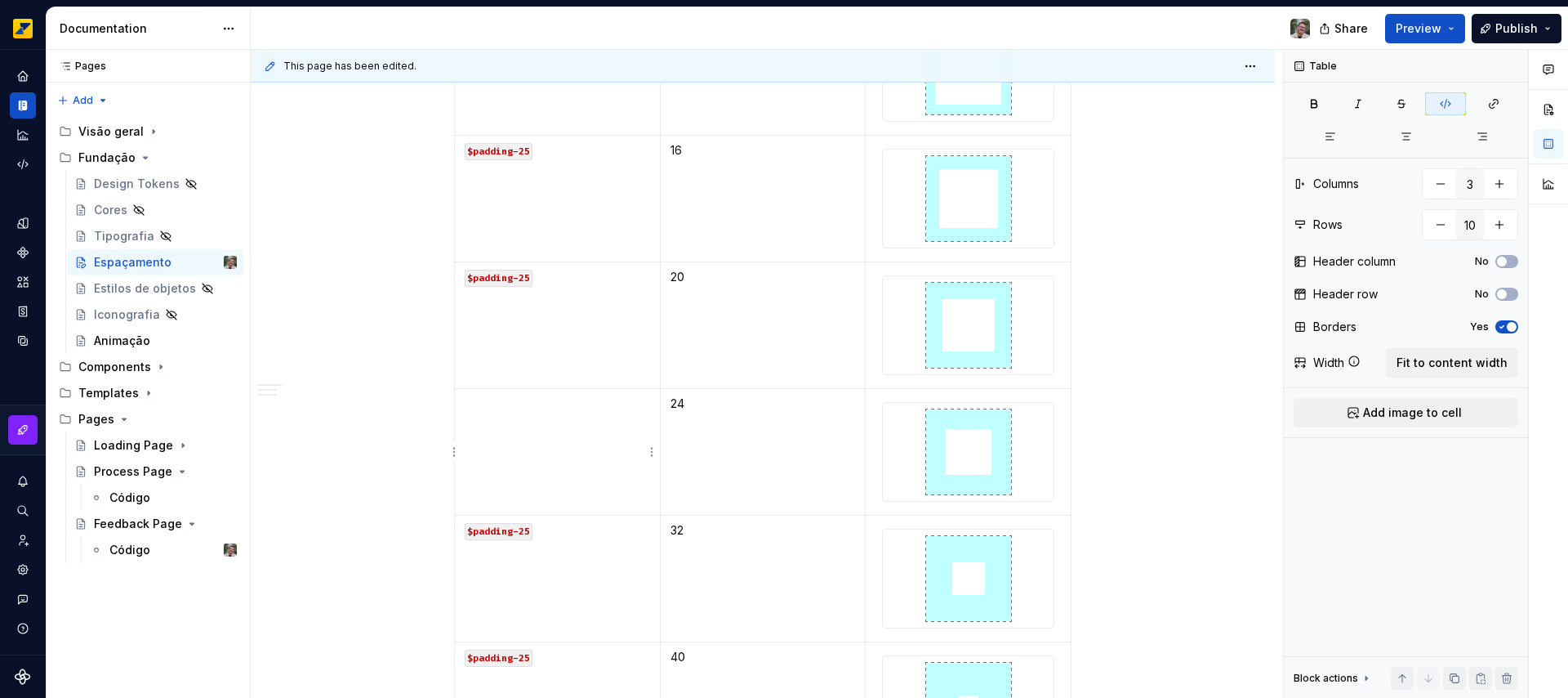
click at [516, 437] on td at bounding box center [558, 452] width 206 height 127
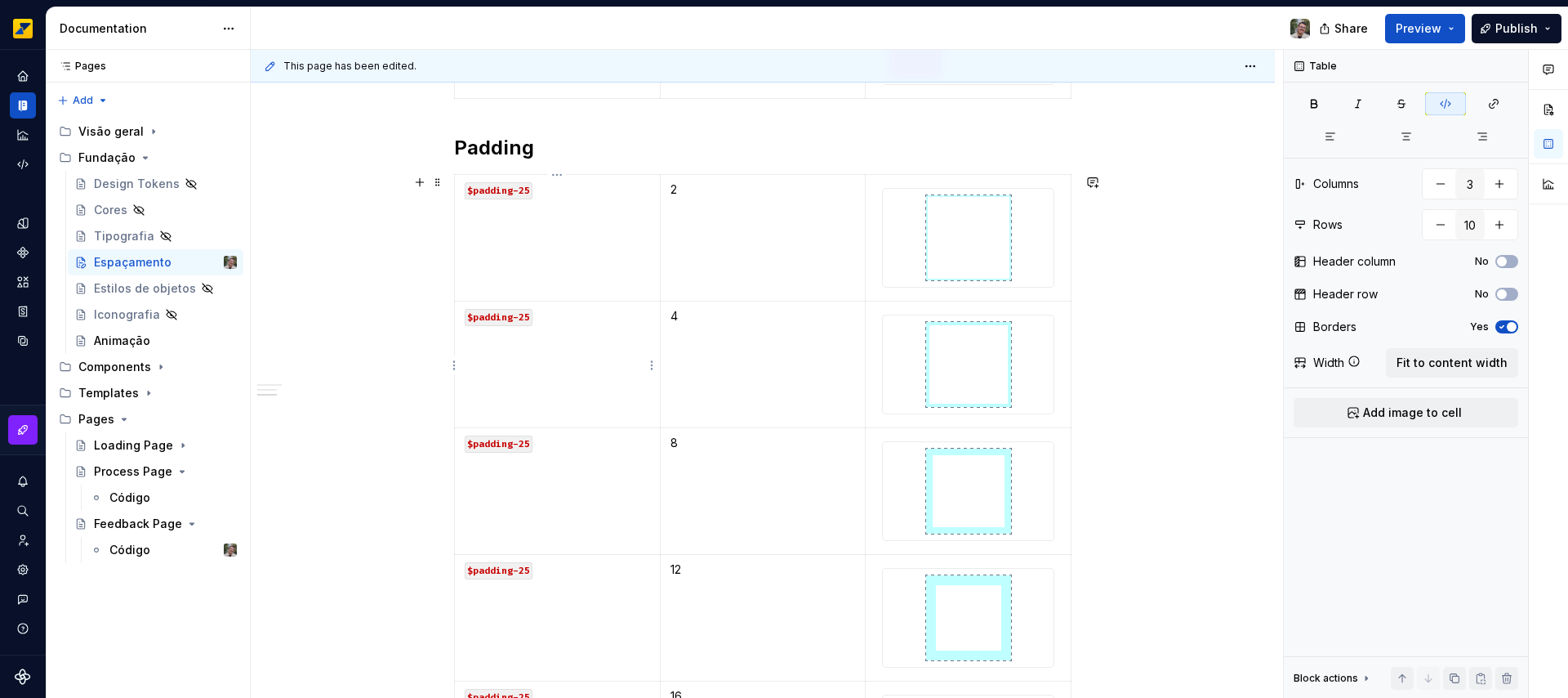
scroll to position [1292, 0]
drag, startPoint x: 527, startPoint y: 318, endPoint x: 518, endPoint y: 320, distance: 9.2
click at [518, 320] on code "$padding-25" at bounding box center [499, 318] width 68 height 17
drag, startPoint x: 518, startPoint y: 441, endPoint x: 532, endPoint y: 445, distance: 14.6
click at [529, 442] on code "$padding-25" at bounding box center [499, 445] width 68 height 17
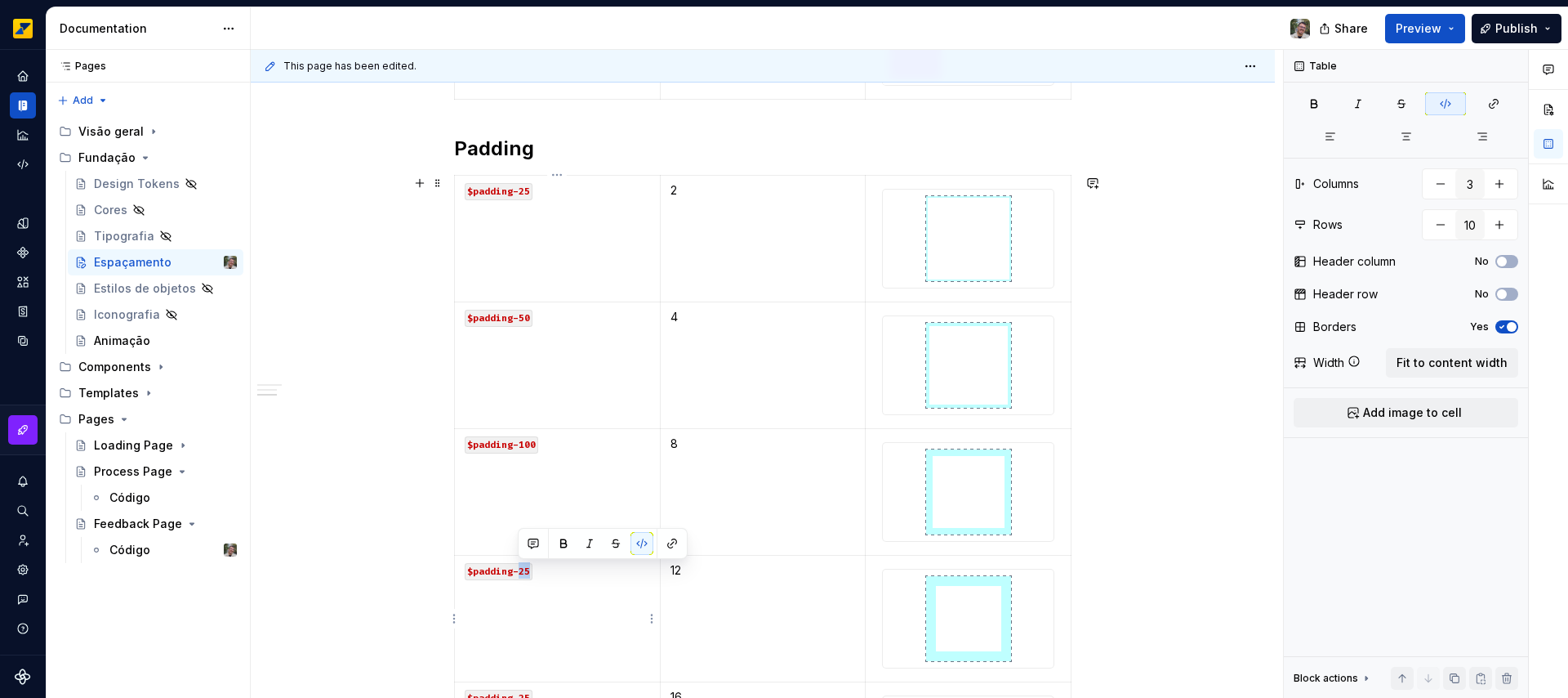
drag, startPoint x: 519, startPoint y: 568, endPoint x: 529, endPoint y: 569, distance: 10.0
click at [529, 569] on code "$padding-25" at bounding box center [499, 571] width 68 height 17
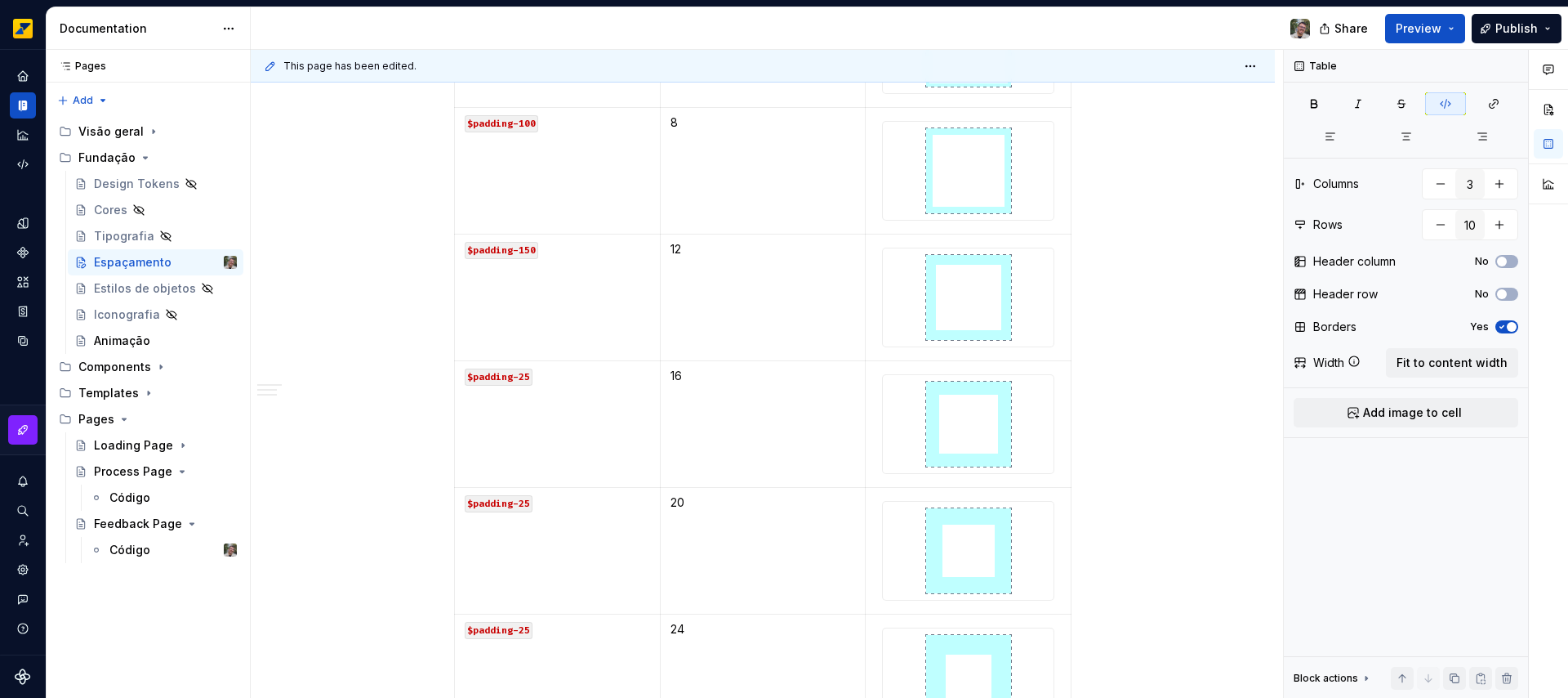
scroll to position [1652, 0]
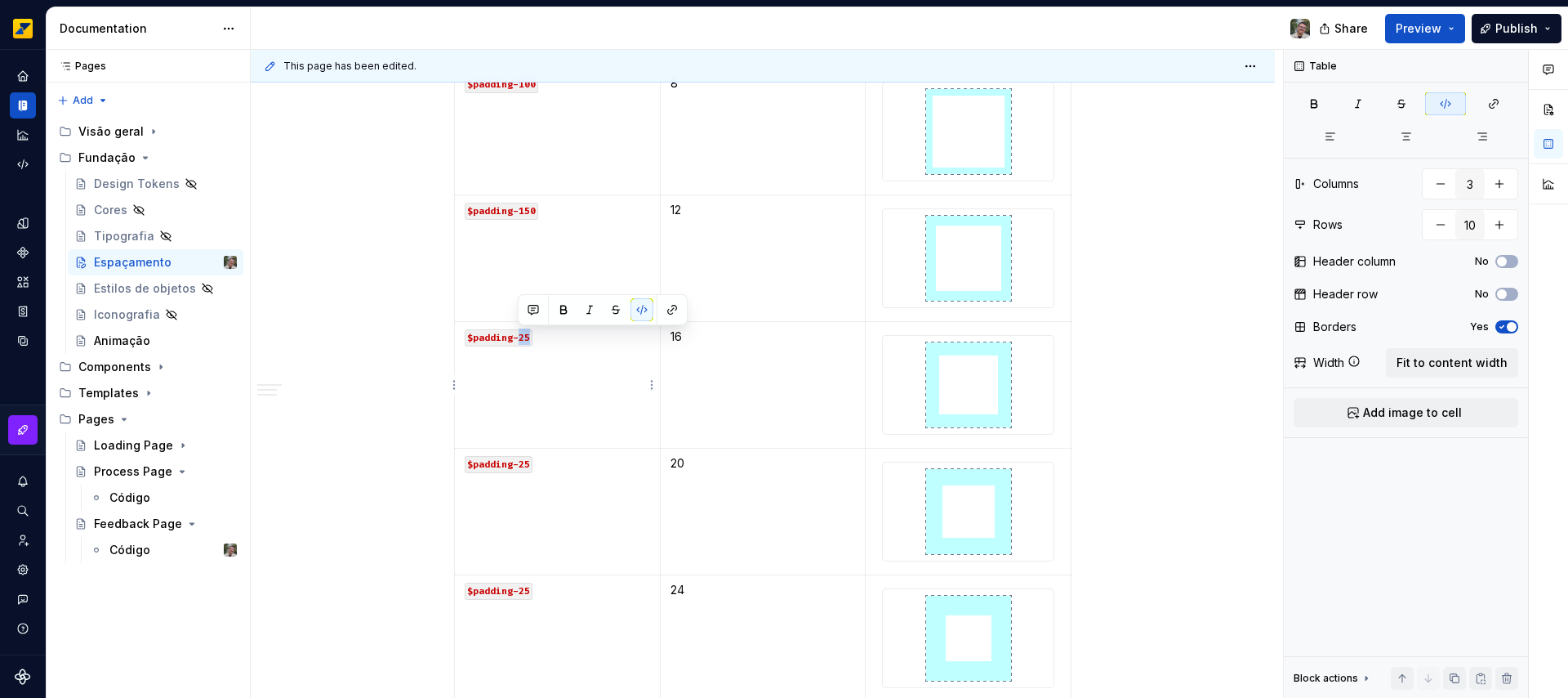
click at [528, 337] on code "$padding-25" at bounding box center [499, 338] width 68 height 17
drag, startPoint x: 519, startPoint y: 456, endPoint x: 534, endPoint y: 461, distance: 15.8
click at [534, 461] on p "$padding-25" at bounding box center [557, 463] width 185 height 17
click at [529, 461] on code "$padding-25" at bounding box center [499, 464] width 68 height 17
drag, startPoint x: 519, startPoint y: 593, endPoint x: 531, endPoint y: 593, distance: 12.0
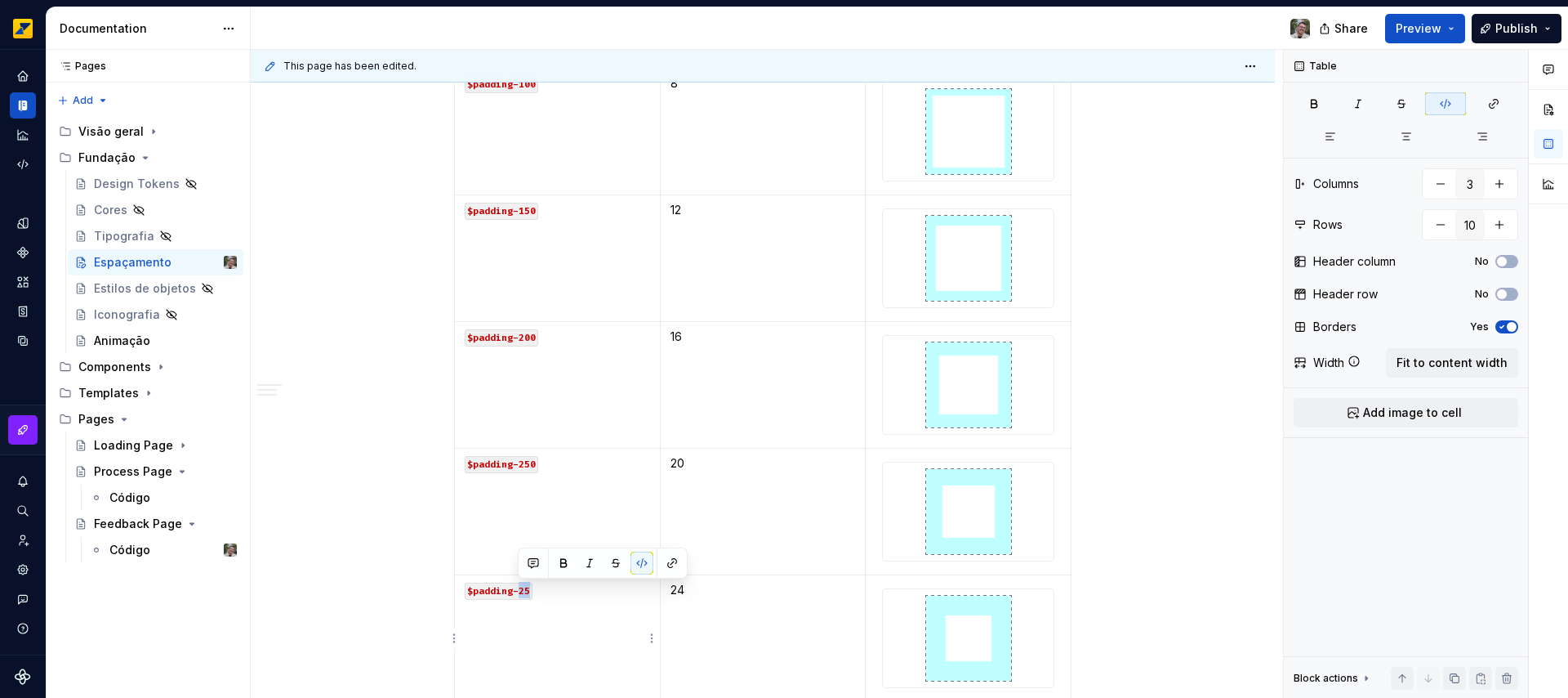
click at [531, 593] on code "$padding-25" at bounding box center [499, 591] width 68 height 17
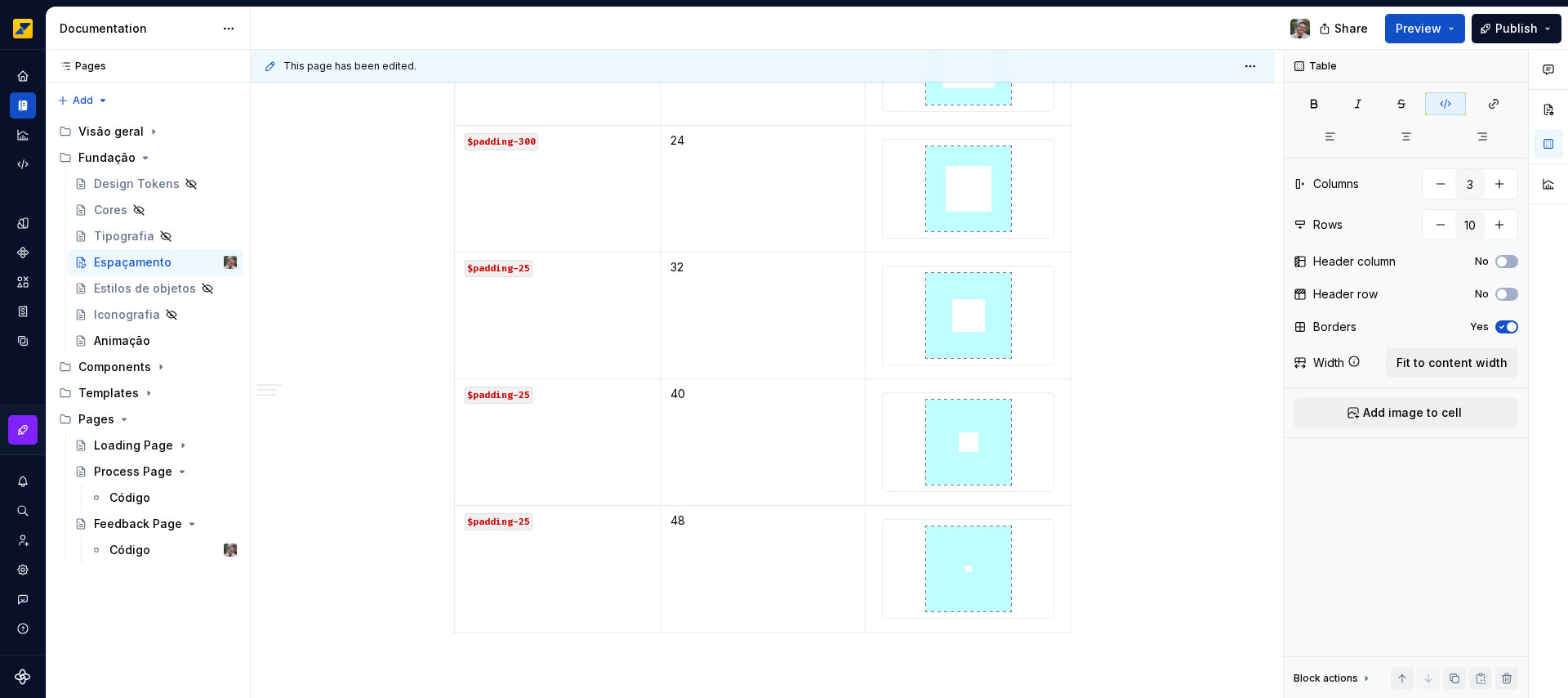
scroll to position [2113, 0]
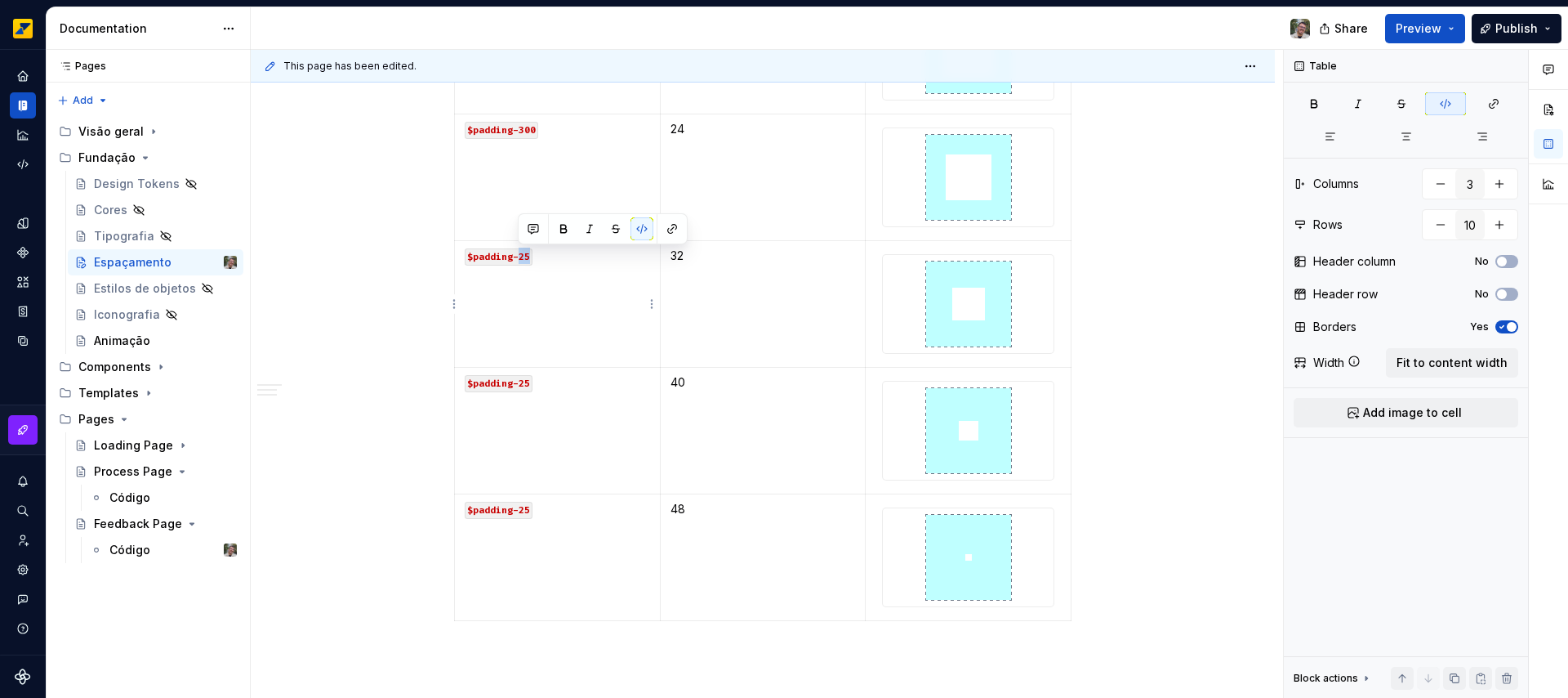
drag, startPoint x: 519, startPoint y: 256, endPoint x: 529, endPoint y: 256, distance: 10.0
click at [529, 256] on code "$padding-25" at bounding box center [499, 256] width 68 height 17
drag, startPoint x: 519, startPoint y: 380, endPoint x: 541, endPoint y: 387, distance: 23.1
click at [541, 384] on p "$padding-25" at bounding box center [557, 383] width 185 height 17
drag, startPoint x: 519, startPoint y: 507, endPoint x: 536, endPoint y: 506, distance: 17.0
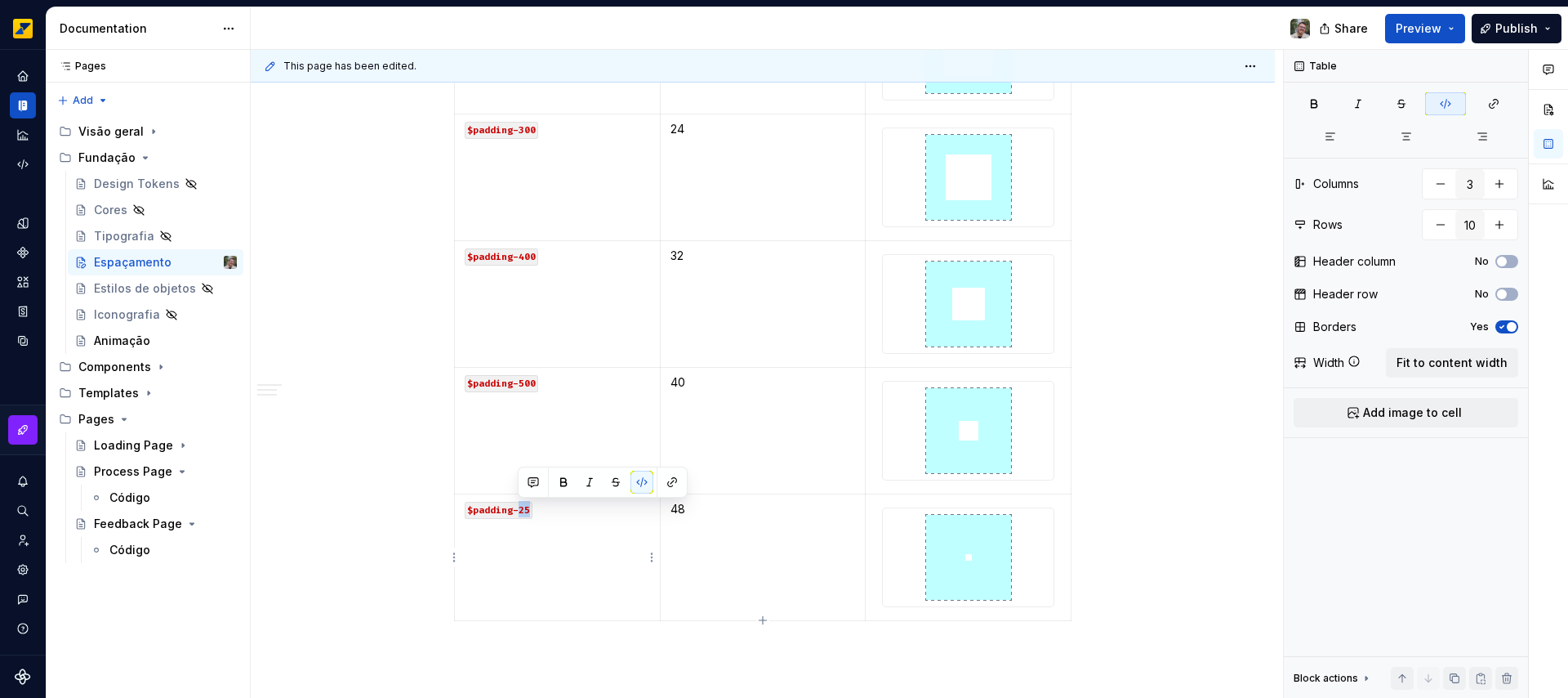
click at [536, 506] on p "$padding-25" at bounding box center [557, 509] width 185 height 17
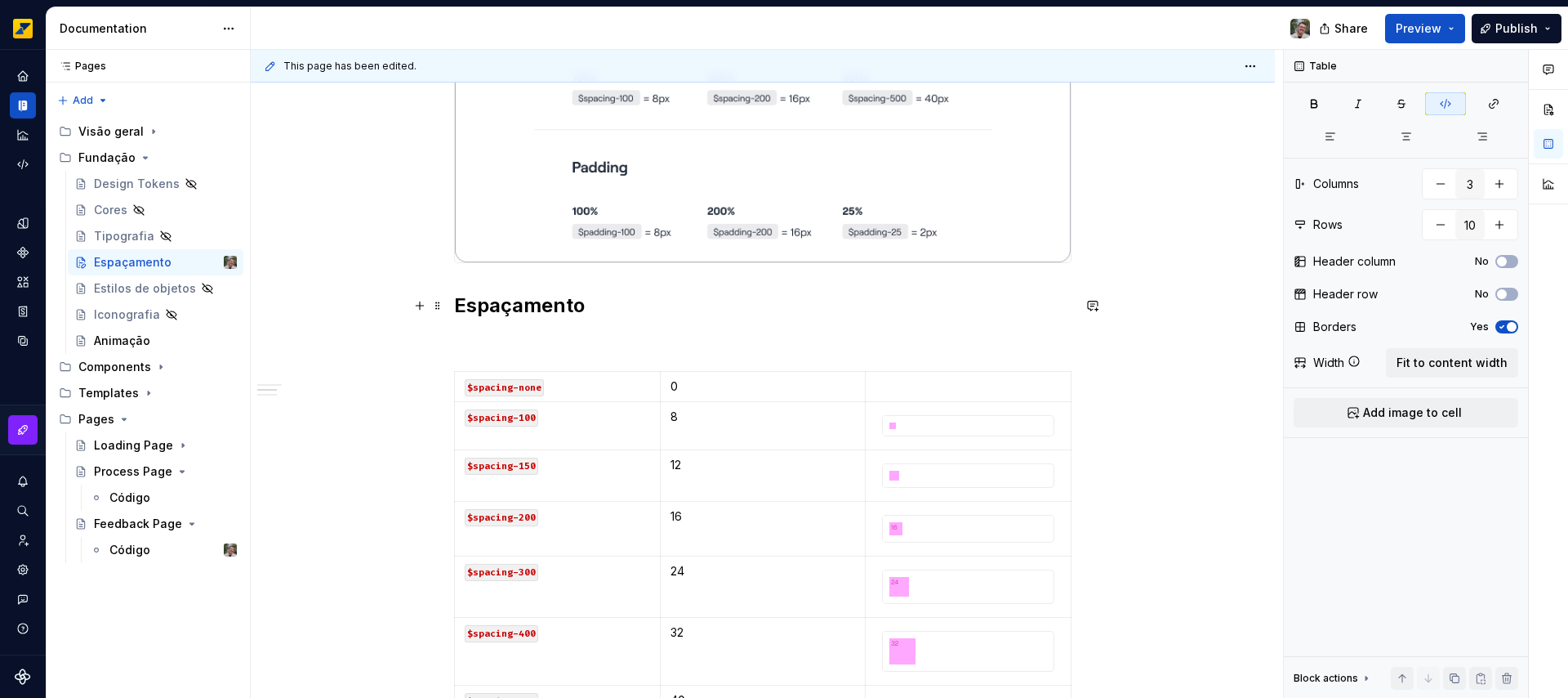
scroll to position [489, 0]
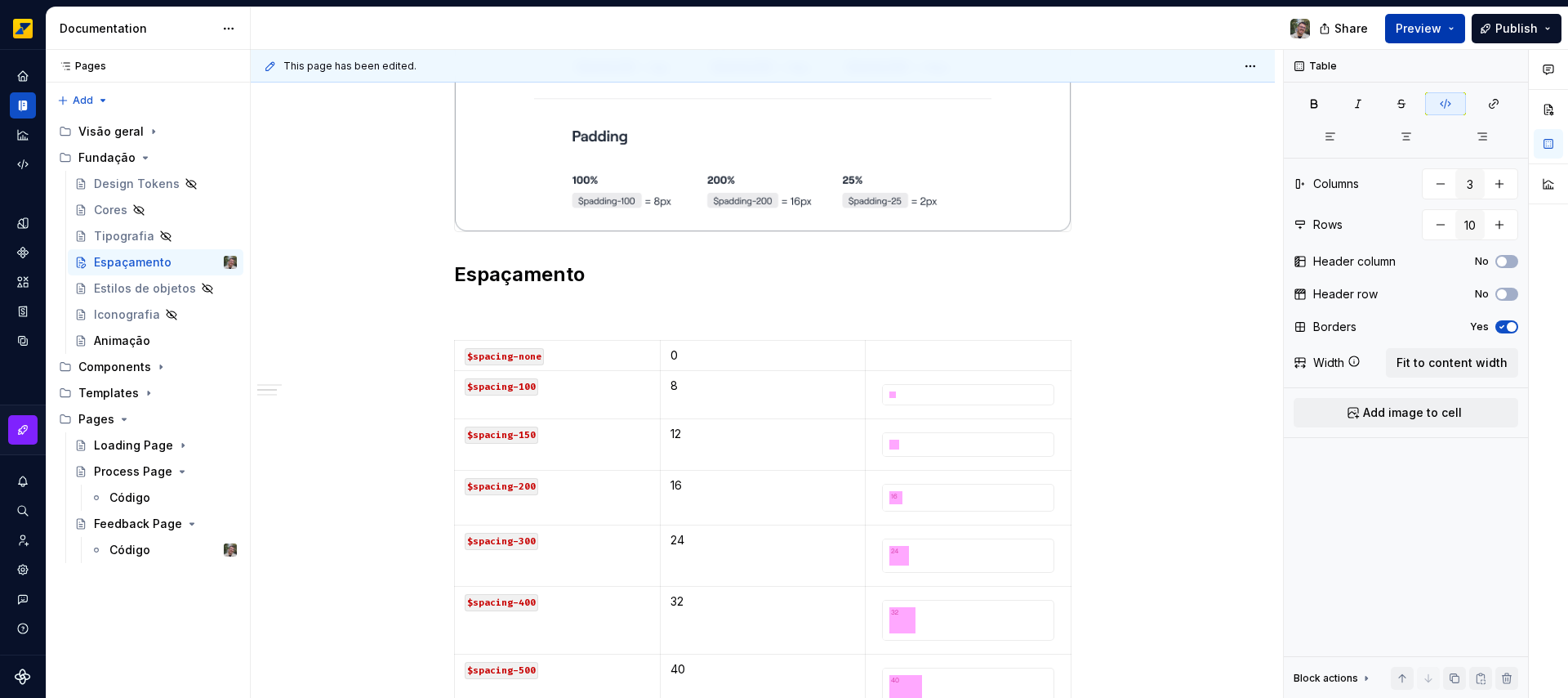
click at [1437, 27] on span "Preview" at bounding box center [1418, 29] width 46 height 17
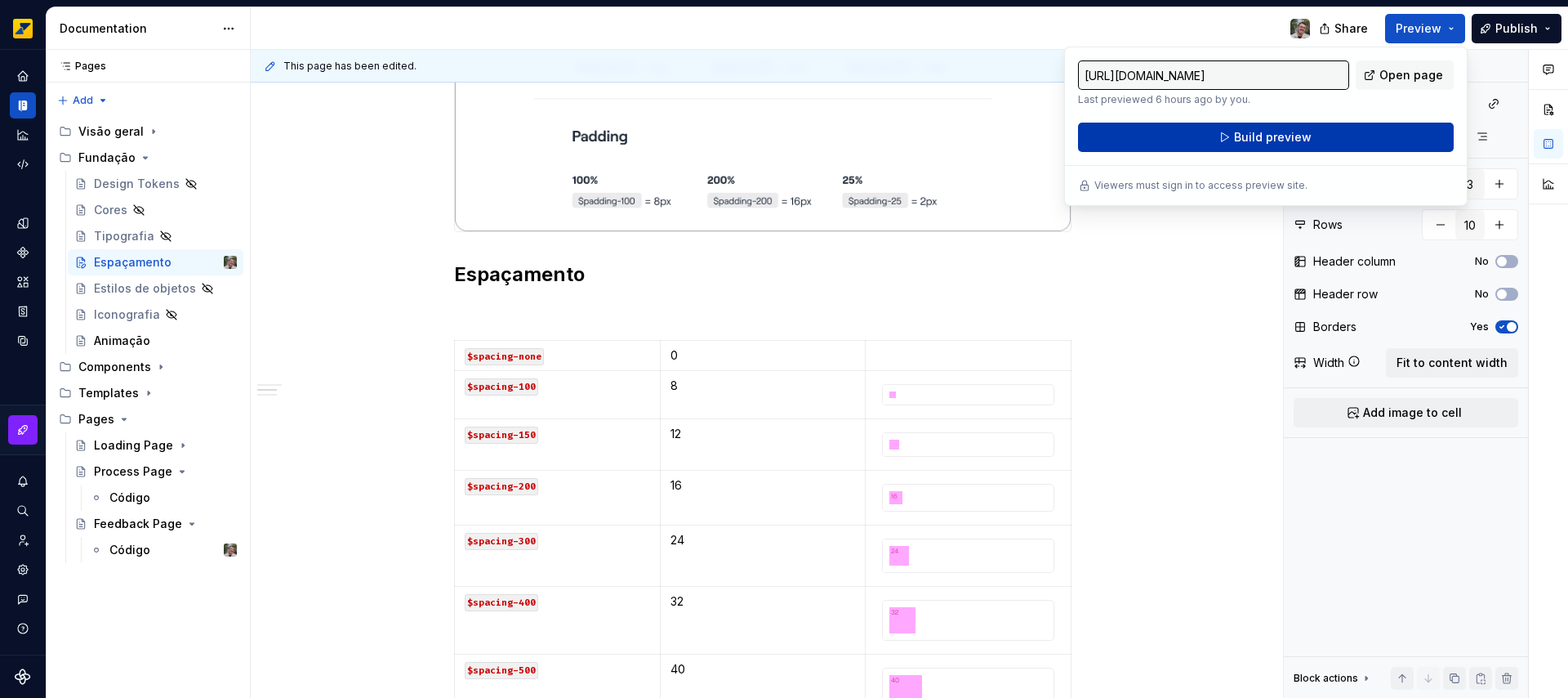
click at [1298, 142] on span "Build preview" at bounding box center [1273, 138] width 78 height 17
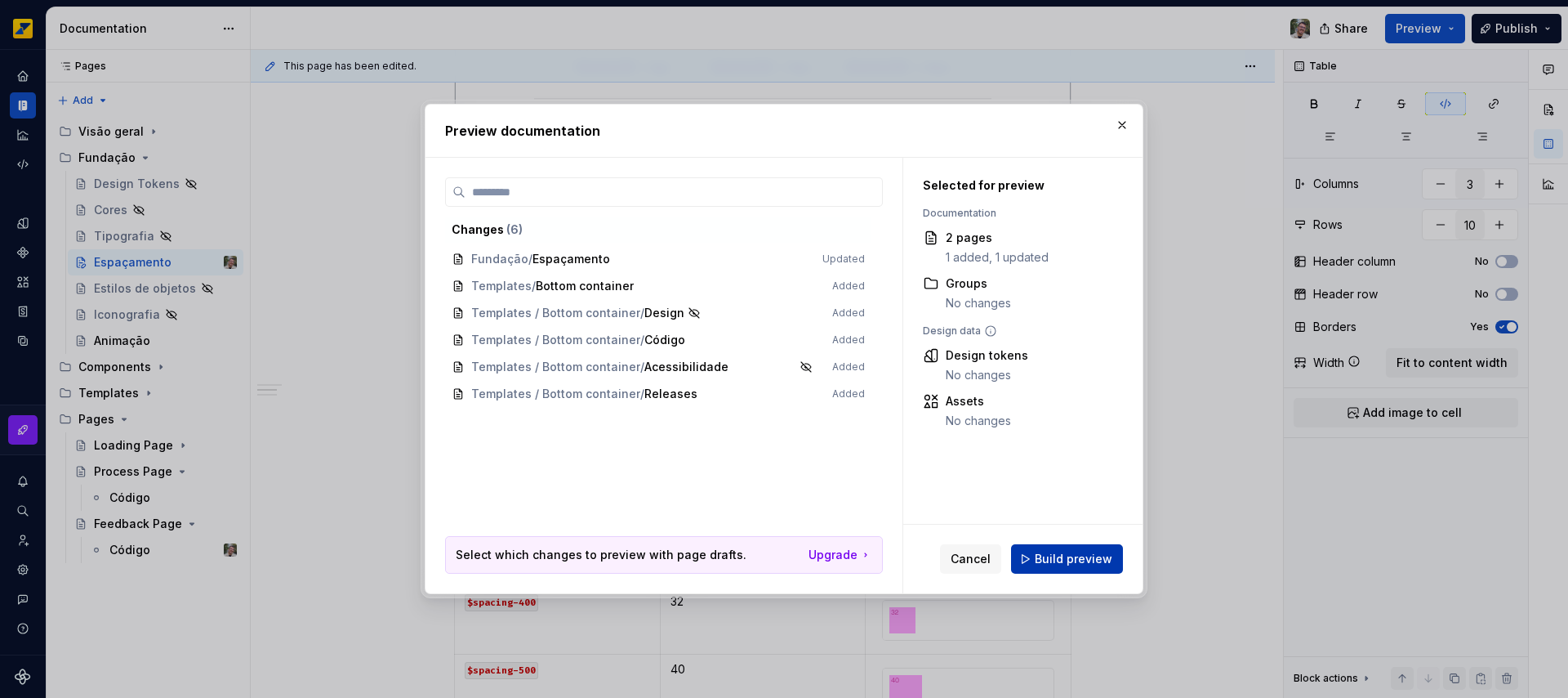
click at [1059, 559] on span "Build preview" at bounding box center [1074, 559] width 78 height 17
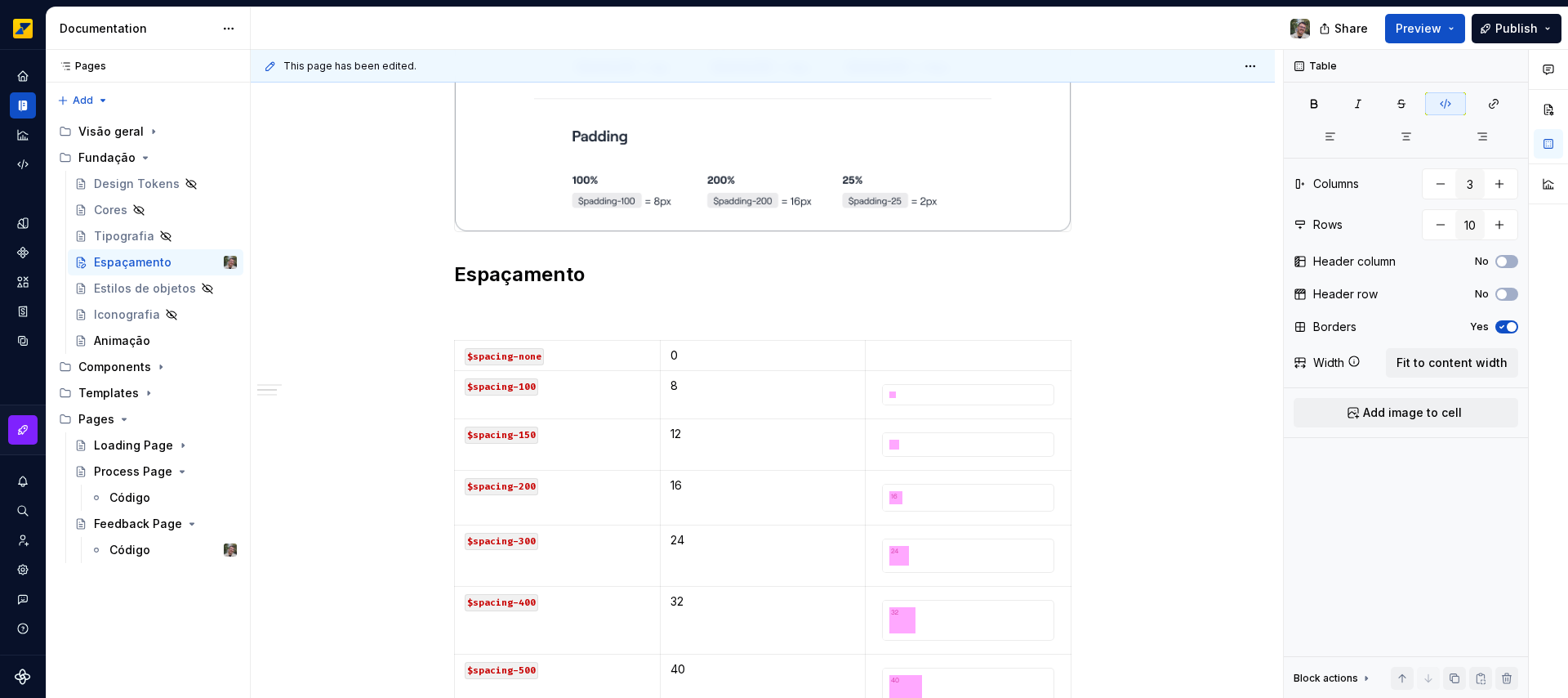
type textarea "*"
click at [453, 357] on html "Octane Design system data Documentation Share Preview Publish Pages Pages Add A…" at bounding box center [784, 349] width 1568 height 698
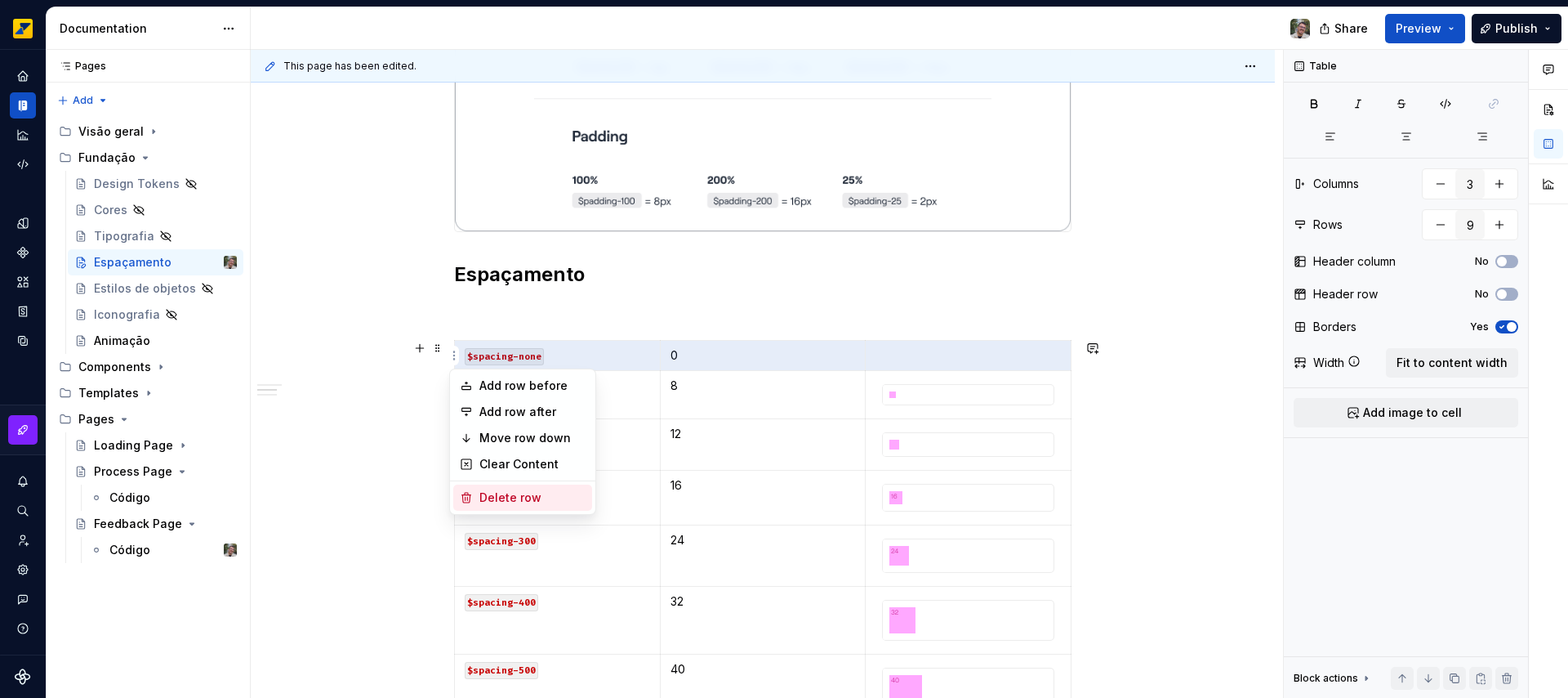
click at [496, 500] on div "Delete row" at bounding box center [533, 498] width 106 height 17
type input "8"
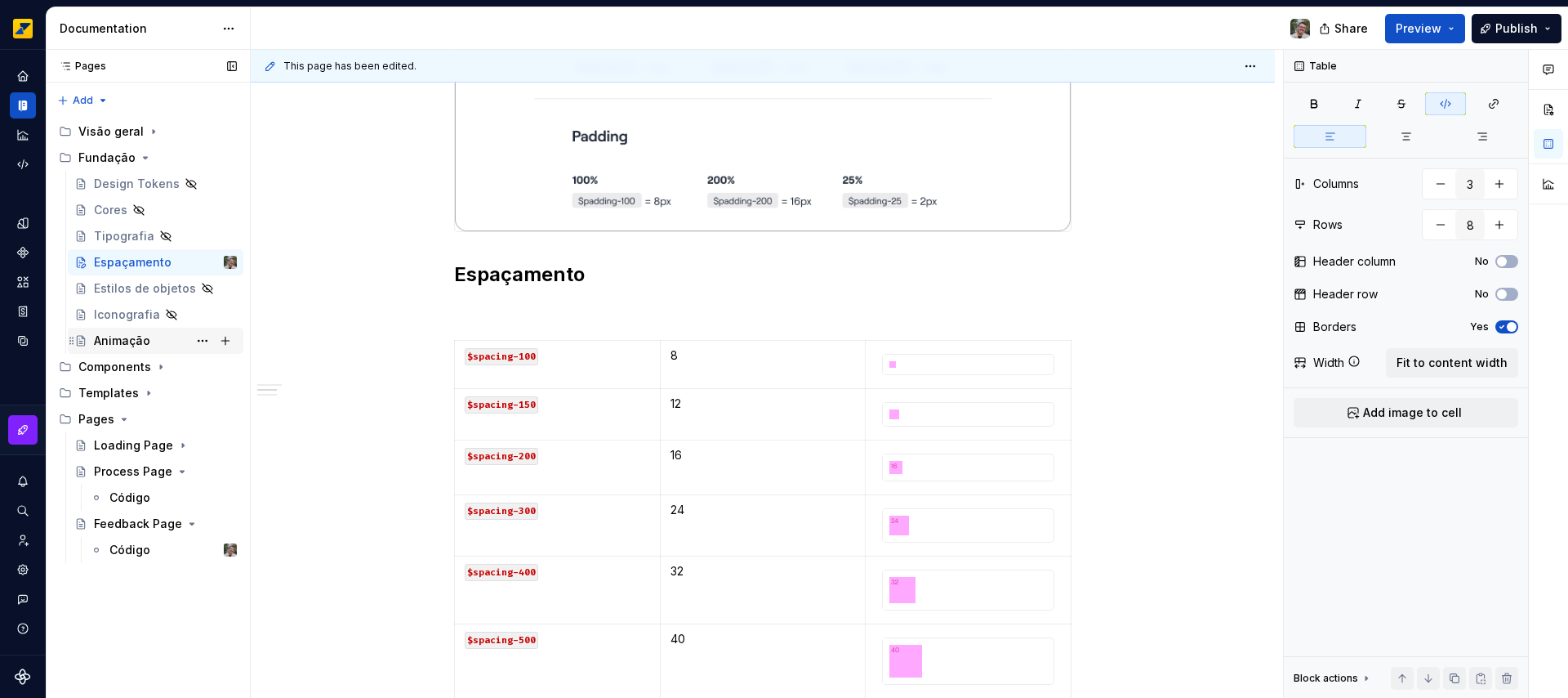
click at [129, 340] on div "Animação" at bounding box center [122, 341] width 56 height 17
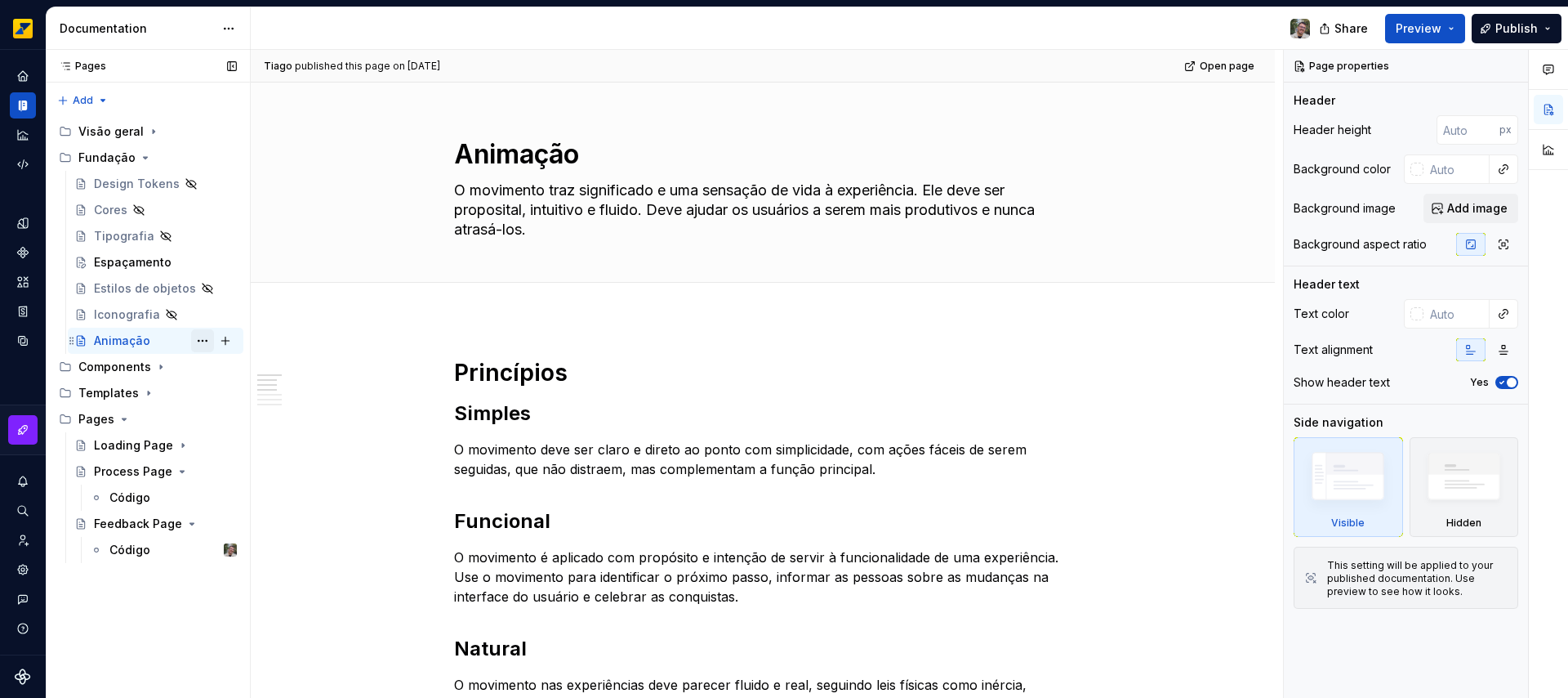
click at [205, 343] on button "Page tree" at bounding box center [202, 341] width 23 height 23
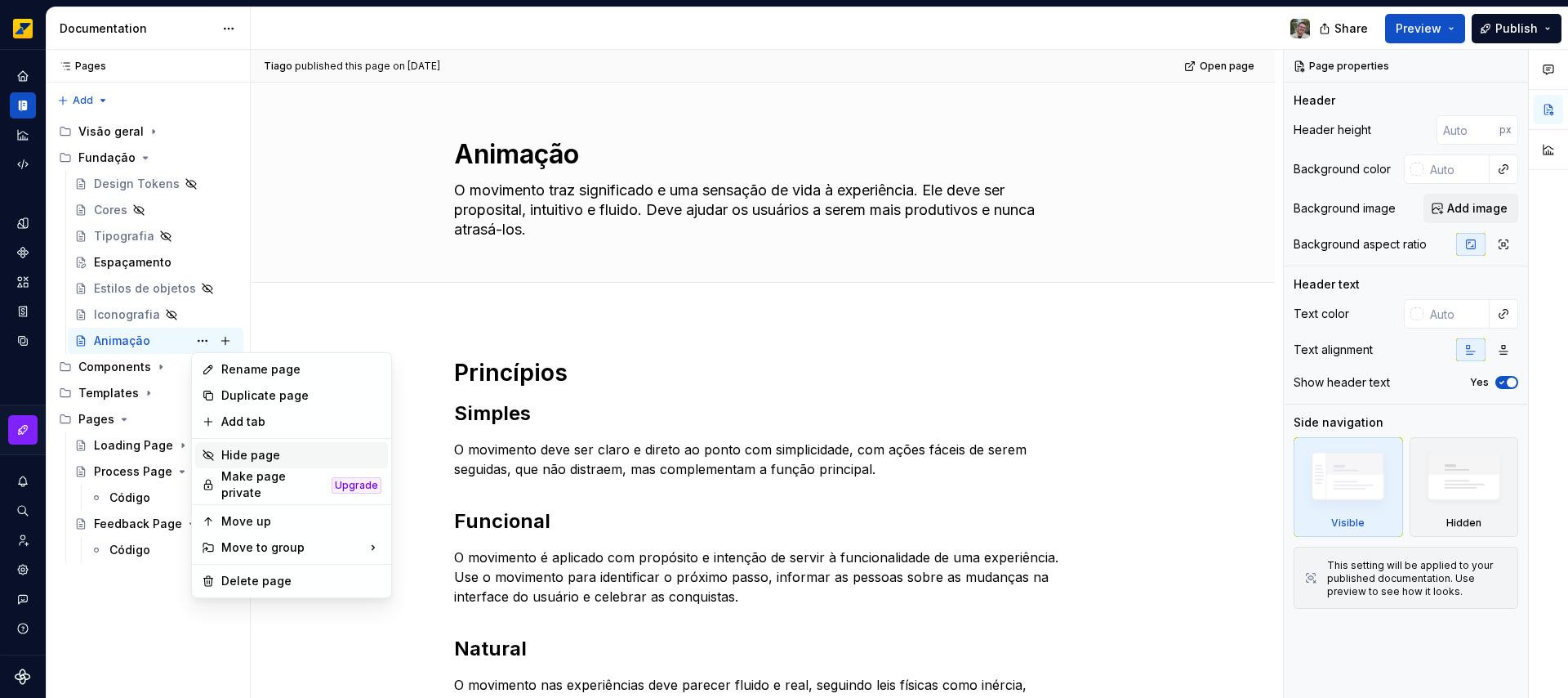
click at [265, 456] on div "Hide page" at bounding box center [301, 455] width 160 height 17
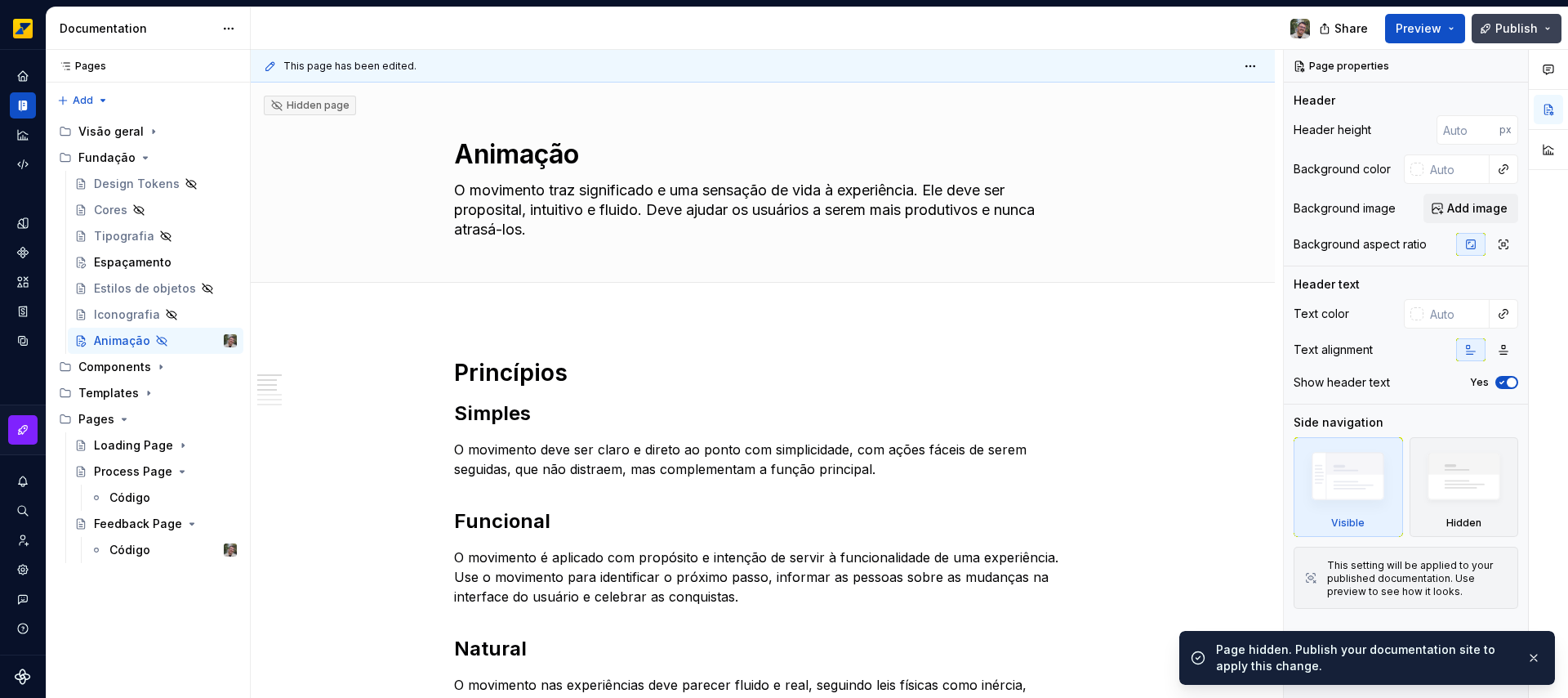
click at [1543, 27] on button "Publish" at bounding box center [1517, 28] width 90 height 29
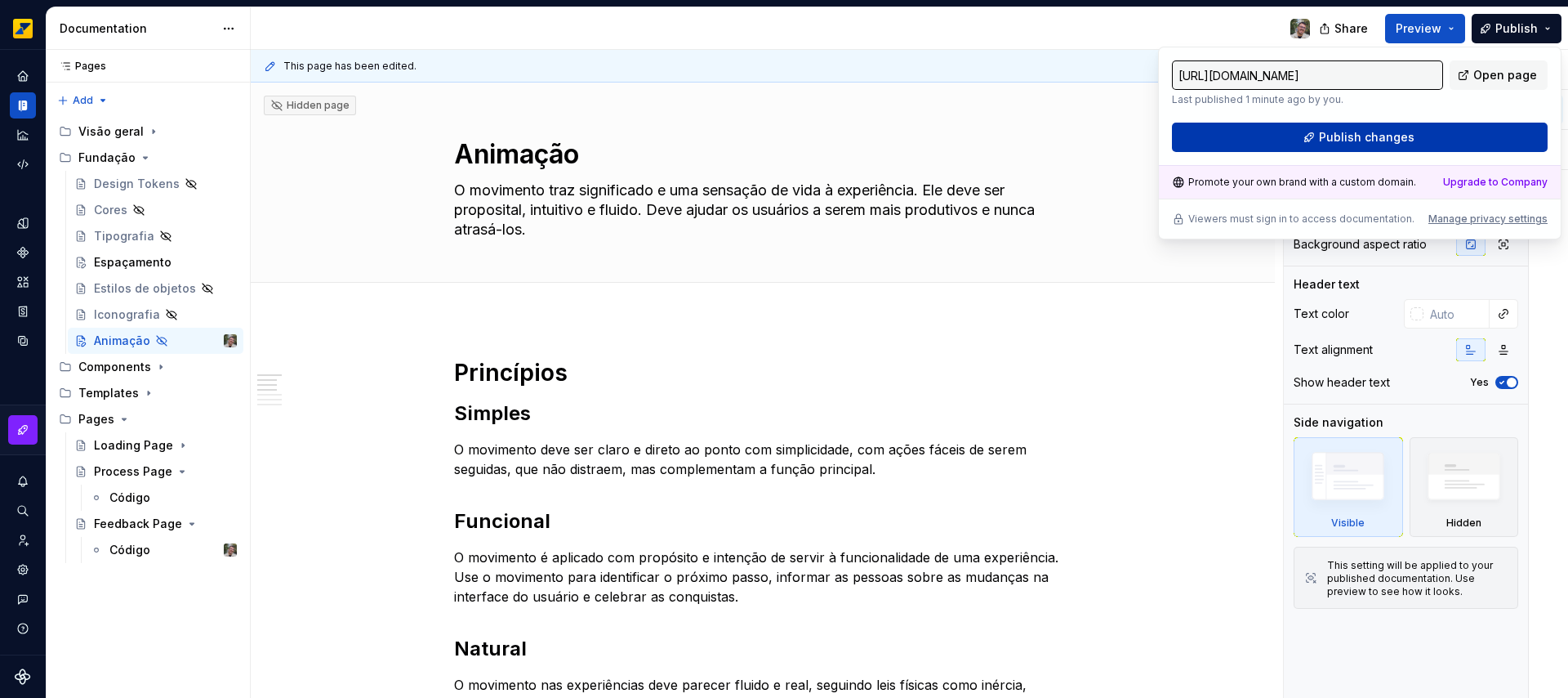
click at [1320, 137] on button "Publish changes" at bounding box center [1359, 137] width 376 height 29
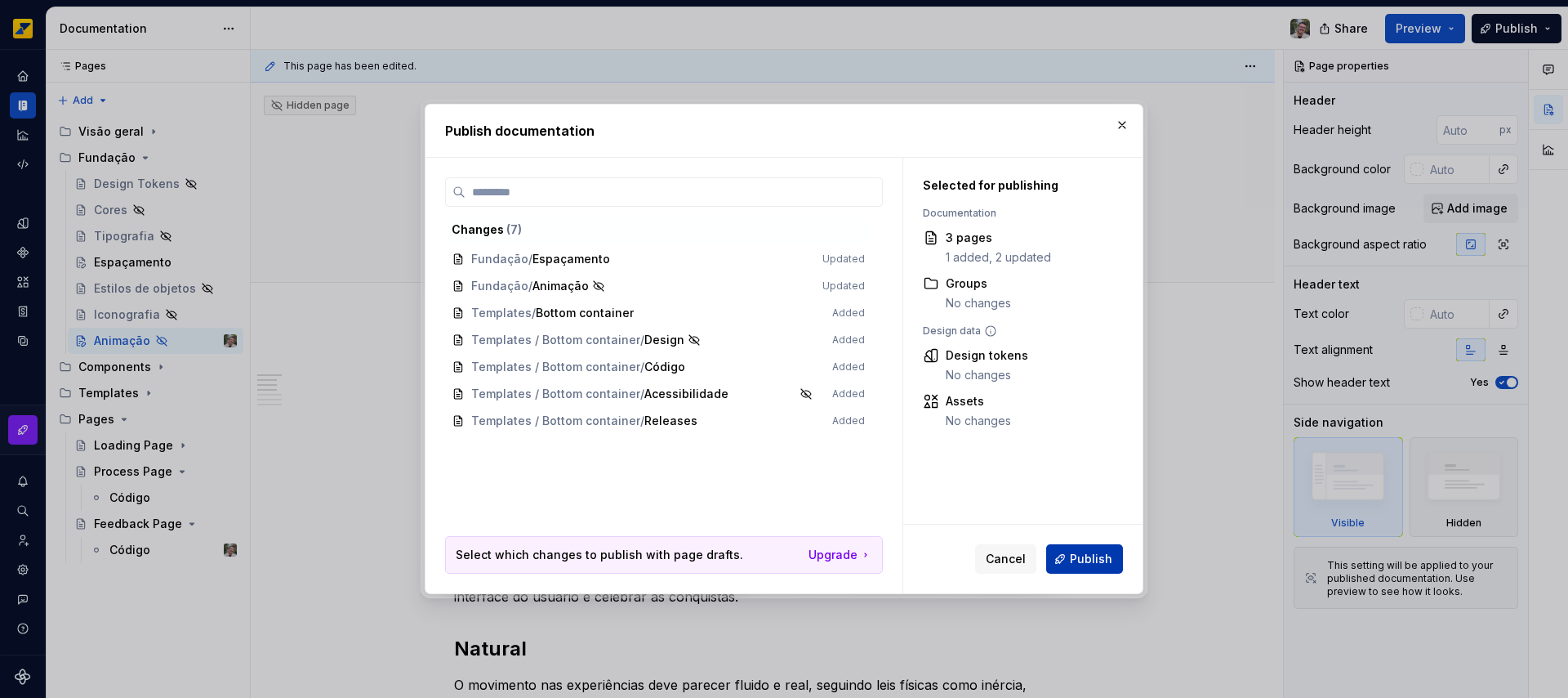
click at [1086, 558] on span "Publish" at bounding box center [1090, 559] width 42 height 17
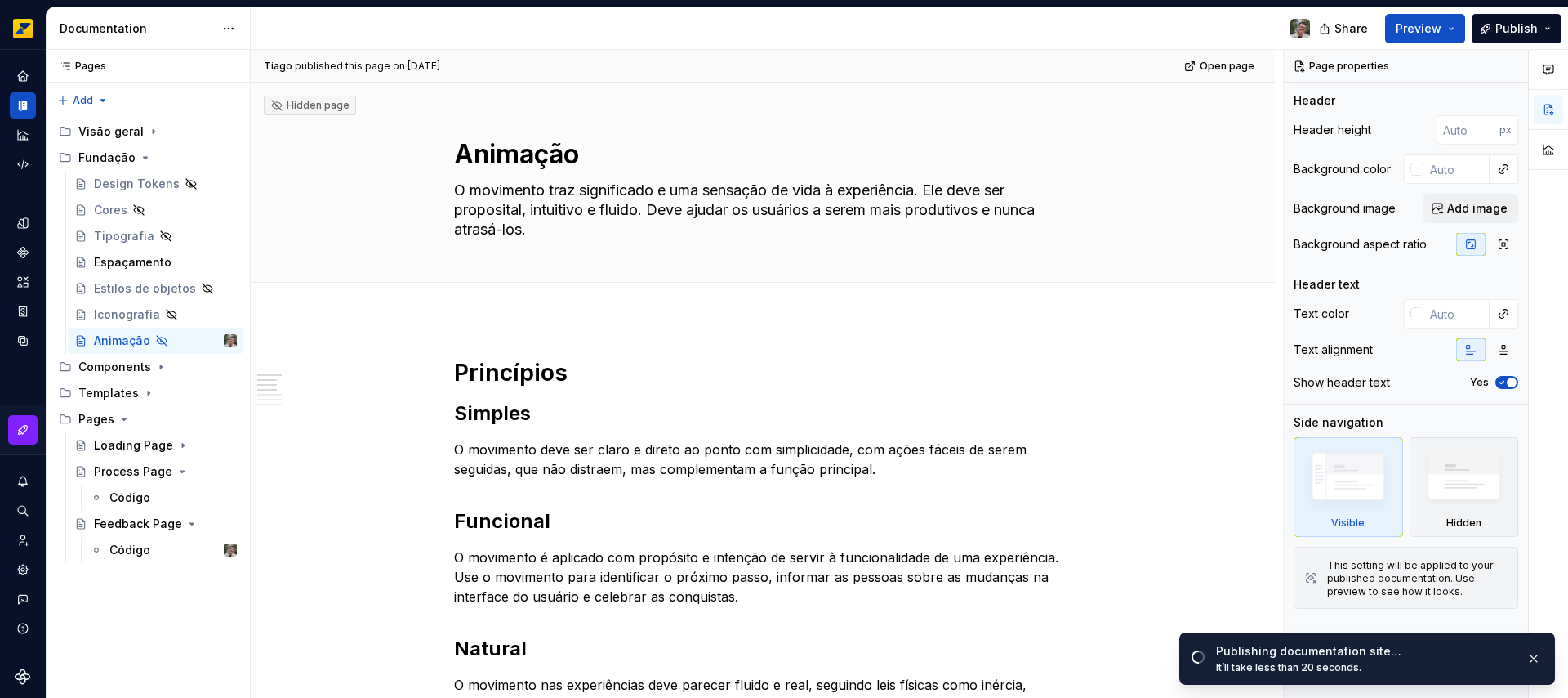
type textarea "*"
